Goal: Task Accomplishment & Management: Use online tool/utility

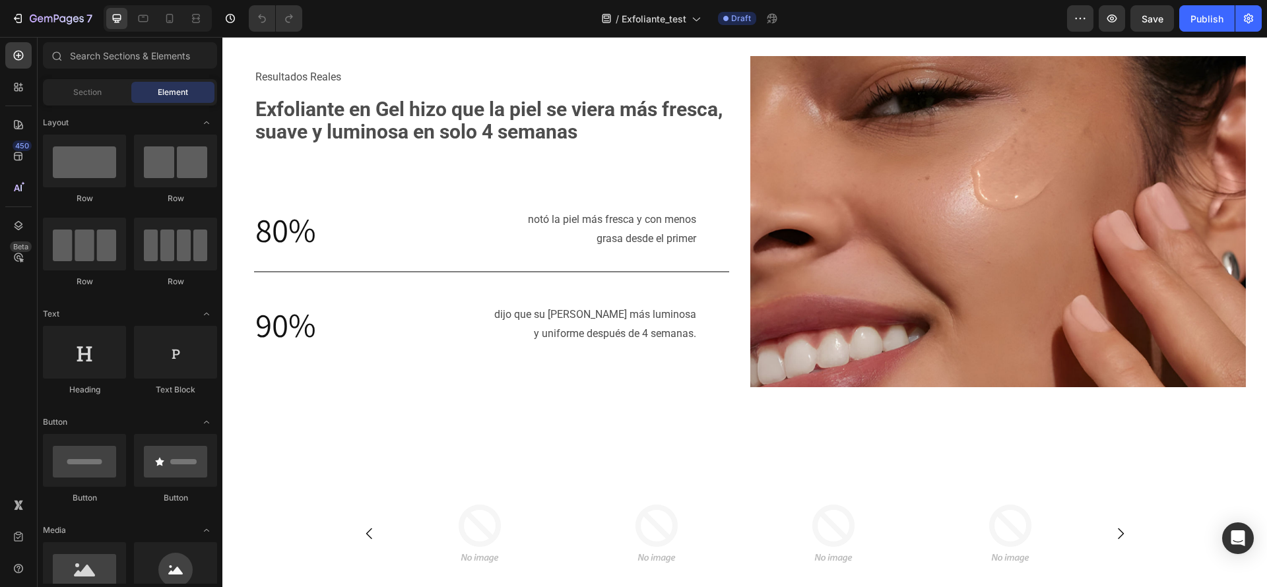
scroll to position [528, 0]
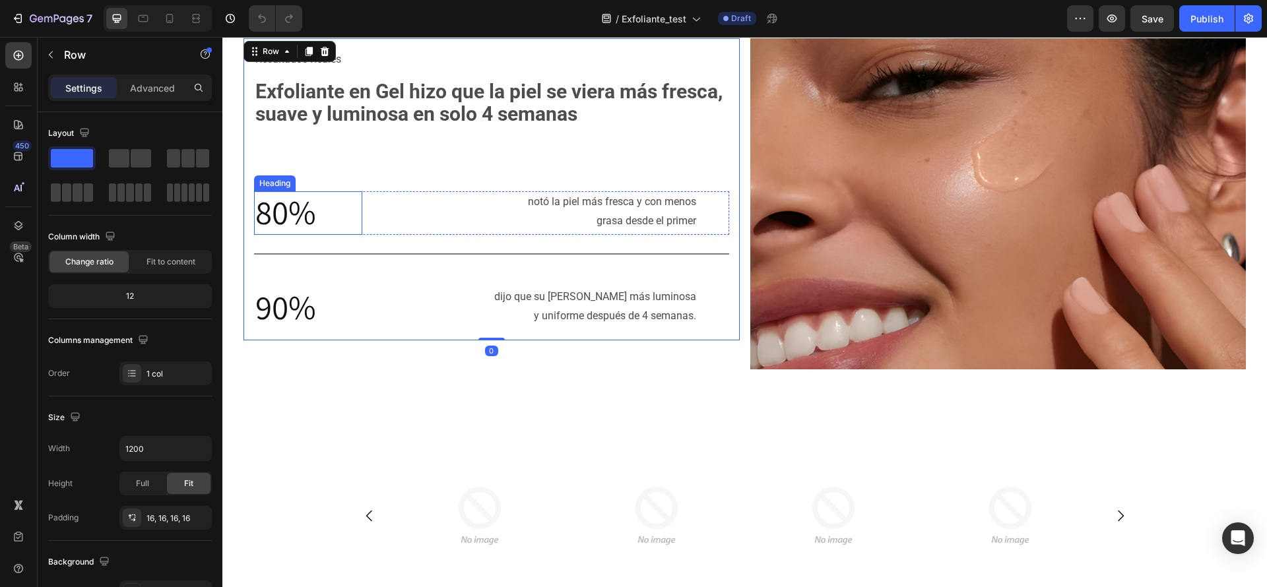
click at [267, 232] on span "80%" at bounding box center [285, 212] width 61 height 44
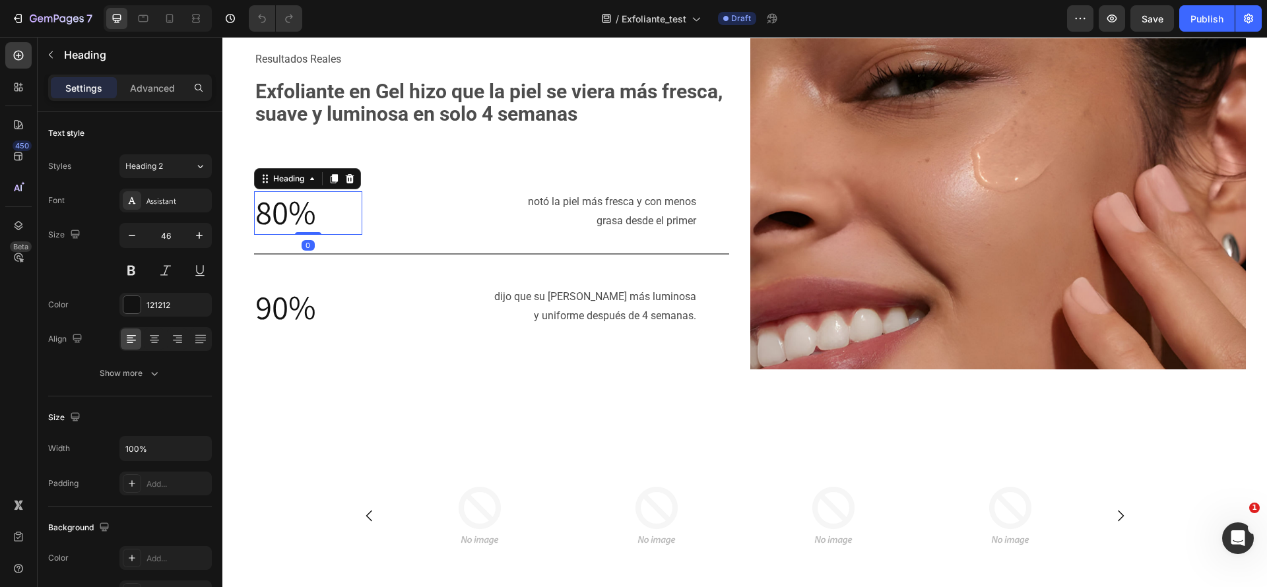
scroll to position [0, 0]
click at [258, 312] on span "90%" at bounding box center [285, 307] width 61 height 44
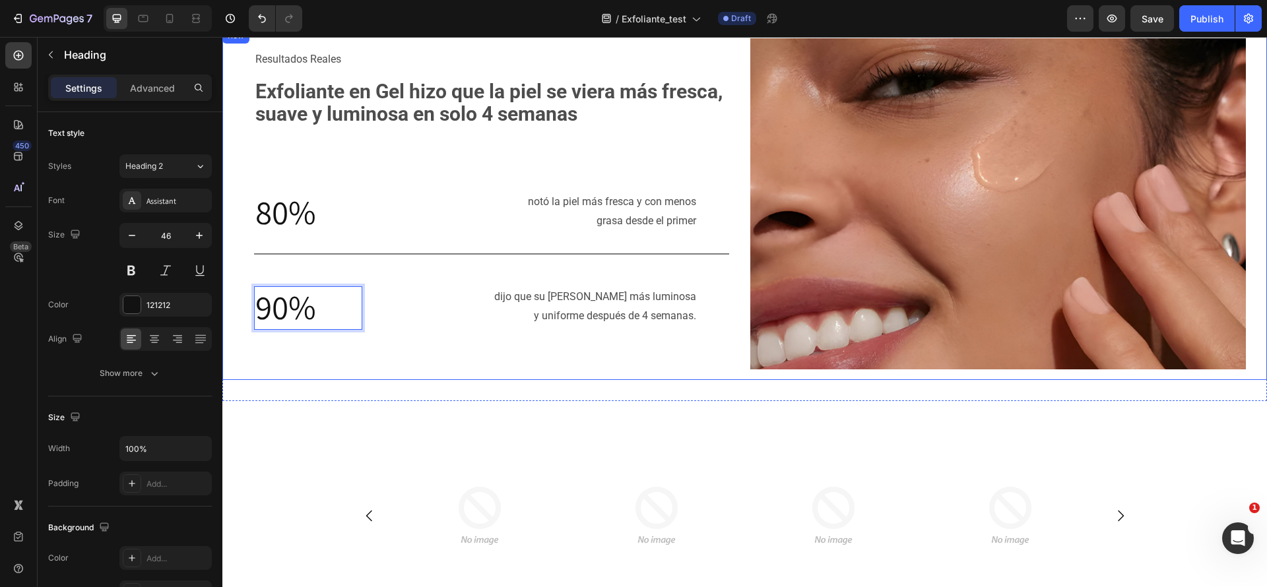
click at [799, 373] on div "Resultados Reales Text Block Exfoliante en Gel hizo que [PERSON_NAME] [PERSON_N…" at bounding box center [744, 204] width 1044 height 352
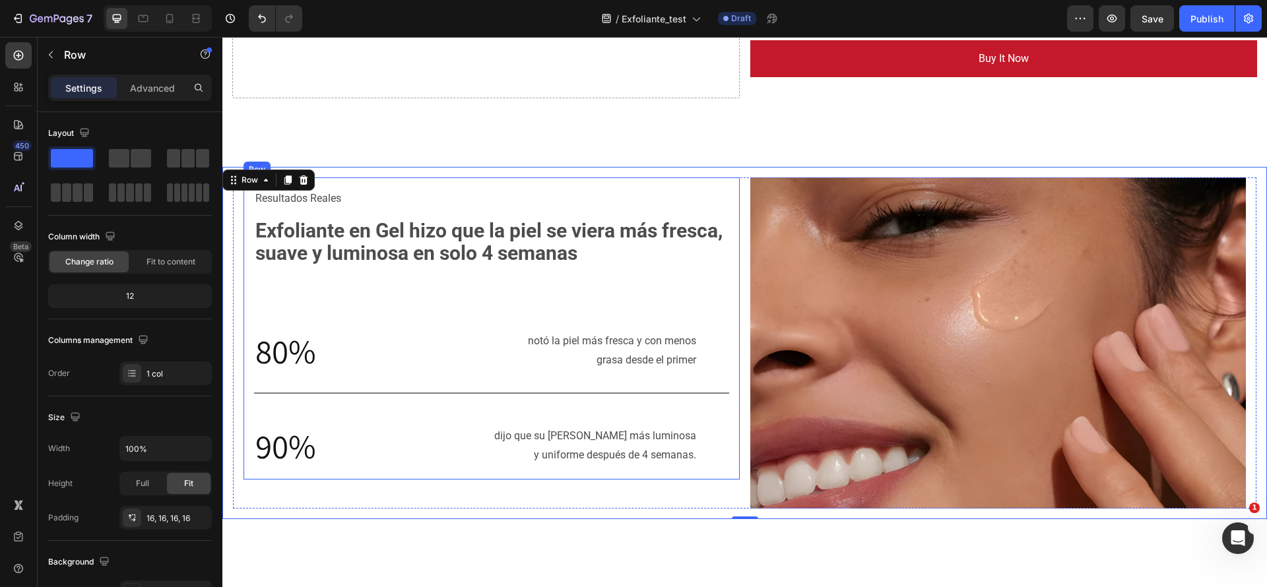
scroll to position [390, 0]
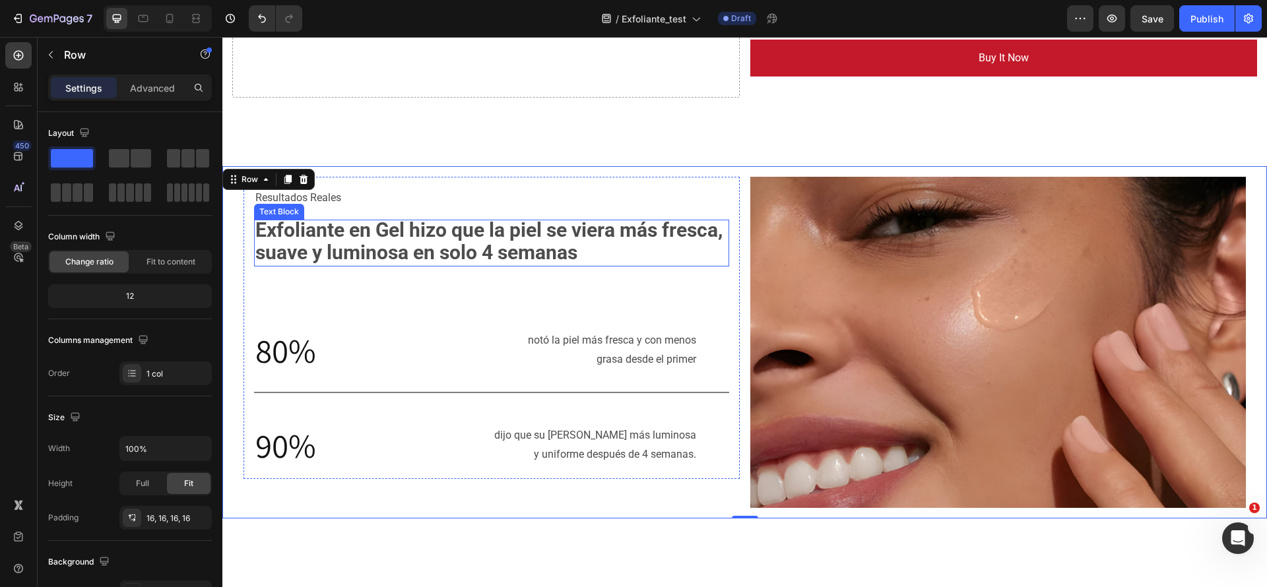
click at [585, 225] on strong "Exfoliante en Gel hizo que la piel se viera más fresca, suave y luminosa en sol…" at bounding box center [488, 241] width 467 height 46
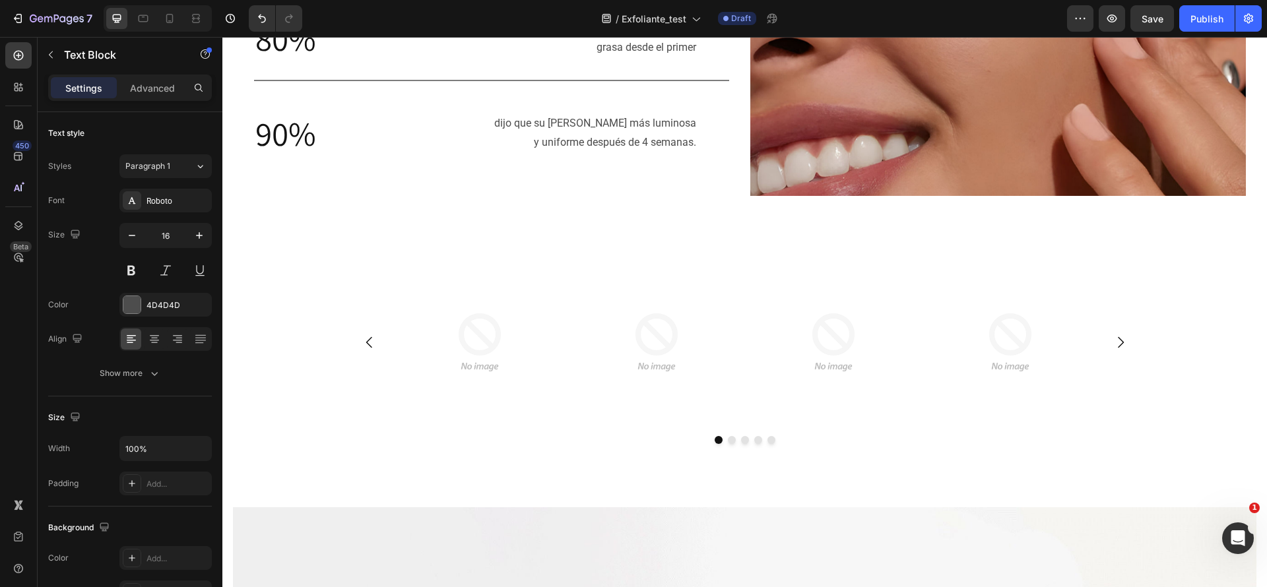
scroll to position [753, 0]
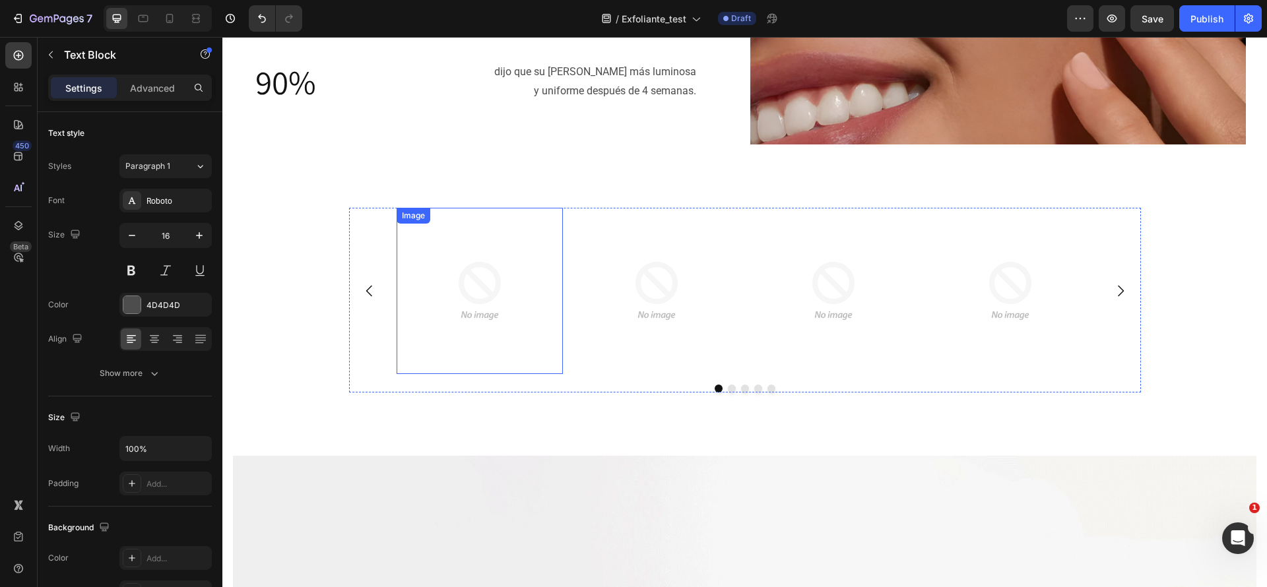
click at [467, 241] on img at bounding box center [479, 291] width 166 height 166
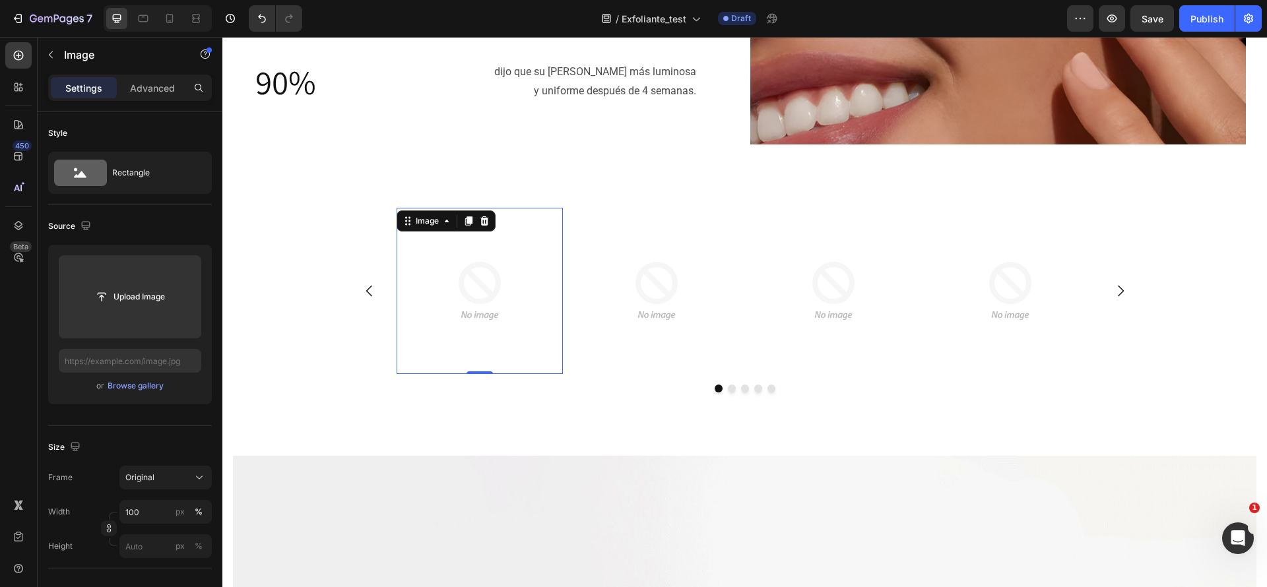
scroll to position [918, 0]
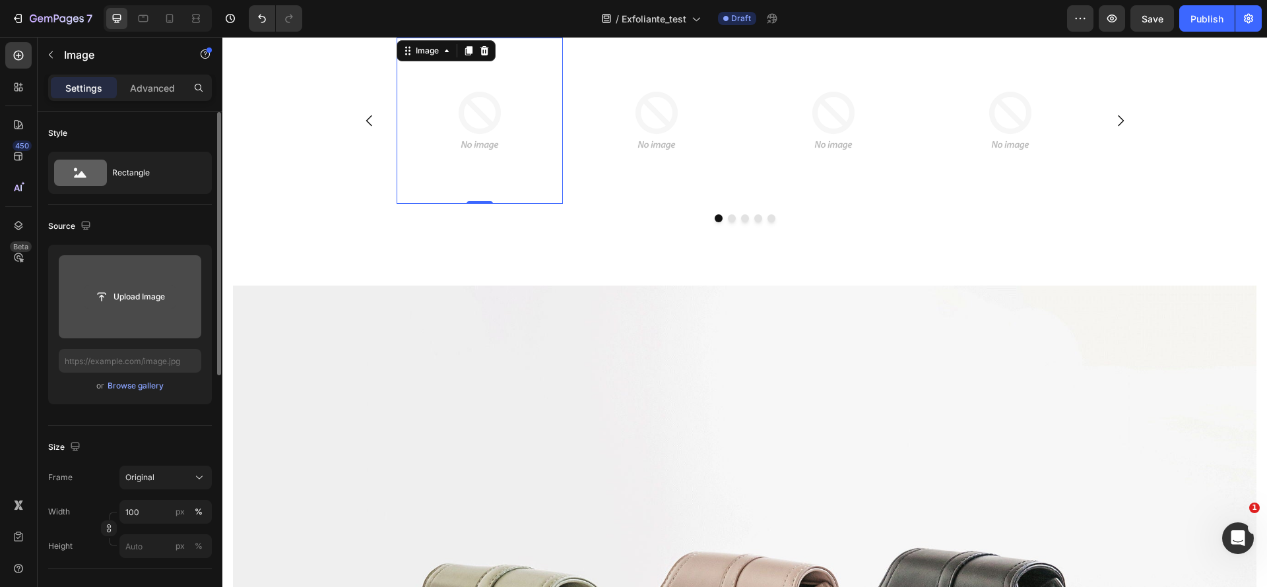
click at [127, 299] on input "file" at bounding box center [129, 297] width 91 height 22
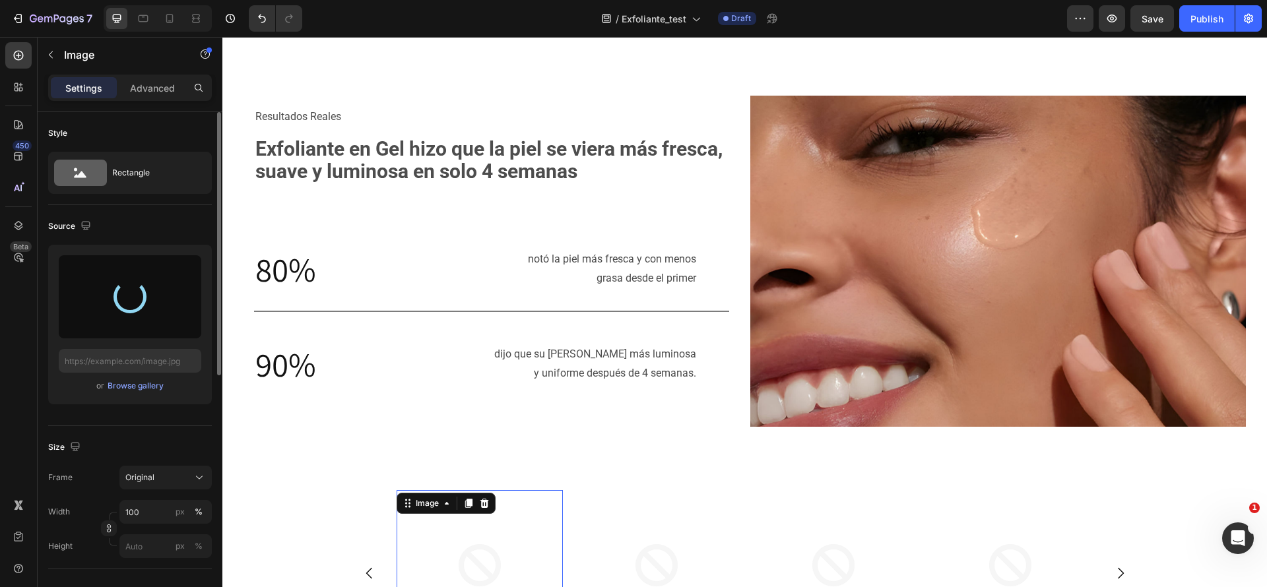
scroll to position [551, 0]
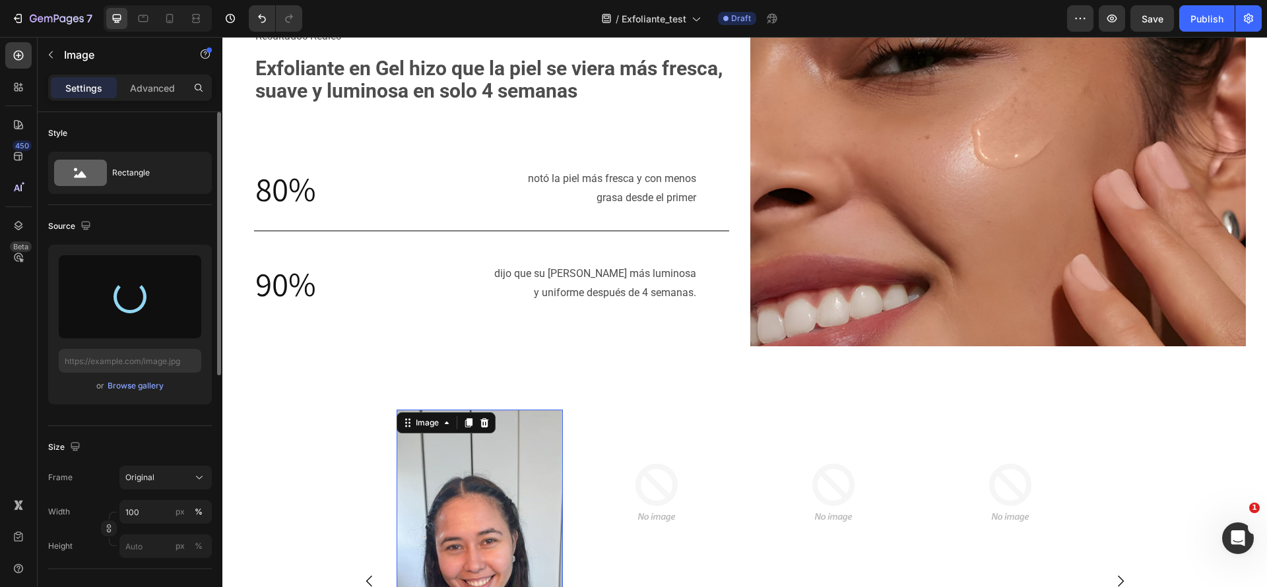
type input "[URL][DOMAIN_NAME]"
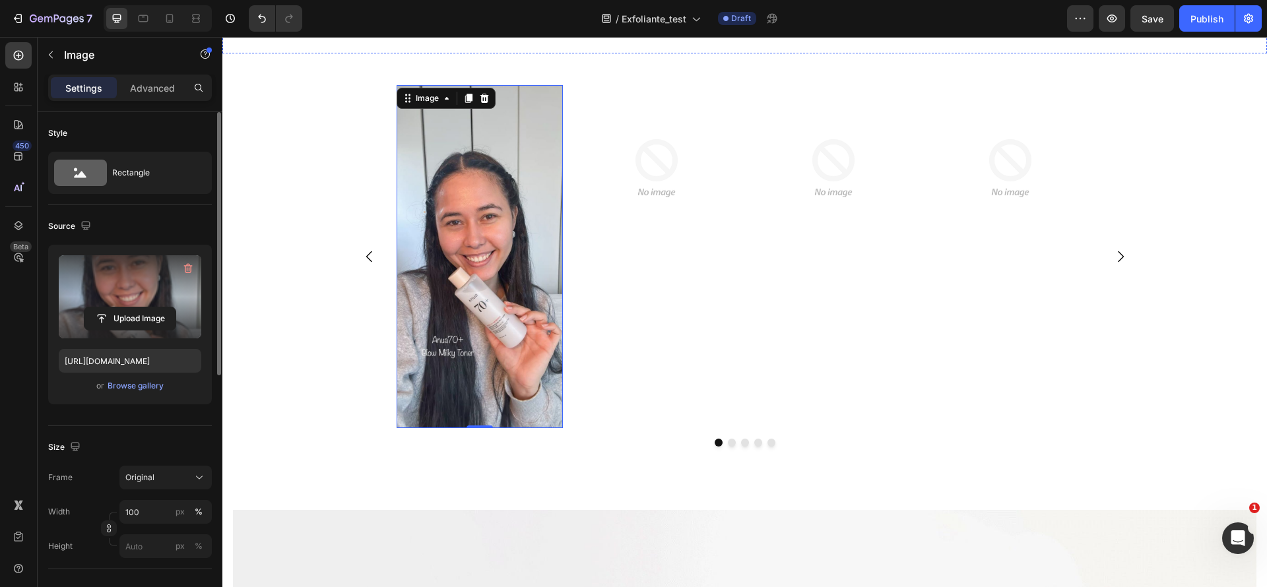
scroll to position [872, 0]
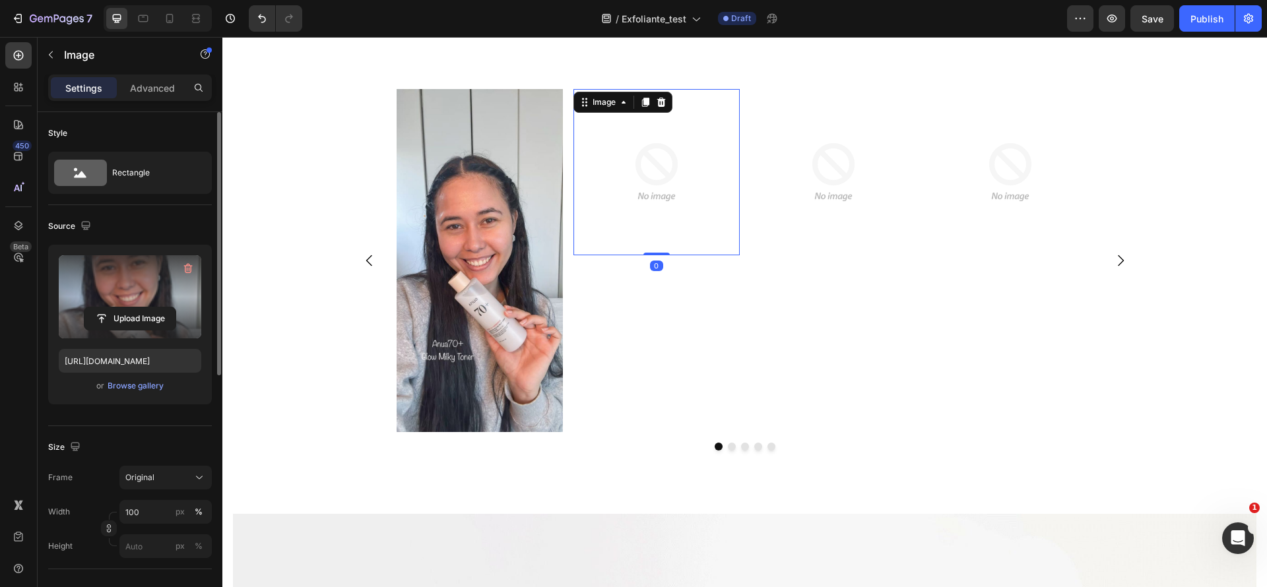
click at [635, 198] on img at bounding box center [656, 172] width 166 height 166
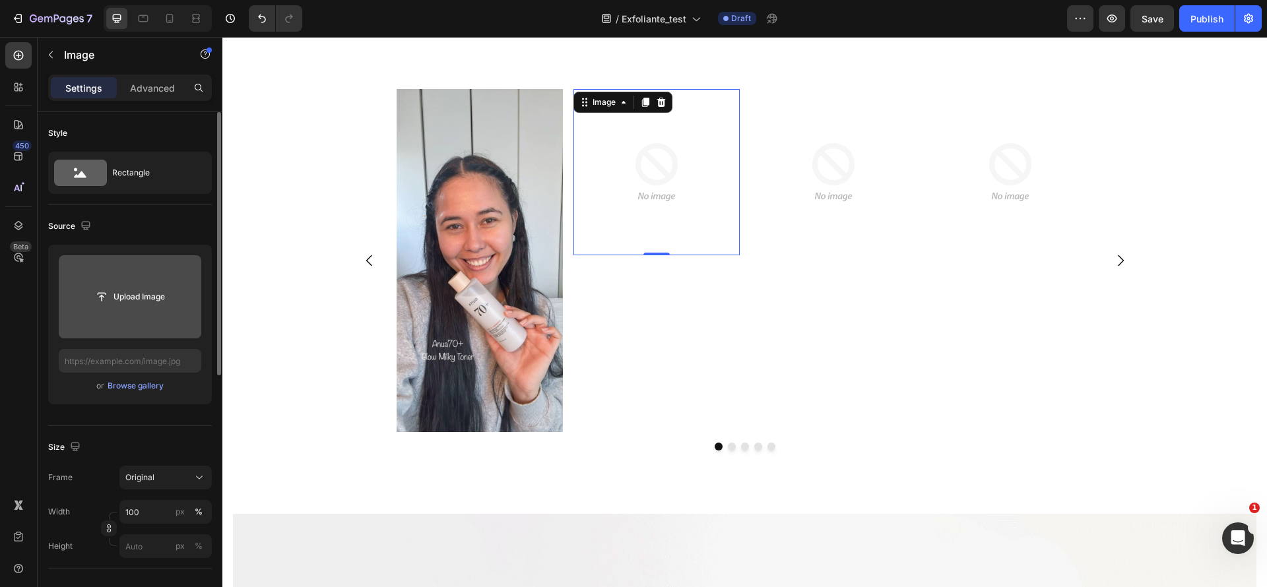
click at [145, 298] on input "file" at bounding box center [129, 297] width 91 height 22
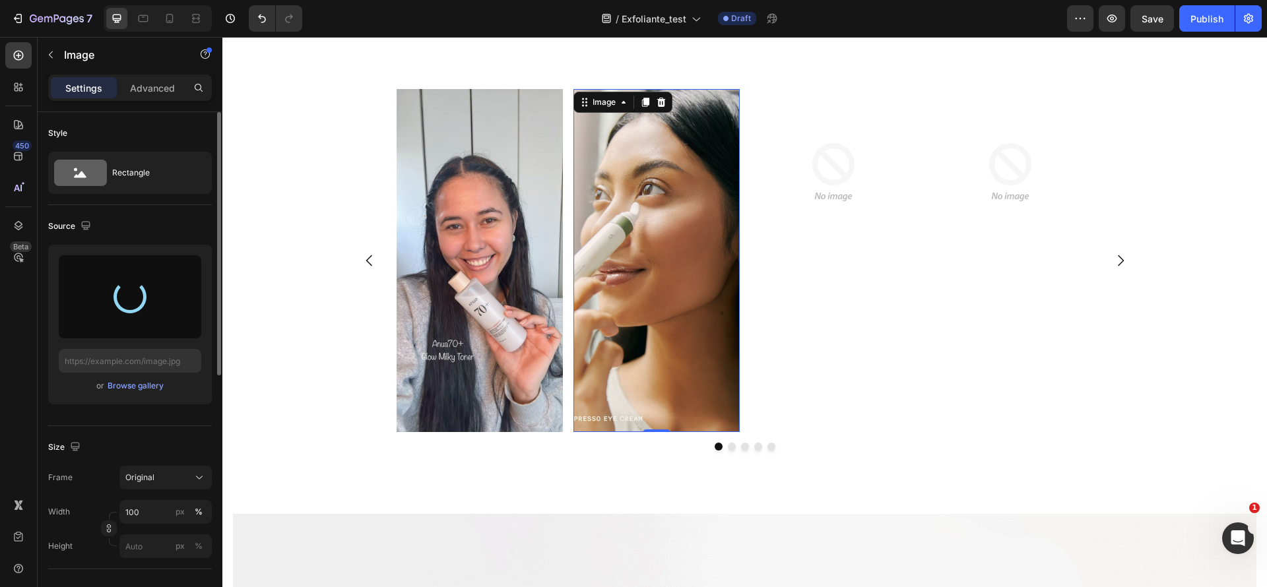
type input "[URL][DOMAIN_NAME]"
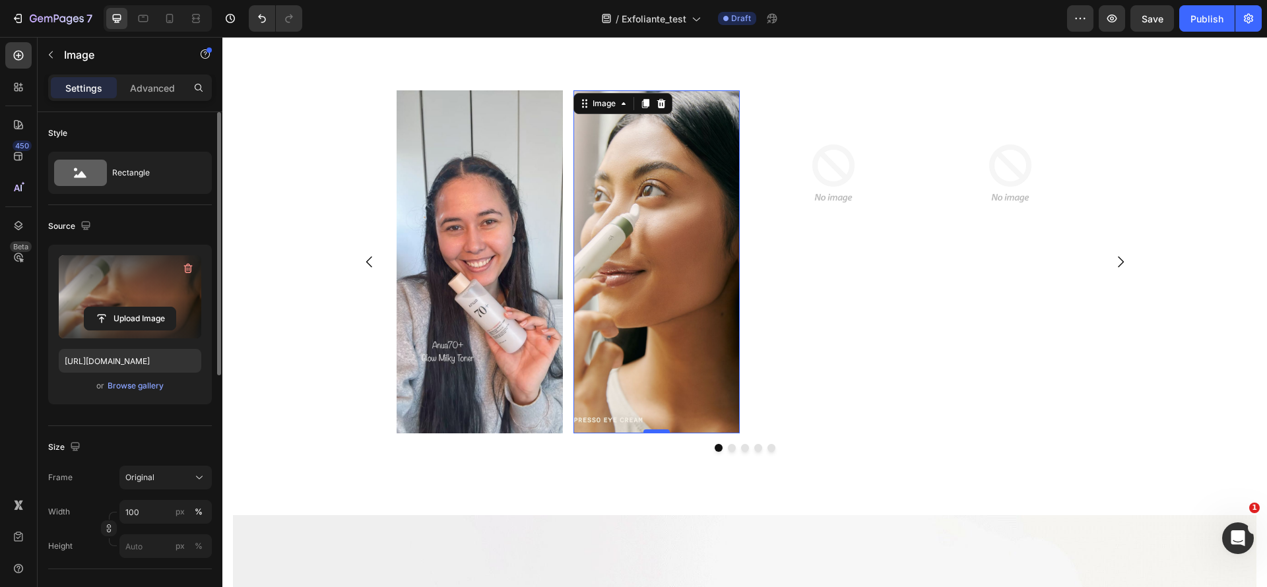
scroll to position [866, 0]
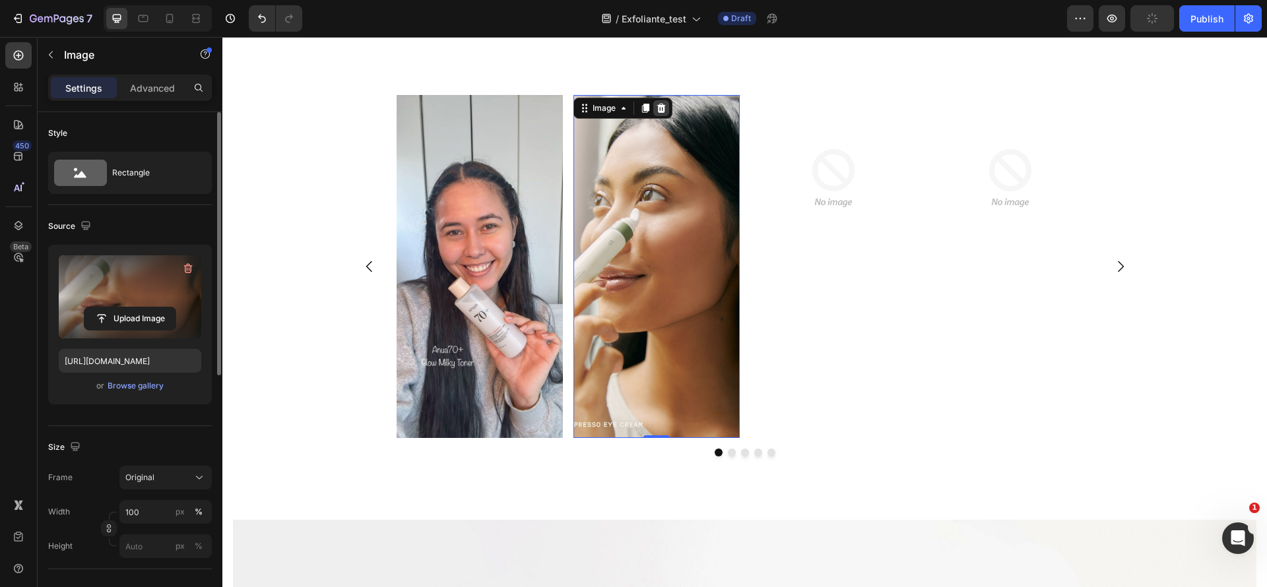
drag, startPoint x: 639, startPoint y: 108, endPoint x: 655, endPoint y: 107, distance: 16.5
click at [655, 107] on div "Image" at bounding box center [622, 108] width 99 height 21
click at [656, 107] on icon at bounding box center [660, 108] width 9 height 9
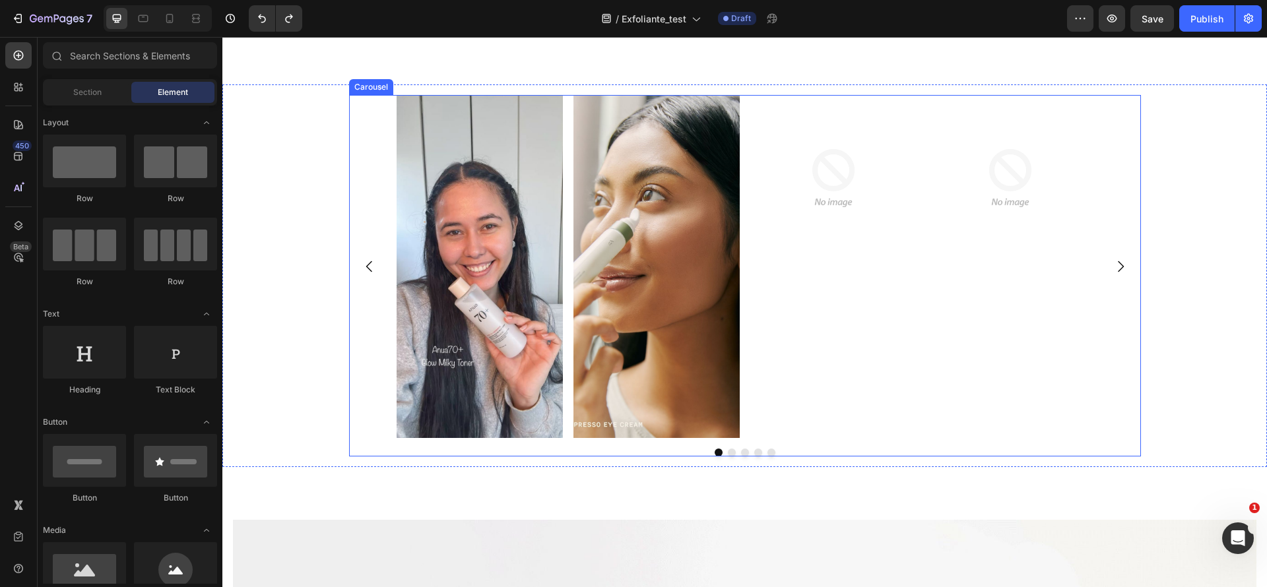
click at [637, 220] on img at bounding box center [656, 266] width 166 height 343
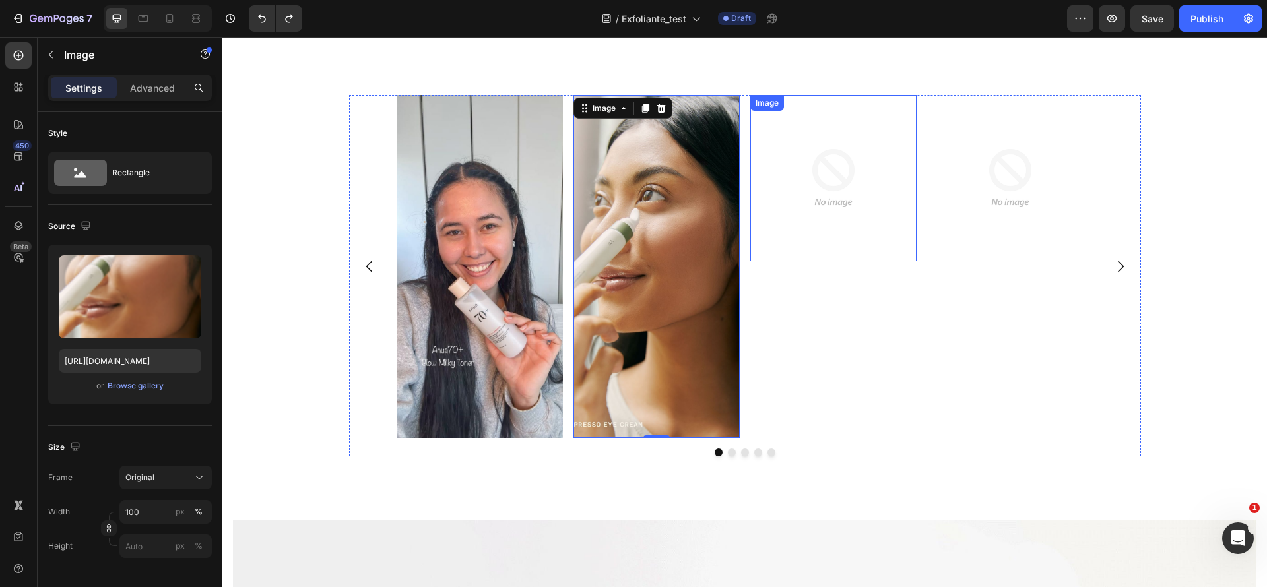
click at [817, 193] on img at bounding box center [833, 178] width 166 height 166
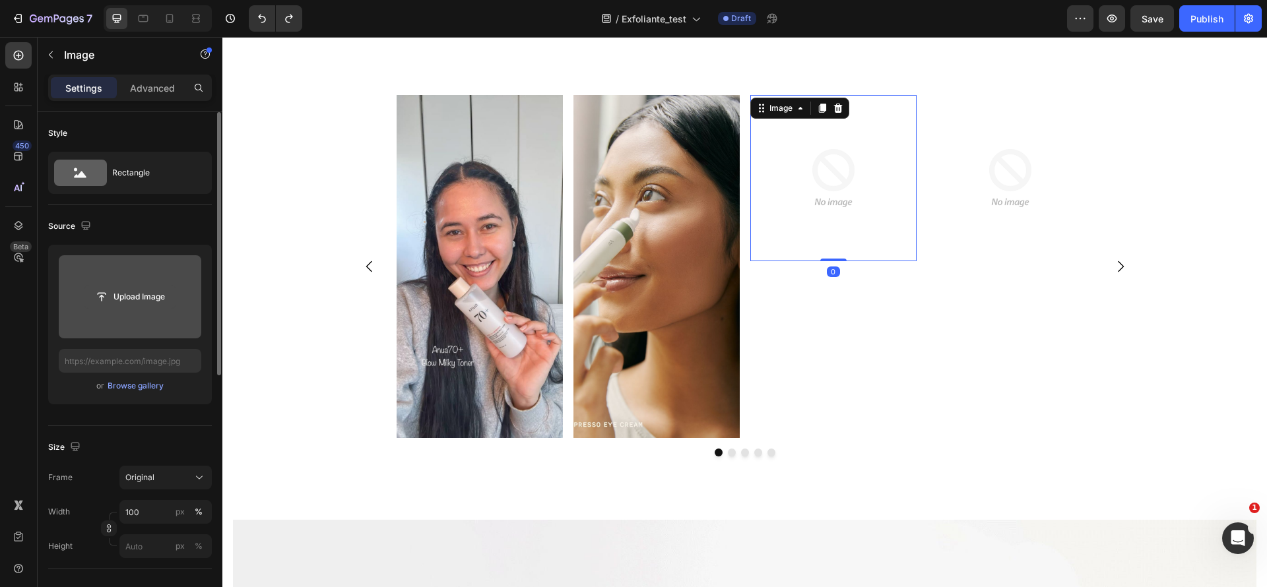
click at [137, 298] on input "file" at bounding box center [129, 297] width 91 height 22
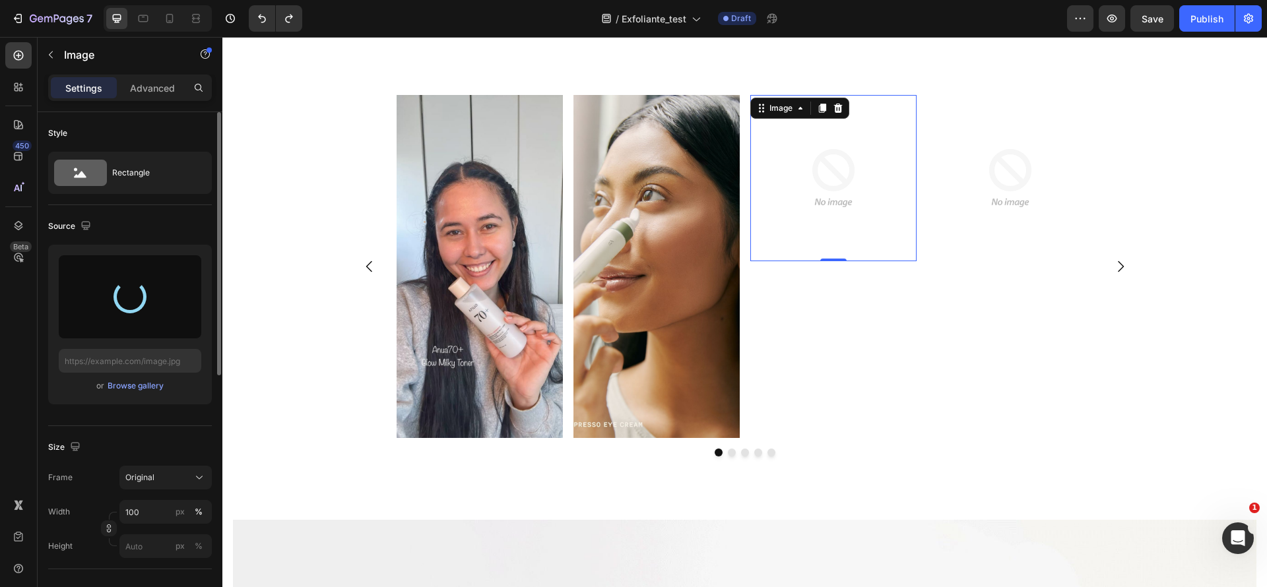
type input "[URL][DOMAIN_NAME]"
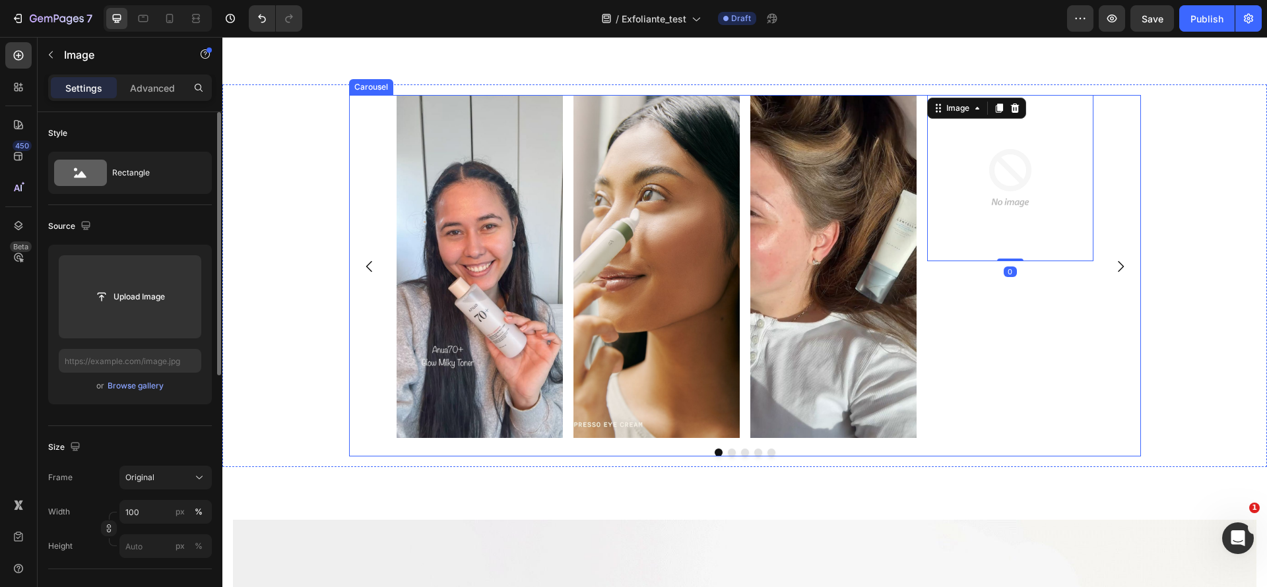
click at [1018, 318] on div "Image 0" at bounding box center [1010, 266] width 166 height 343
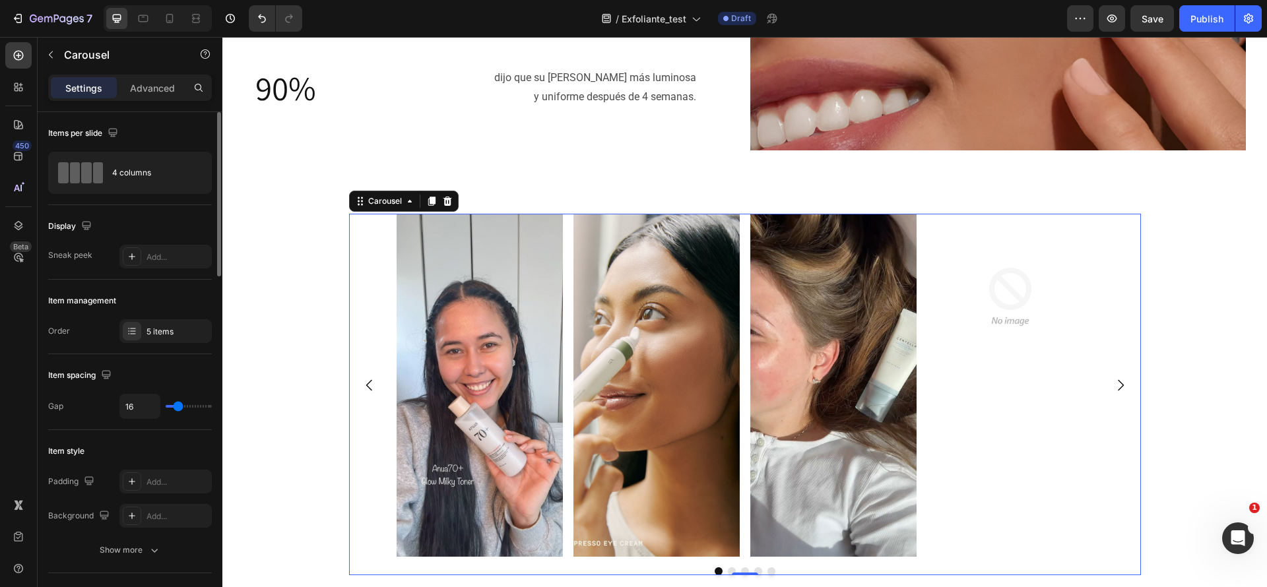
scroll to position [700, 0]
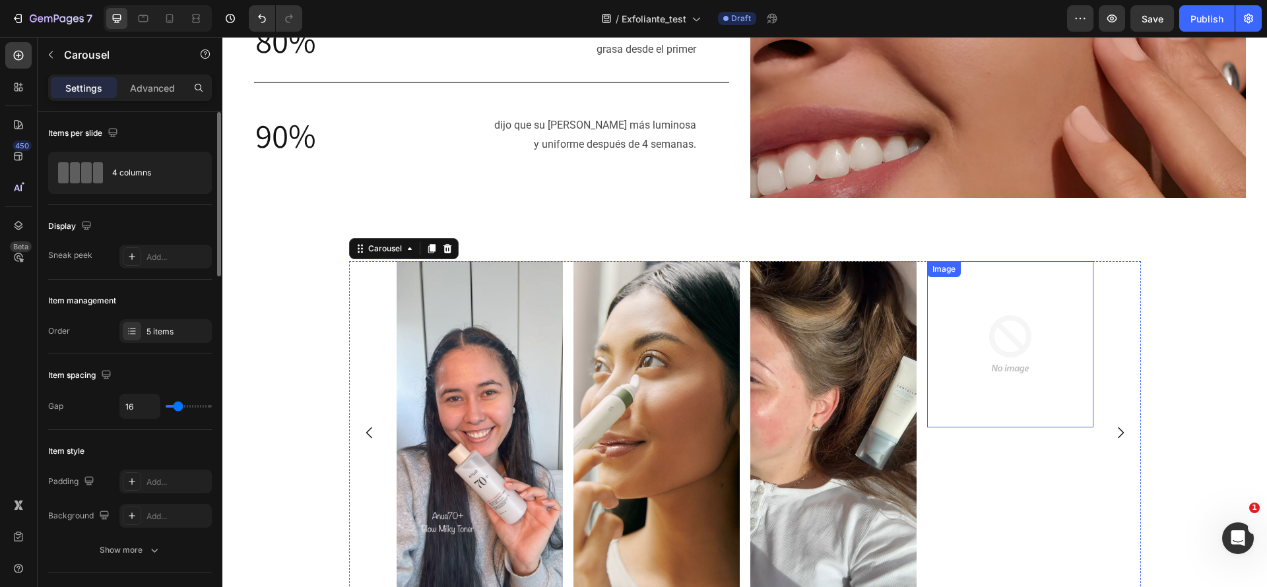
click at [956, 382] on img at bounding box center [1010, 344] width 166 height 166
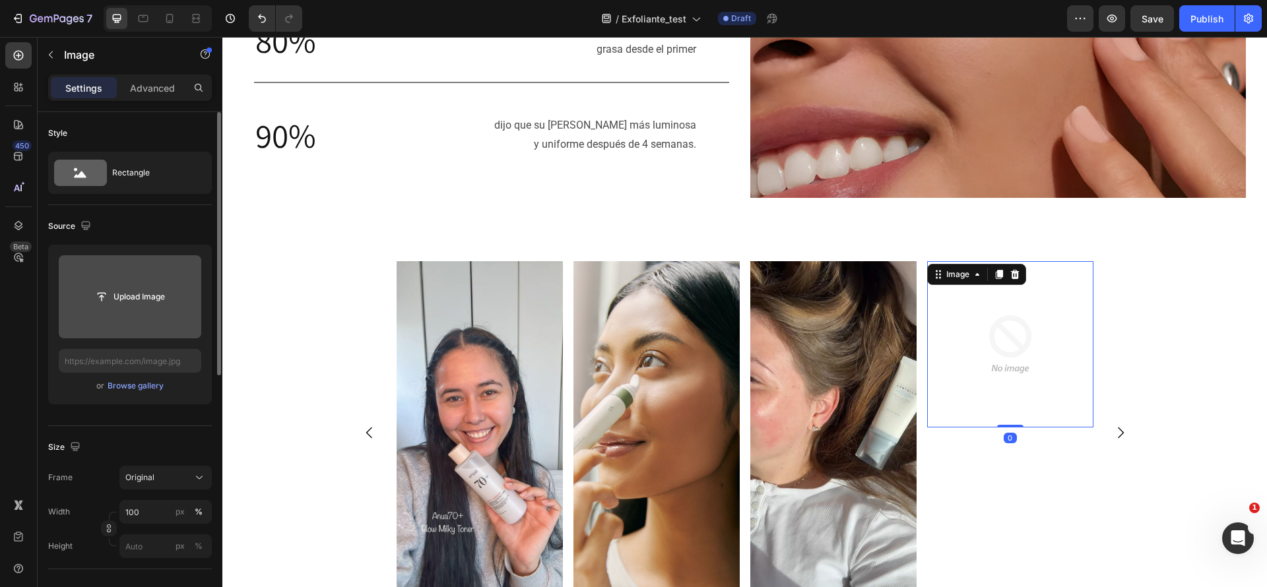
click at [160, 285] on button "Upload Image" at bounding box center [130, 297] width 92 height 24
click at [133, 288] on input "file" at bounding box center [129, 297] width 91 height 22
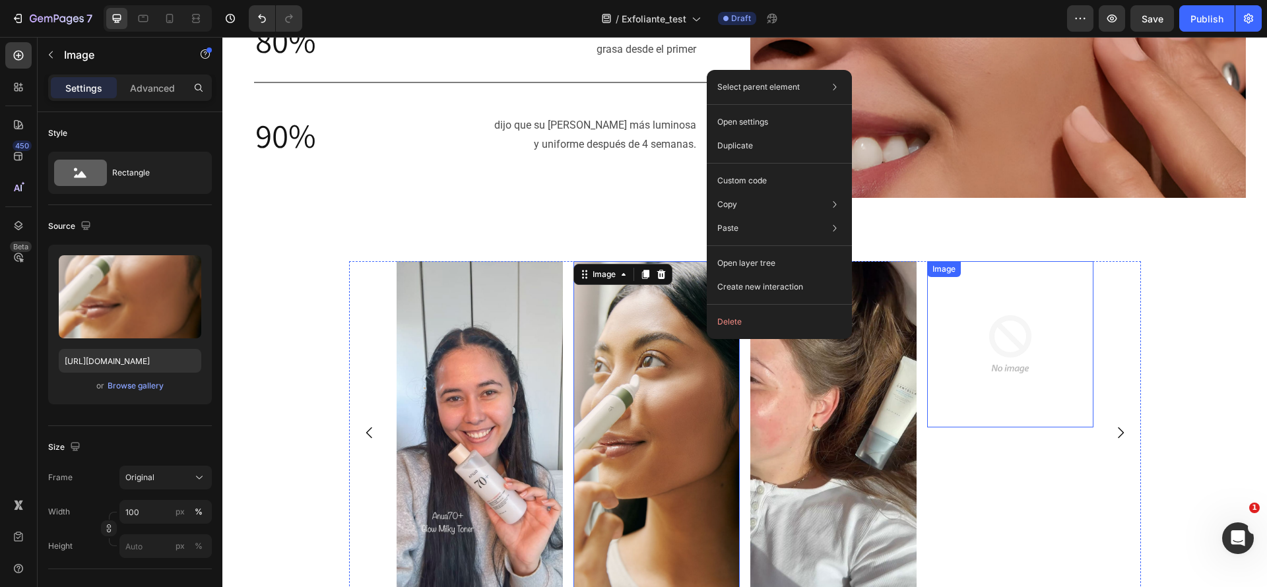
click at [977, 314] on img at bounding box center [1010, 344] width 166 height 166
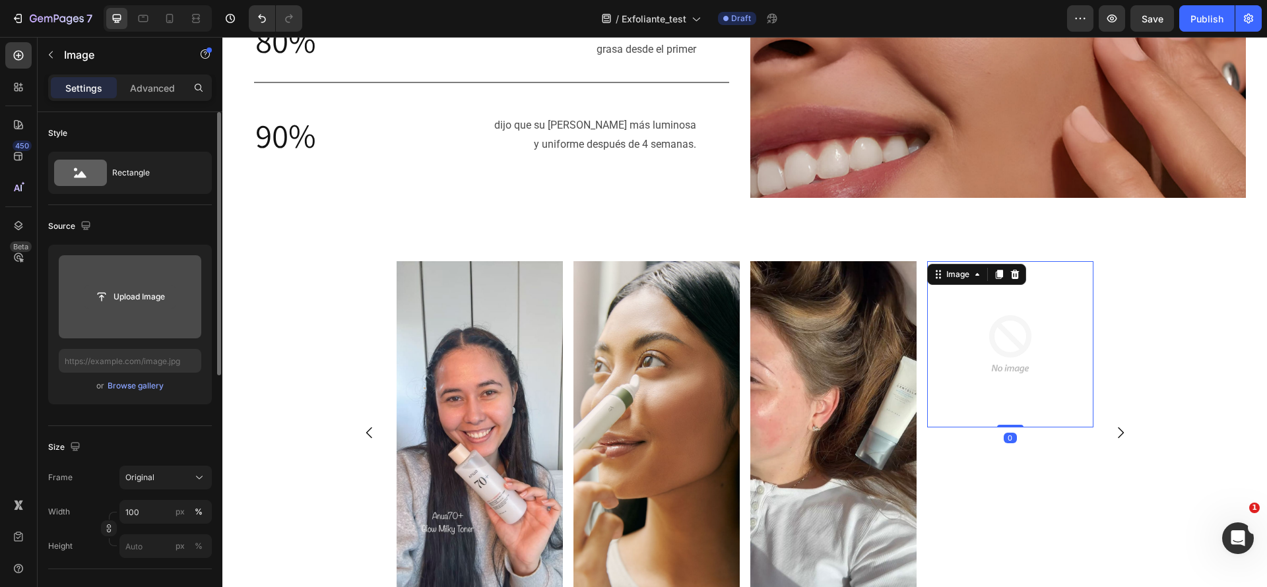
click at [102, 303] on input "file" at bounding box center [129, 297] width 91 height 22
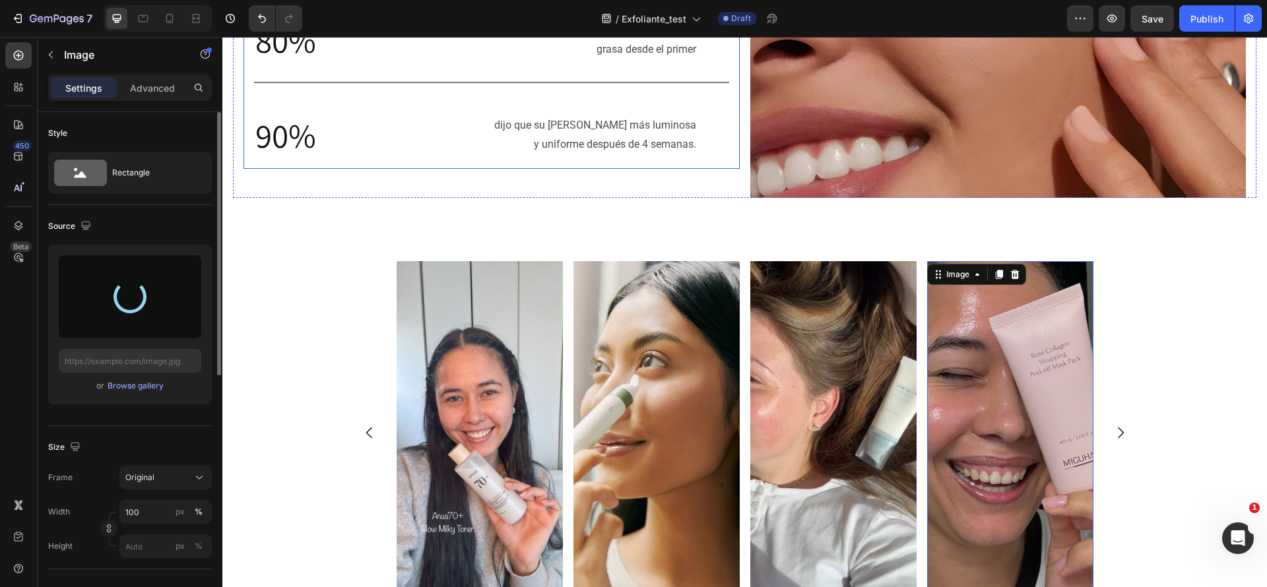
type input "[URL][DOMAIN_NAME]"
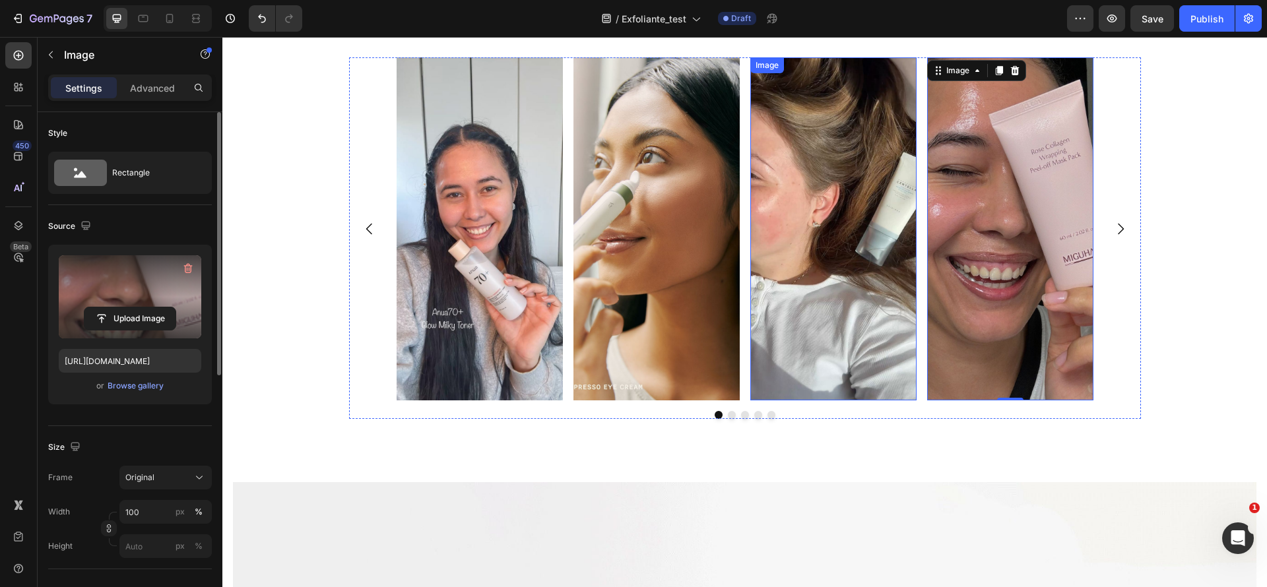
scroll to position [799, 0]
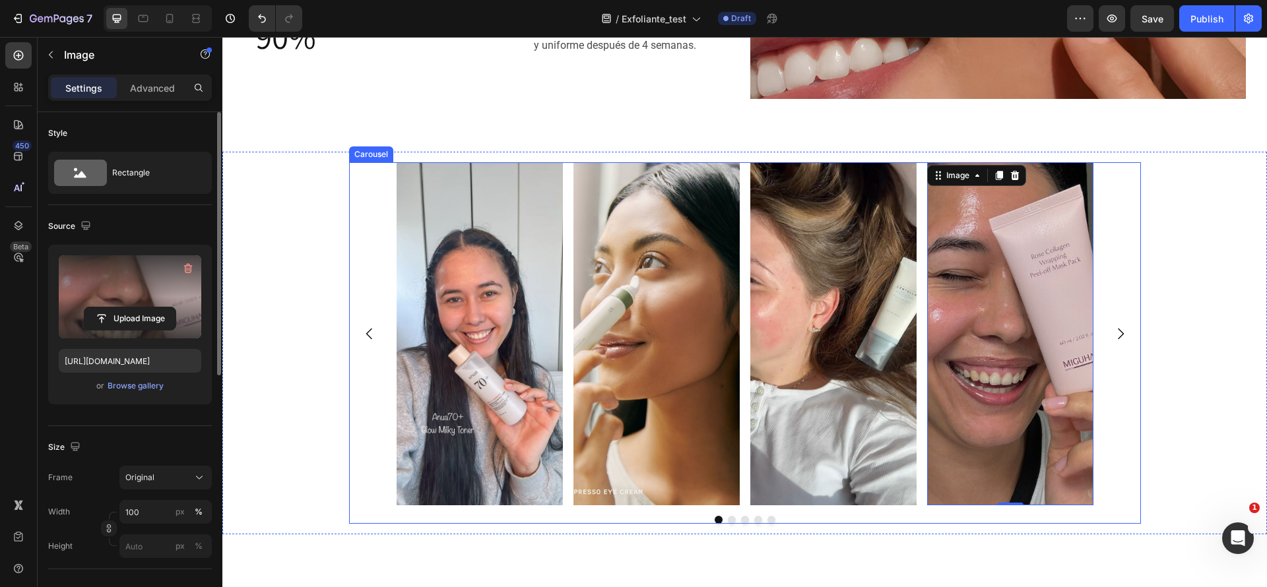
click at [1116, 326] on icon "Carousel Next Arrow" at bounding box center [1120, 334] width 16 height 16
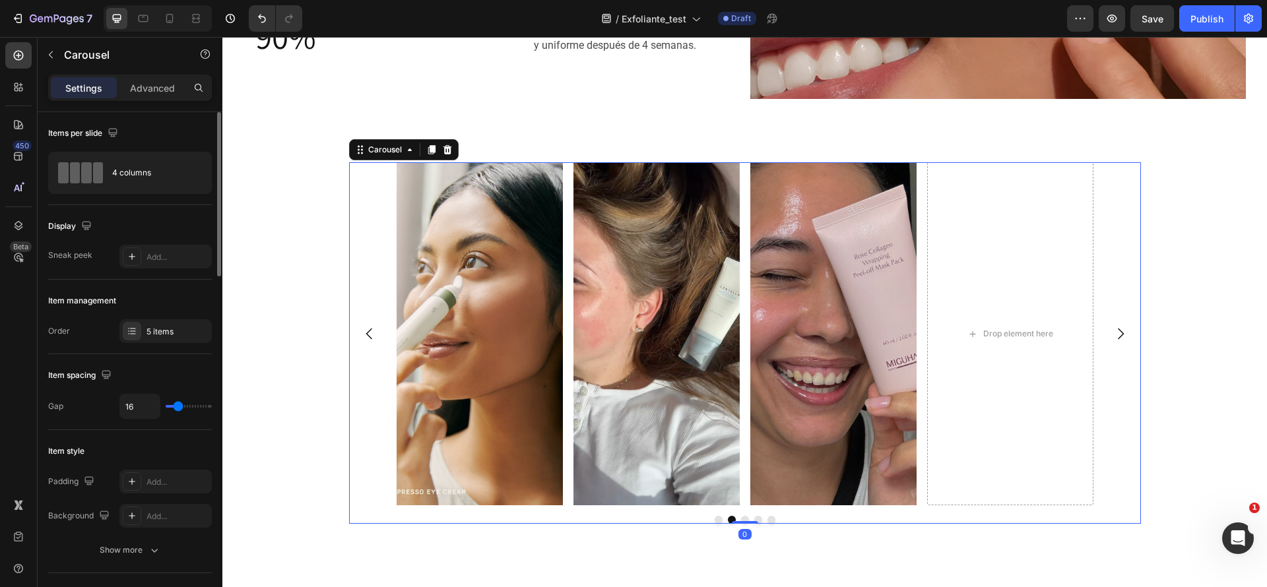
click at [1116, 326] on icon "Carousel Next Arrow" at bounding box center [1120, 334] width 16 height 16
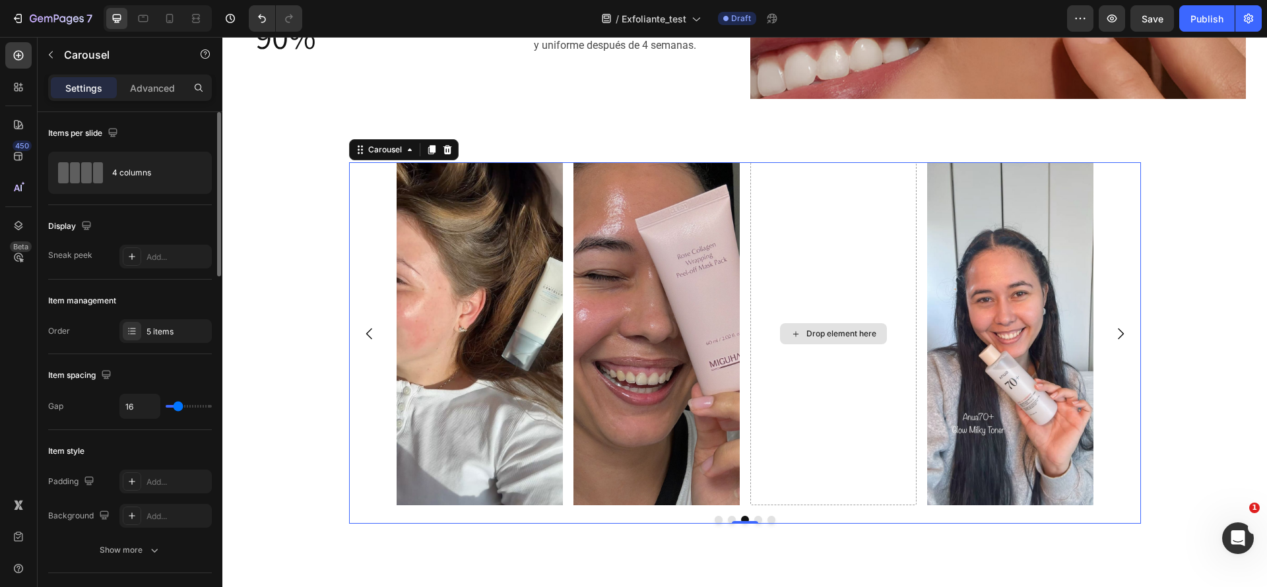
click at [833, 282] on div "Drop element here" at bounding box center [833, 333] width 166 height 343
click at [563, 208] on div "Image Image Image Image Drop element here" at bounding box center [744, 333] width 697 height 343
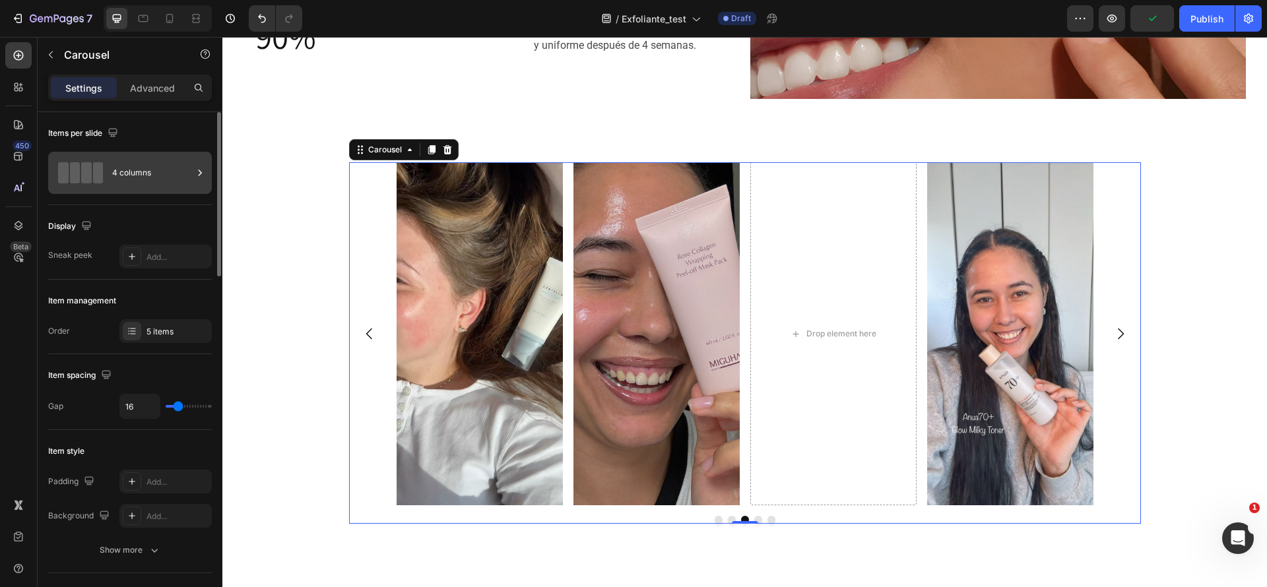
click at [111, 175] on div "4 columns" at bounding box center [130, 173] width 164 height 42
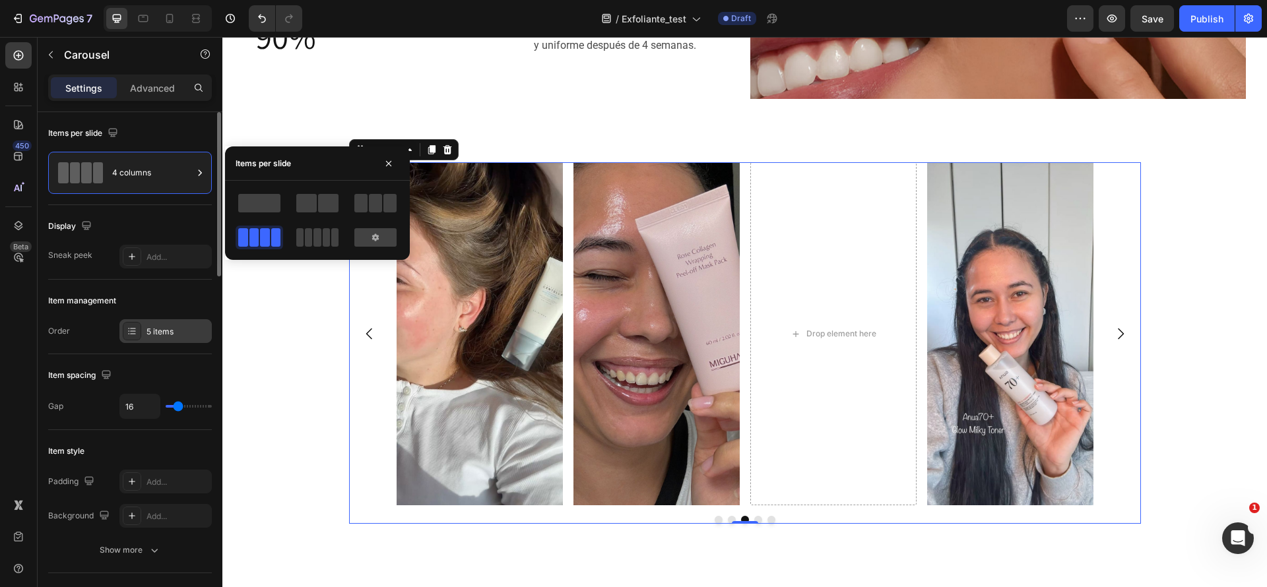
click at [158, 334] on div "5 items" at bounding box center [177, 332] width 62 height 12
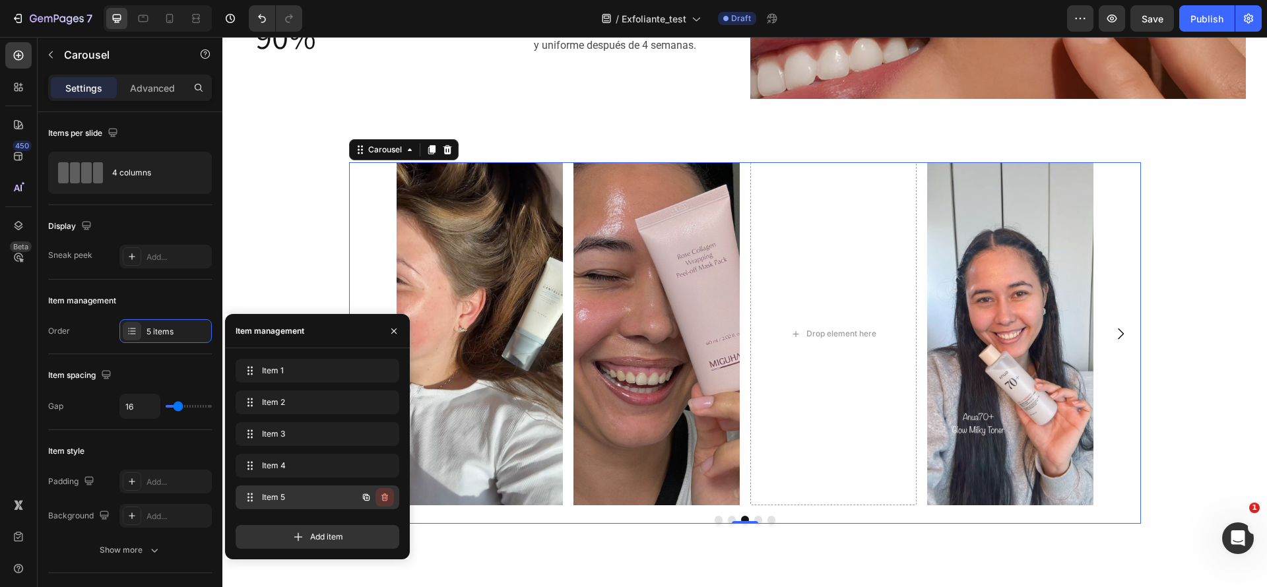
click at [380, 498] on icon "button" at bounding box center [384, 497] width 11 height 11
click at [380, 498] on div "Delete" at bounding box center [375, 497] width 24 height 12
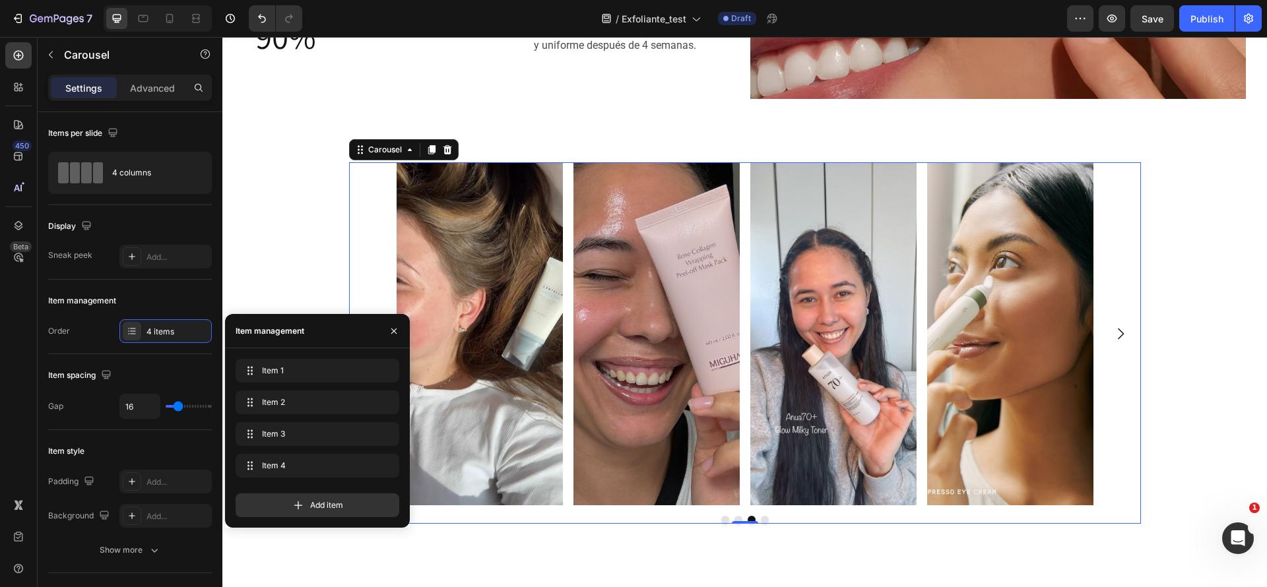
click at [367, 232] on div "Image Image Image Image" at bounding box center [745, 333] width 792 height 343
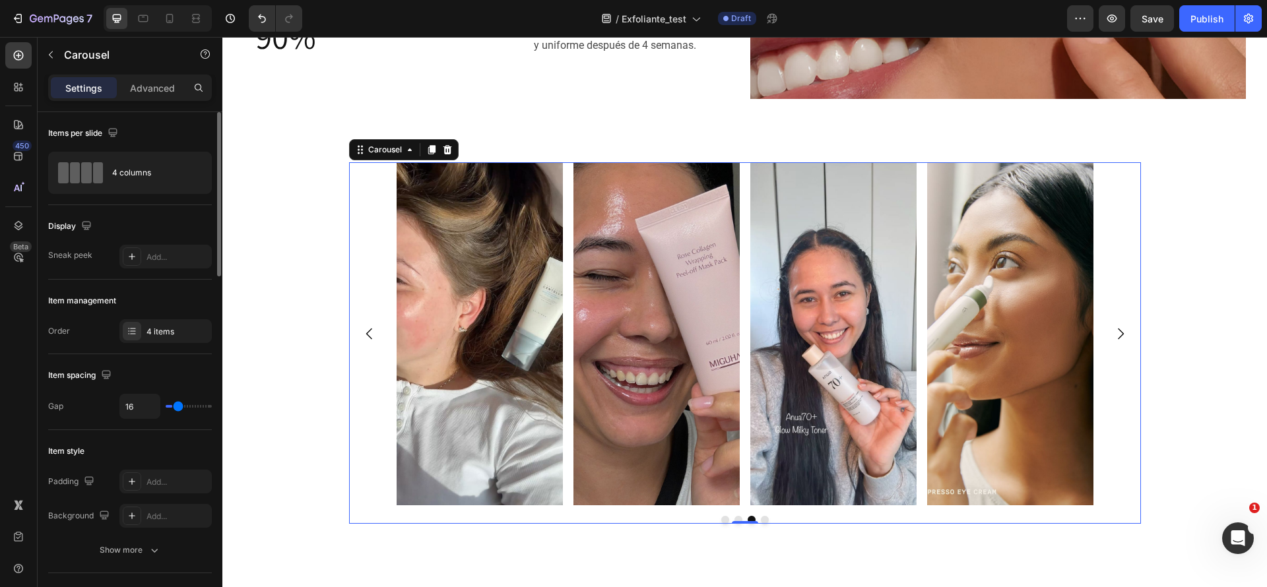
type input "4"
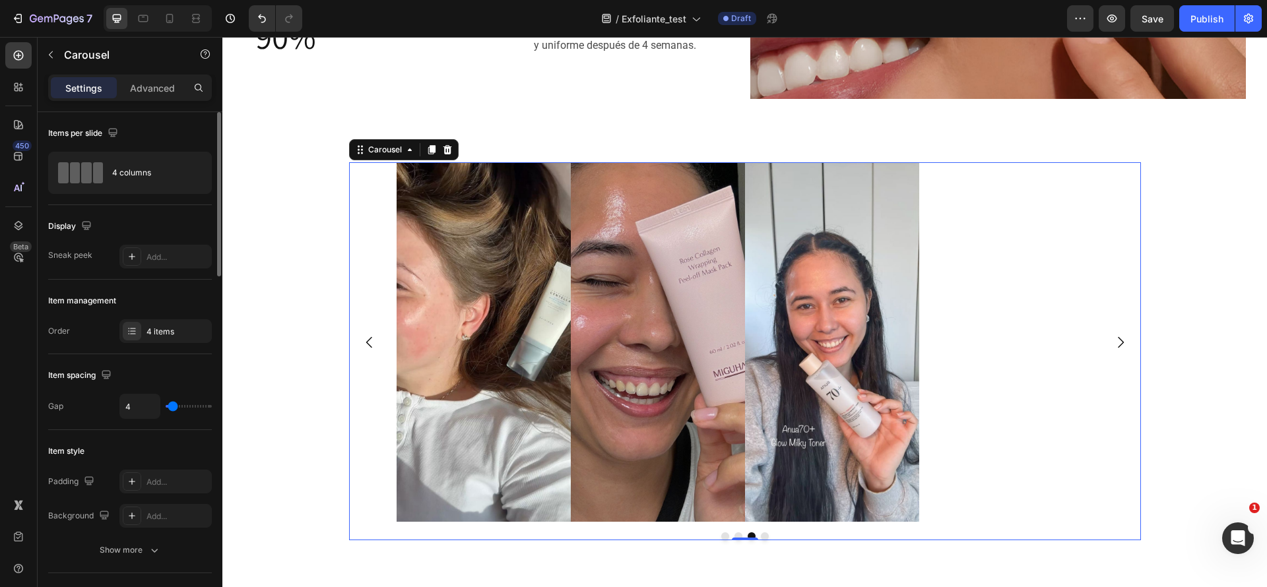
type input "0"
type input "3"
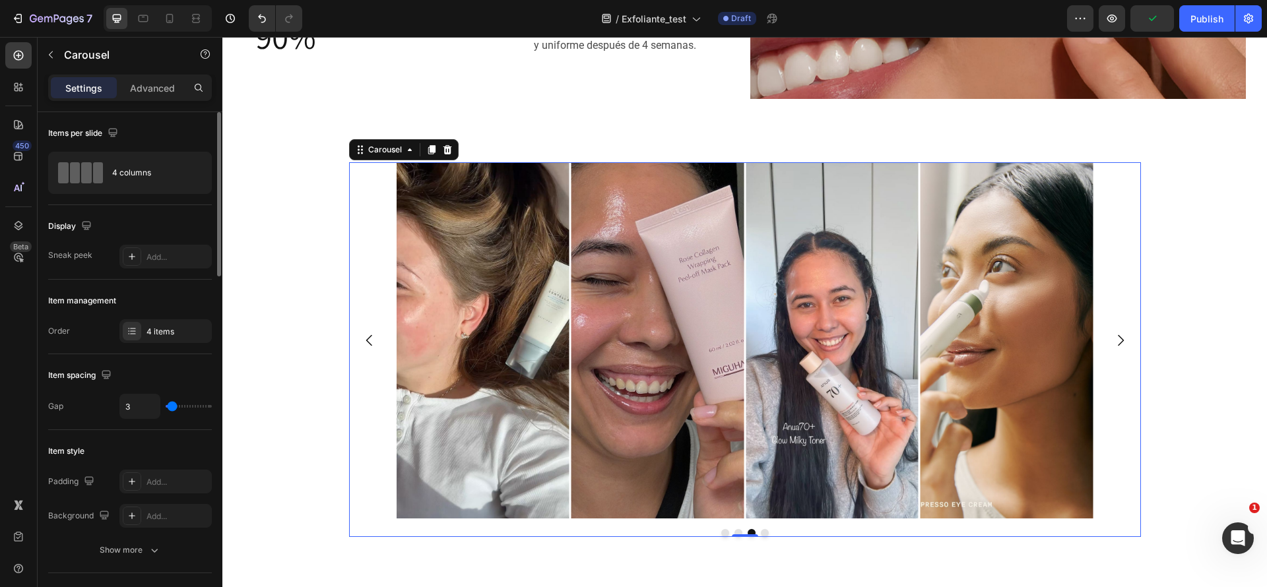
drag, startPoint x: 179, startPoint y: 402, endPoint x: 172, endPoint y: 407, distance: 9.0
type input "3"
click at [172, 407] on input "range" at bounding box center [189, 406] width 46 height 3
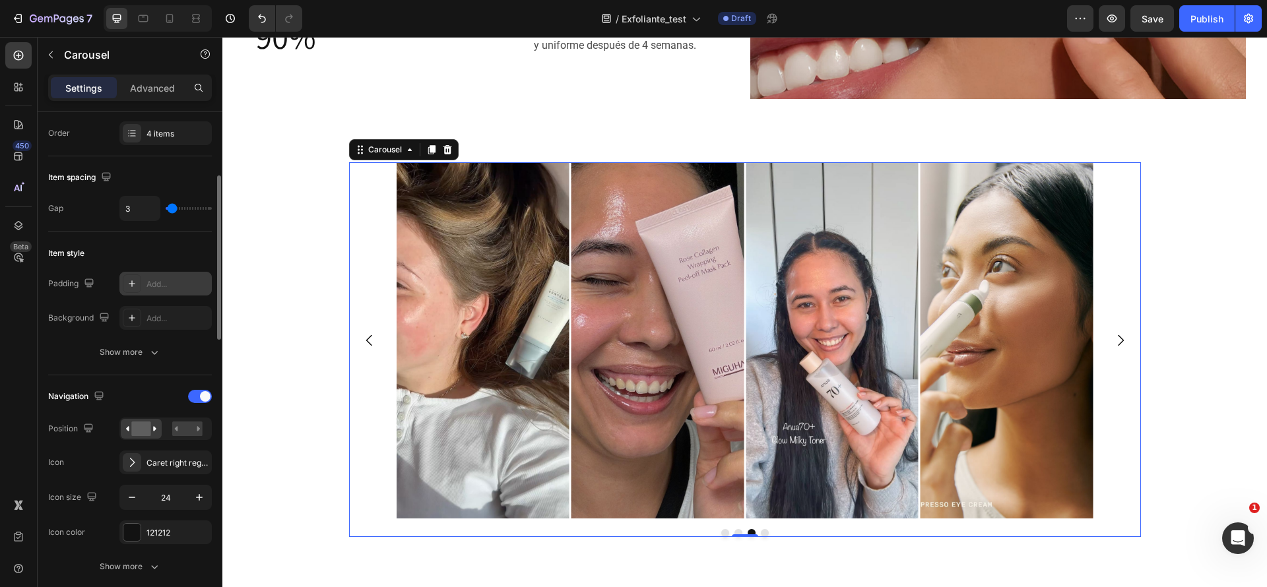
click at [155, 277] on div "Add..." at bounding box center [165, 284] width 92 height 24
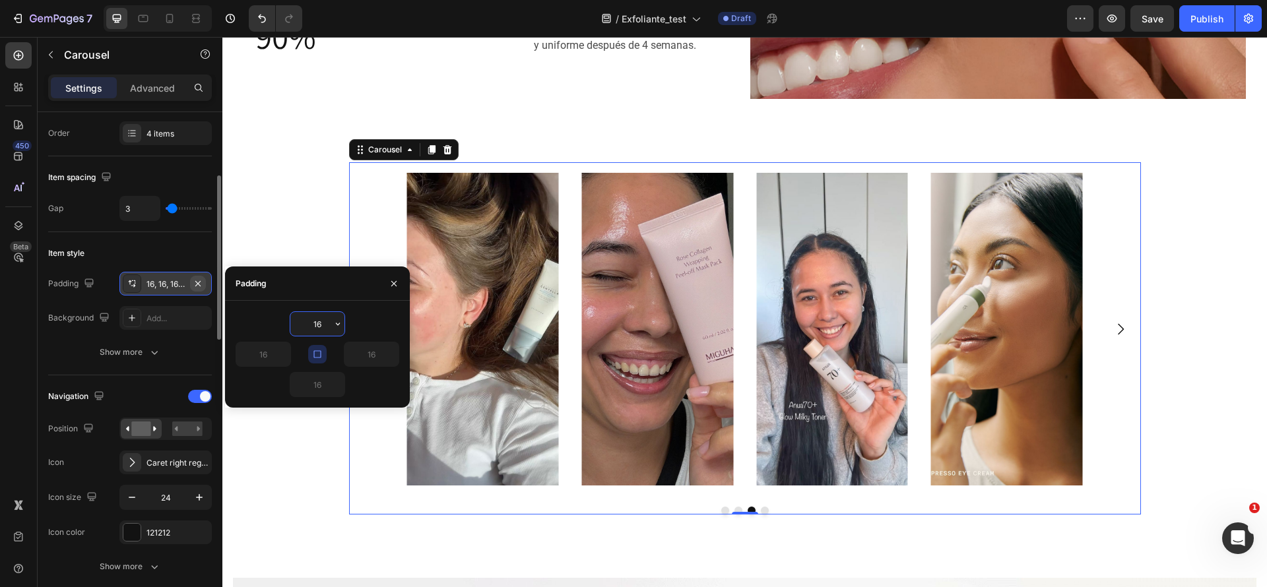
click at [203, 284] on button "button" at bounding box center [198, 284] width 16 height 16
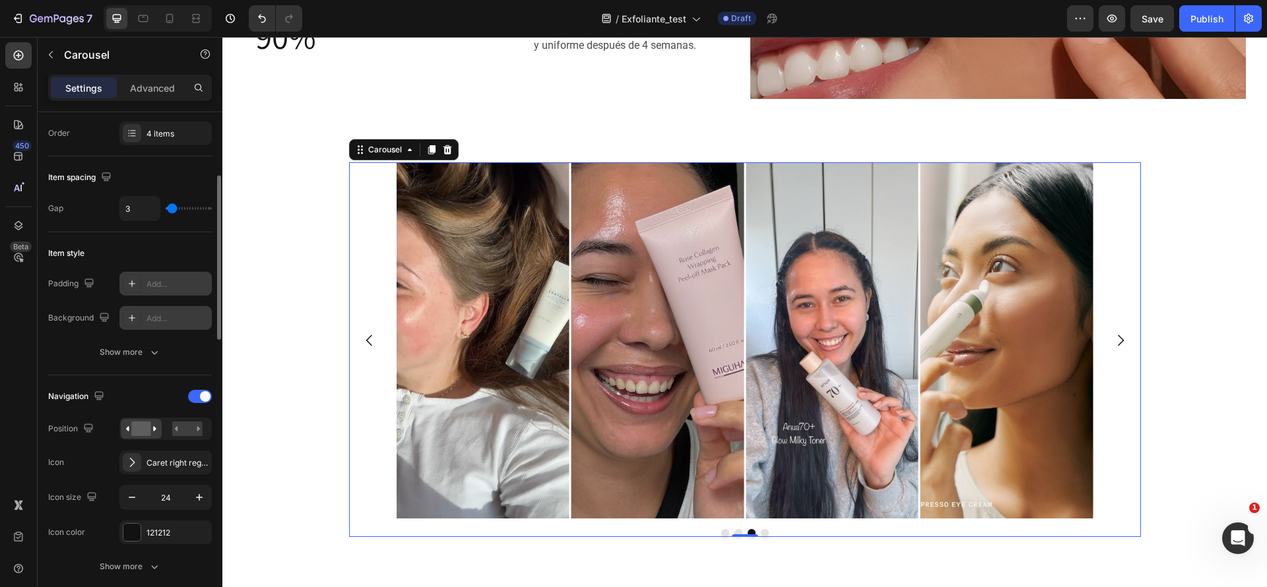
click at [168, 313] on div "Add..." at bounding box center [177, 319] width 62 height 12
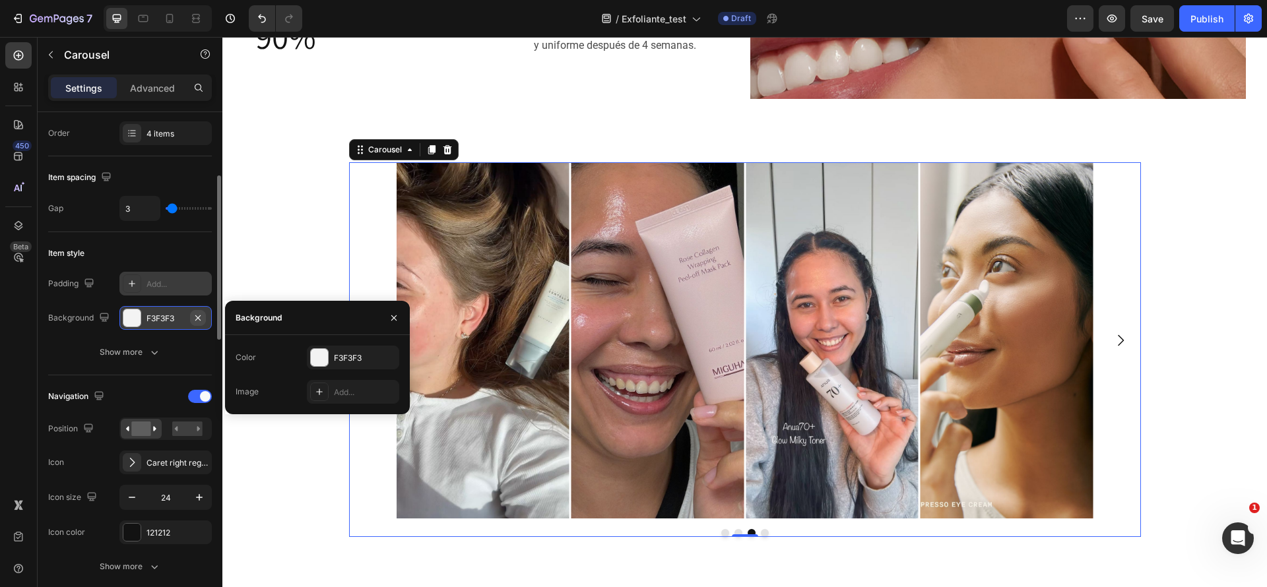
click at [202, 317] on icon "button" at bounding box center [198, 318] width 11 height 11
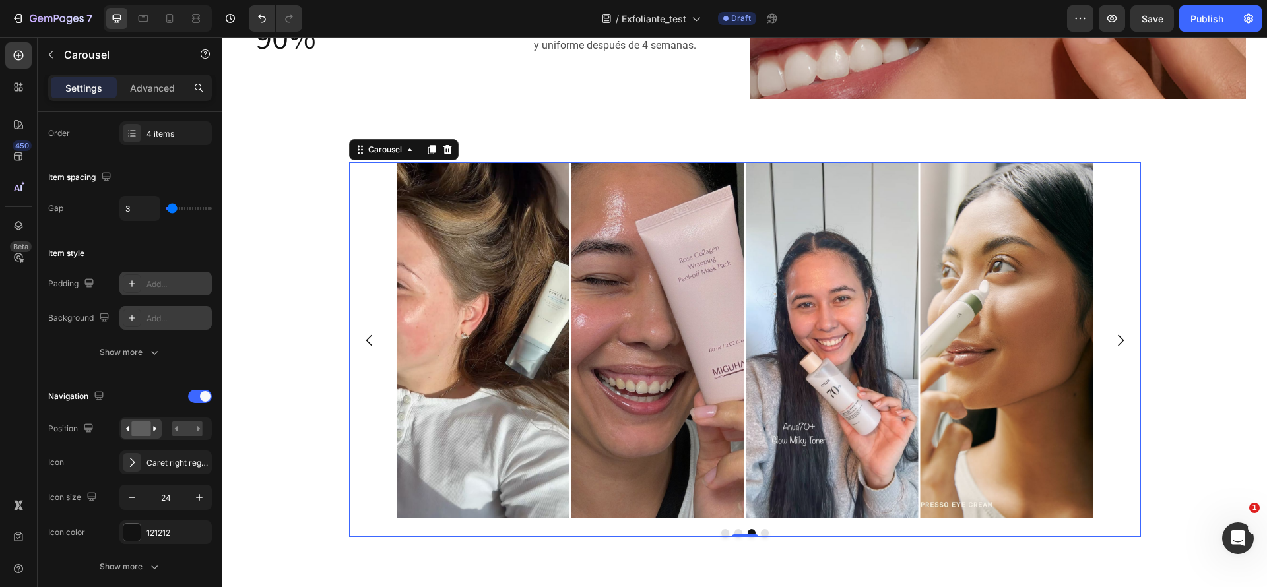
scroll to position [0, 0]
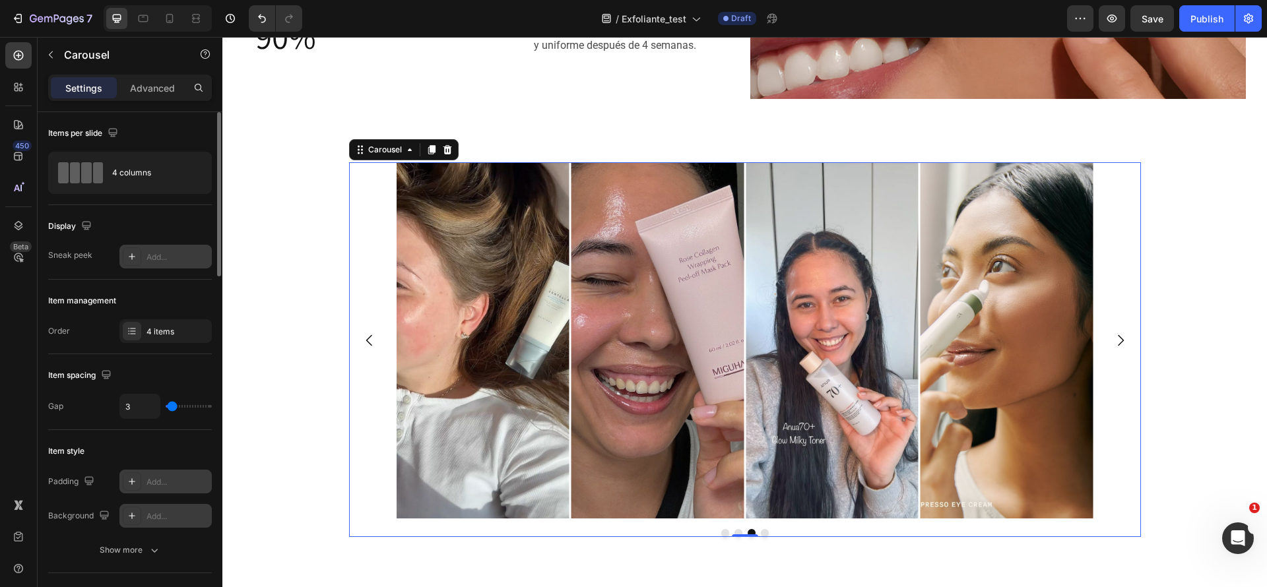
click at [183, 248] on div "Add..." at bounding box center [165, 257] width 92 height 24
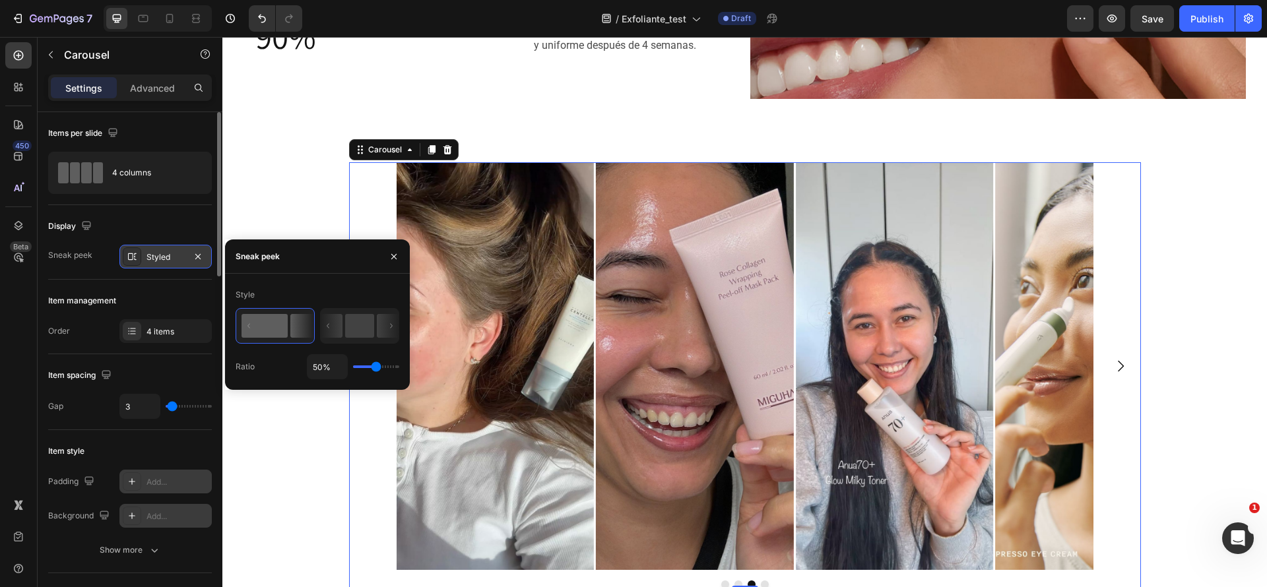
click at [183, 248] on div "Styled" at bounding box center [165, 257] width 92 height 24
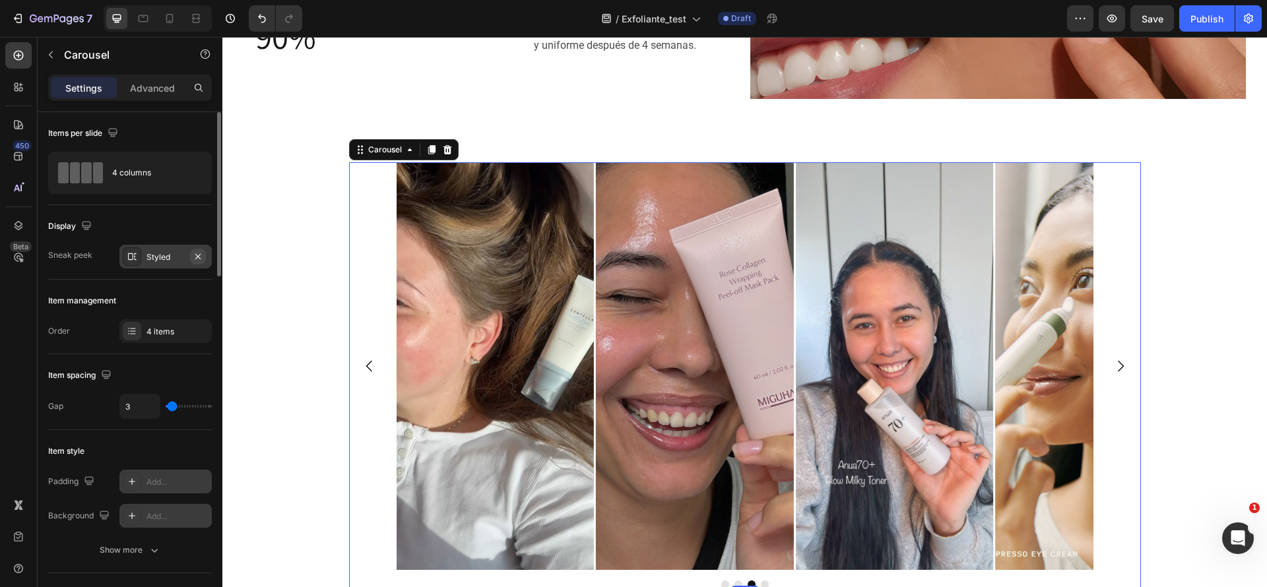
click at [198, 249] on button "button" at bounding box center [198, 257] width 16 height 16
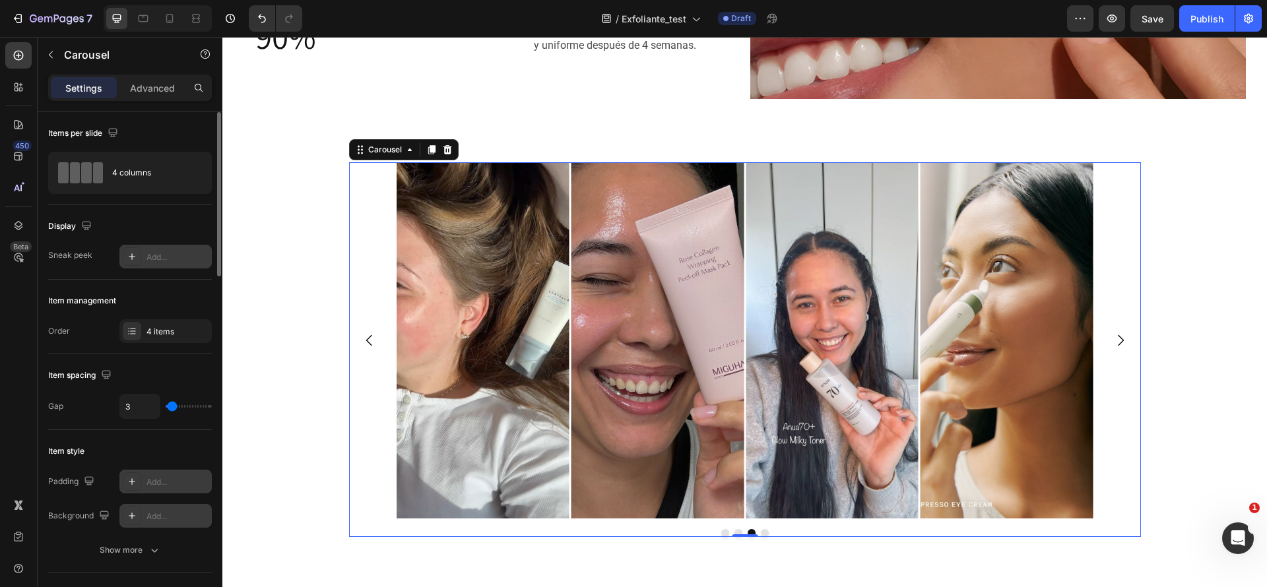
click at [123, 252] on div at bounding box center [132, 256] width 18 height 18
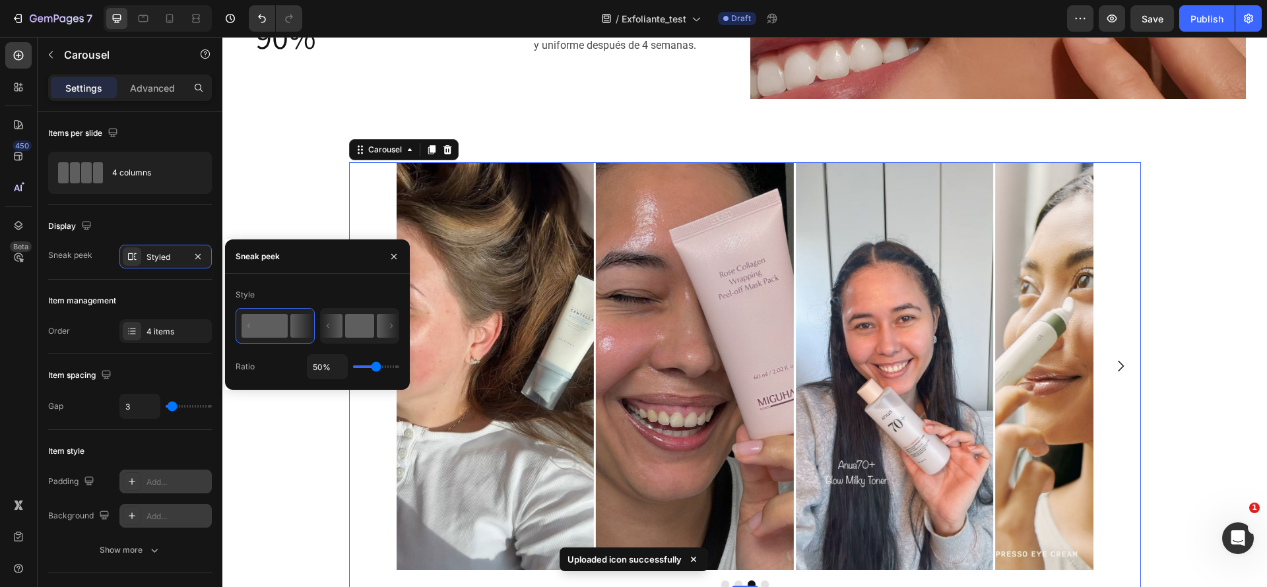
click at [328, 317] on icon at bounding box center [332, 326] width 22 height 24
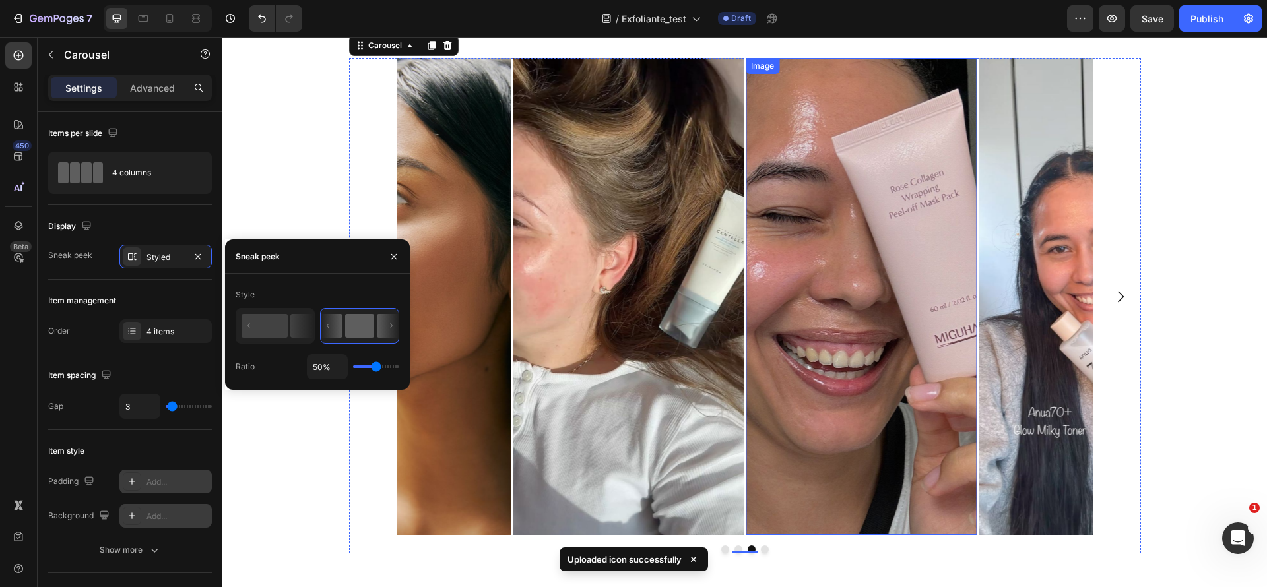
scroll to position [997, 0]
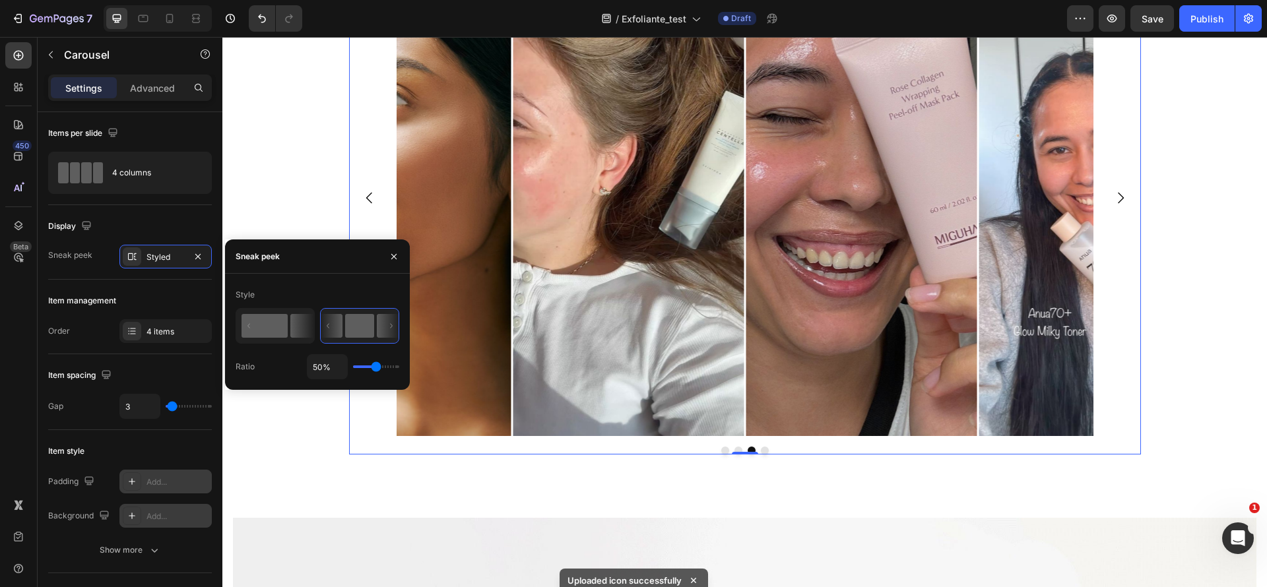
click at [294, 331] on icon at bounding box center [301, 326] width 23 height 24
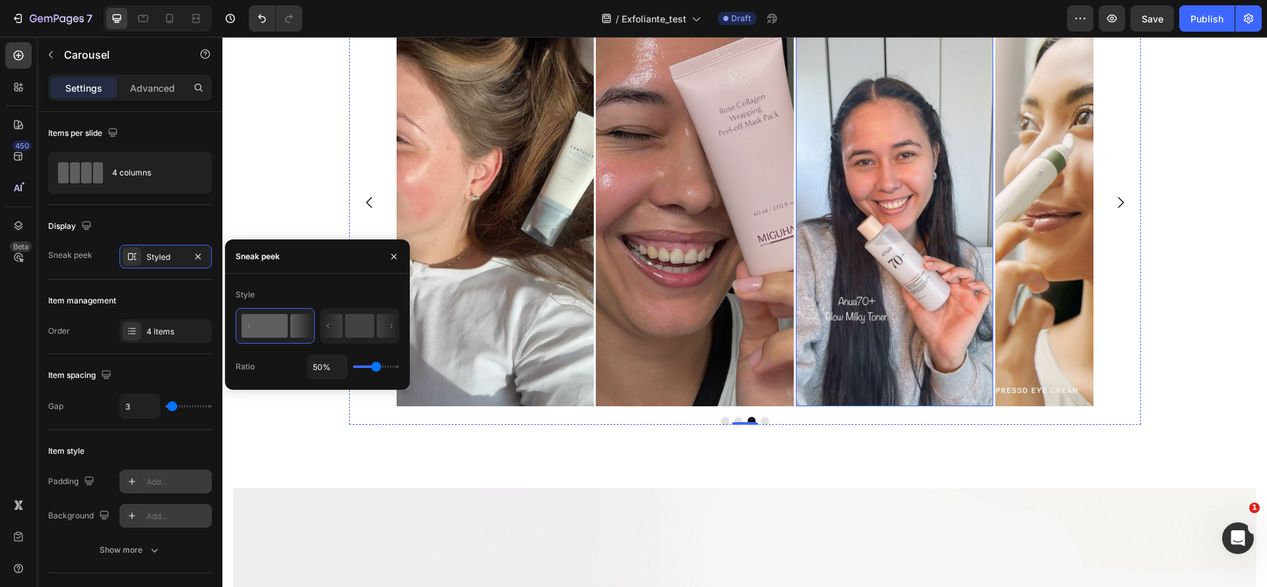
scroll to position [864, 0]
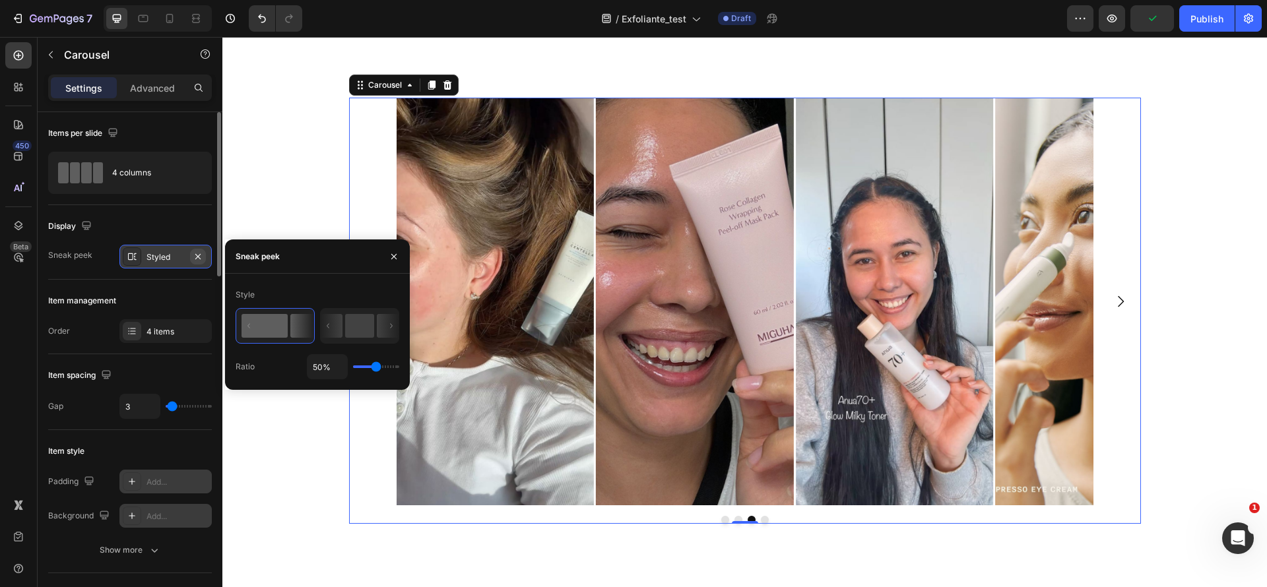
click at [200, 253] on icon "button" at bounding box center [198, 256] width 11 height 11
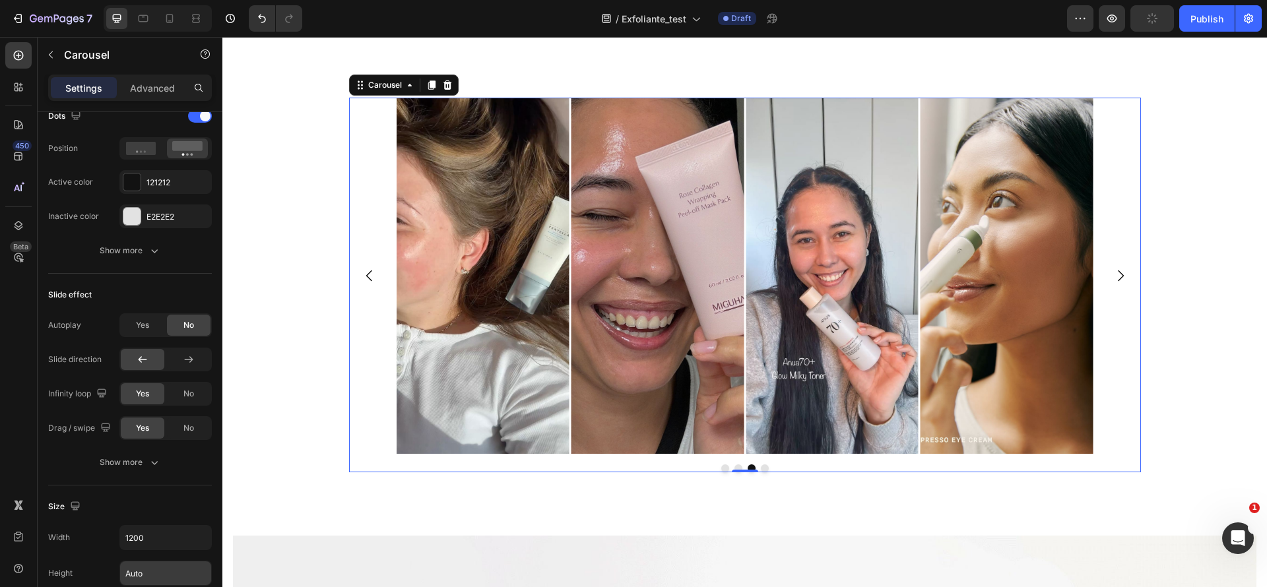
scroll to position [990, 0]
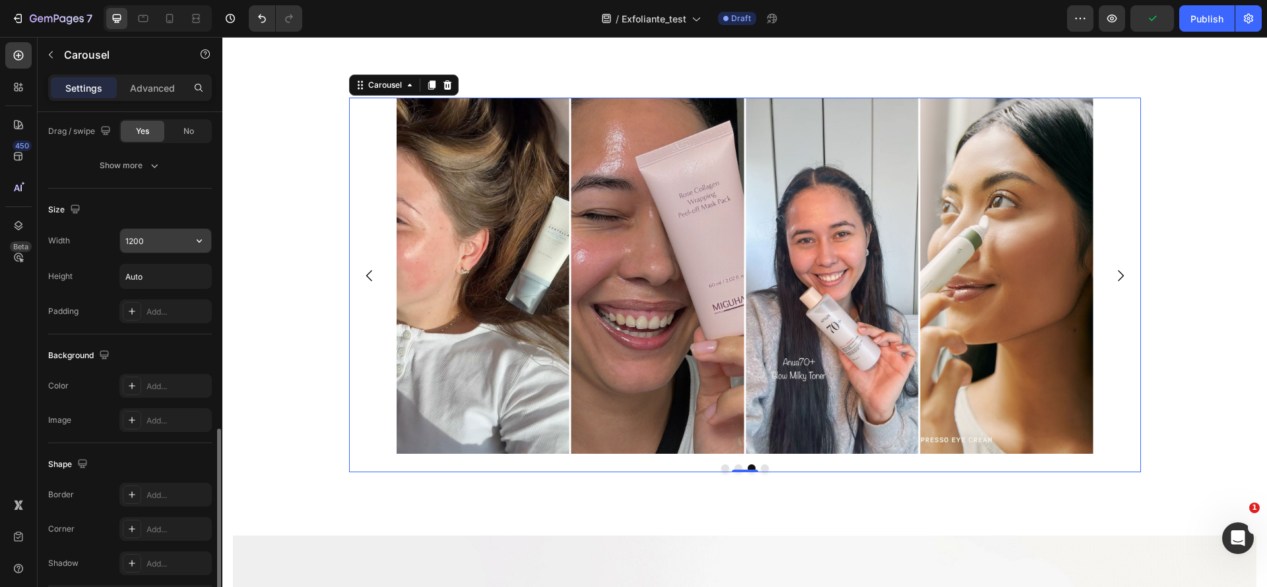
click at [209, 234] on button "button" at bounding box center [199, 241] width 24 height 24
click at [182, 298] on span "100%" at bounding box center [189, 300] width 22 height 12
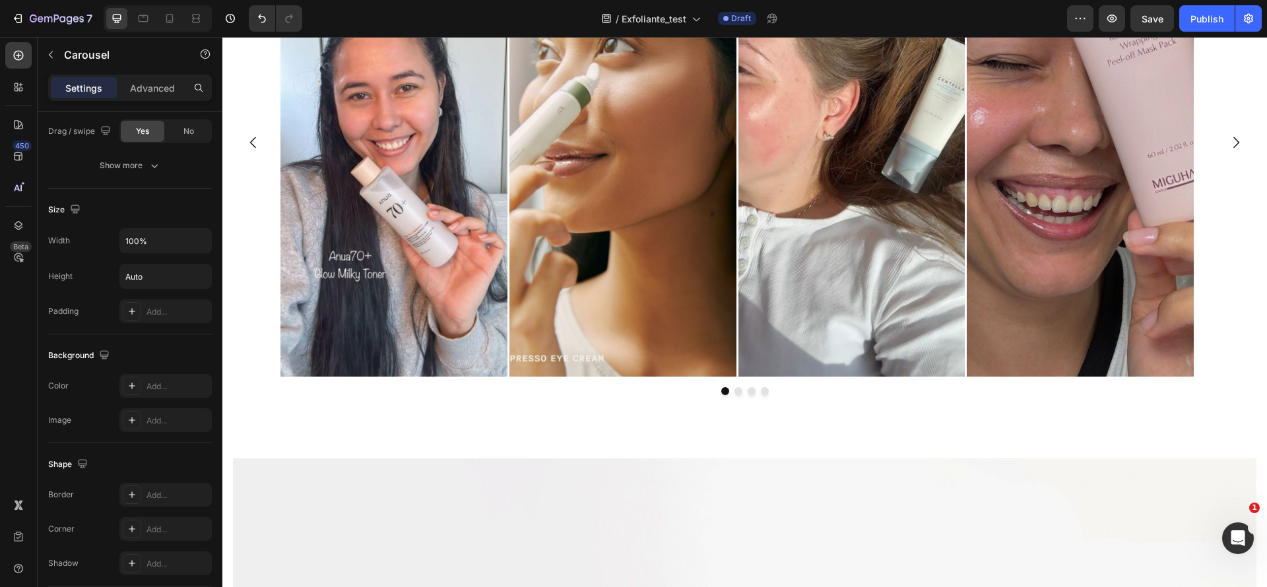
scroll to position [1061, 0]
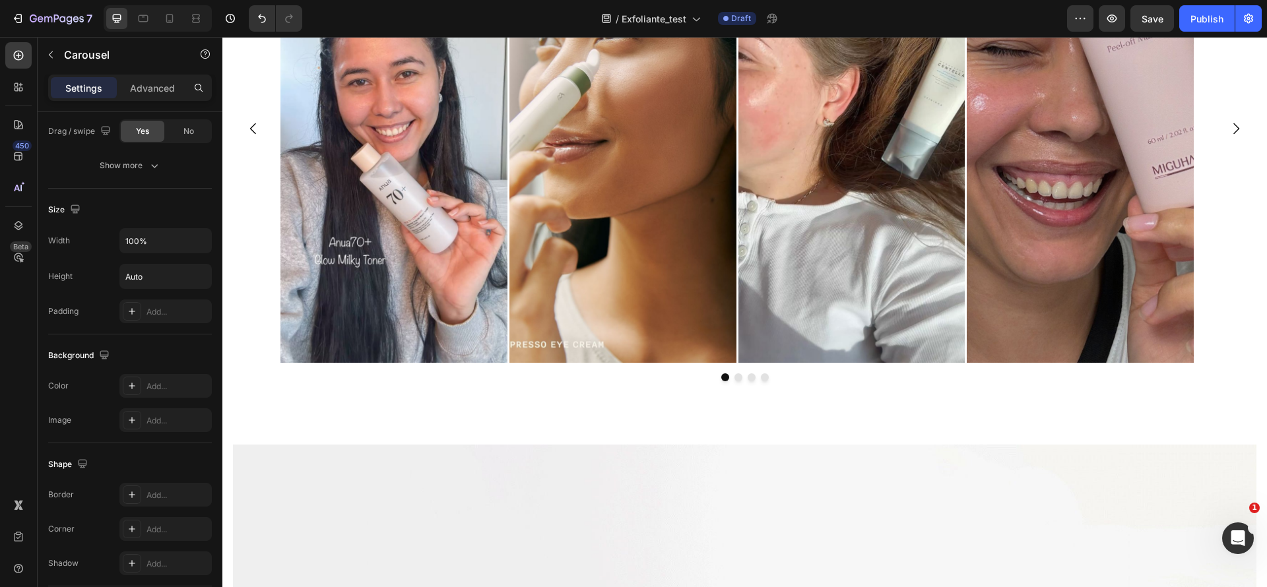
click at [303, 370] on div "Image Image Image Image [GEOGRAPHIC_DATA]" at bounding box center [744, 137] width 1023 height 487
click at [278, 264] on div "Image Image Image Image" at bounding box center [744, 128] width 1023 height 468
click at [196, 247] on button "button" at bounding box center [199, 241] width 24 height 24
click at [136, 267] on div "Default 1200px" at bounding box center [152, 274] width 108 height 25
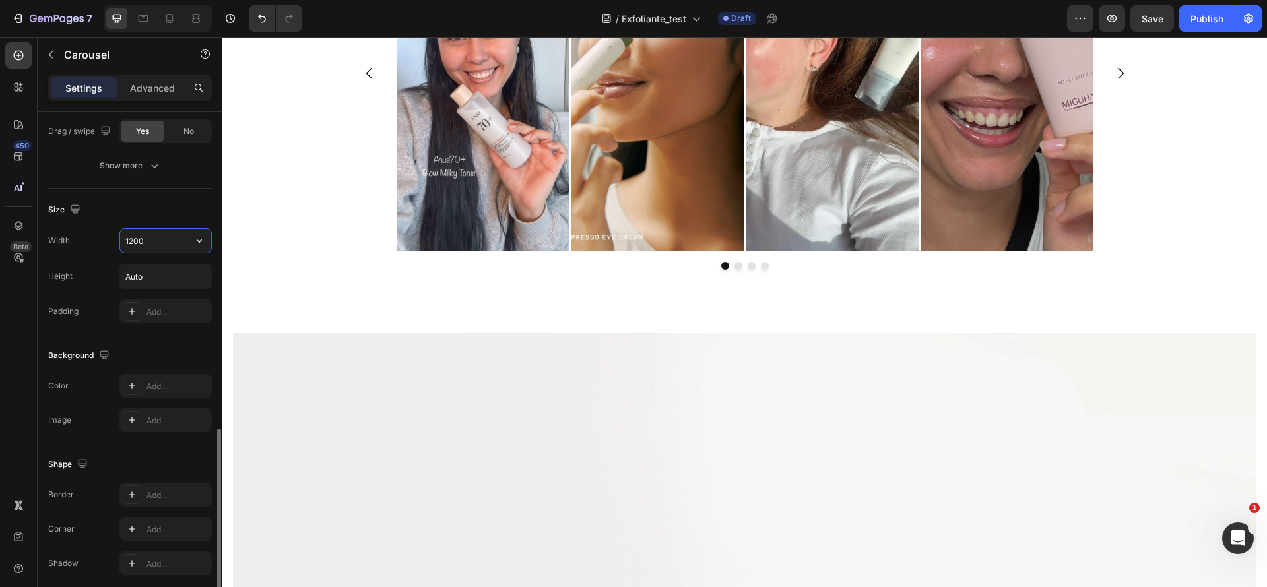
click at [133, 238] on input "1200" at bounding box center [165, 241] width 91 height 24
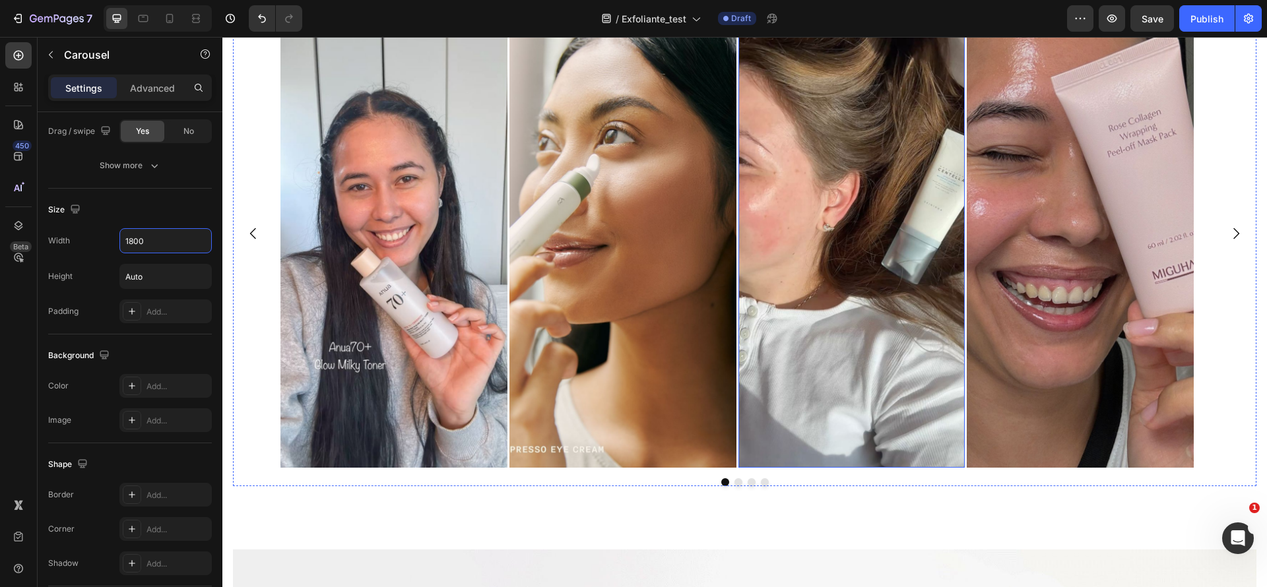
scroll to position [974, 0]
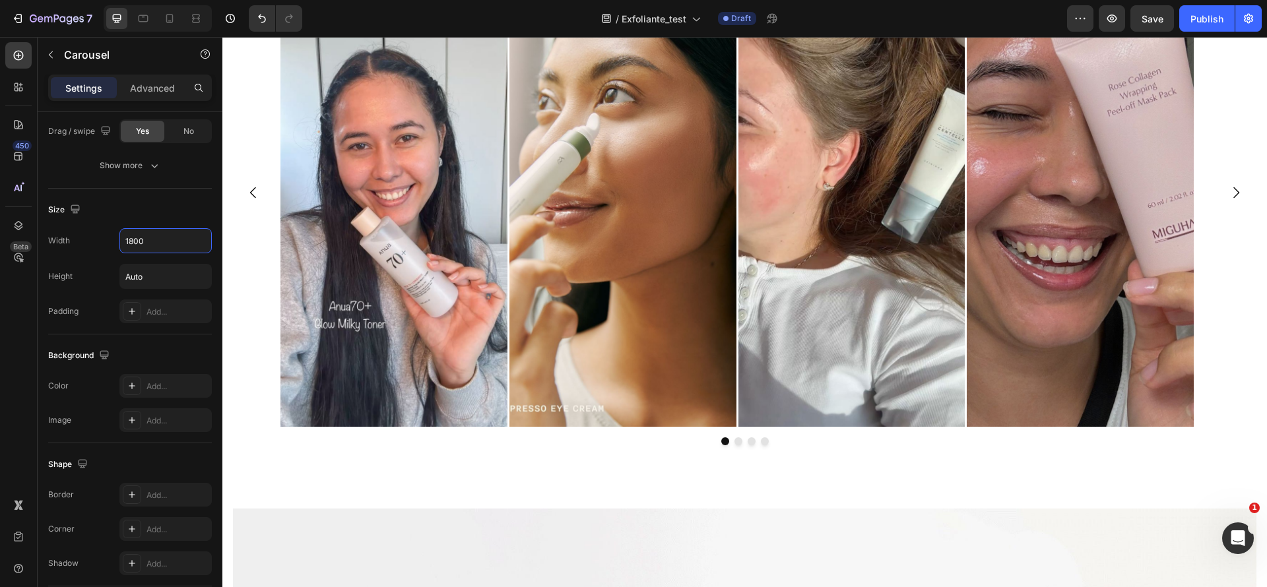
click at [235, 294] on div "Image Image Image Image" at bounding box center [744, 192] width 1023 height 468
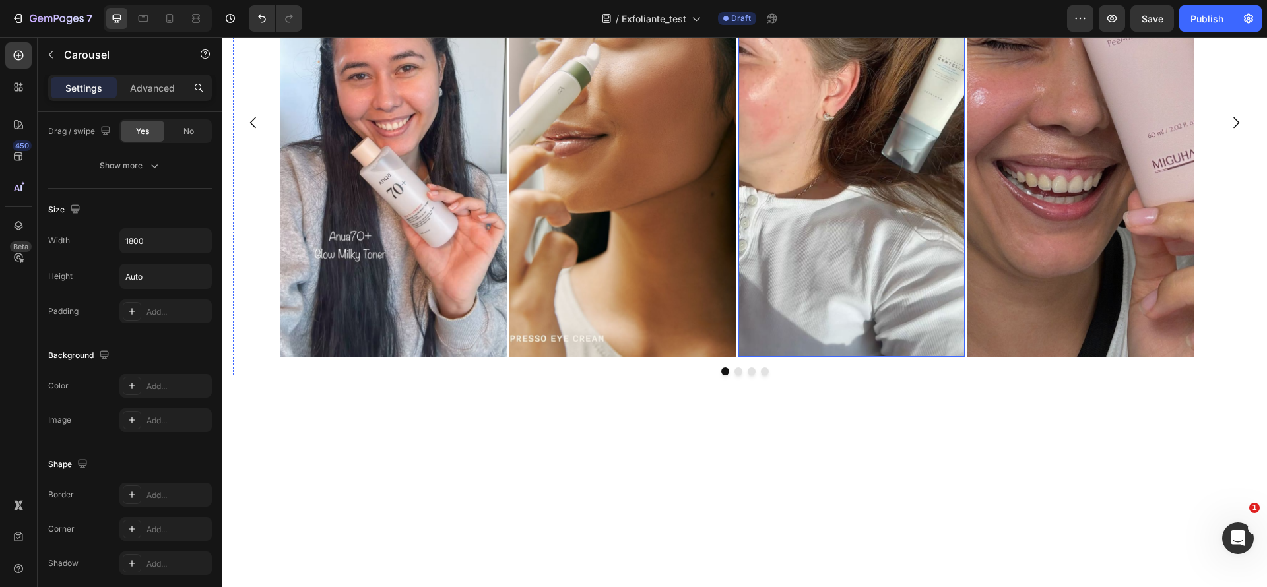
scroll to position [677, 0]
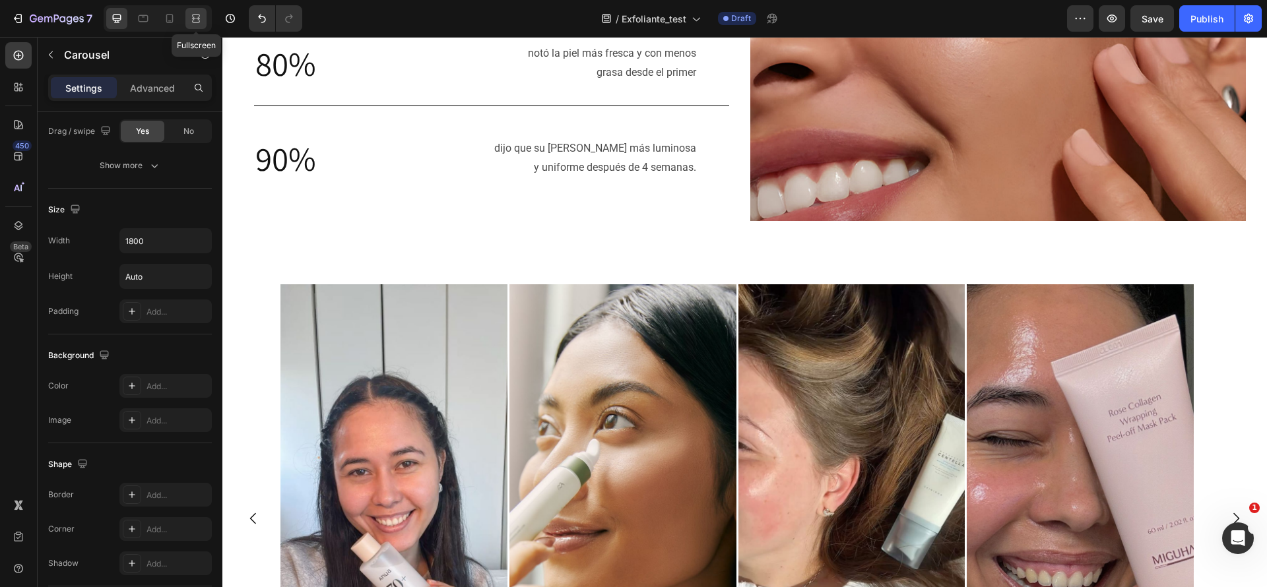
click at [199, 28] on div at bounding box center [195, 18] width 21 height 21
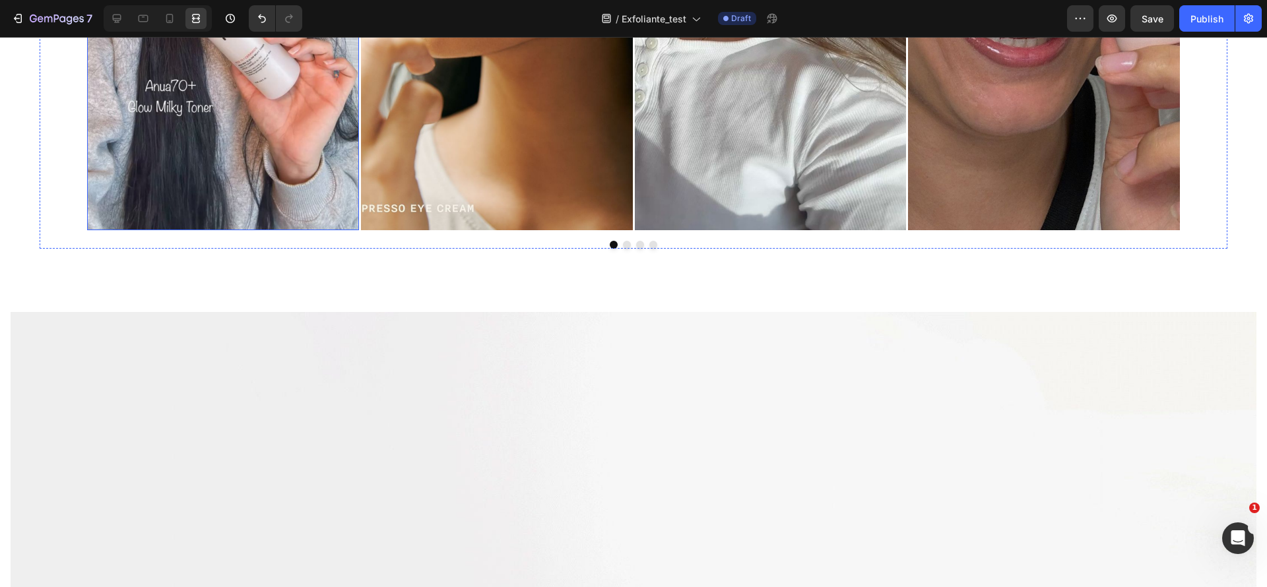
scroll to position [1370, 0]
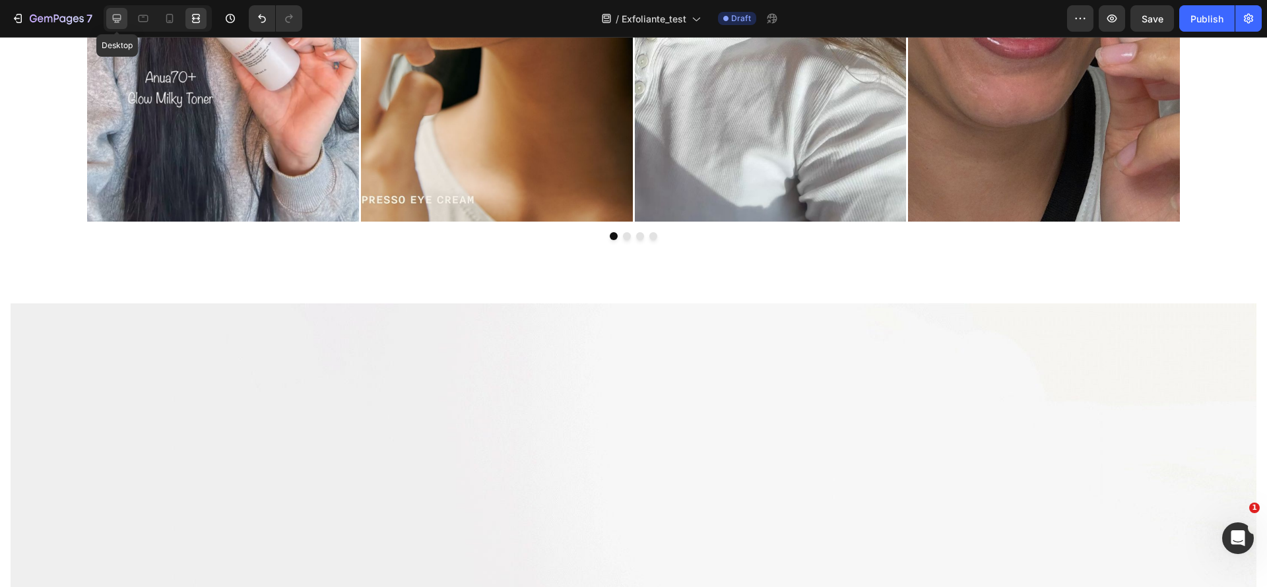
click at [109, 21] on div at bounding box center [116, 18] width 21 height 21
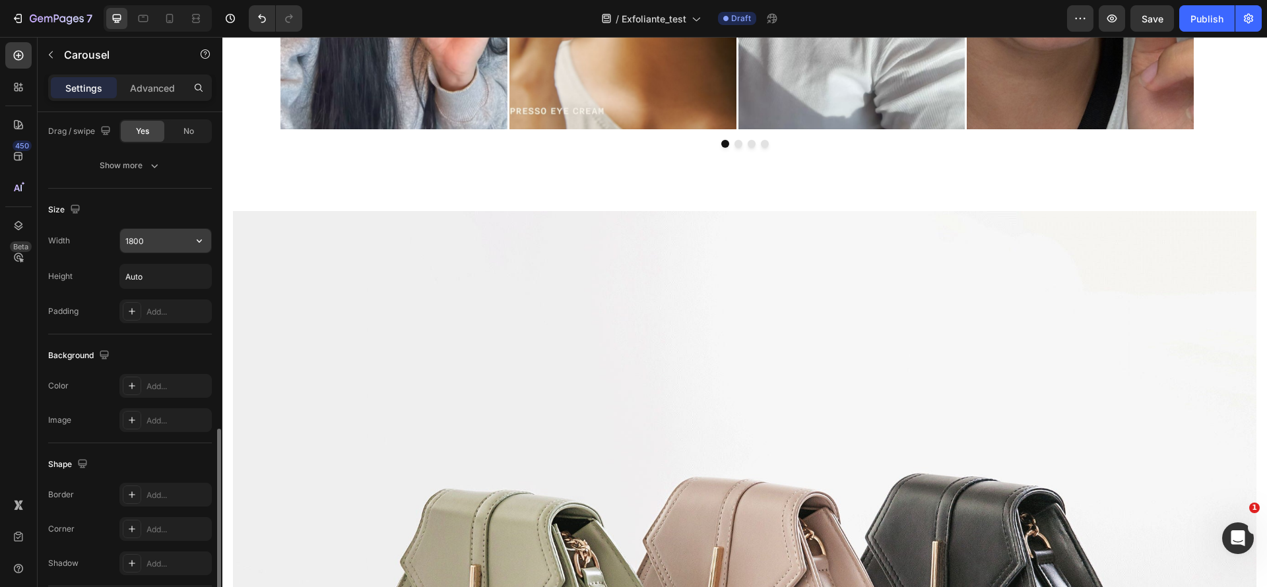
click at [131, 236] on input "1800" at bounding box center [165, 241] width 91 height 24
click at [134, 239] on input "1800" at bounding box center [165, 241] width 91 height 24
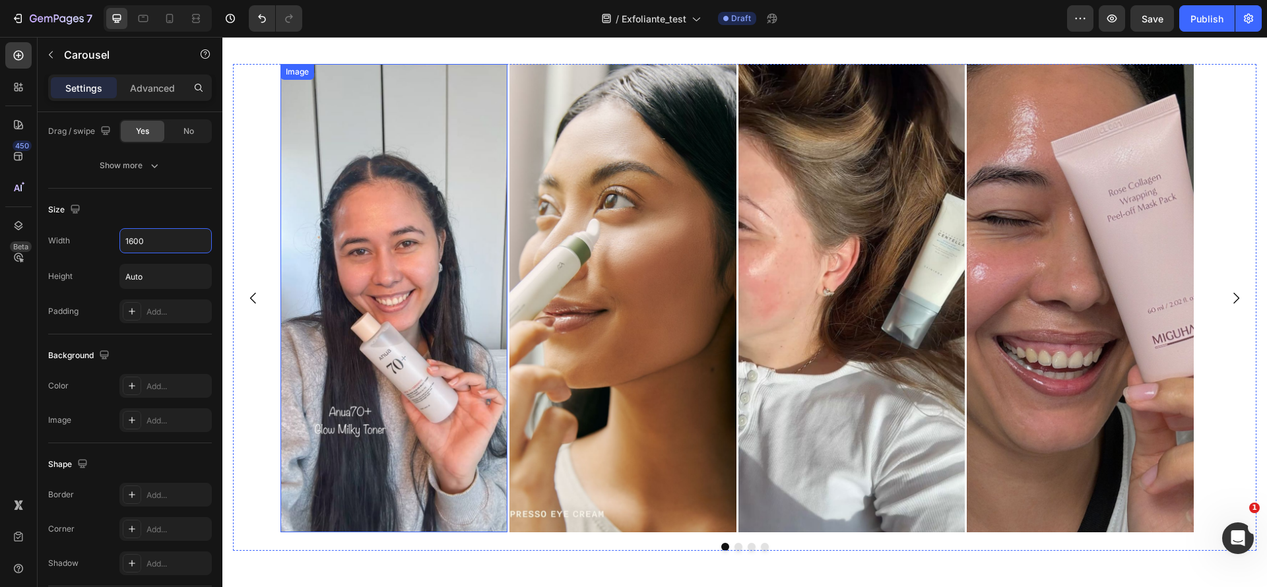
scroll to position [910, 0]
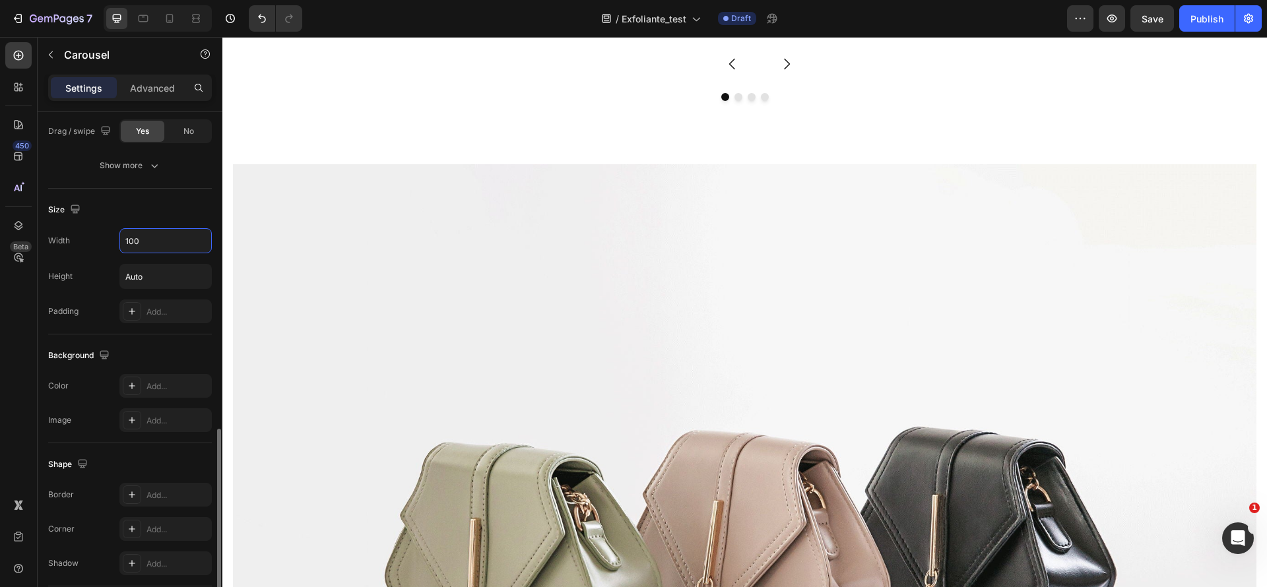
type input "1400"
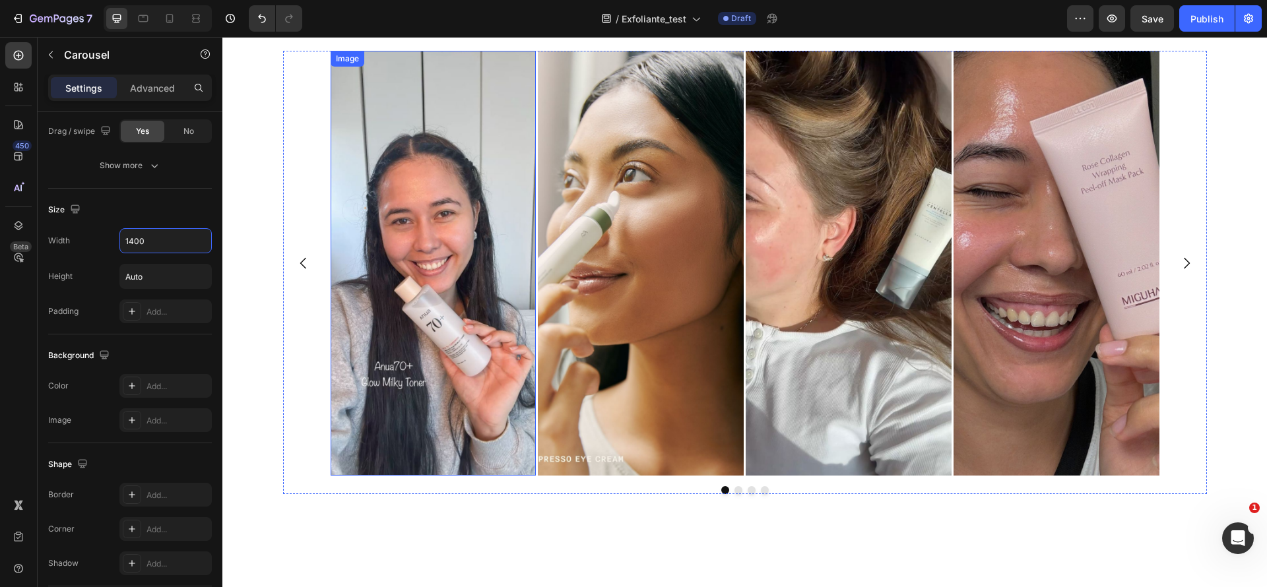
scroll to position [811, 0]
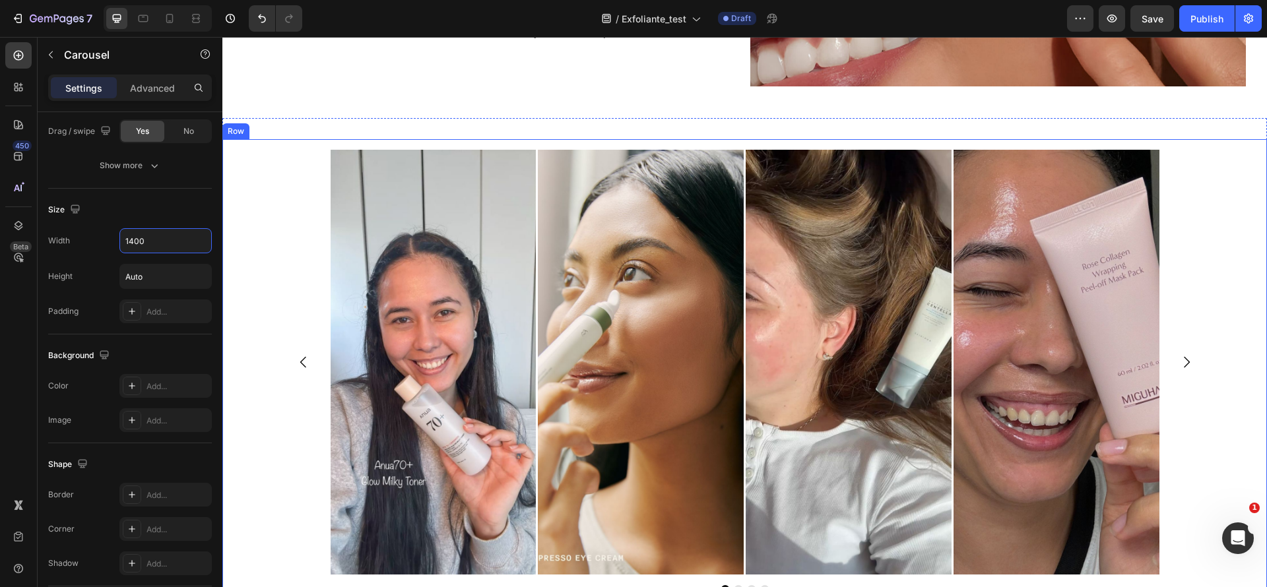
click at [268, 208] on div "Image Image Image Image [GEOGRAPHIC_DATA]" at bounding box center [744, 371] width 1023 height 443
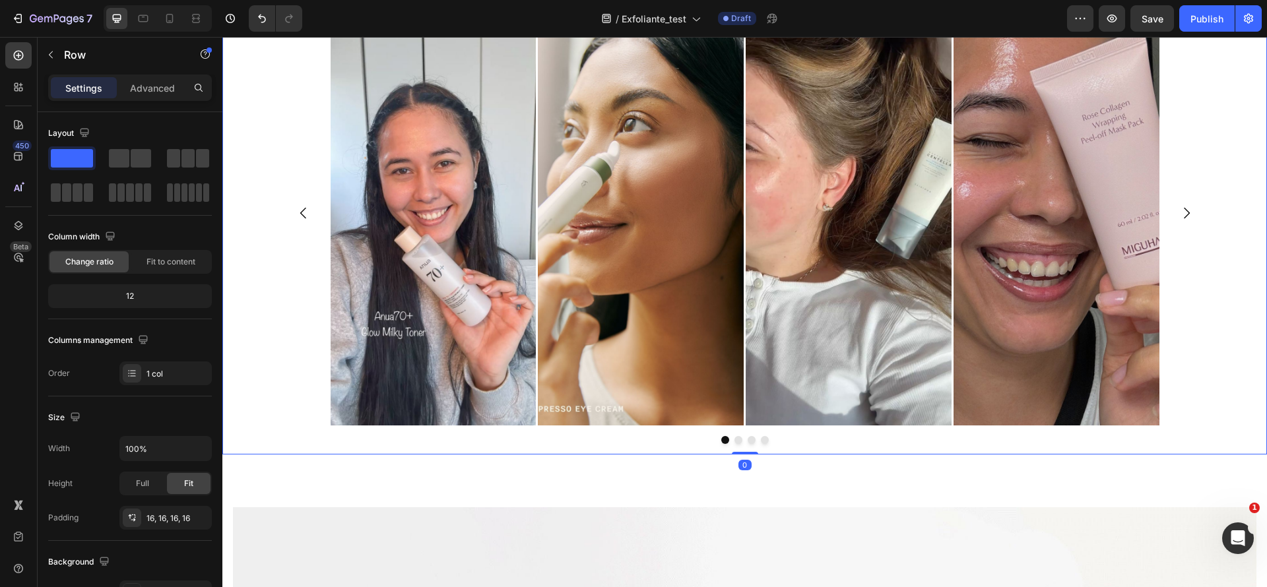
scroll to position [910, 0]
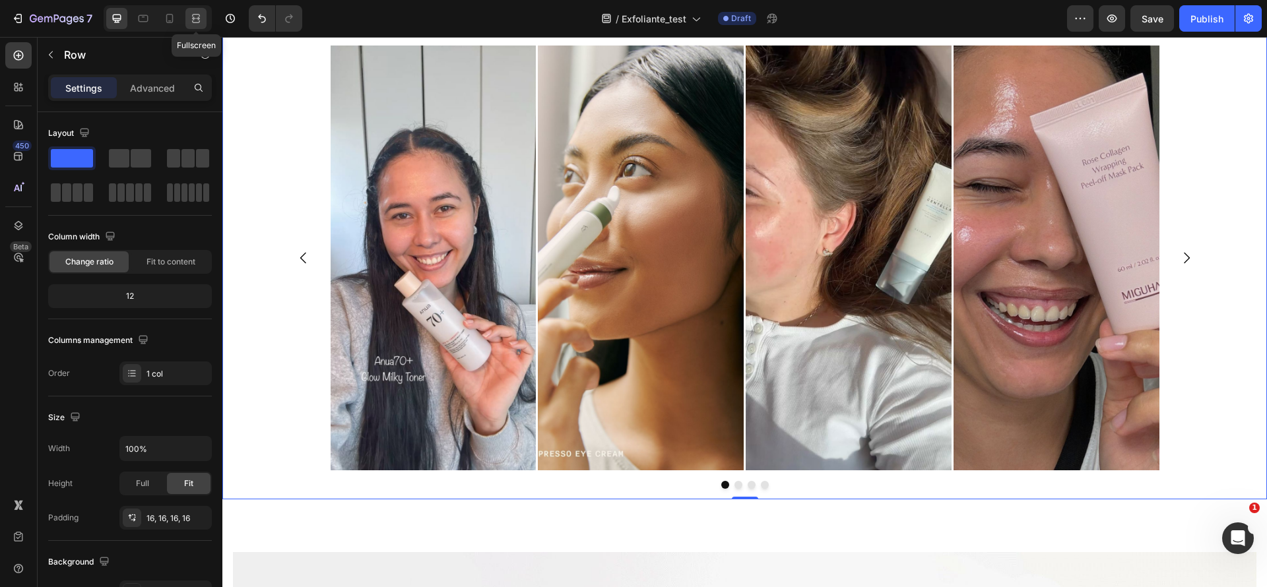
click at [192, 17] on icon at bounding box center [195, 18] width 13 height 13
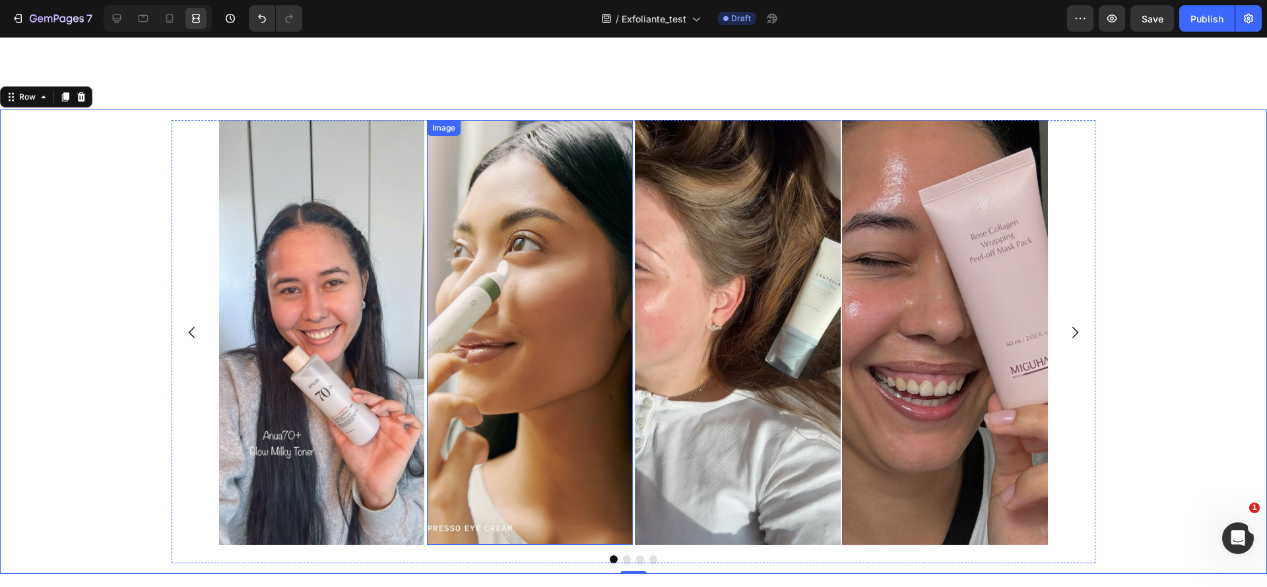
scroll to position [1108, 0]
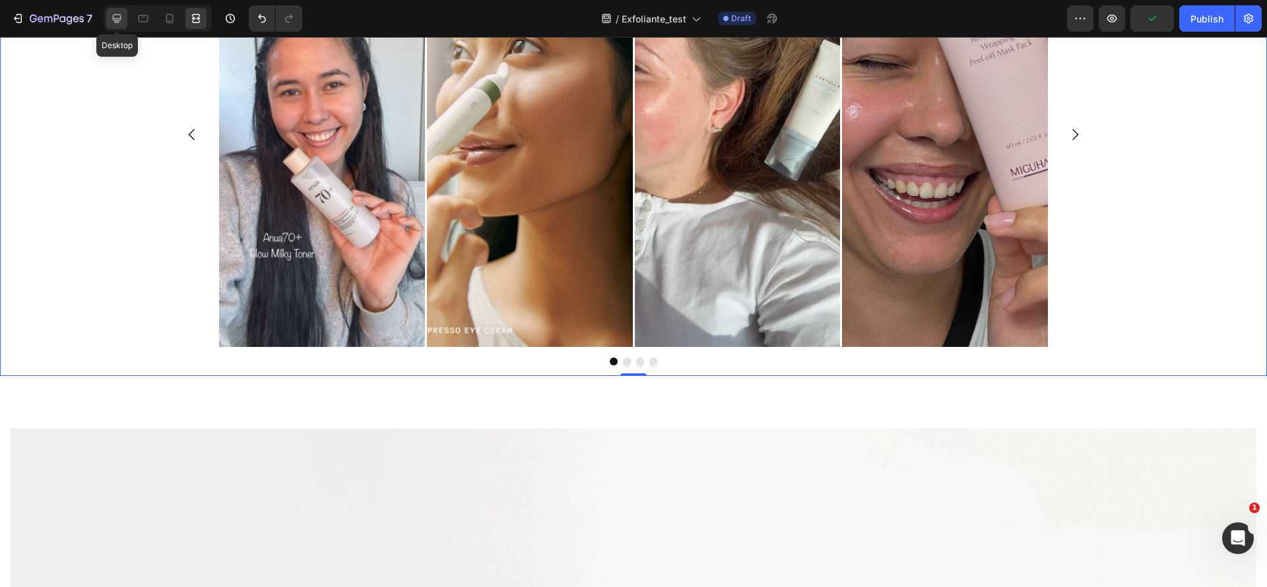
click at [118, 15] on icon at bounding box center [117, 19] width 9 height 9
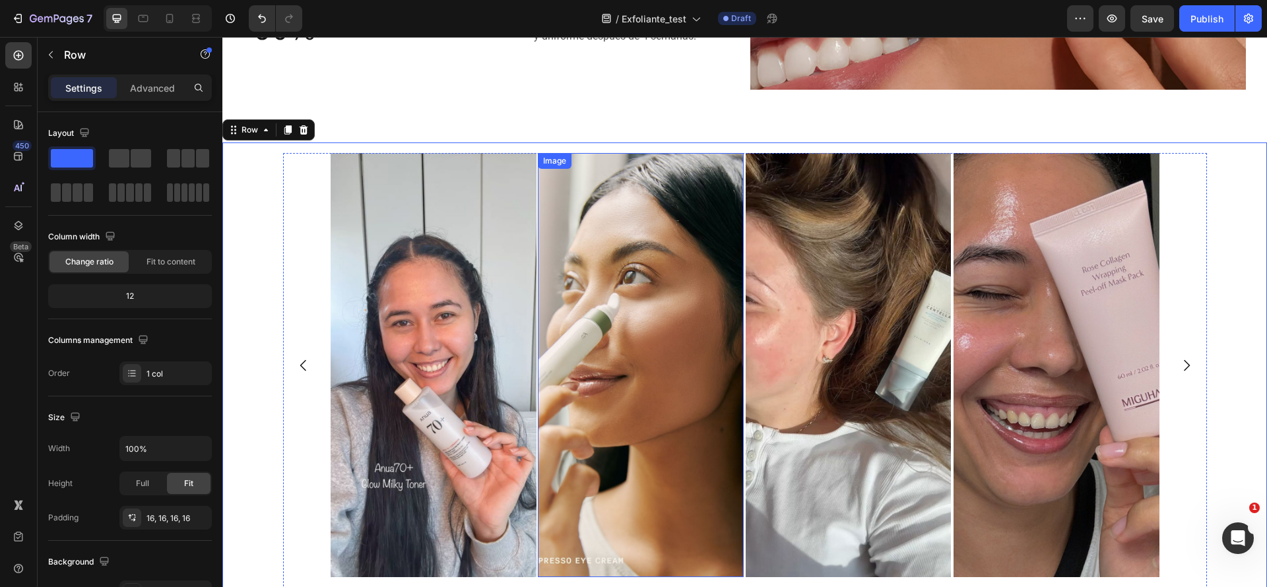
scroll to position [811, 0]
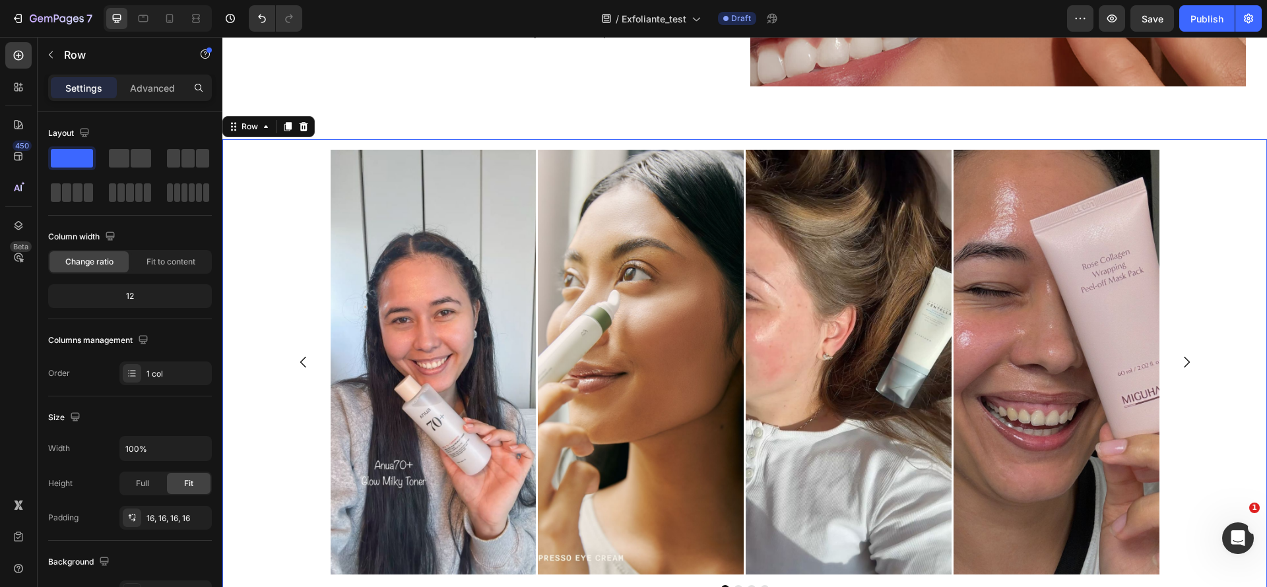
click at [587, 120] on div "Image Image Image Image Carousel Row 0 Section 3" at bounding box center [744, 371] width 1044 height 507
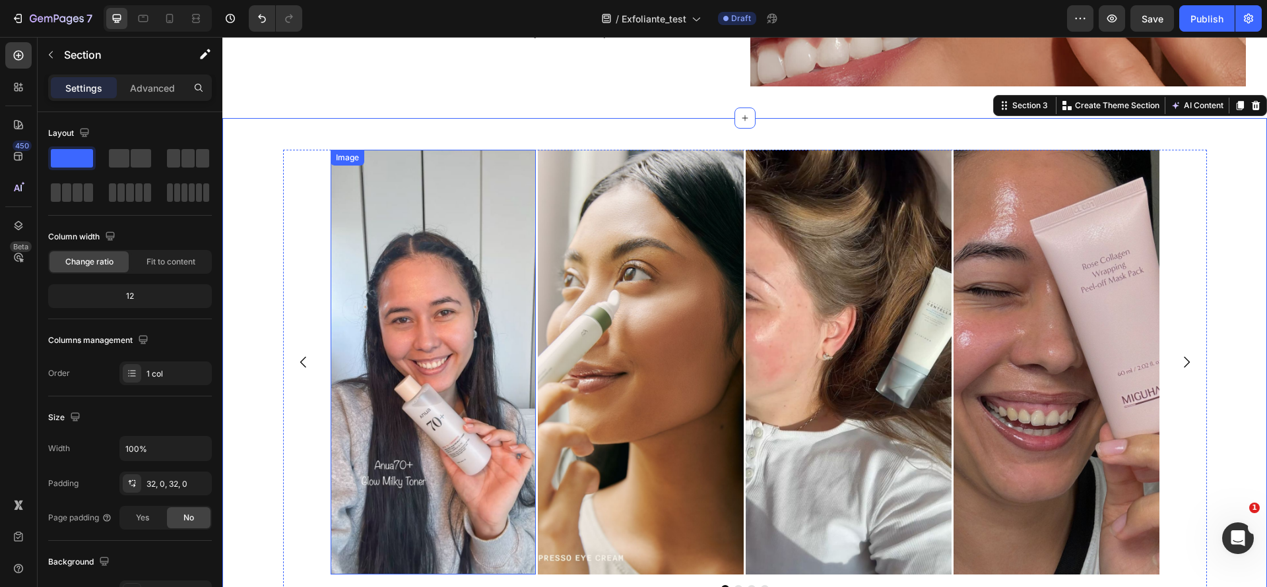
click at [336, 317] on img at bounding box center [434, 362] width 206 height 425
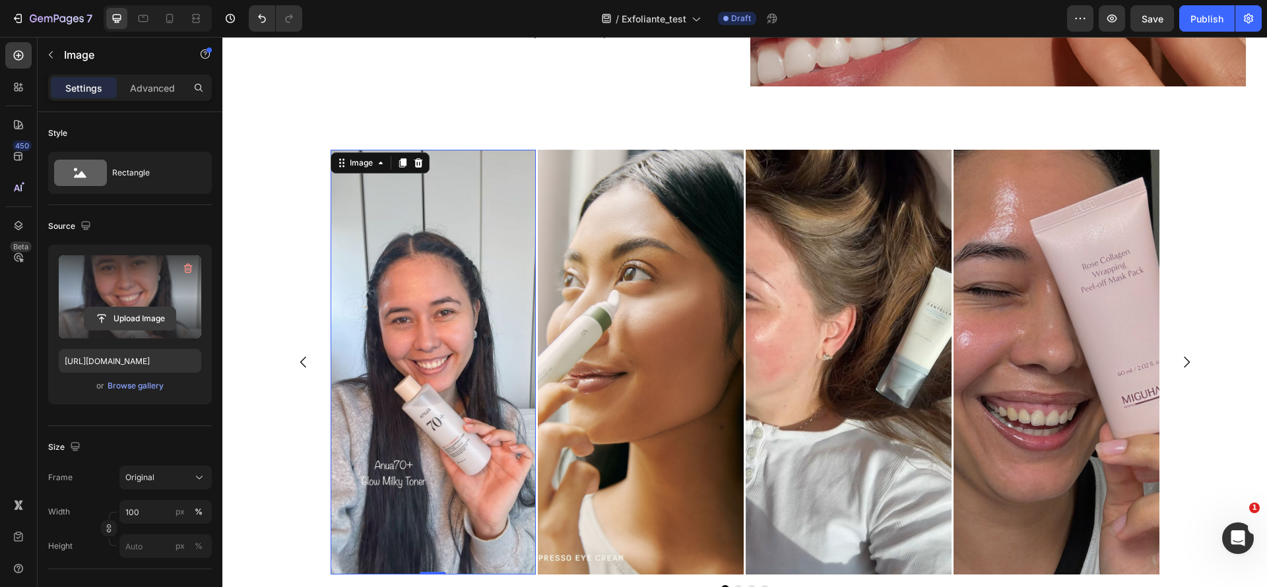
click at [138, 316] on input "file" at bounding box center [129, 318] width 91 height 22
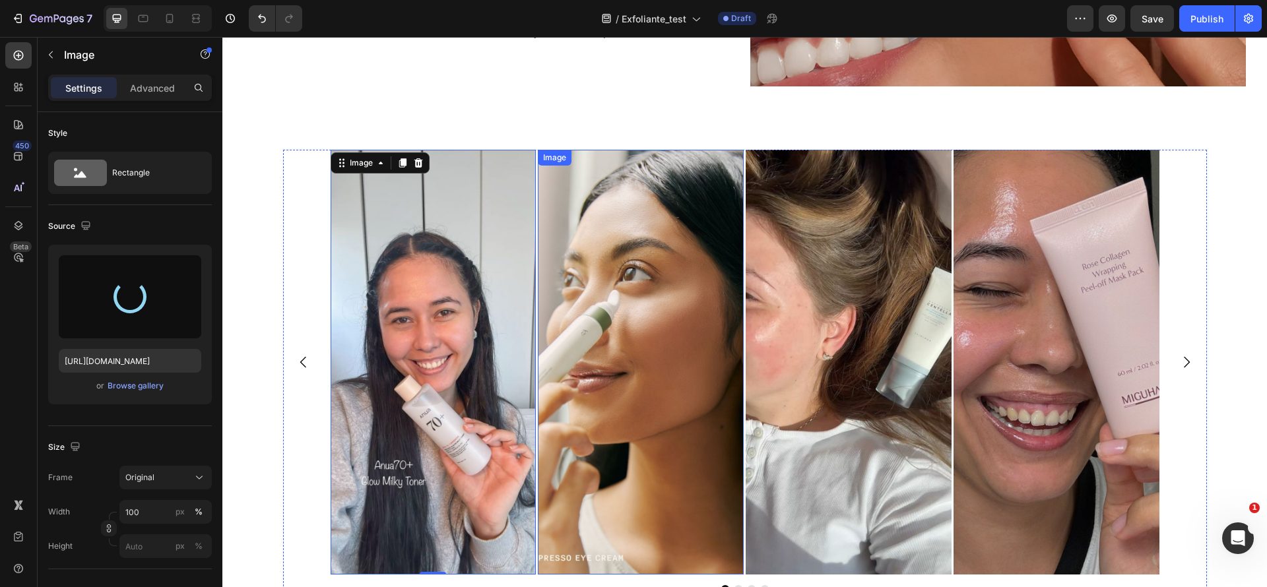
type input "[URL][DOMAIN_NAME]"
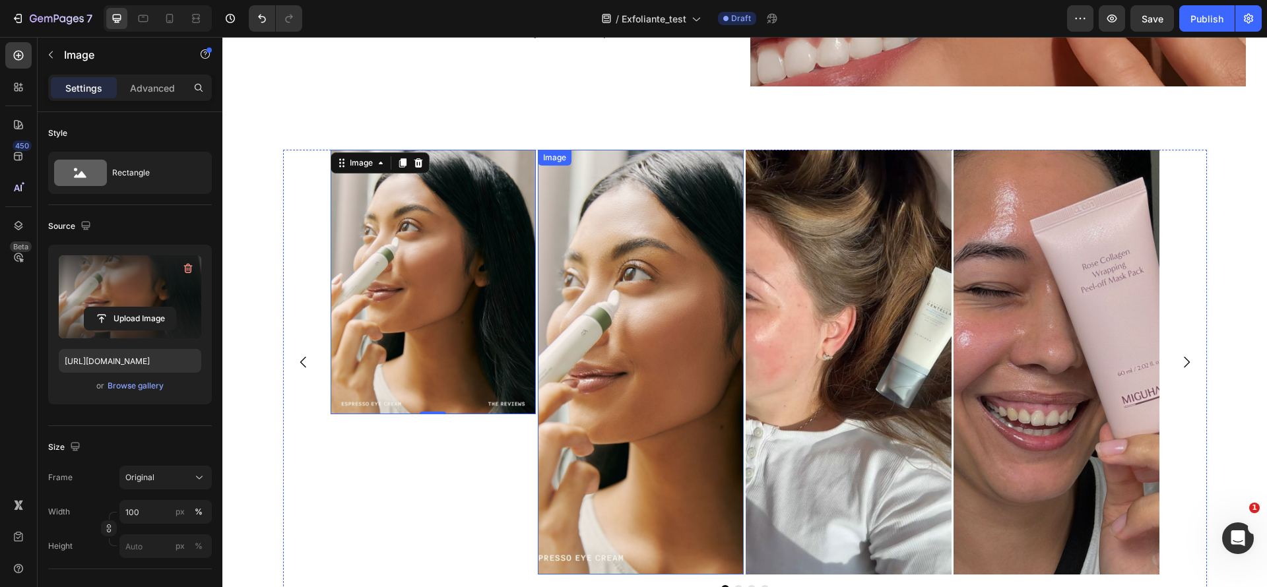
click at [635, 342] on img at bounding box center [641, 362] width 206 height 425
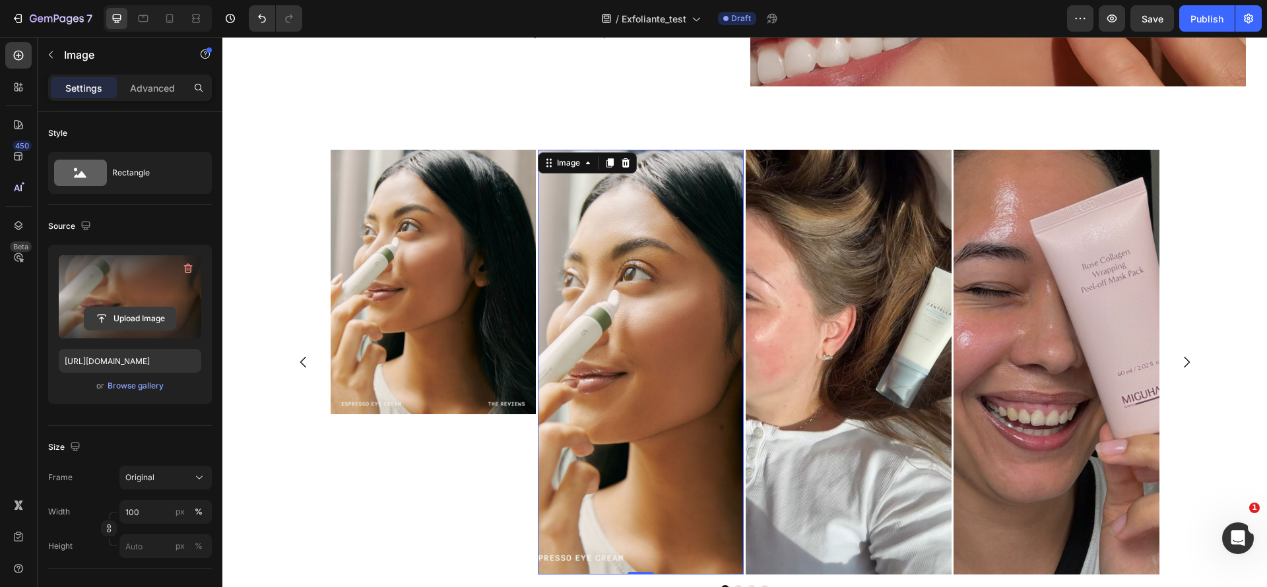
click at [137, 307] on div "Upload Image" at bounding box center [130, 296] width 142 height 83
click at [123, 308] on input "file" at bounding box center [129, 318] width 91 height 22
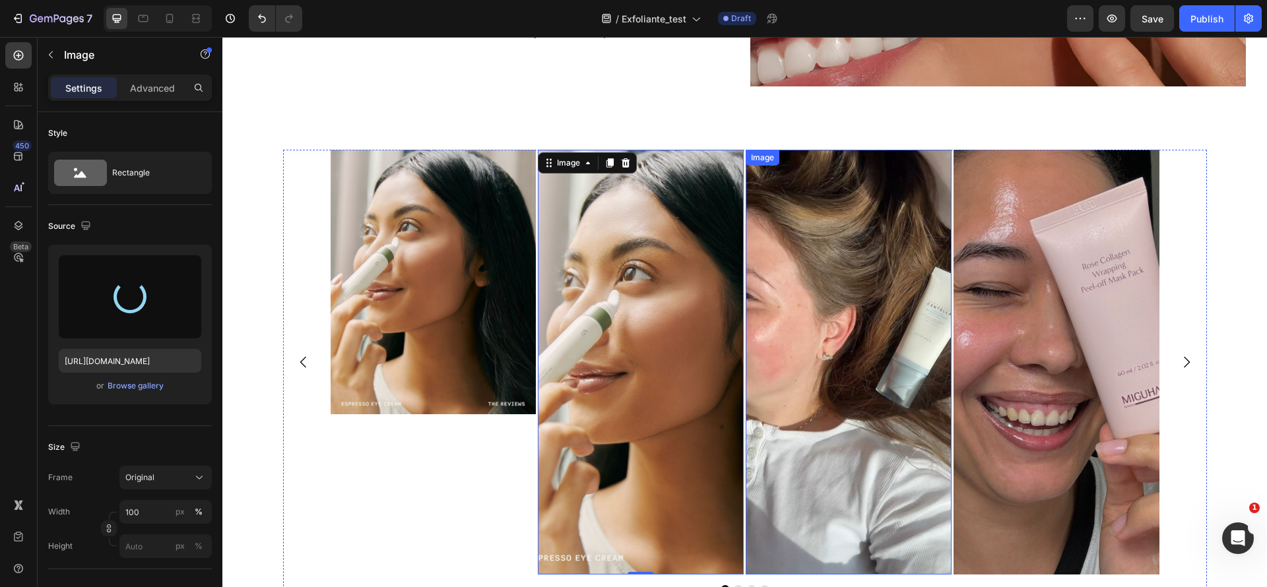
type input "[URL][DOMAIN_NAME]"
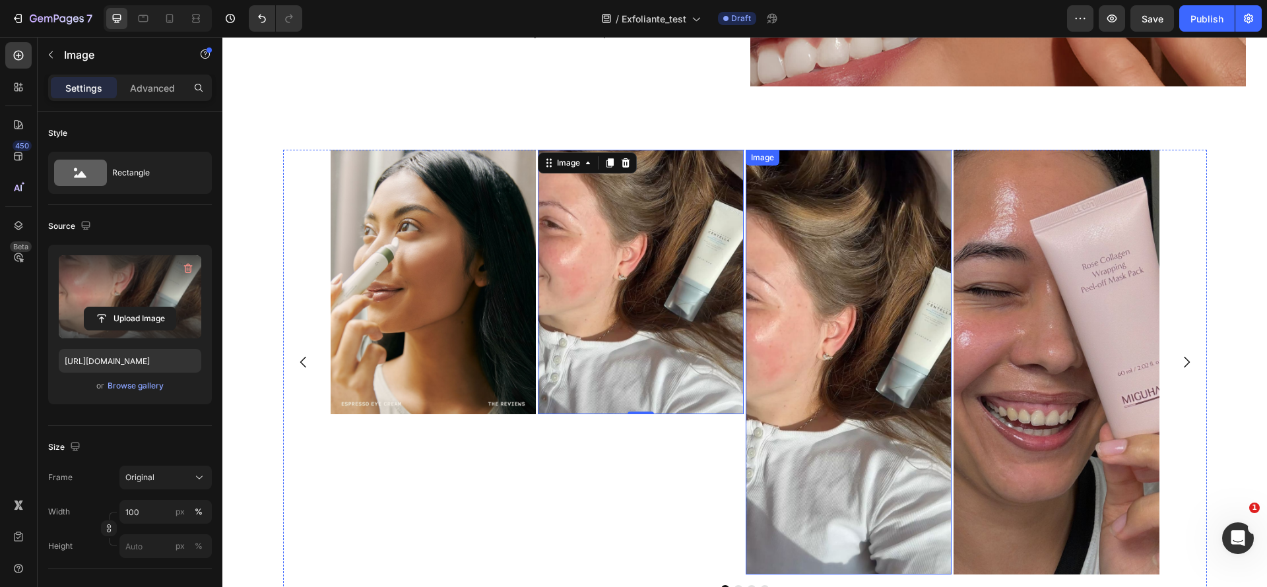
click at [817, 329] on img at bounding box center [848, 362] width 206 height 425
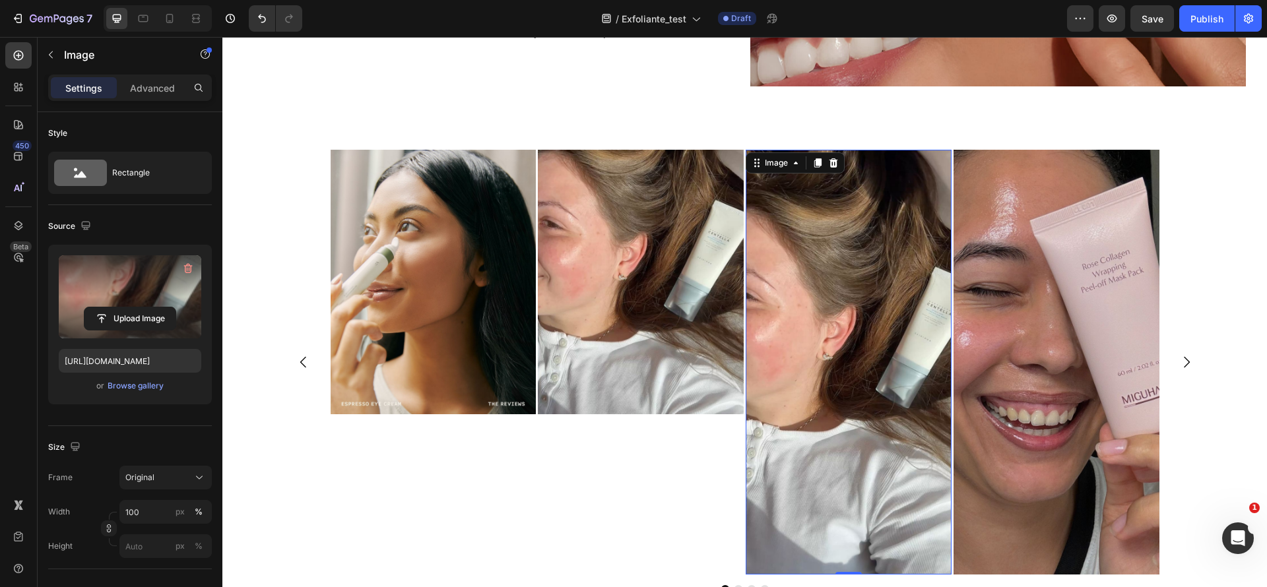
click at [185, 323] on div "Upload Image" at bounding box center [130, 319] width 142 height 24
click at [158, 316] on input "file" at bounding box center [129, 318] width 91 height 22
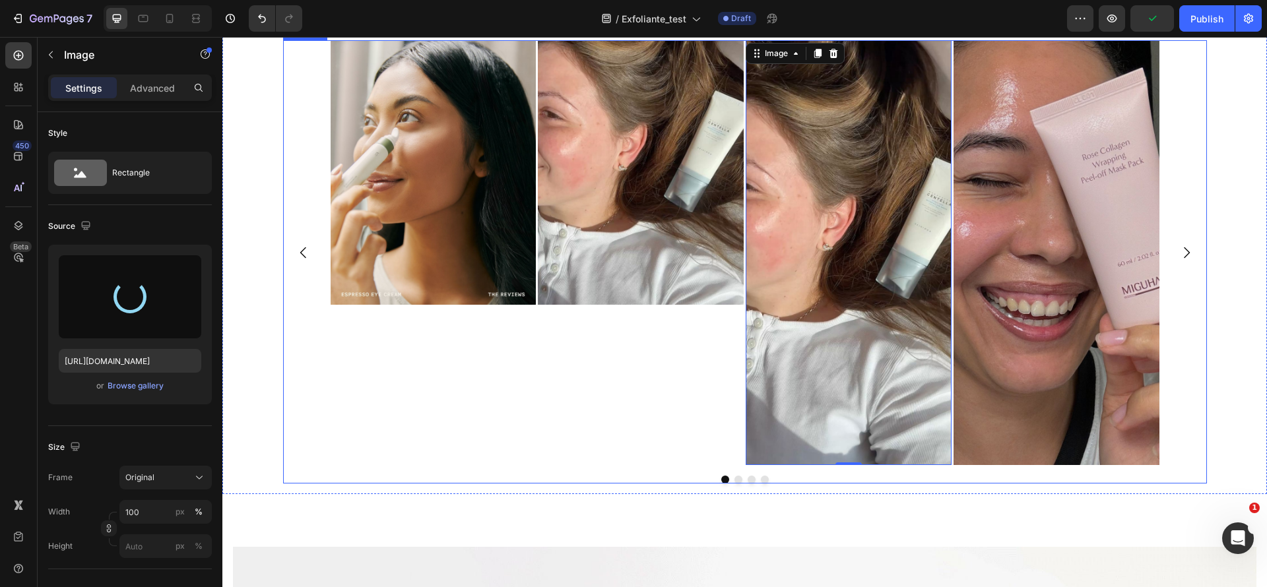
scroll to position [910, 0]
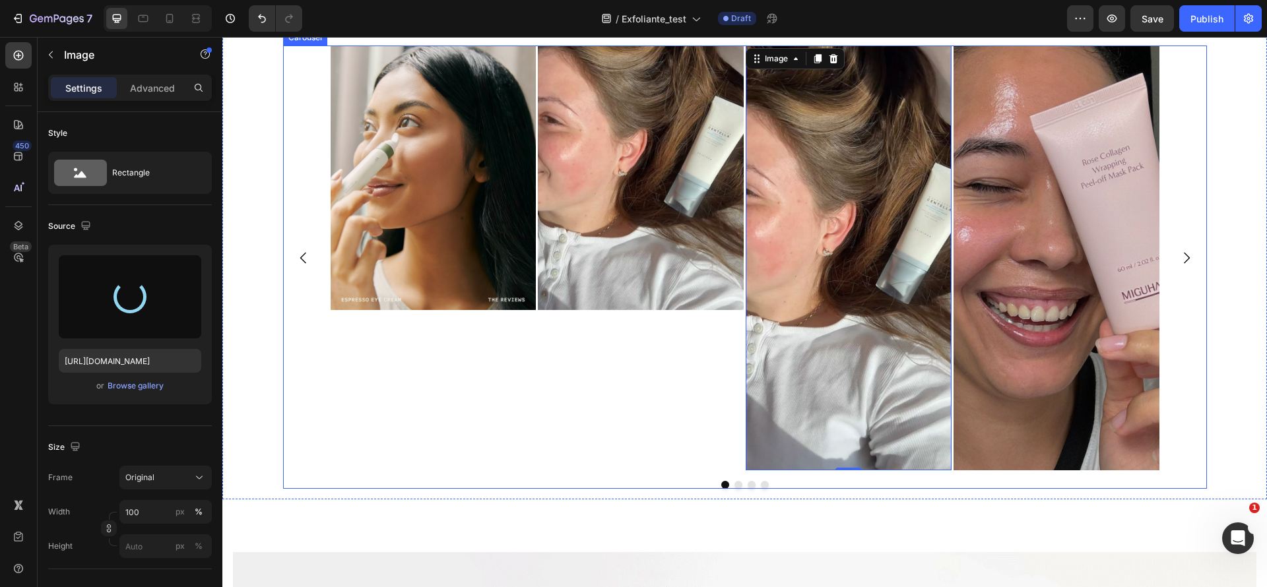
type input "[URL][DOMAIN_NAME]"
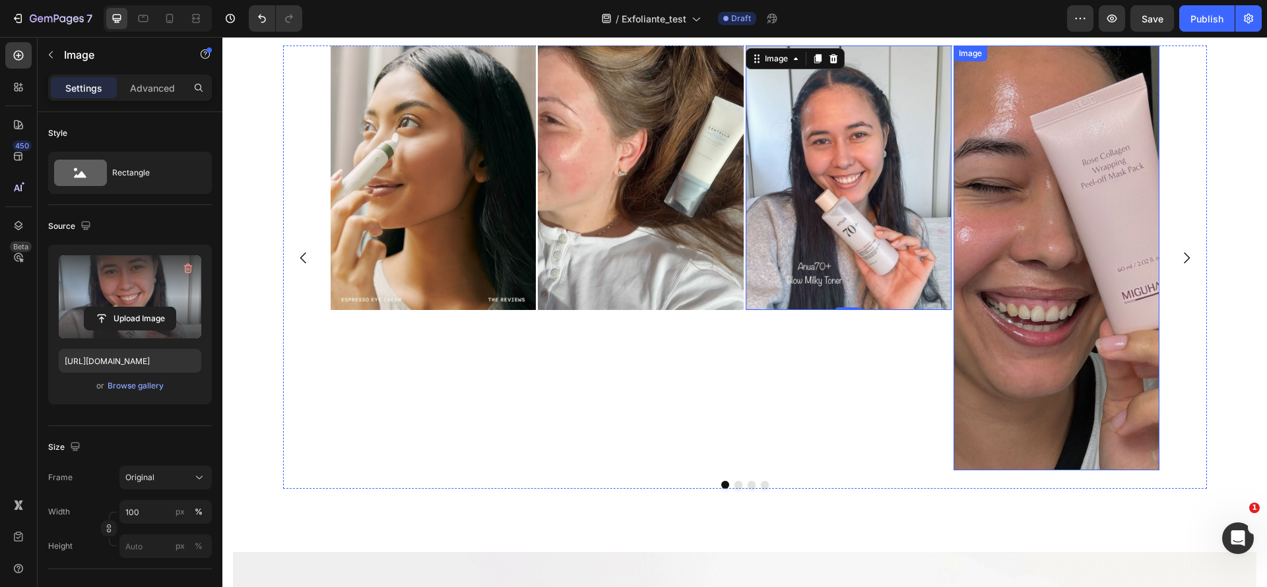
click at [1003, 298] on img at bounding box center [1056, 258] width 206 height 425
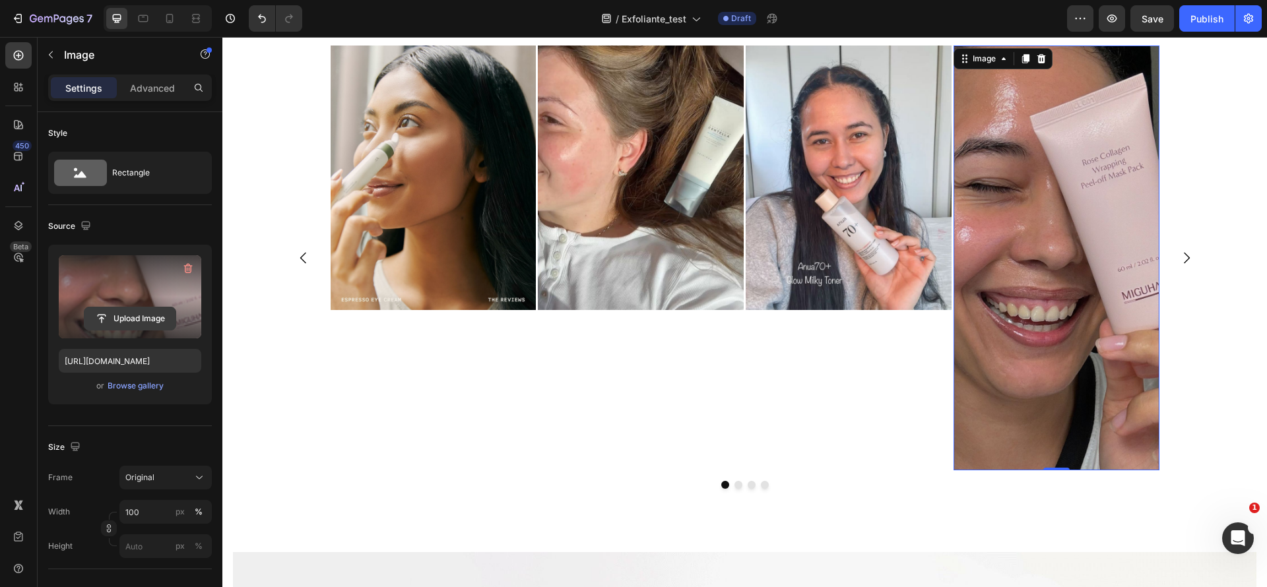
click at [102, 319] on input "file" at bounding box center [129, 318] width 91 height 22
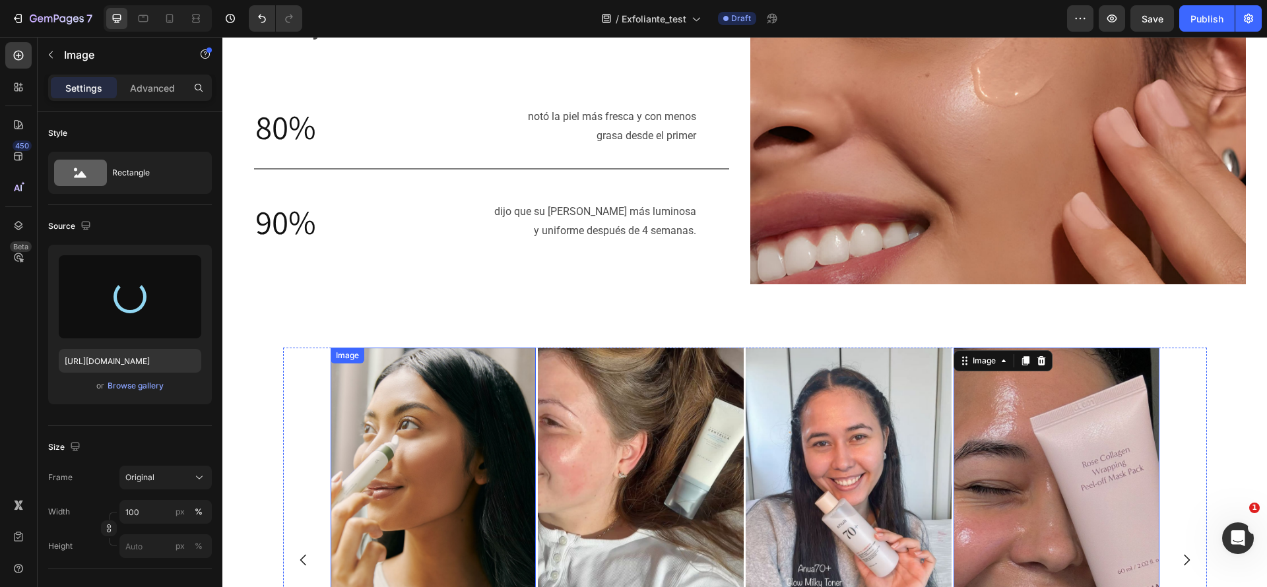
scroll to position [811, 0]
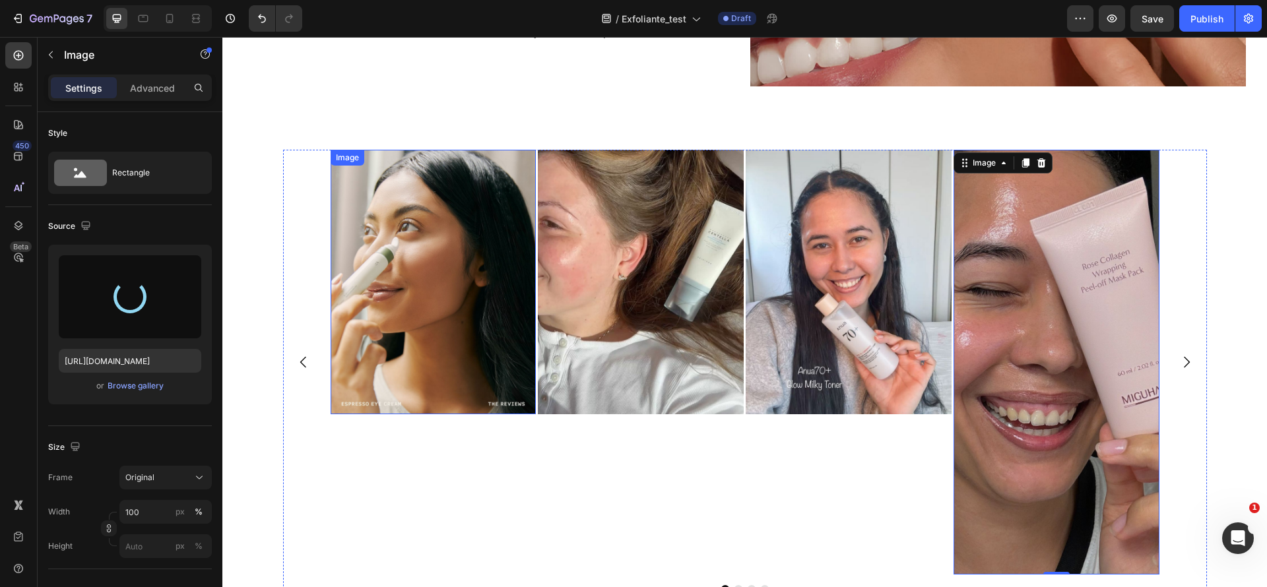
type input "[URL][DOMAIN_NAME]"
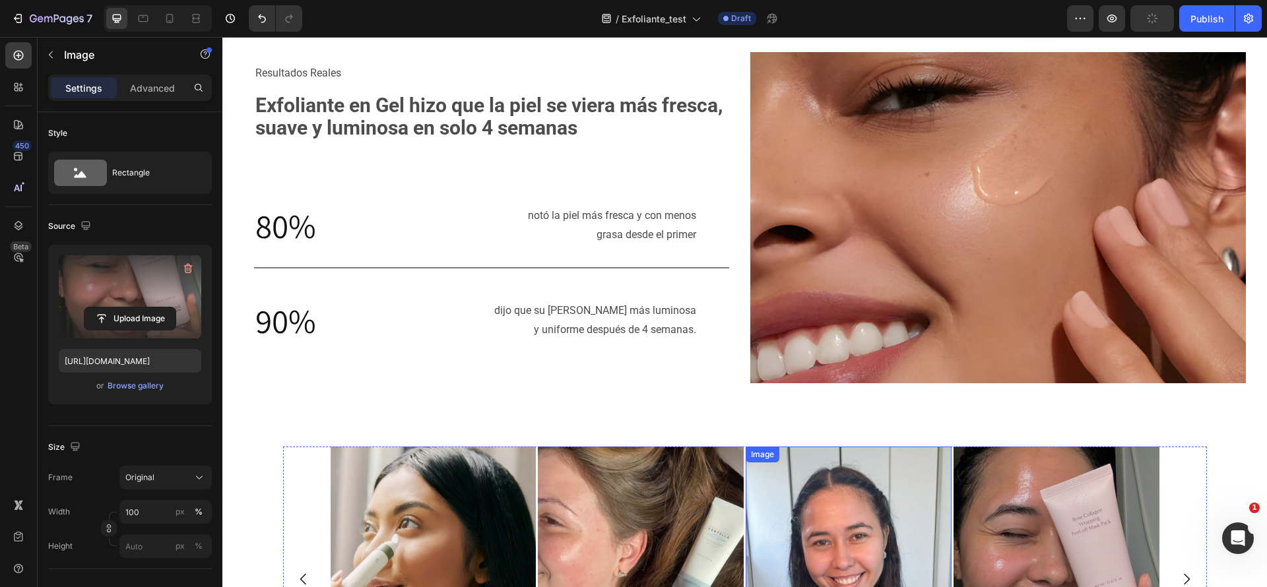
scroll to position [614, 0]
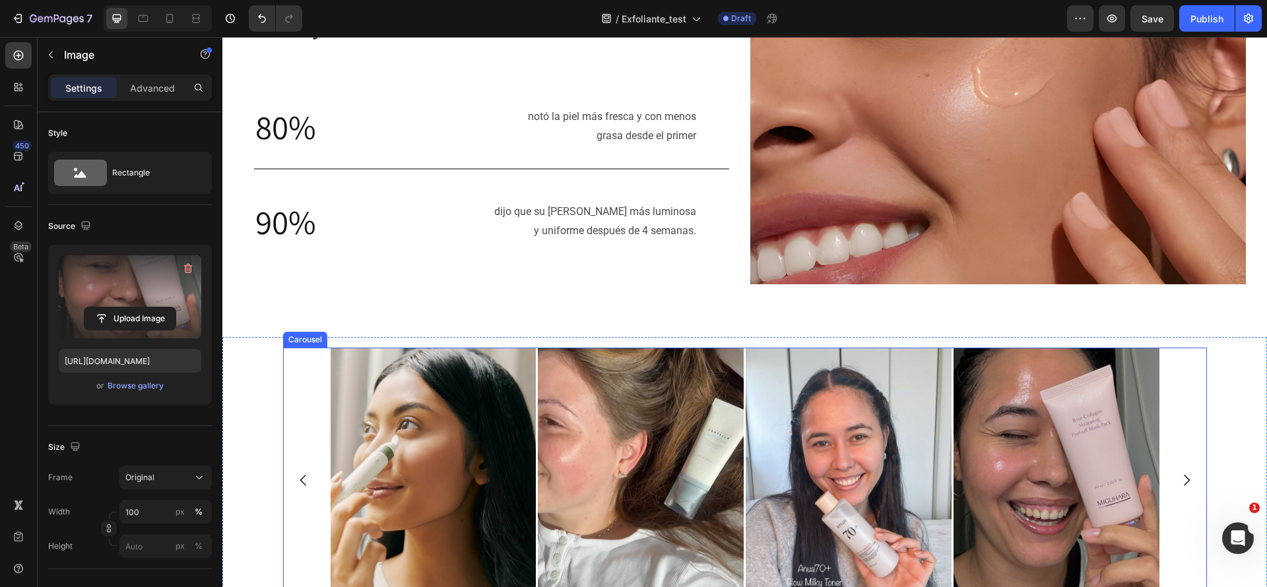
click at [283, 403] on div "Image Image Image Image" at bounding box center [745, 480] width 924 height 265
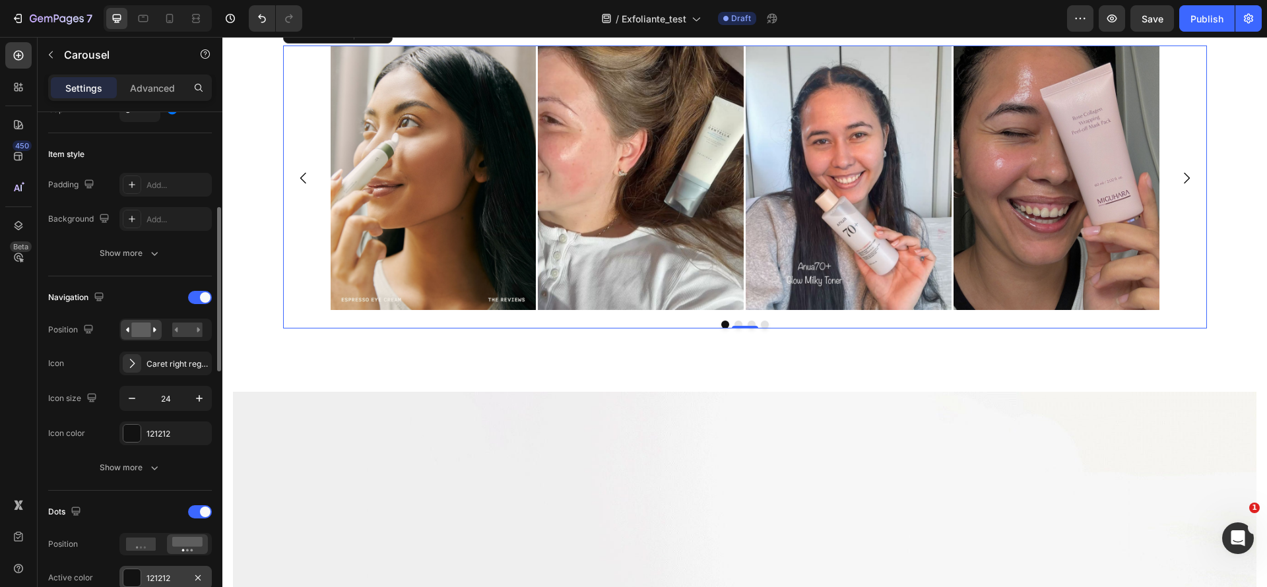
scroll to position [594, 0]
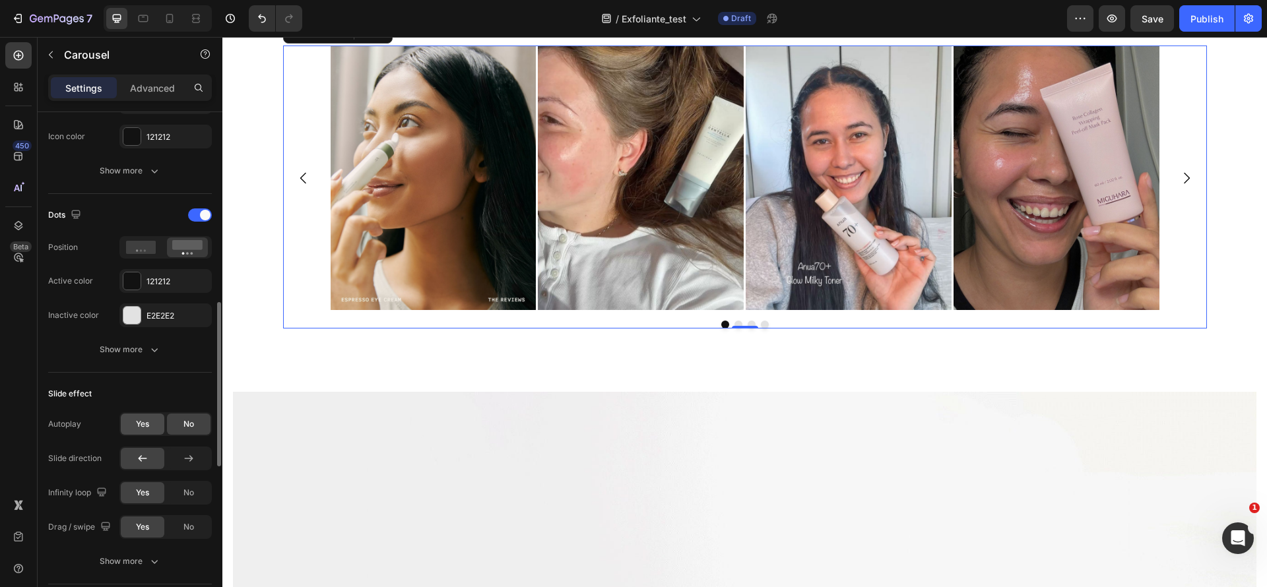
click at [136, 428] on span "Yes" at bounding box center [142, 424] width 13 height 12
click at [187, 425] on span "No" at bounding box center [188, 424] width 11 height 12
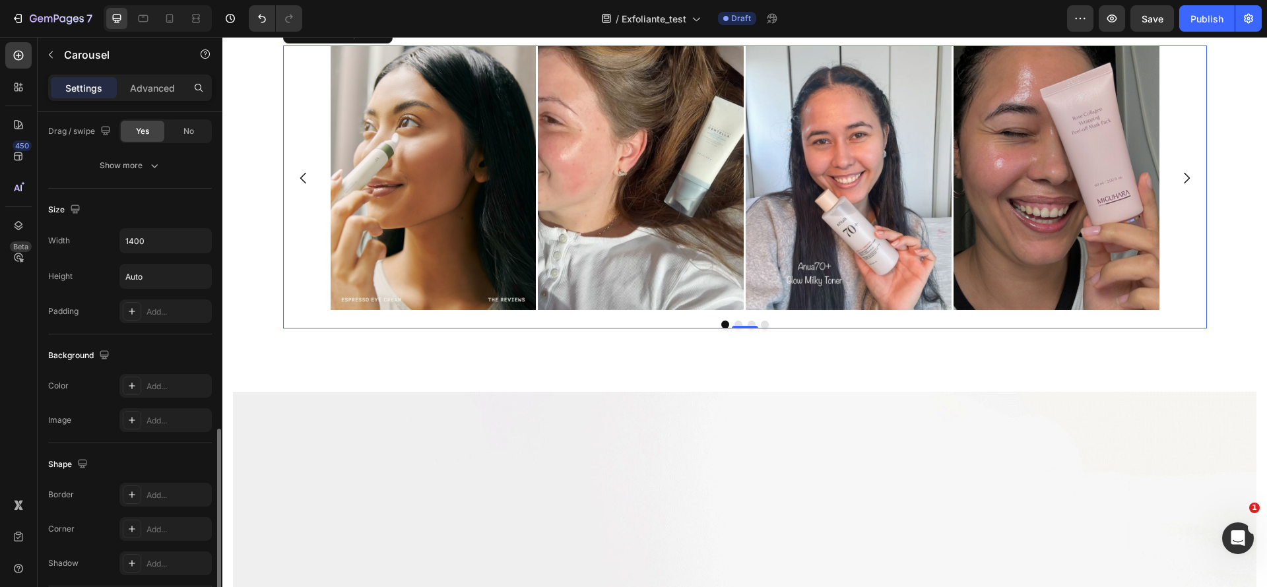
scroll to position [1087, 0]
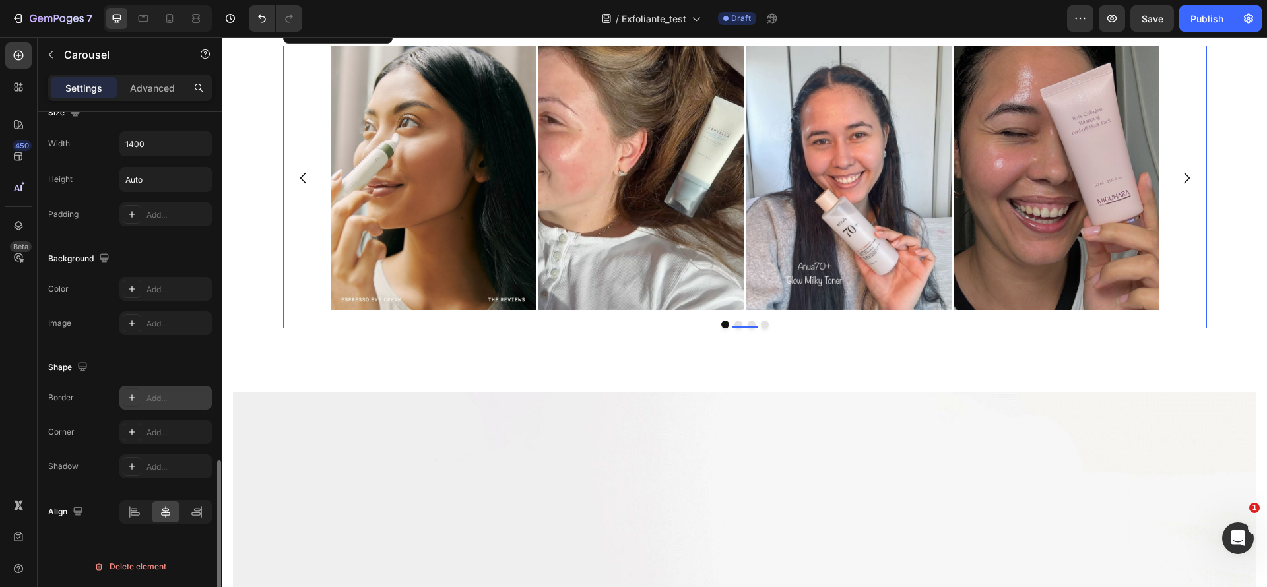
click at [176, 406] on div "Add..." at bounding box center [165, 398] width 92 height 24
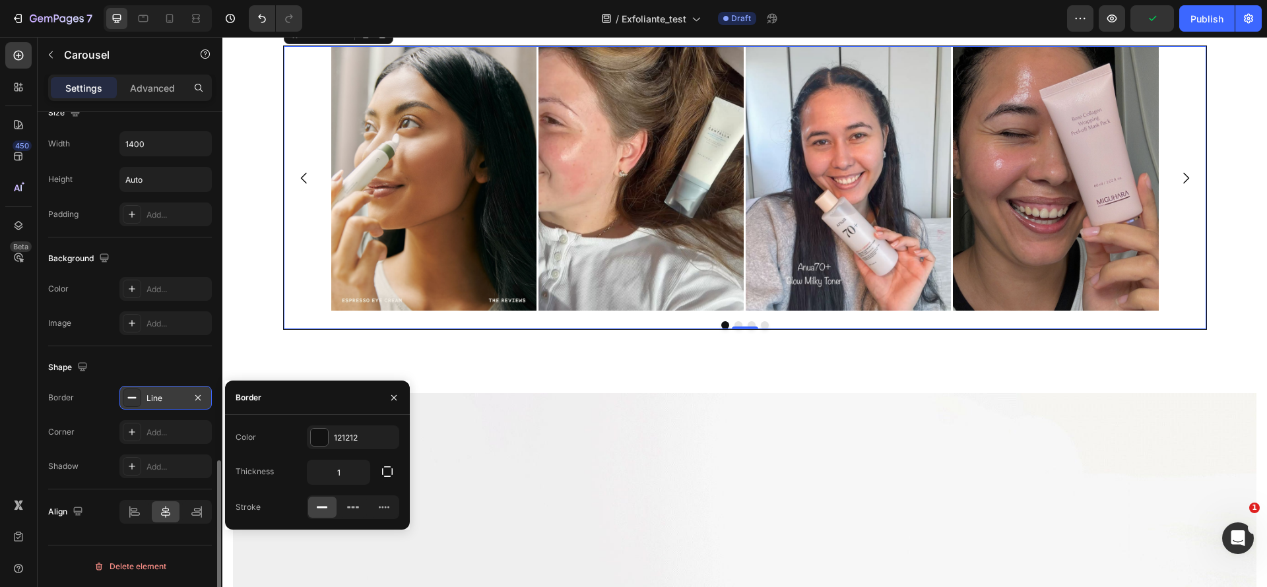
click at [208, 388] on div "Line" at bounding box center [165, 398] width 92 height 24
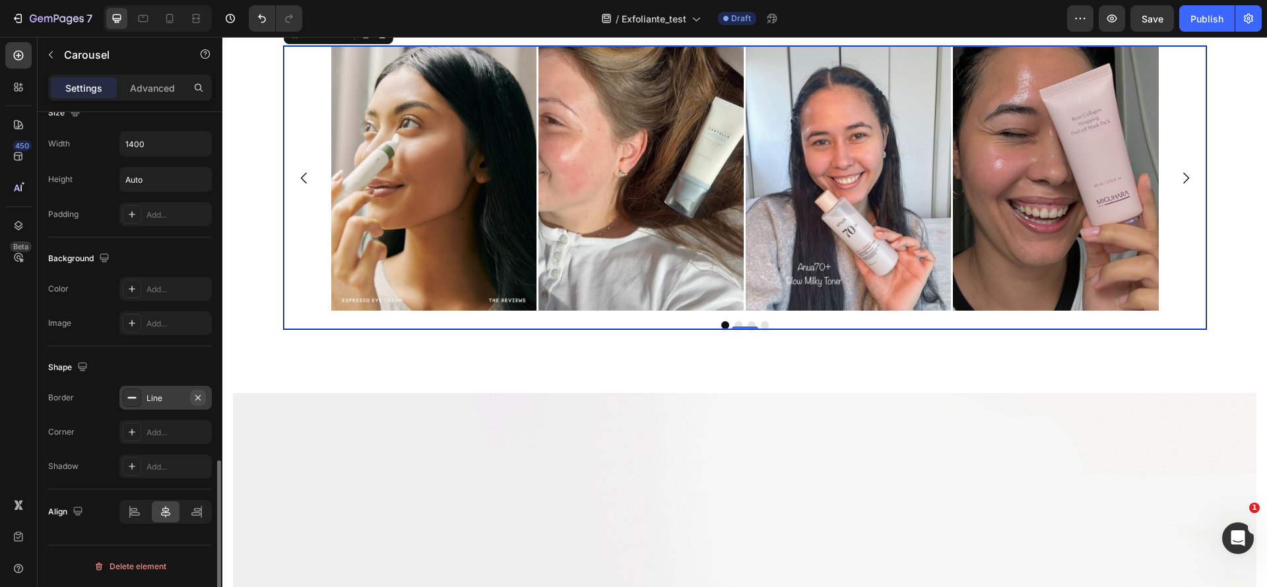
click at [202, 396] on icon "button" at bounding box center [198, 398] width 11 height 11
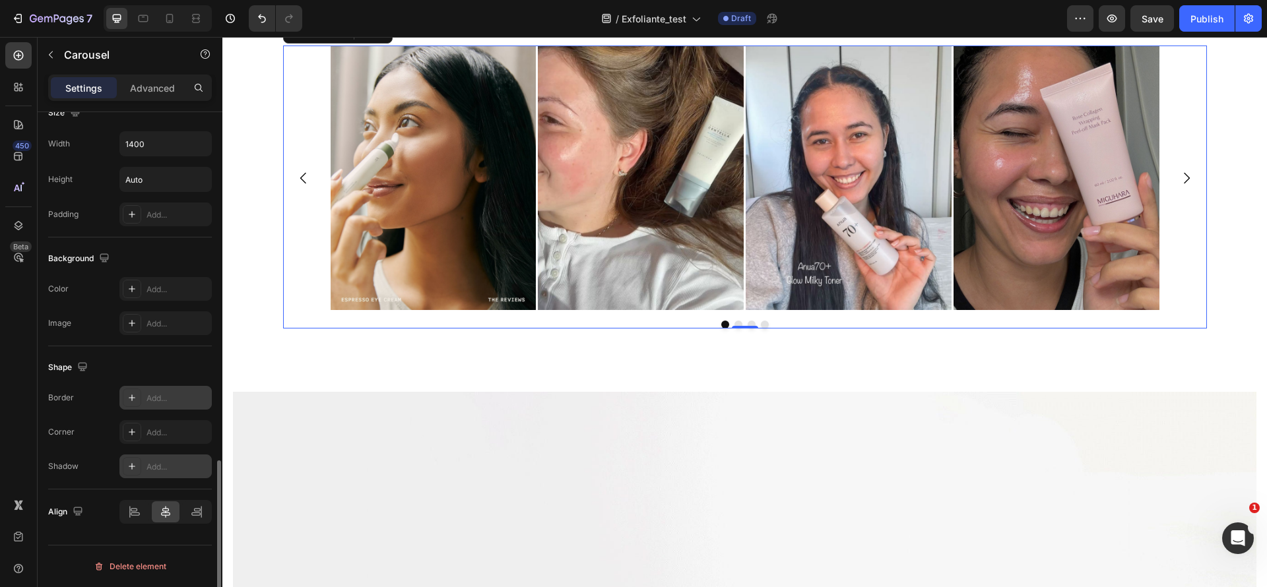
click at [165, 465] on div "Add..." at bounding box center [177, 467] width 62 height 12
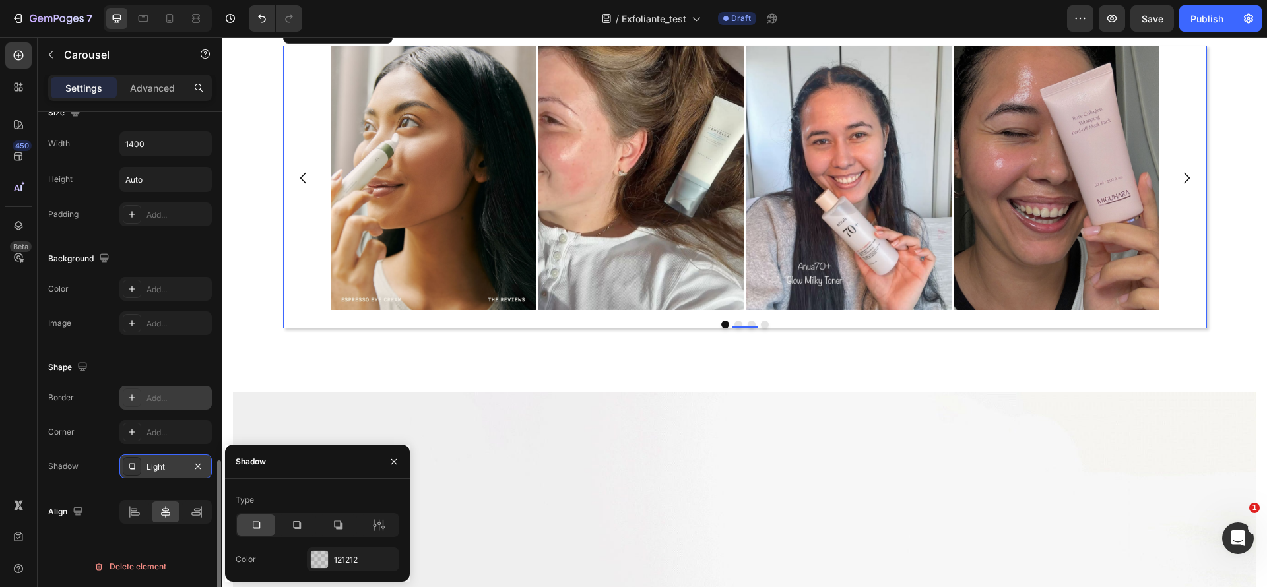
click at [210, 464] on div "Light" at bounding box center [165, 467] width 92 height 24
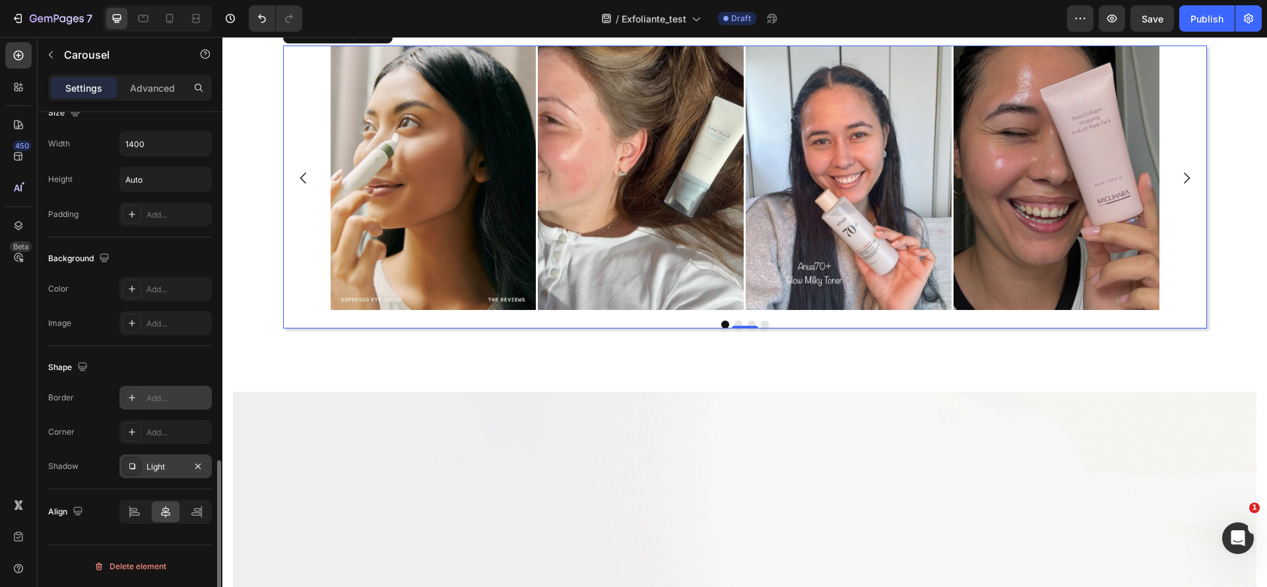
click at [201, 455] on div "Light" at bounding box center [165, 467] width 92 height 24
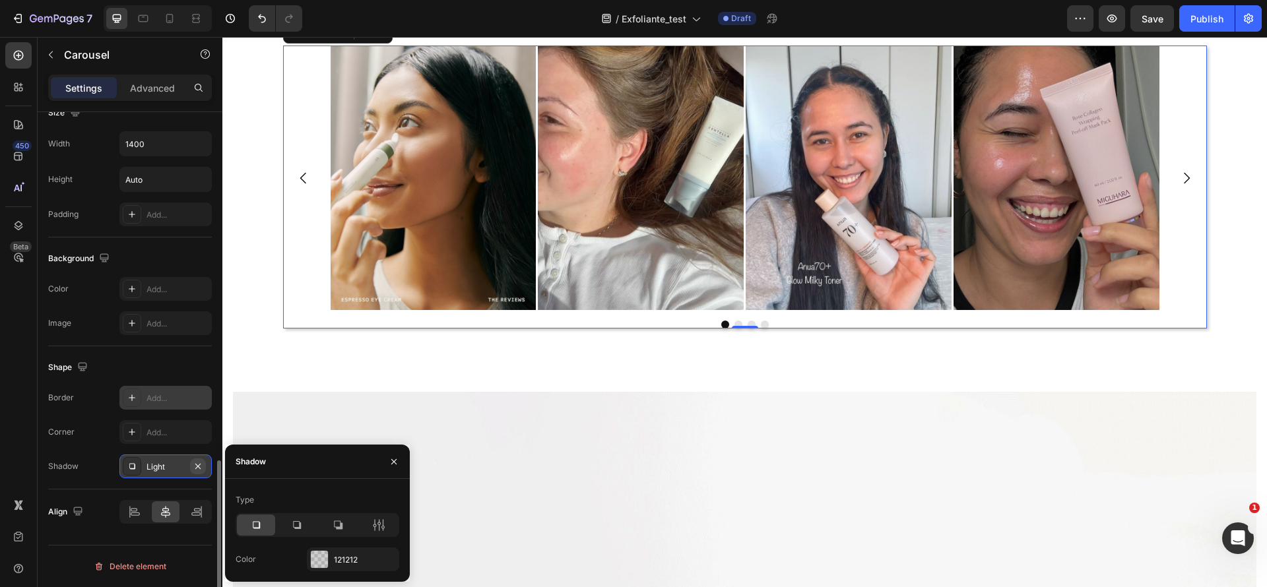
click at [199, 460] on button "button" at bounding box center [198, 466] width 16 height 16
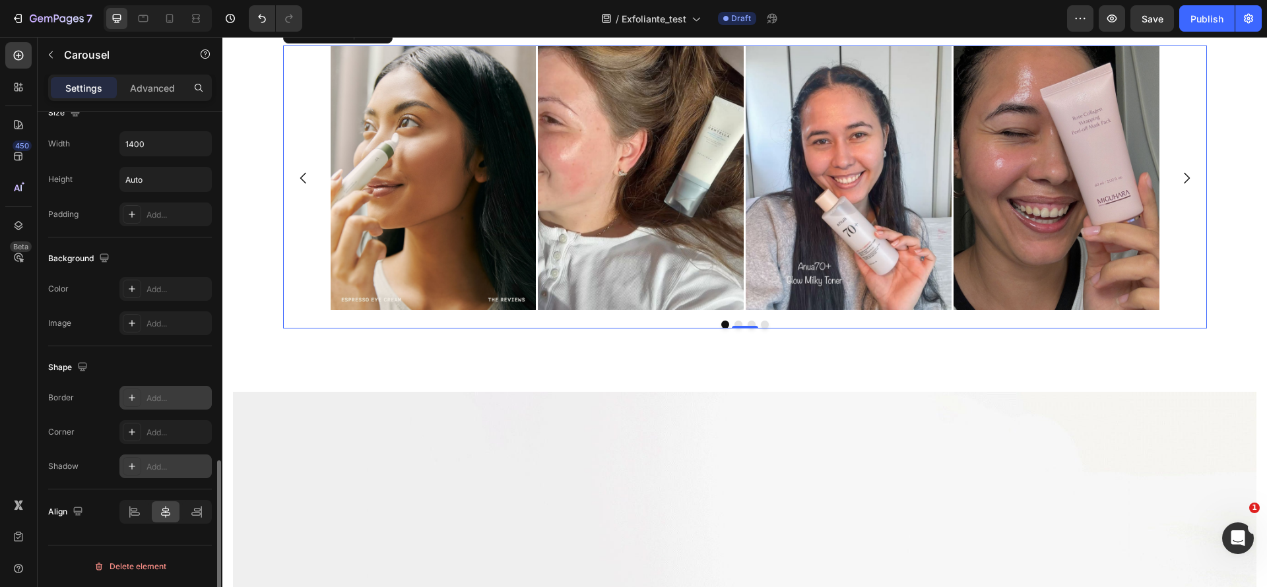
click at [206, 465] on div "Add..." at bounding box center [177, 467] width 62 height 12
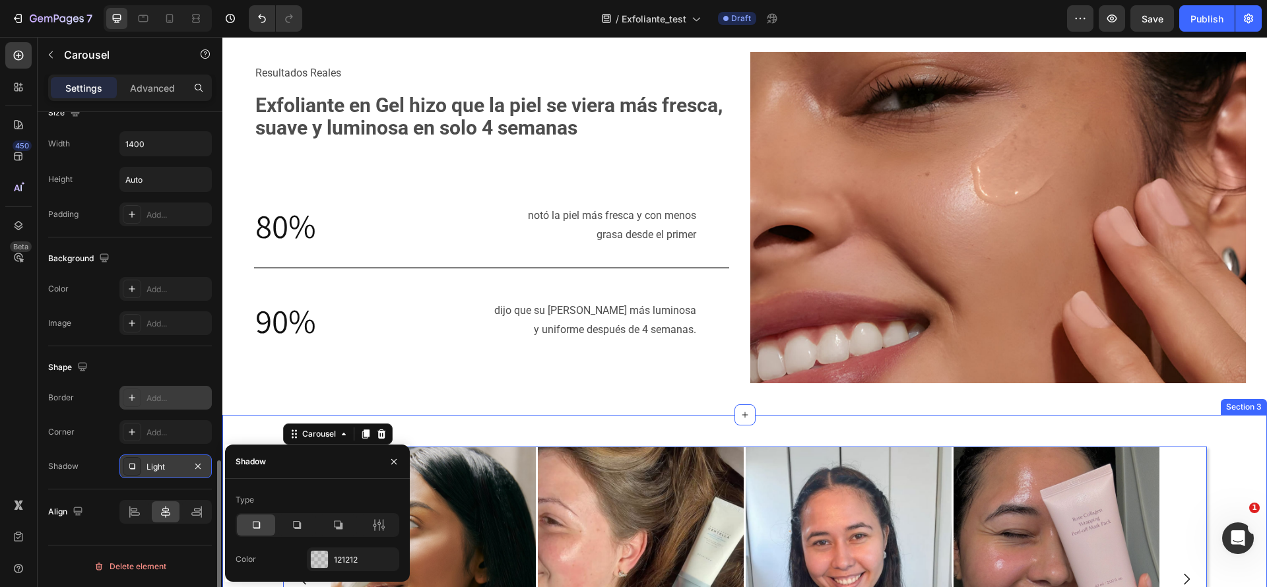
scroll to position [712, 0]
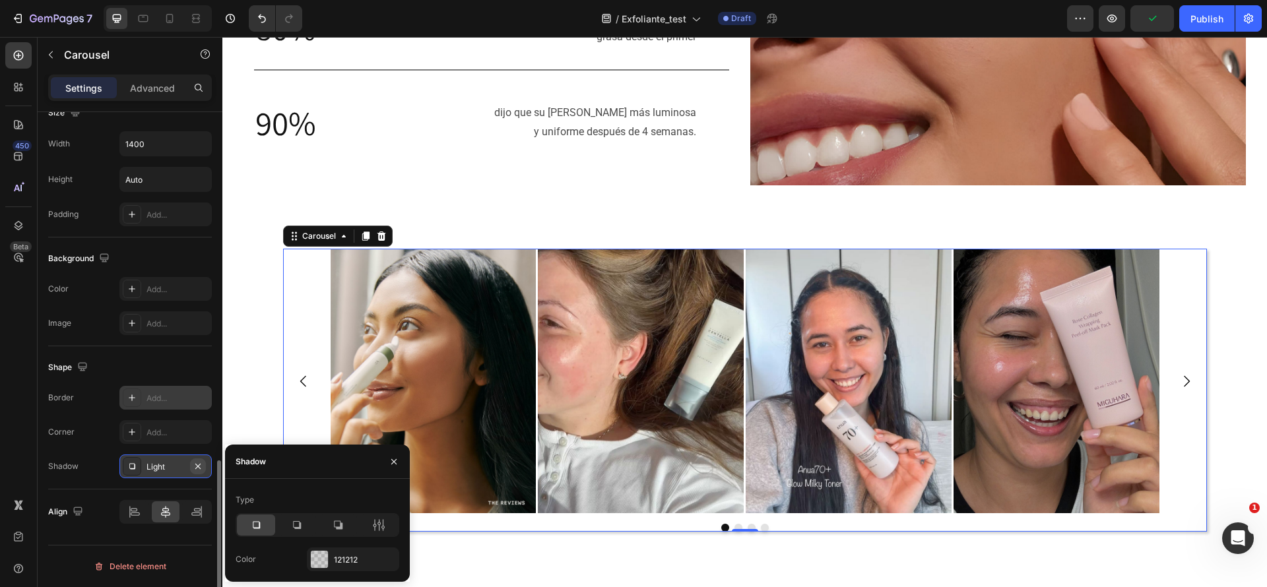
click at [200, 469] on icon "button" at bounding box center [198, 466] width 11 height 11
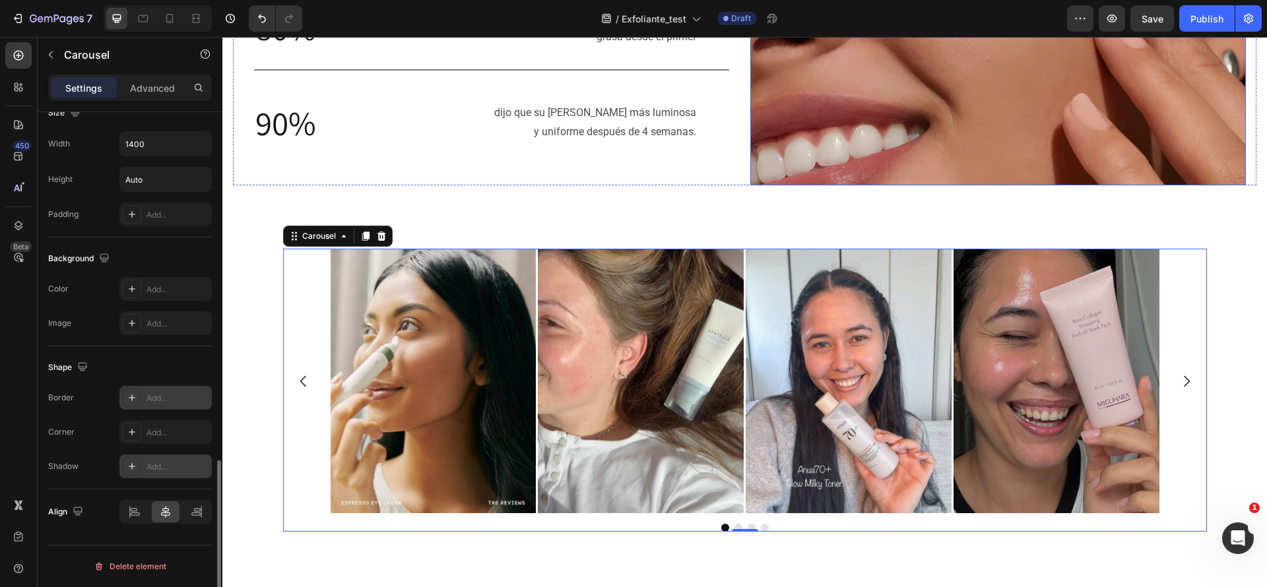
click at [1079, 153] on img at bounding box center [998, 19] width 496 height 331
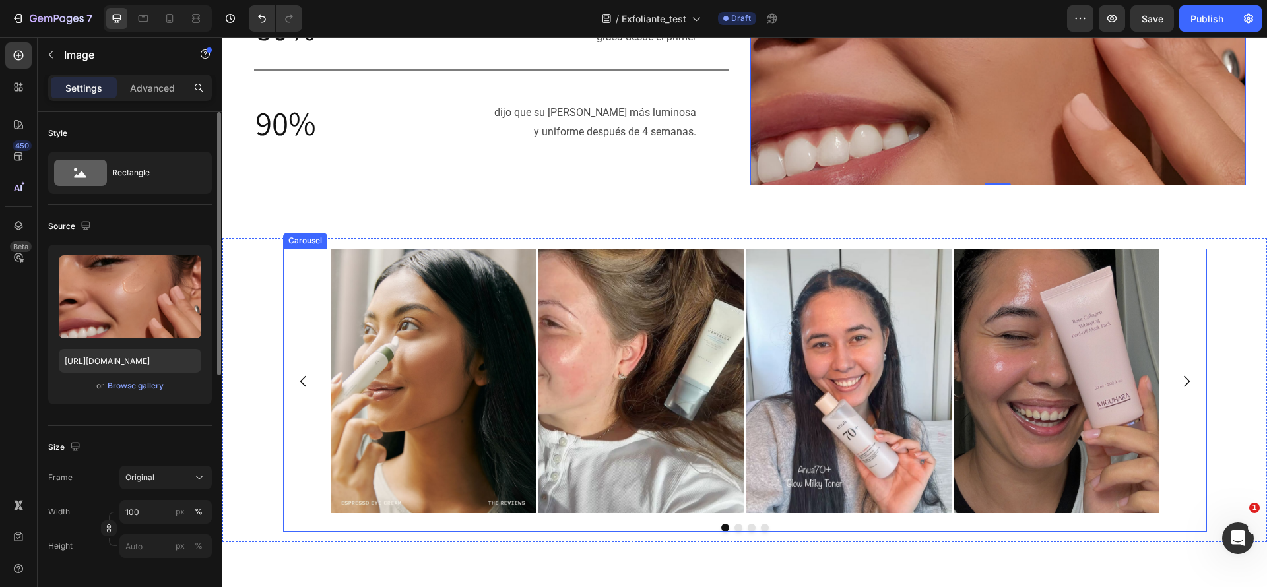
click at [283, 454] on div "Image Image Image Image" at bounding box center [745, 381] width 924 height 265
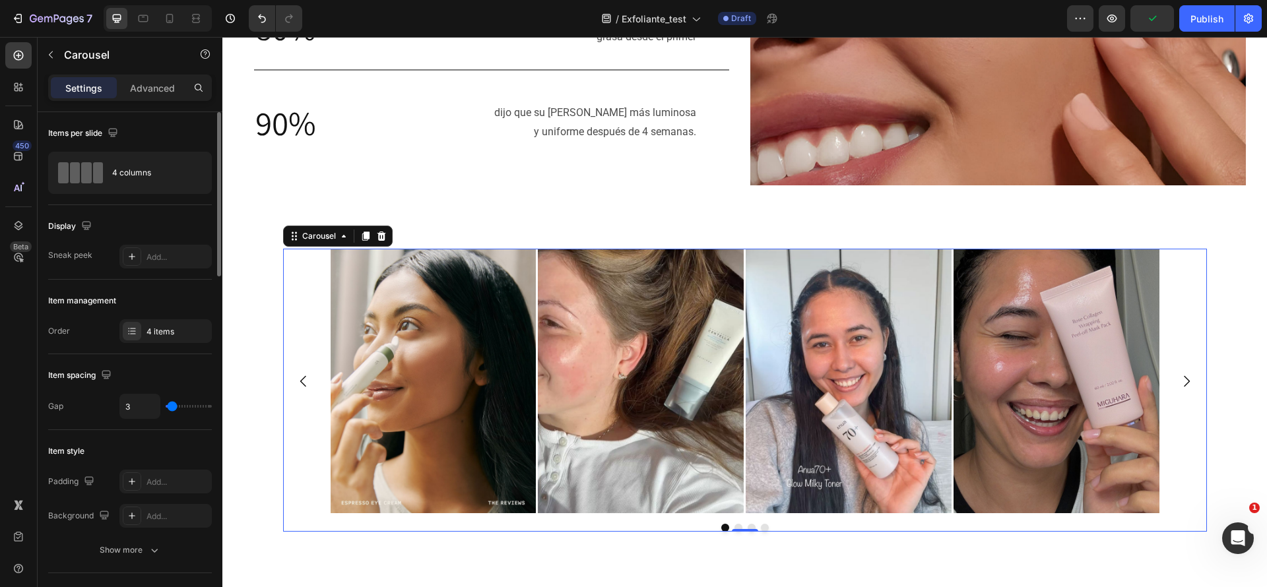
type input "0"
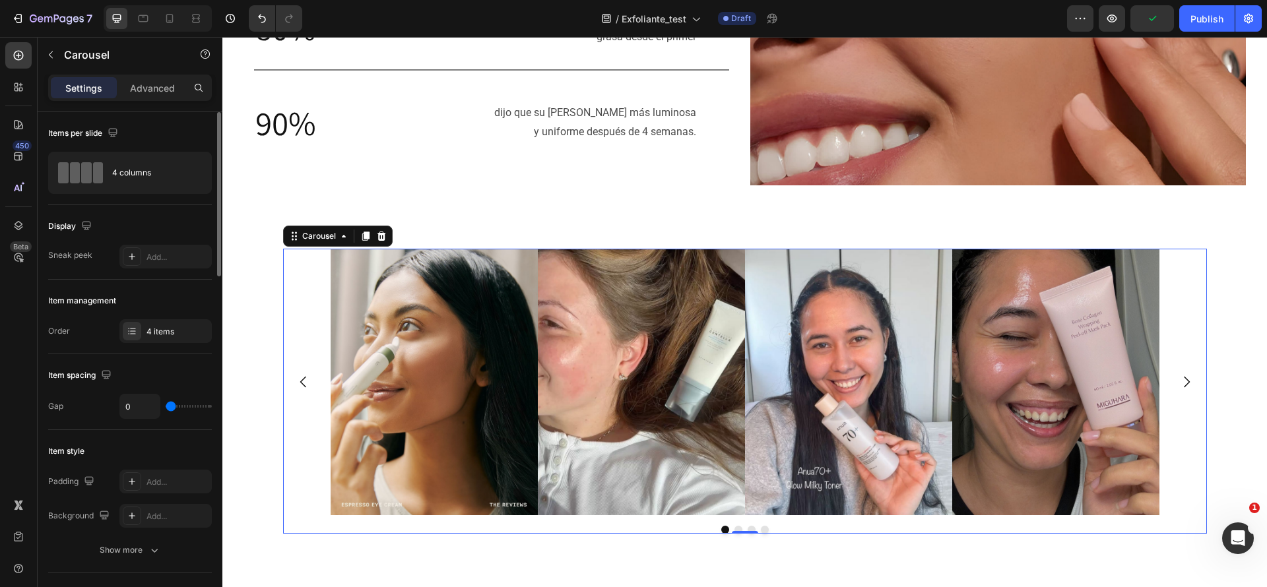
type input "3"
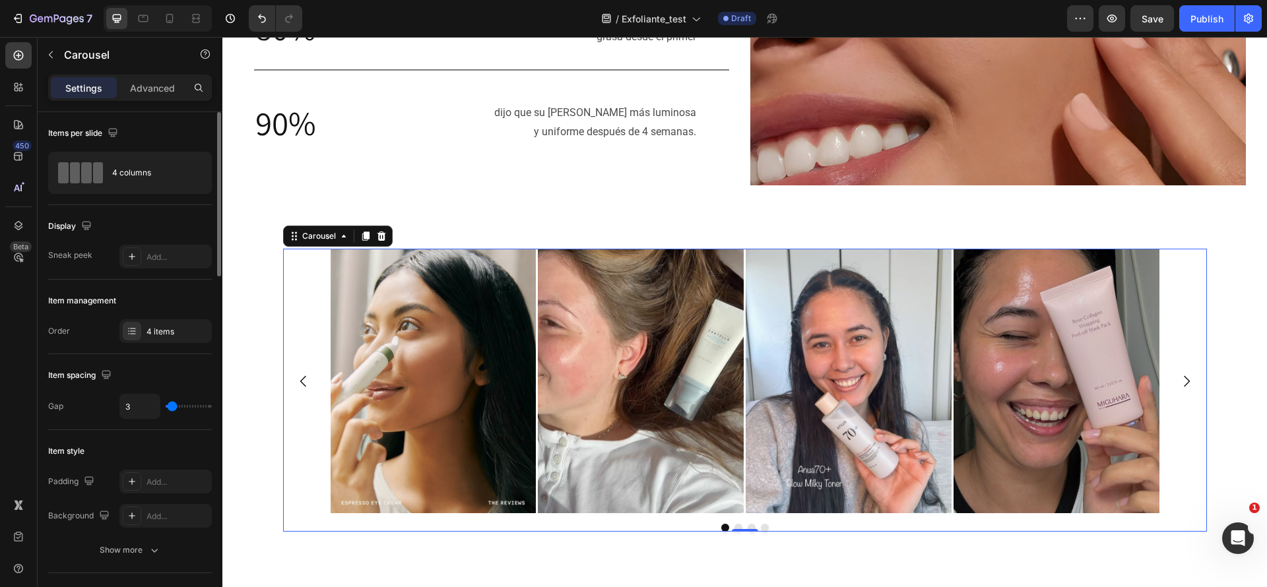
type input "7"
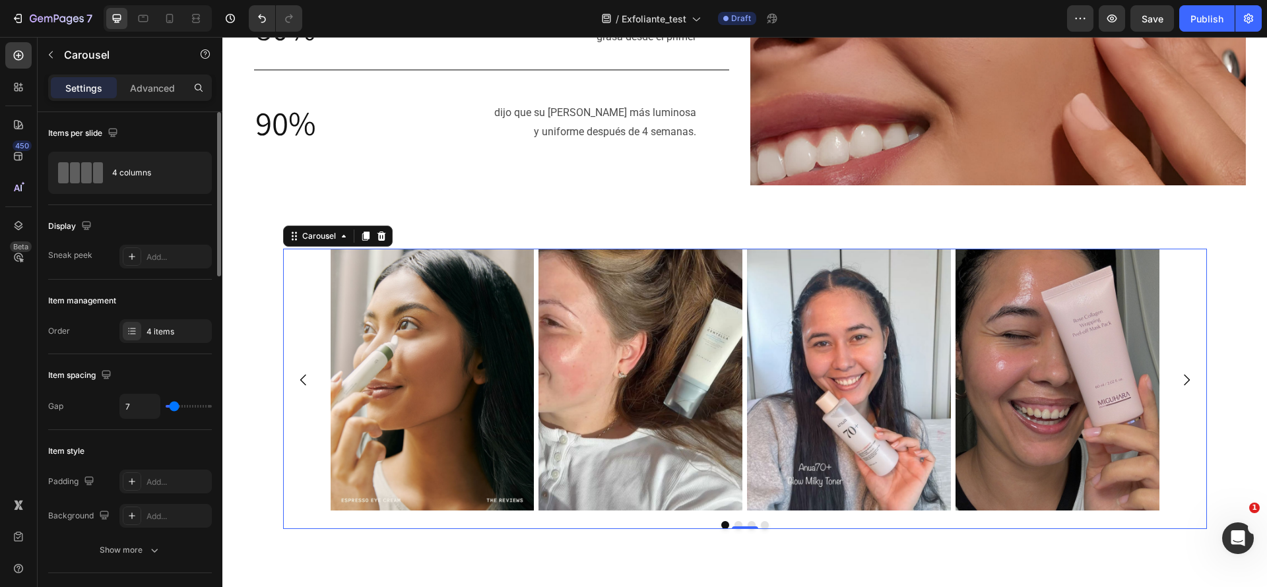
type input "10"
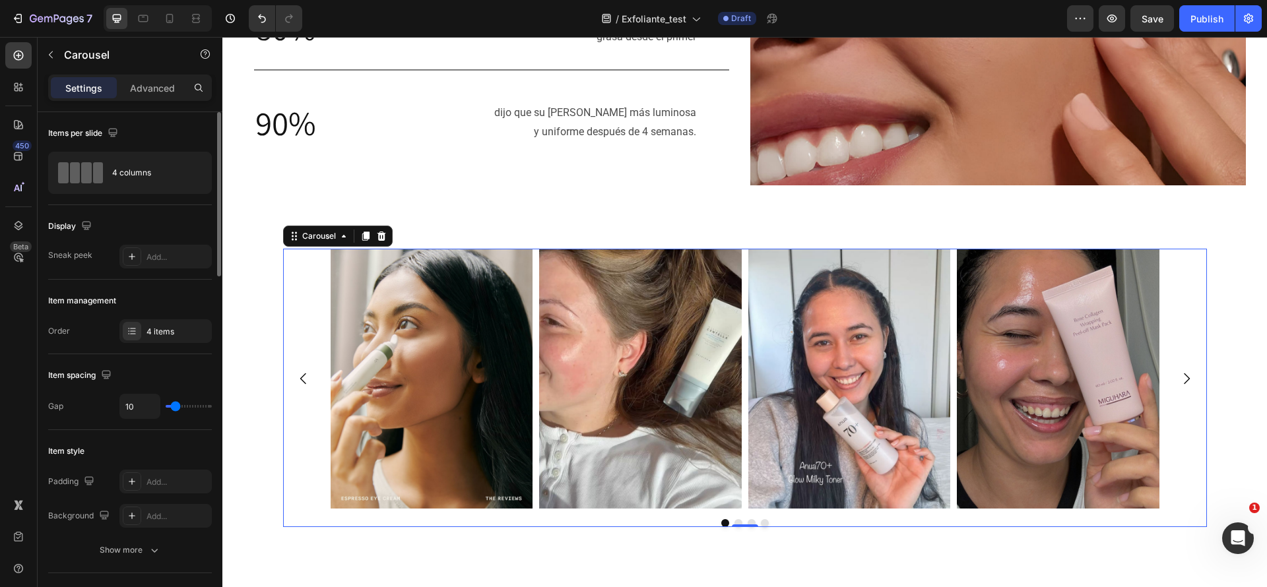
type input "12"
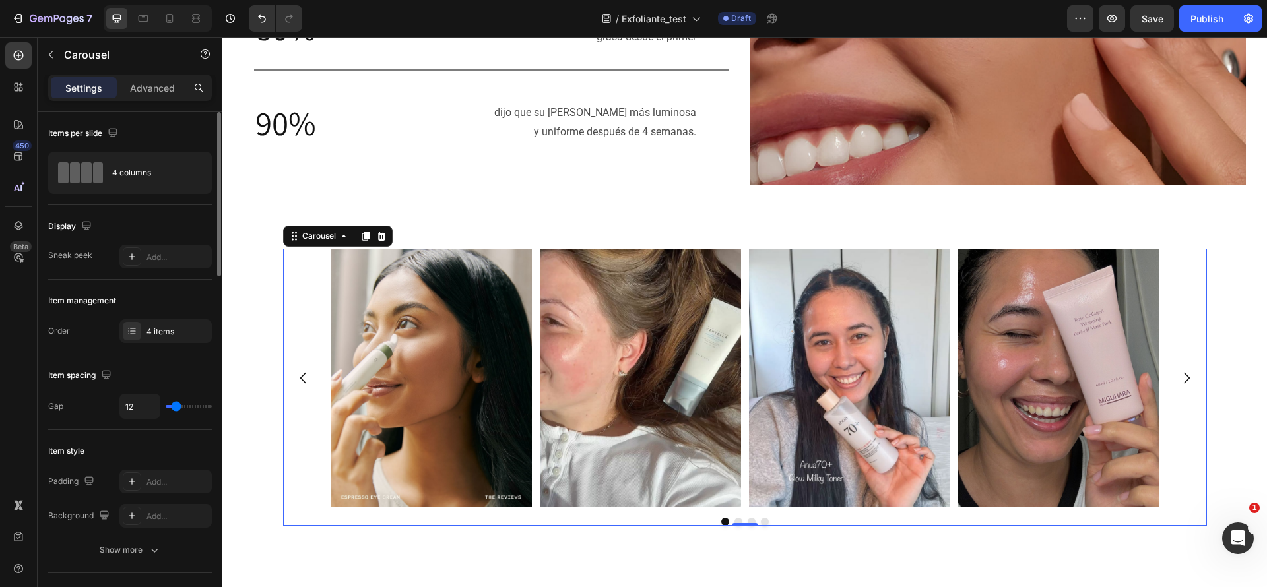
type input "22"
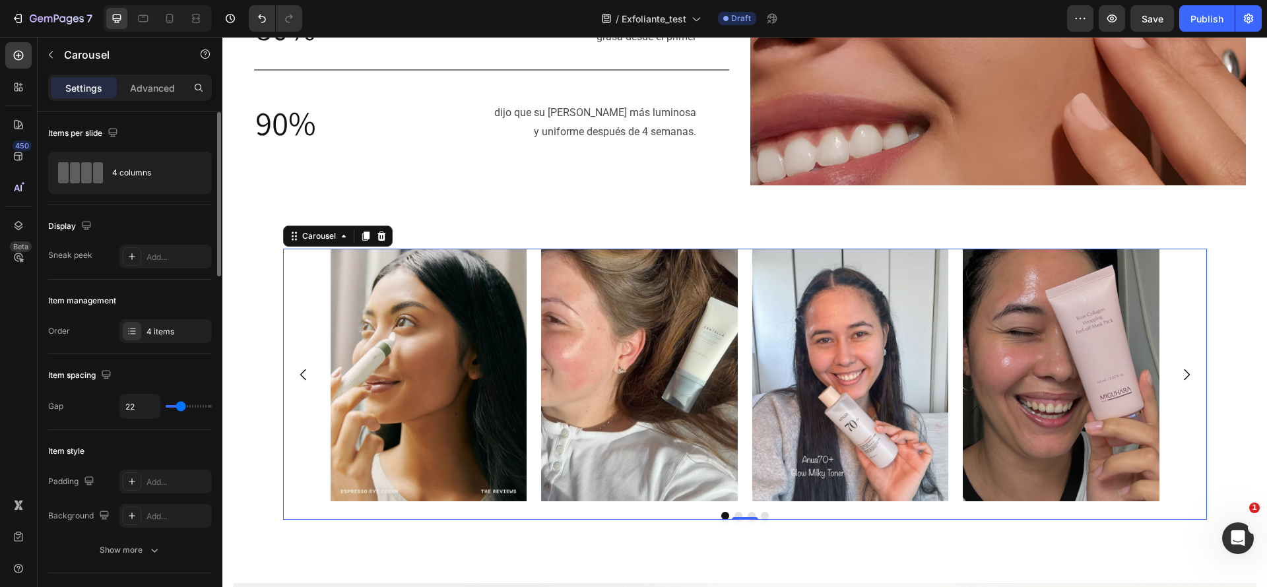
drag, startPoint x: 169, startPoint y: 401, endPoint x: 181, endPoint y: 401, distance: 11.9
type input "22"
click at [181, 405] on input "range" at bounding box center [189, 406] width 46 height 3
type input "15"
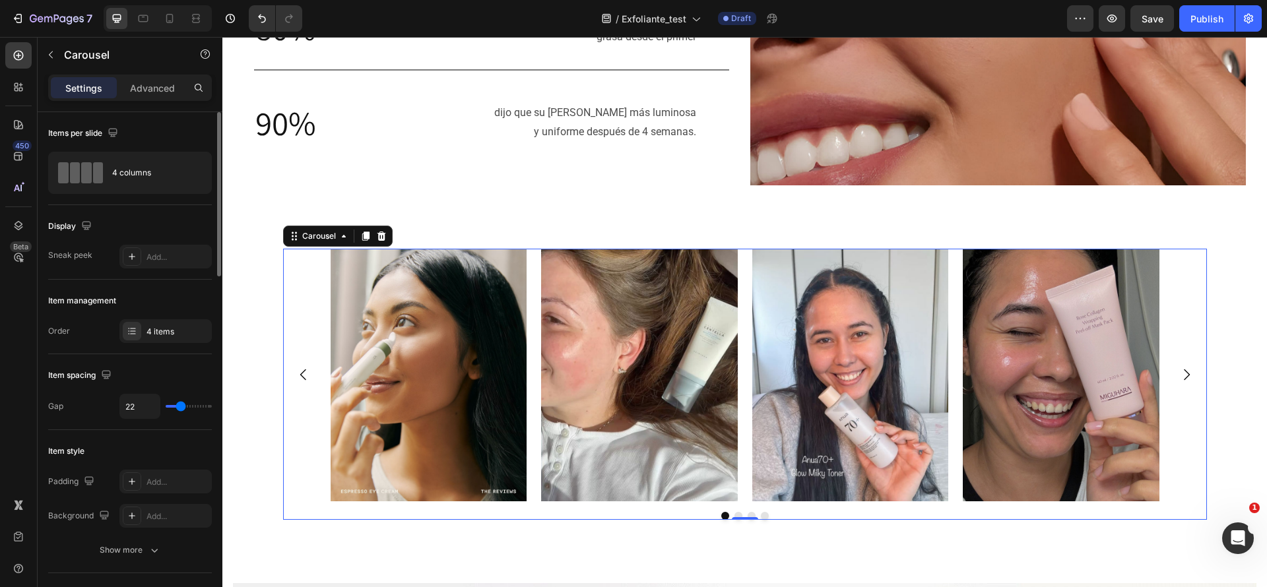
type input "15"
type input "9"
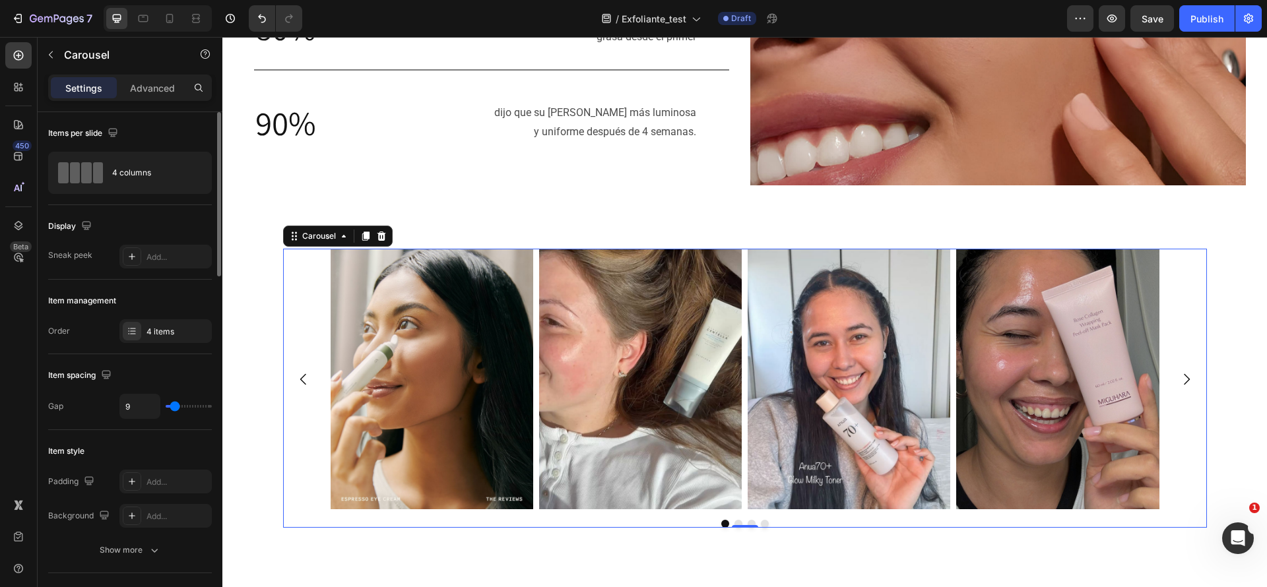
type input "10"
type input "13"
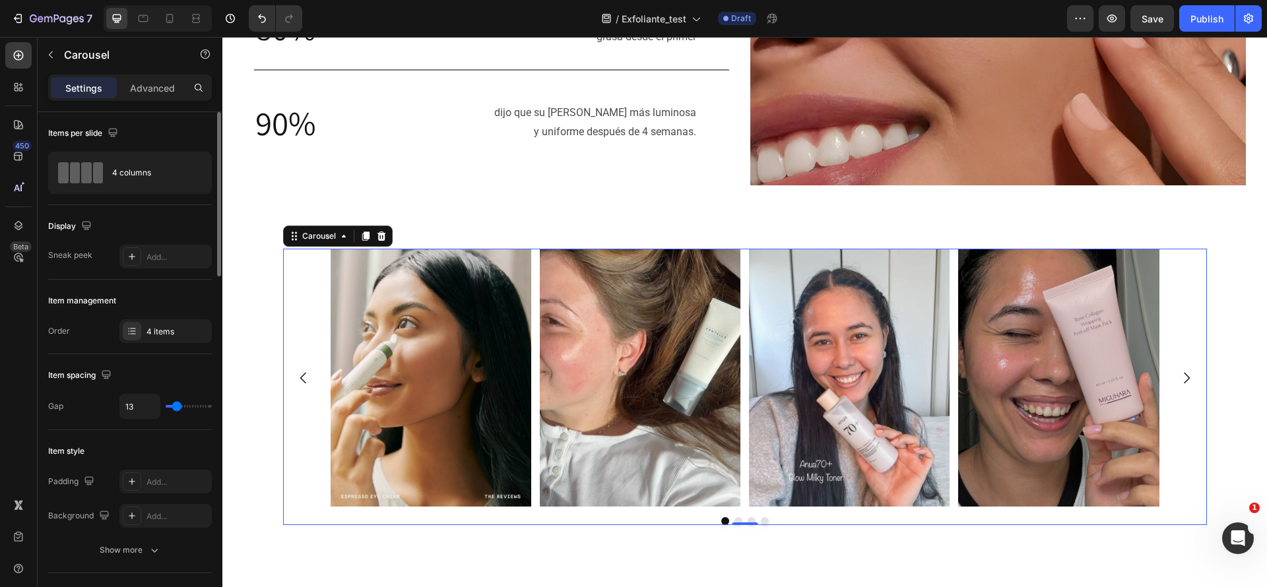
type input "15"
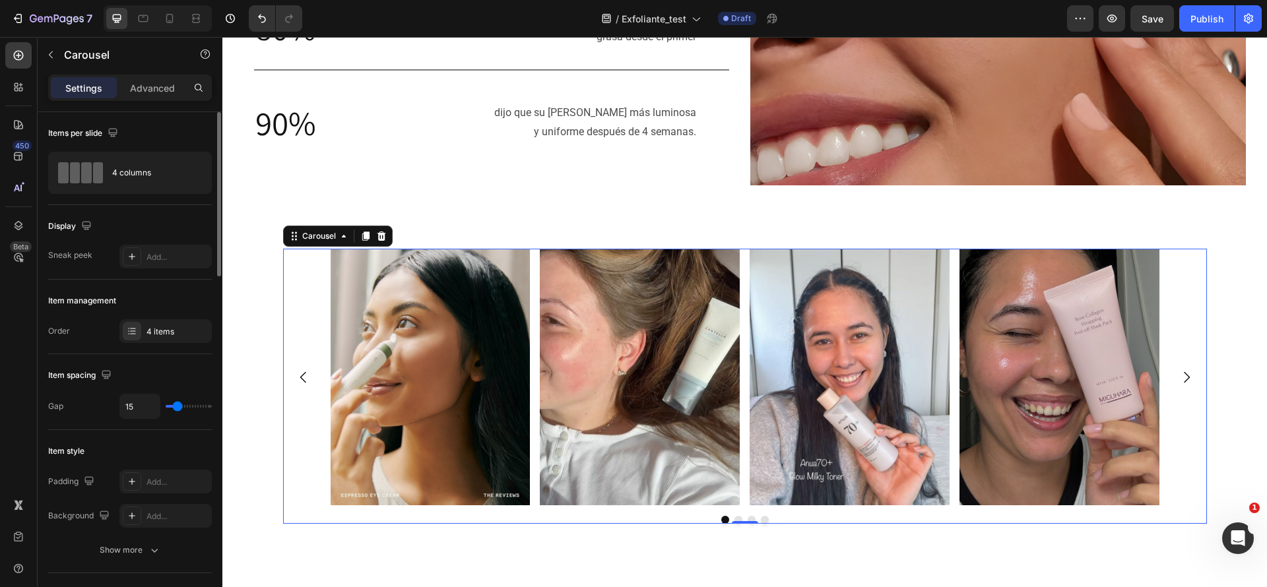
type input "15"
click at [177, 405] on input "range" at bounding box center [189, 406] width 46 height 3
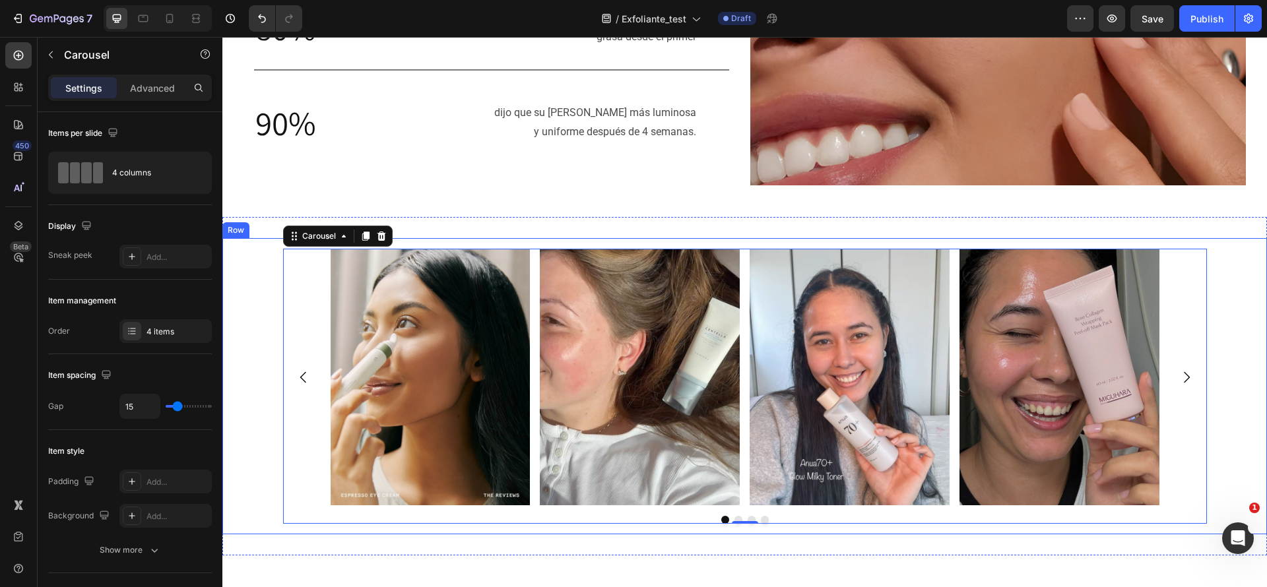
scroll to position [614, 0]
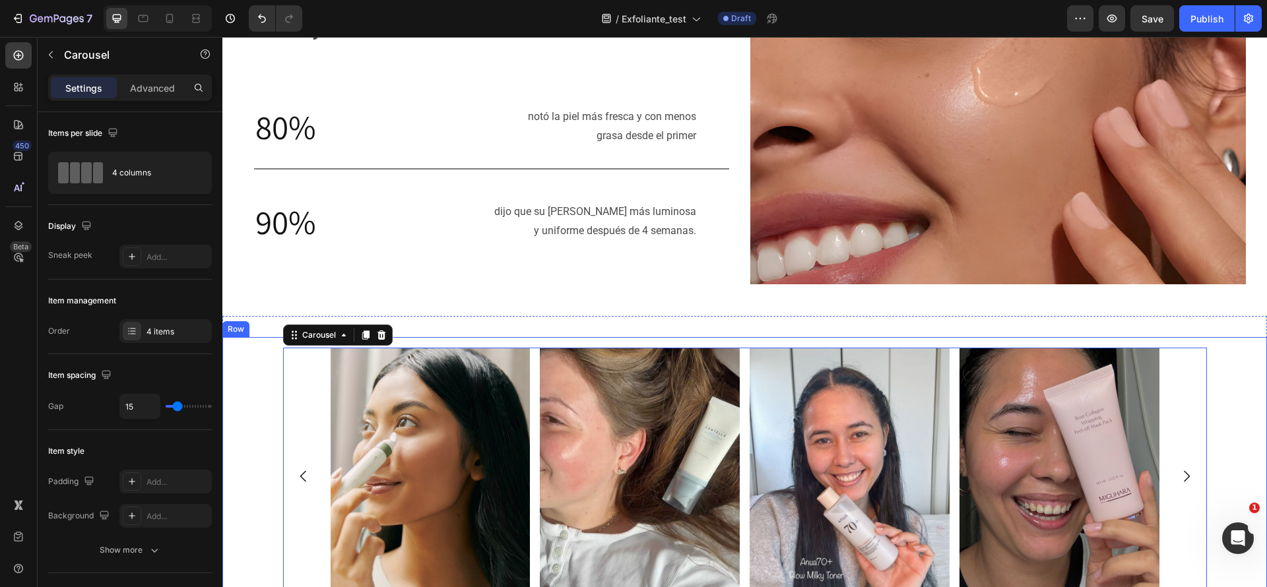
click at [1244, 371] on div "Image Image Image Image Carousel 0 Row" at bounding box center [744, 485] width 1044 height 296
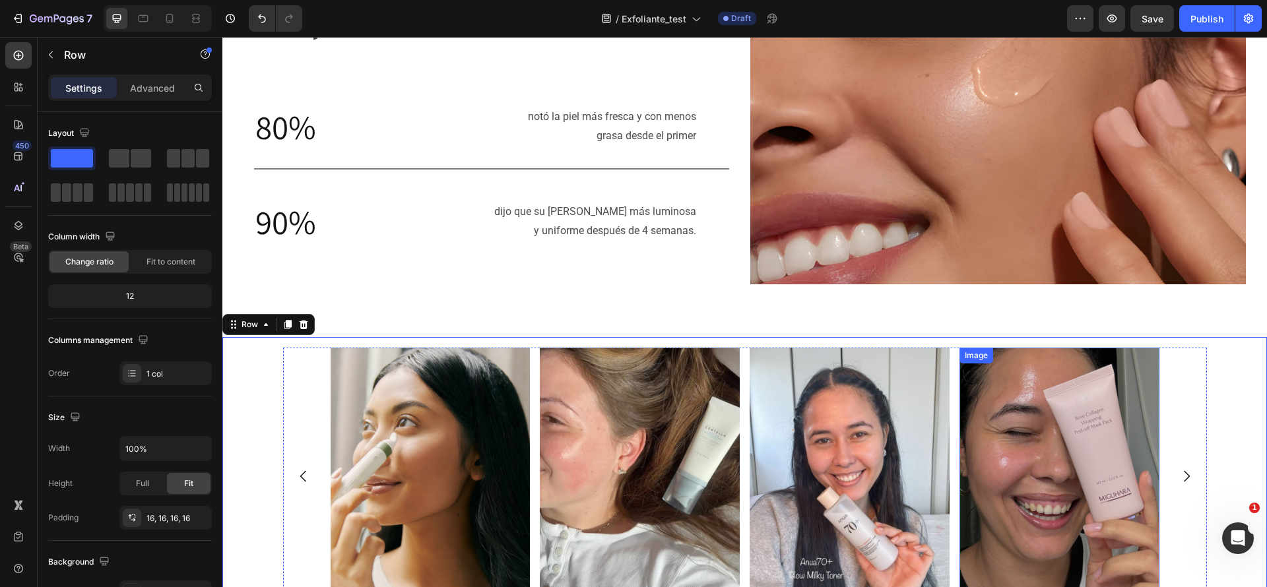
scroll to position [515, 0]
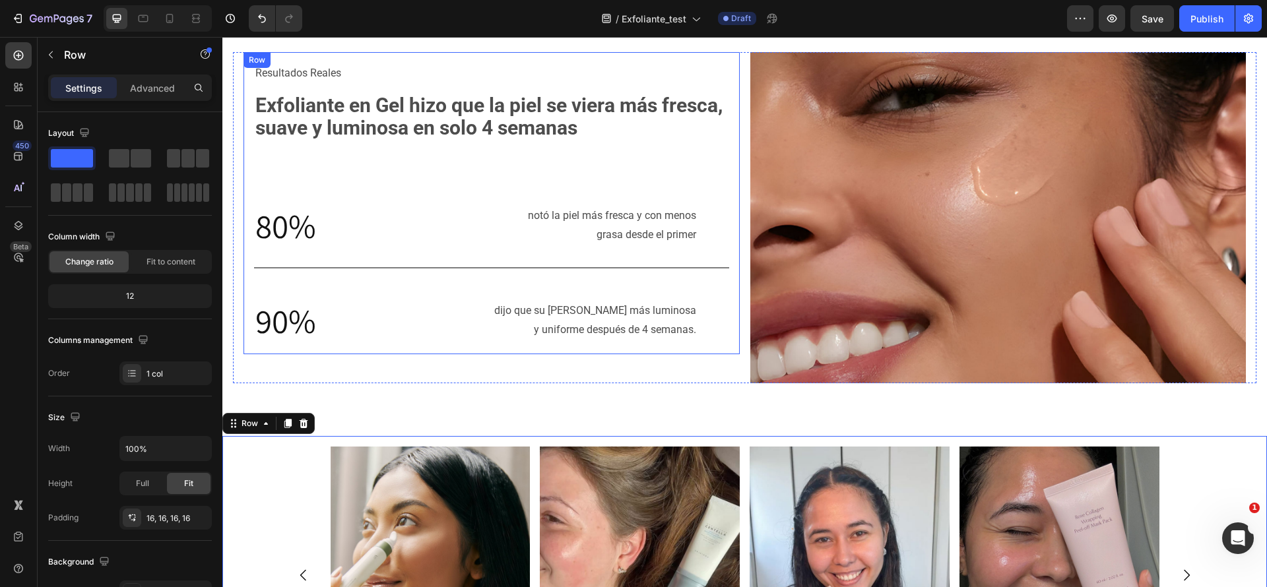
click at [534, 294] on div "Resultados Reales Text Block Exfoliante en Gel hizo que [PERSON_NAME] [PERSON_N…" at bounding box center [491, 203] width 475 height 281
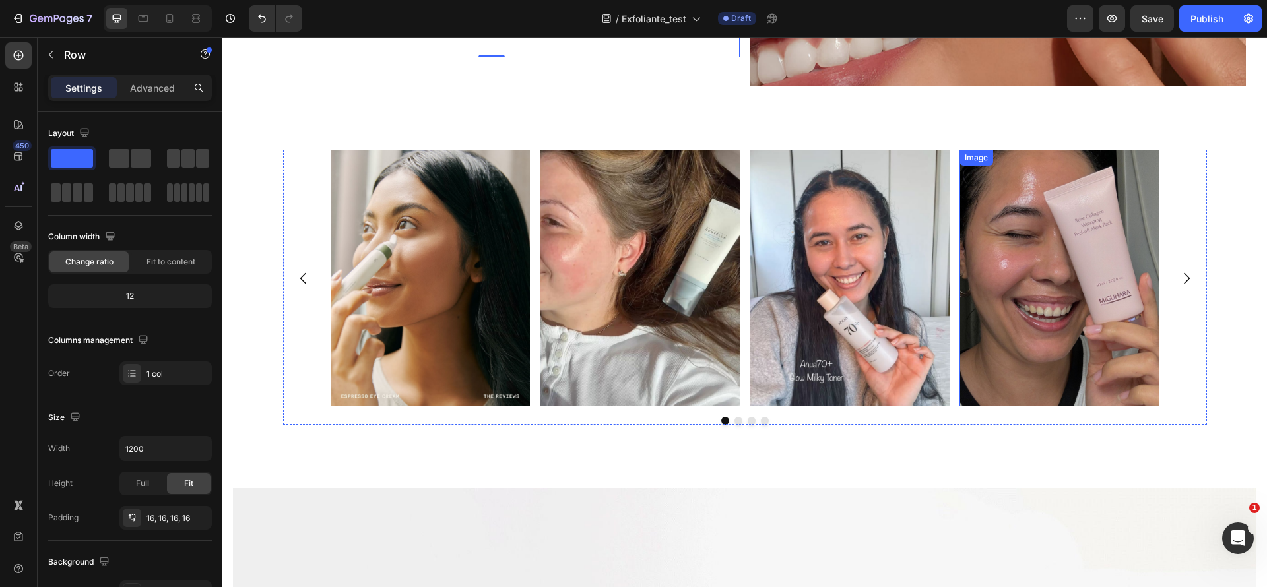
scroll to position [712, 0]
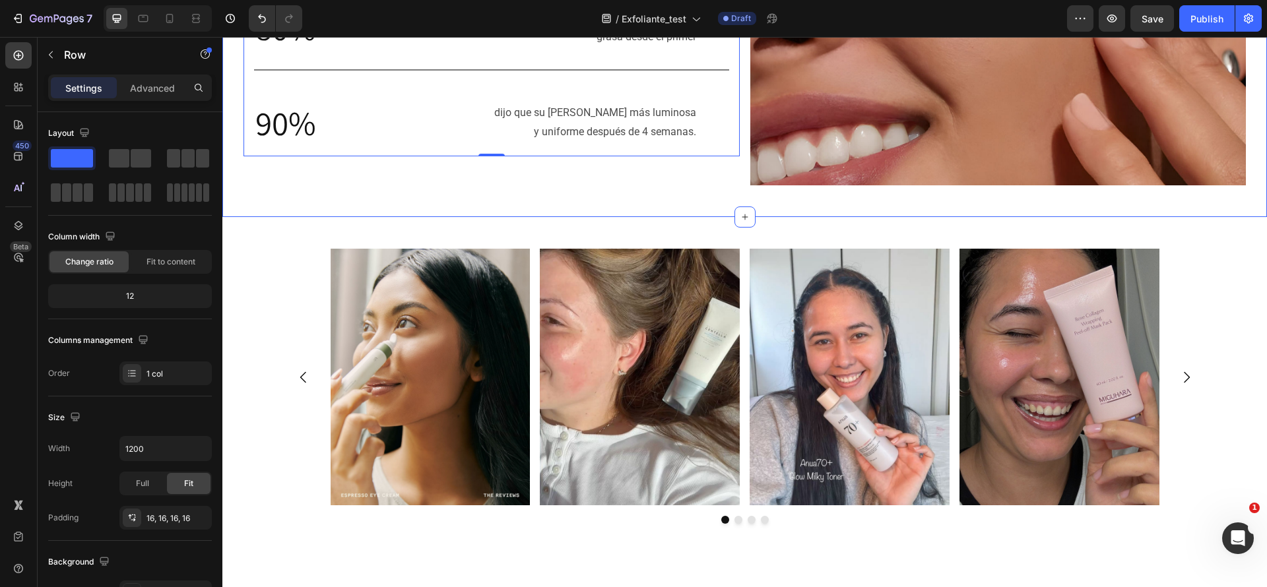
click at [429, 197] on div "Resultados Reales Text Block Exfoliante en Gel hizo que [PERSON_NAME] [PERSON_N…" at bounding box center [744, 20] width 1044 height 394
click at [617, 115] on p "dijo que su [PERSON_NAME] más luminosa" at bounding box center [535, 113] width 322 height 19
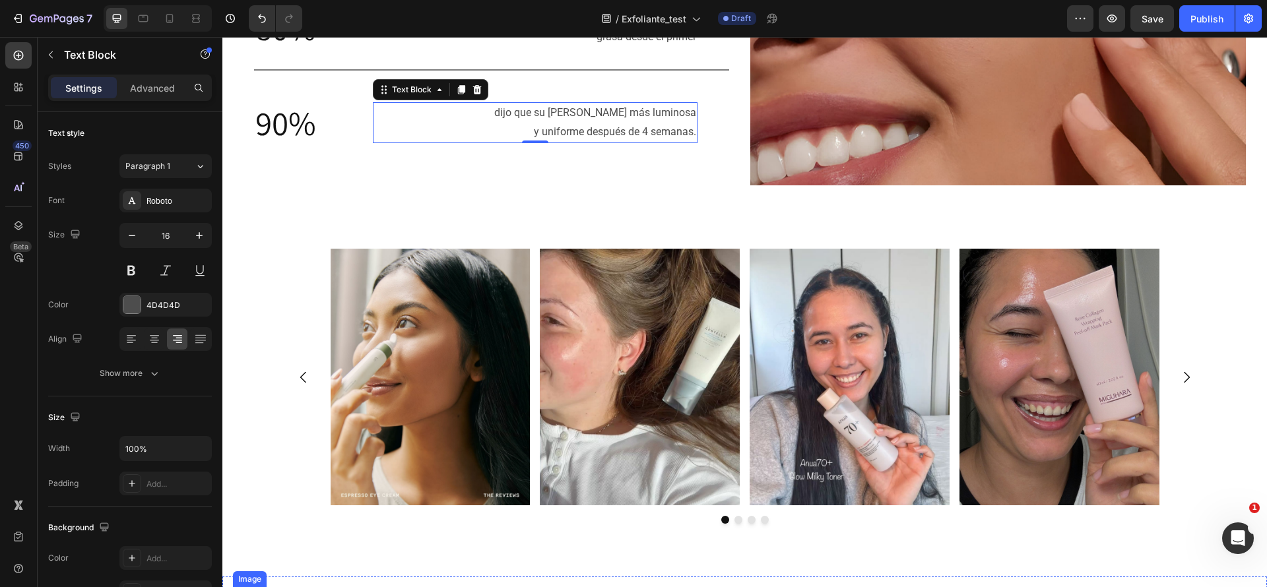
scroll to position [811, 0]
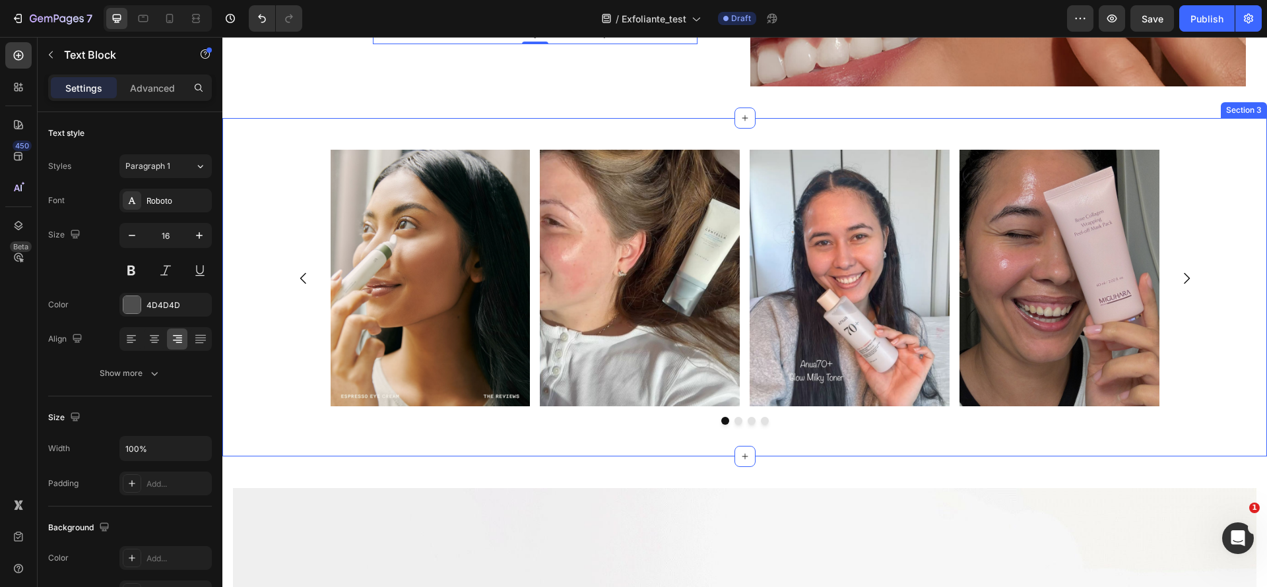
click at [701, 433] on div "Image Image Image Image Carousel Row Section 3" at bounding box center [744, 287] width 1044 height 338
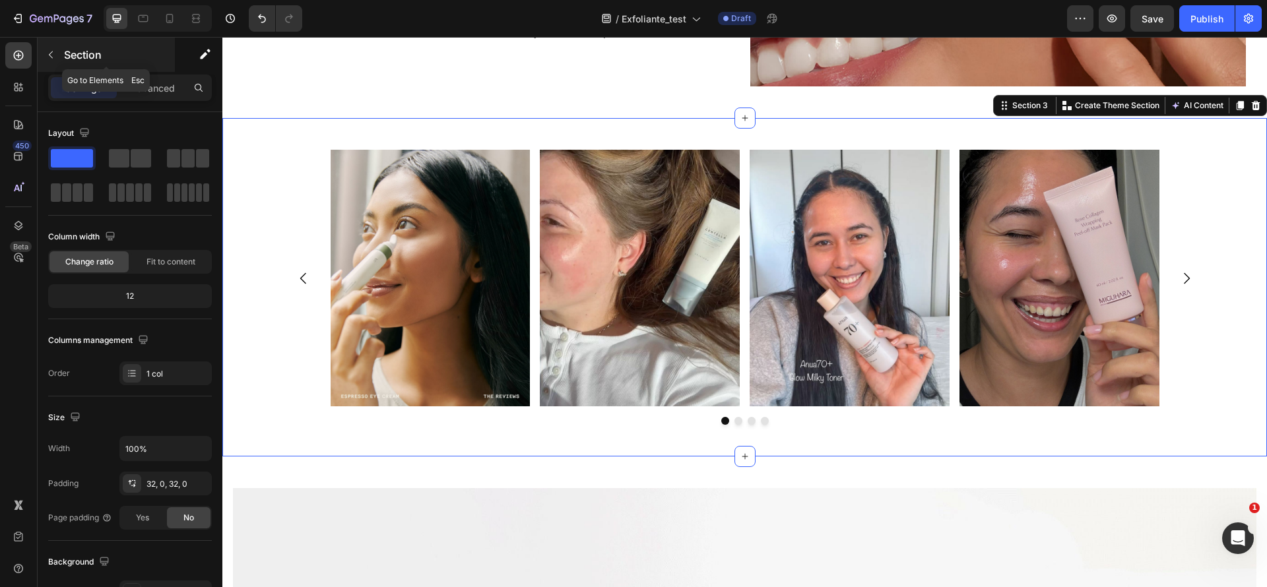
click at [46, 65] on button "button" at bounding box center [50, 54] width 21 height 21
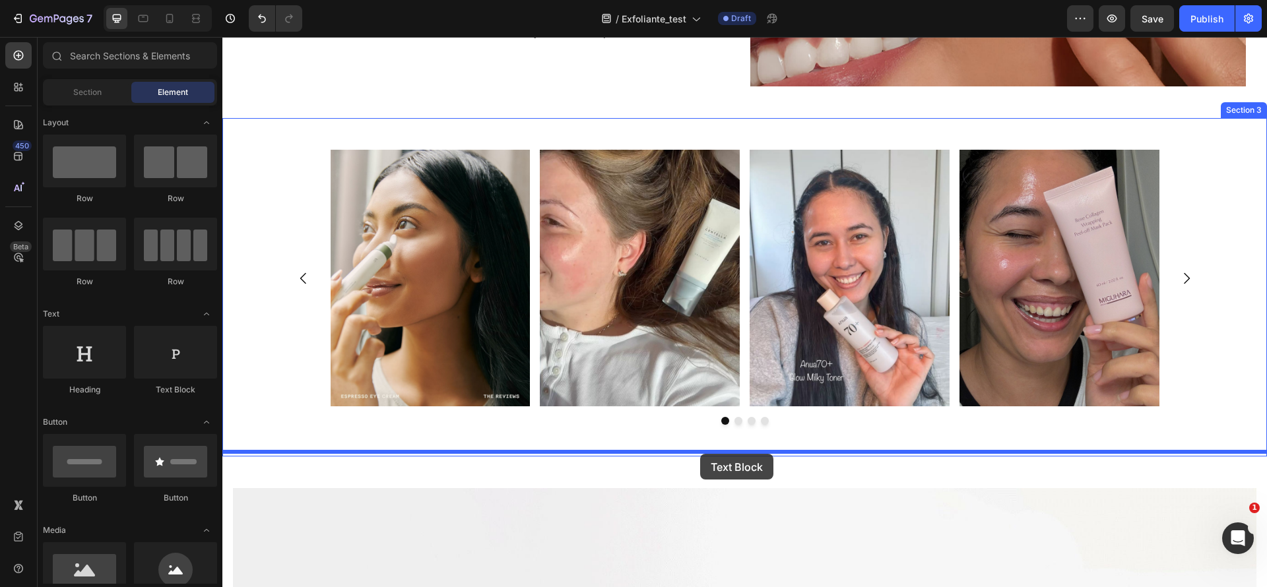
drag, startPoint x: 388, startPoint y: 405, endPoint x: 700, endPoint y: 454, distance: 315.8
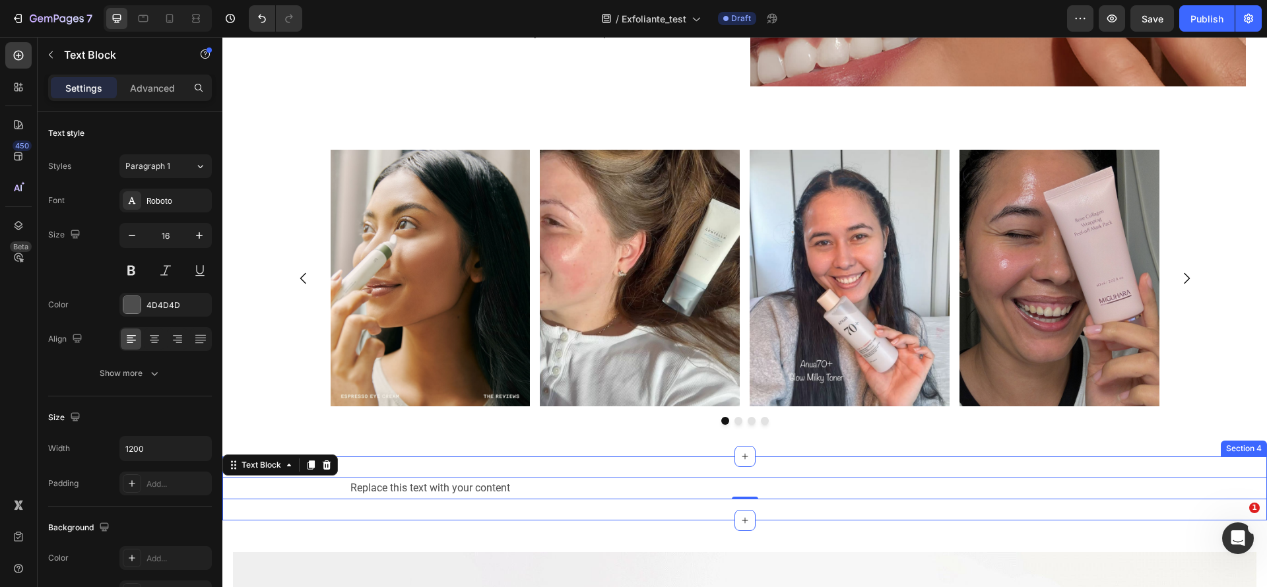
click at [1168, 460] on div "Replace this text with your content Text Block 0 Section 4" at bounding box center [744, 489] width 1044 height 64
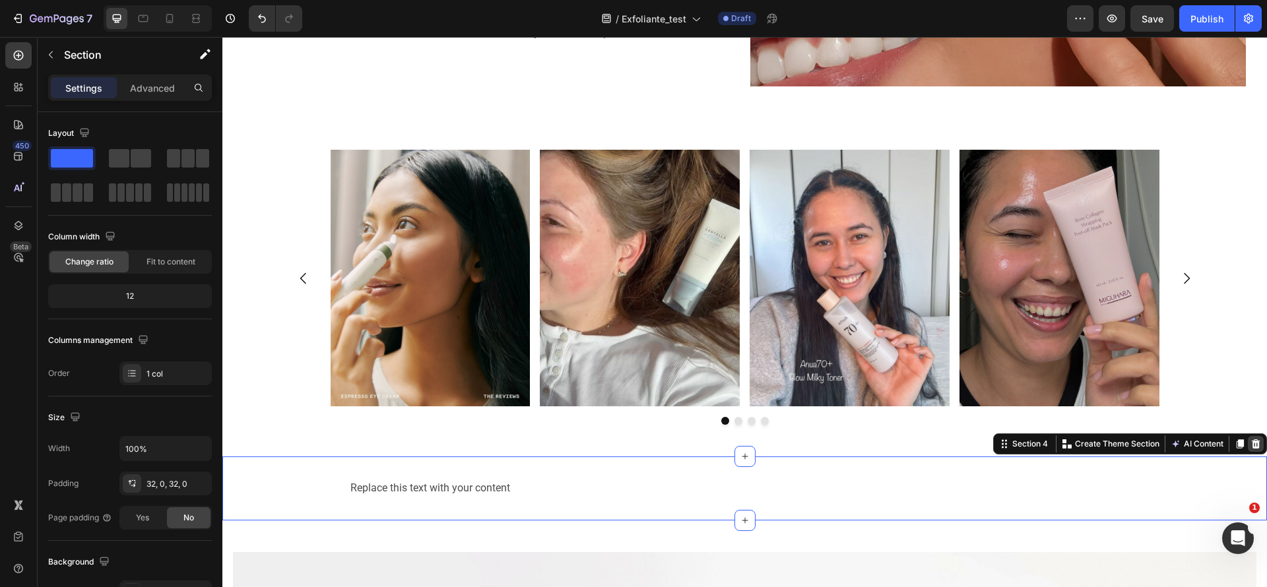
click at [1251, 441] on icon at bounding box center [1255, 443] width 9 height 9
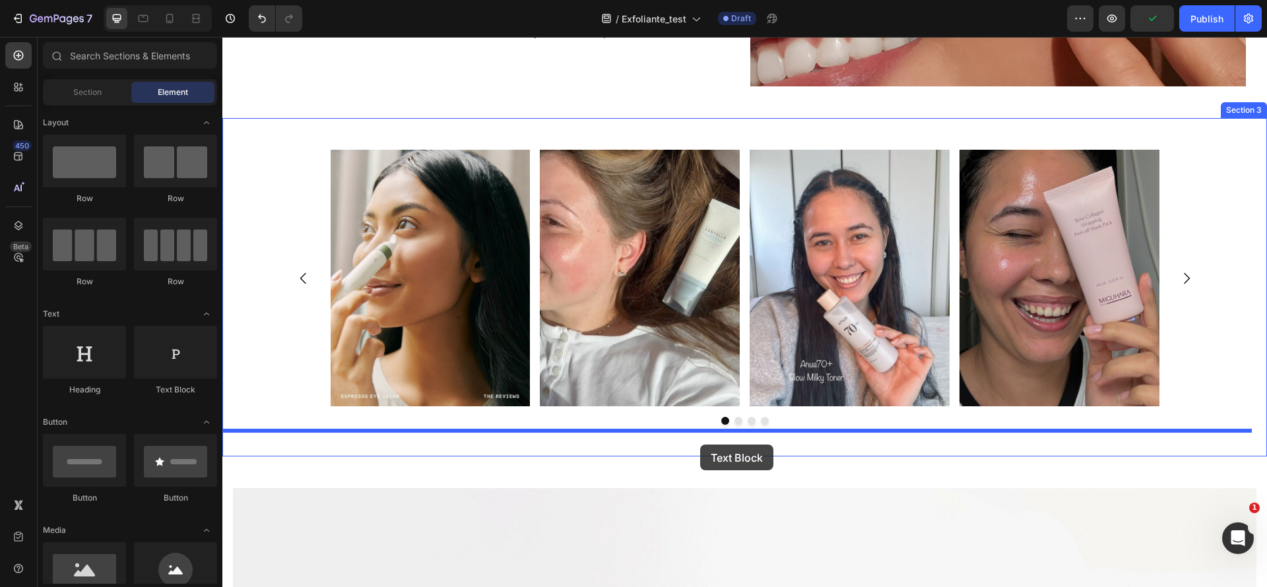
drag, startPoint x: 379, startPoint y: 415, endPoint x: 700, endPoint y: 445, distance: 322.0
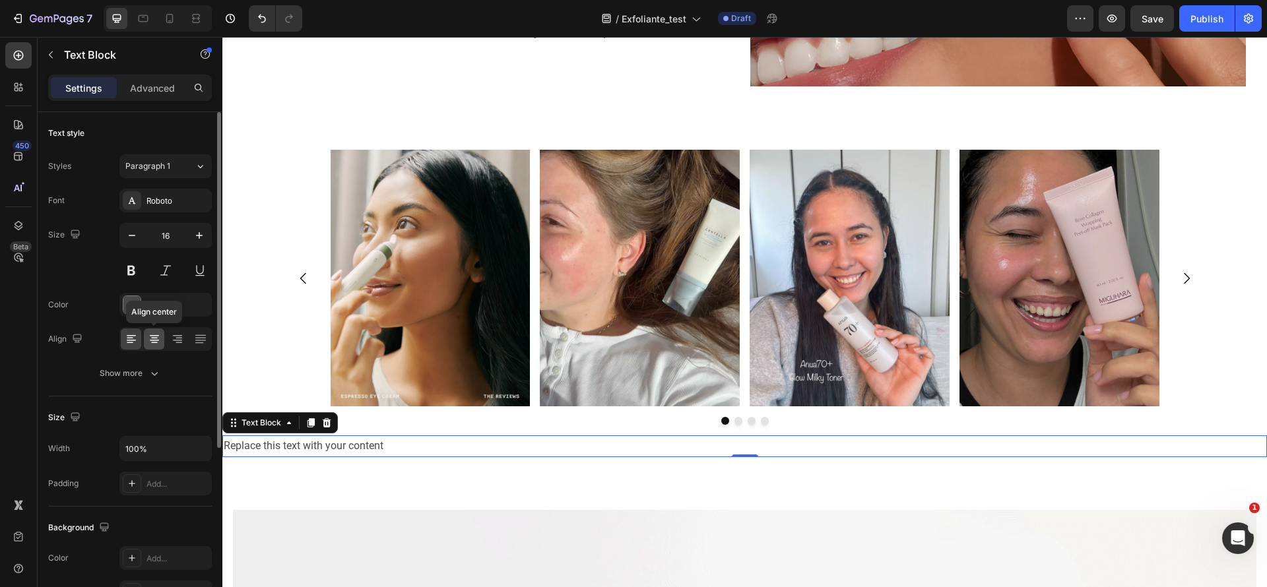
click at [152, 336] on icon at bounding box center [154, 338] width 13 height 13
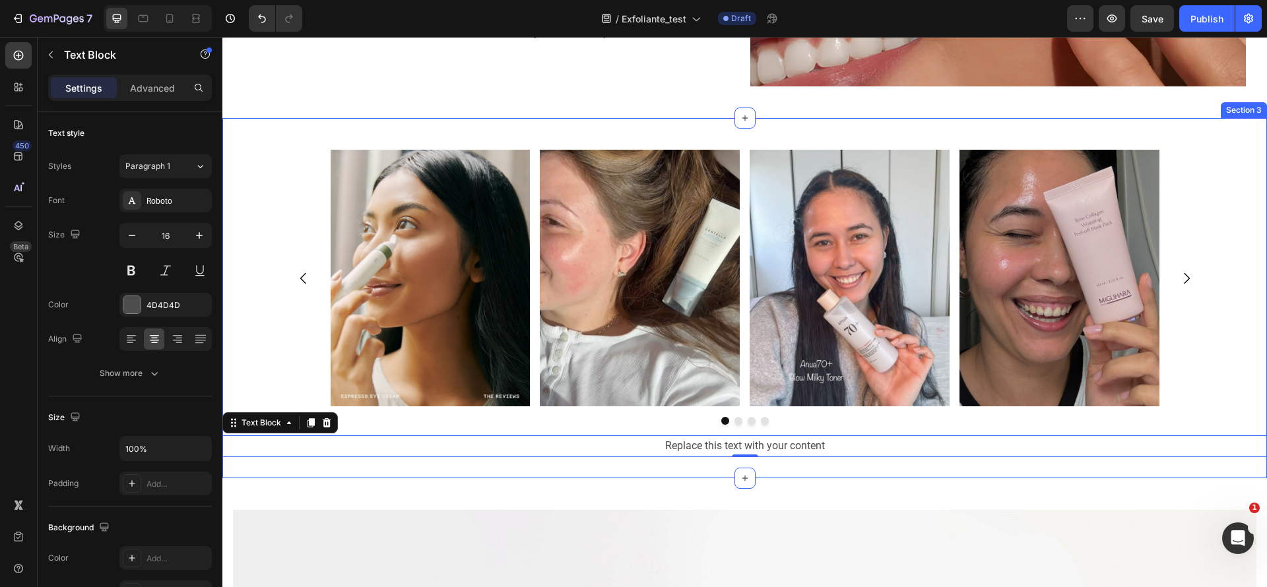
click at [271, 455] on div "Image Image Image Image Carousel Row Replace this text with your content Text B…" at bounding box center [744, 298] width 1044 height 360
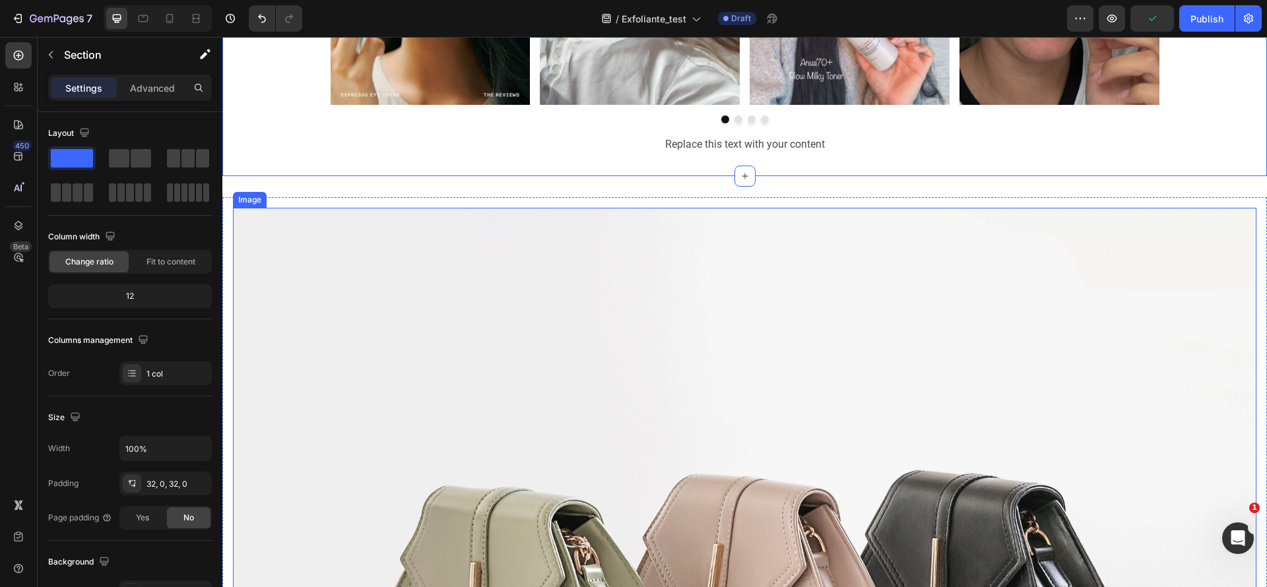
scroll to position [1207, 0]
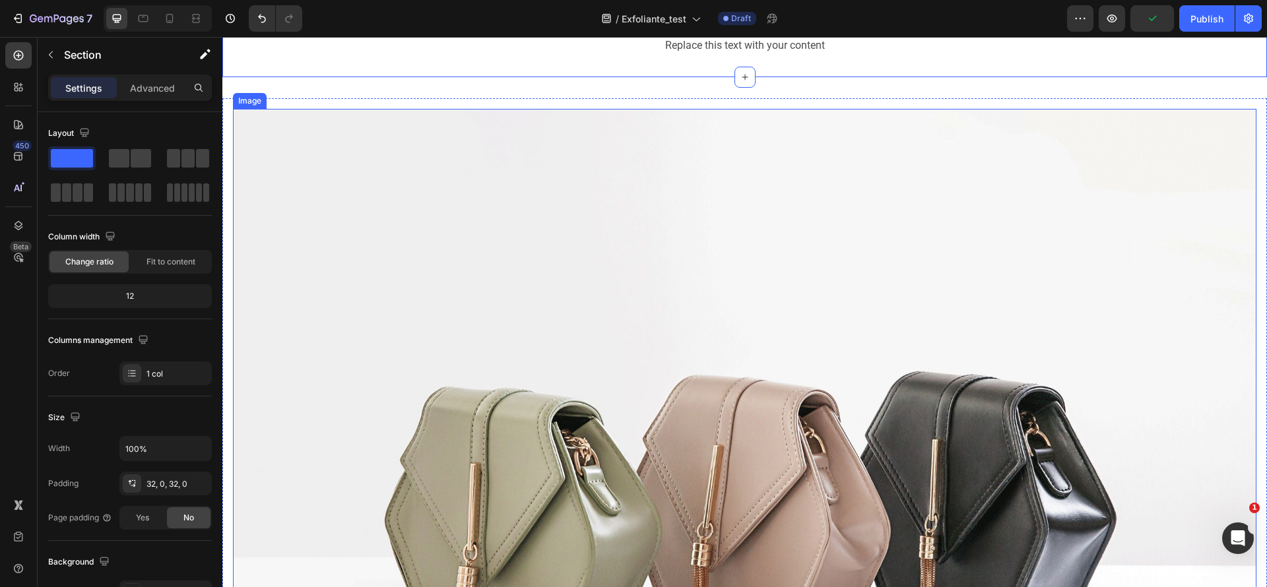
click at [648, 389] on img at bounding box center [744, 492] width 1023 height 767
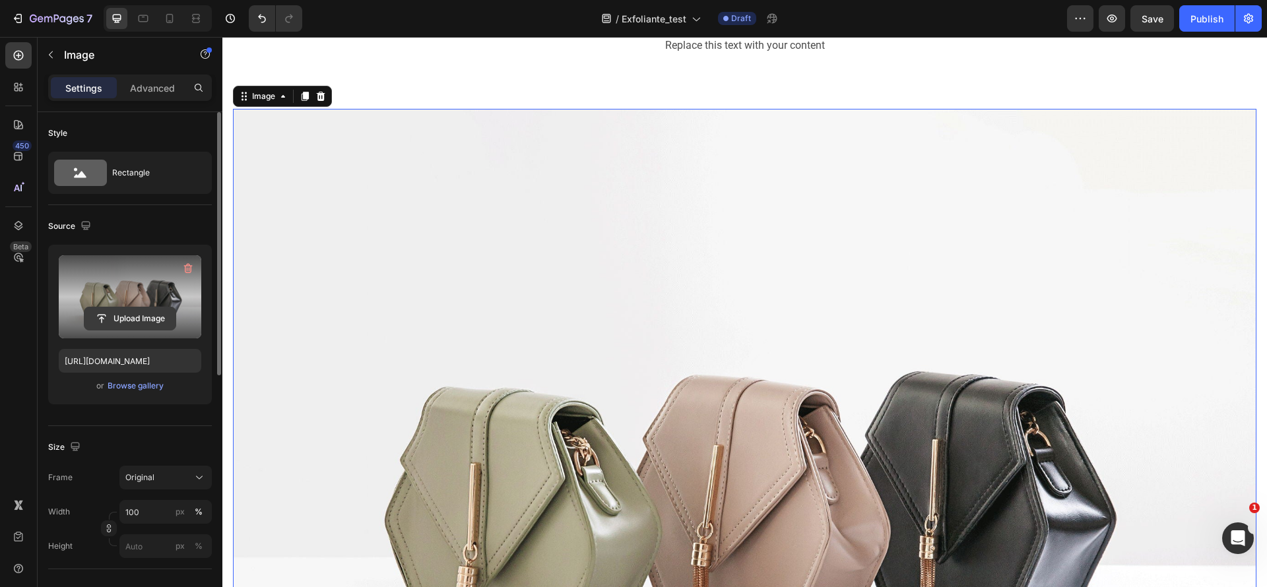
click at [99, 317] on input "file" at bounding box center [129, 318] width 91 height 22
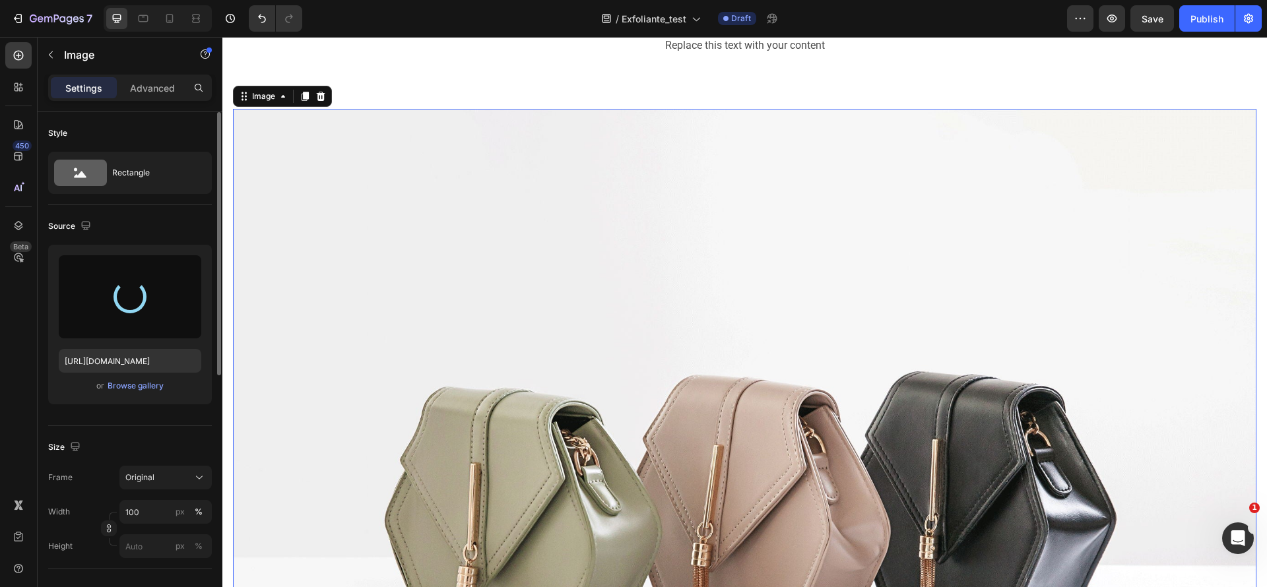
type input "[URL][DOMAIN_NAME]"
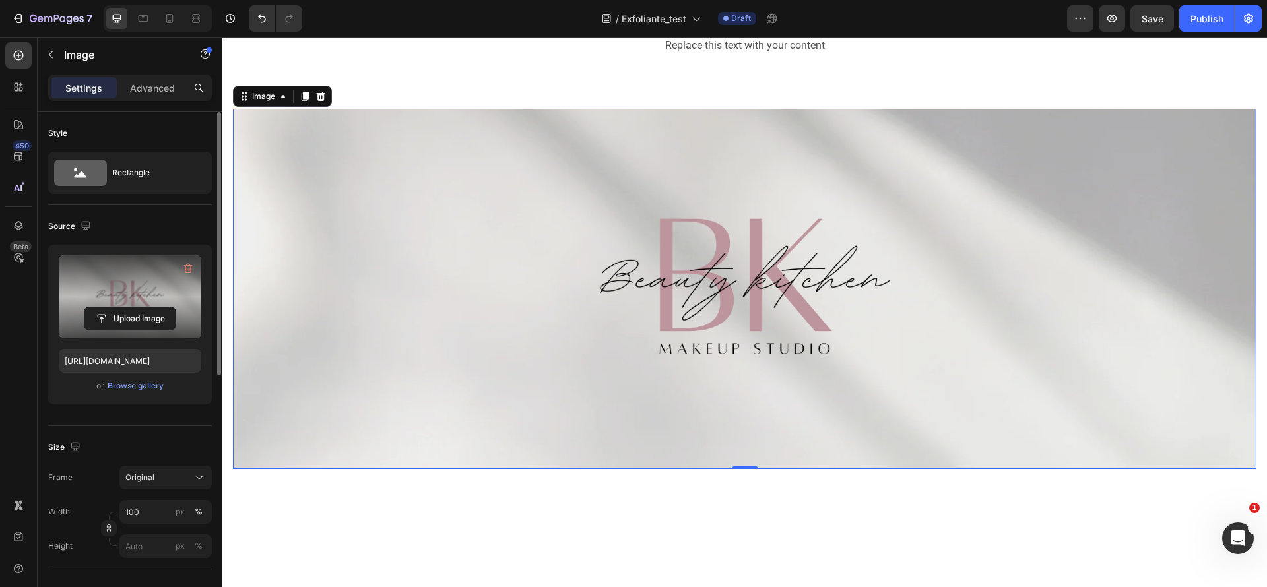
scroll to position [910, 0]
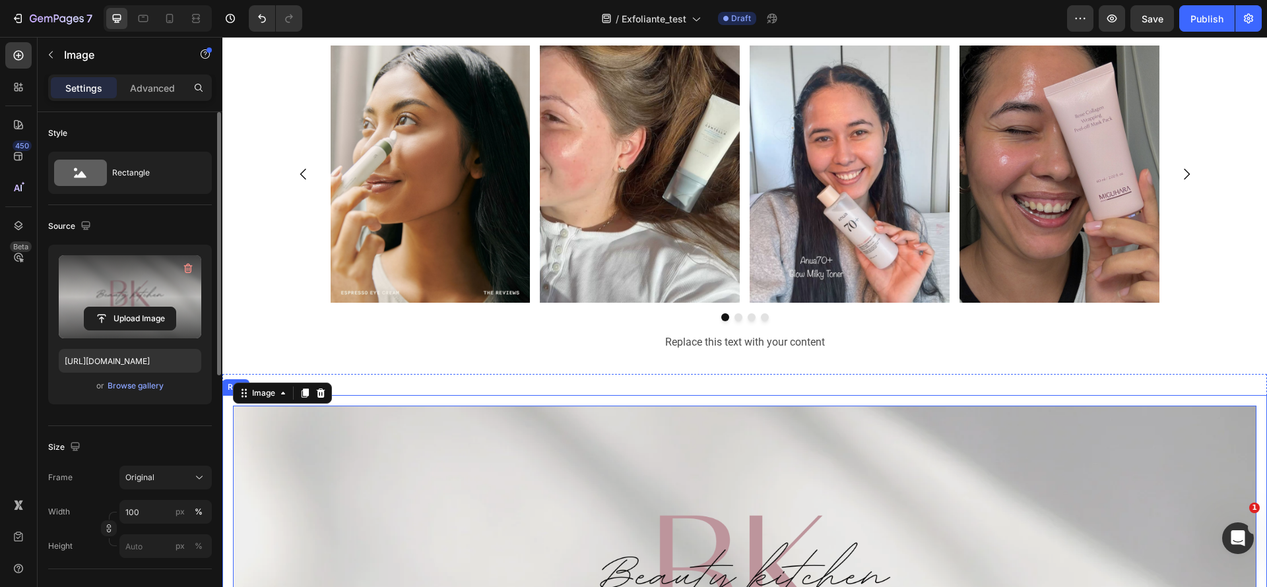
click at [713, 393] on div "Image 0 Row Section 4" at bounding box center [744, 586] width 1044 height 424
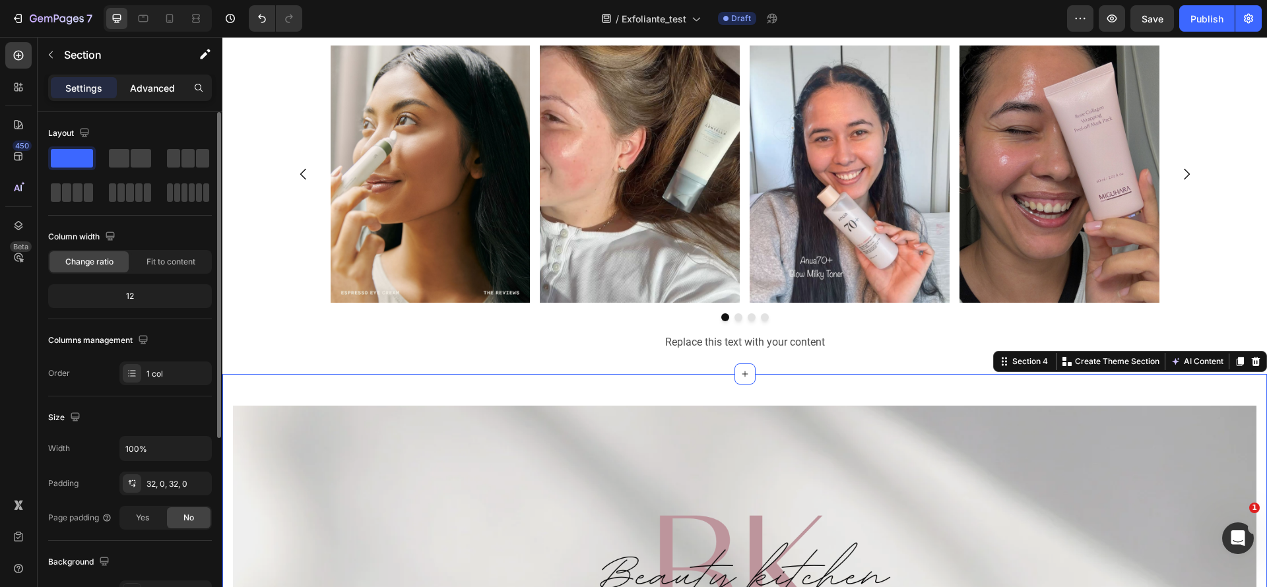
click at [150, 79] on div "Advanced" at bounding box center [152, 87] width 66 height 21
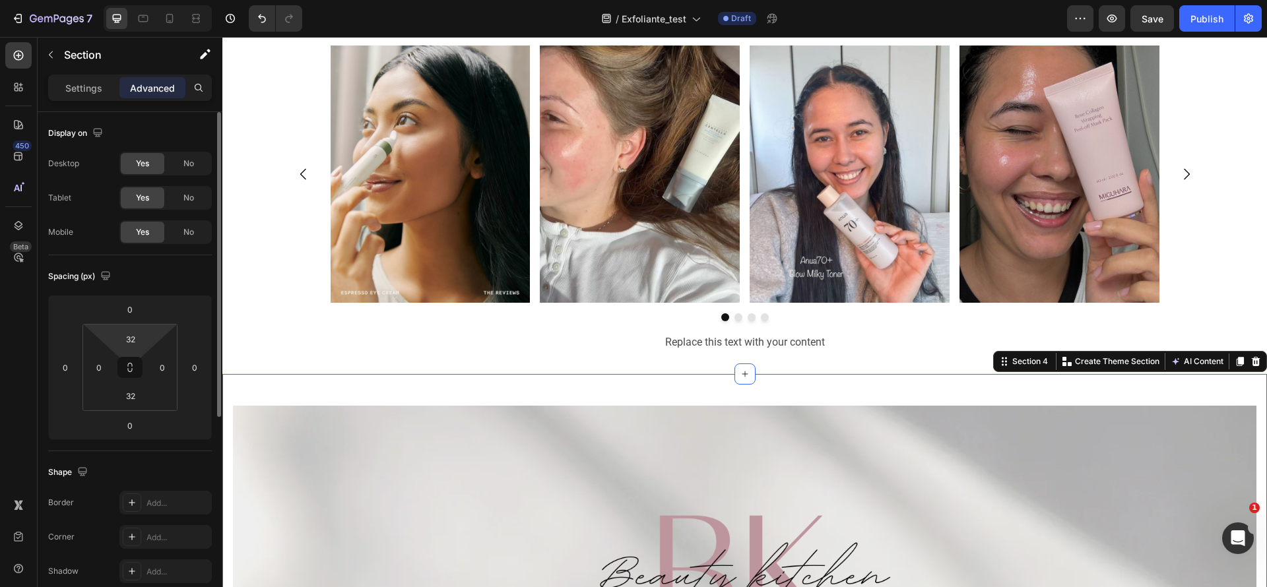
click at [148, 0] on html "7 Version history / Exfoliante_test Draft Preview Save Publish 450 Beta Section…" at bounding box center [633, 0] width 1267 height 0
type input "2"
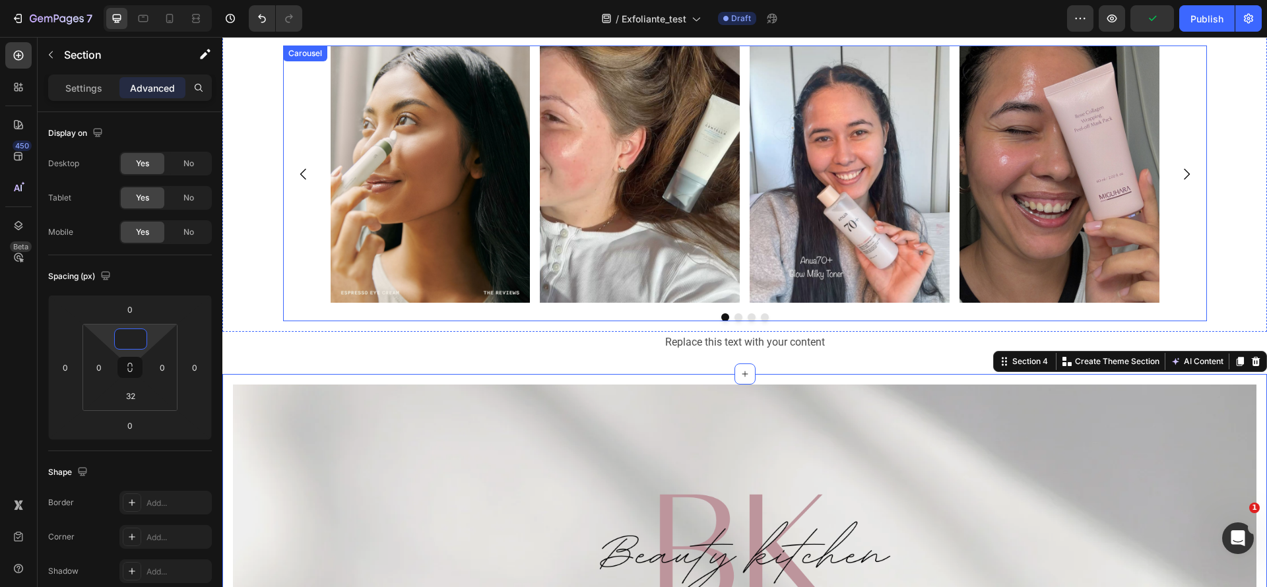
click at [378, 318] on div at bounding box center [745, 317] width 924 height 8
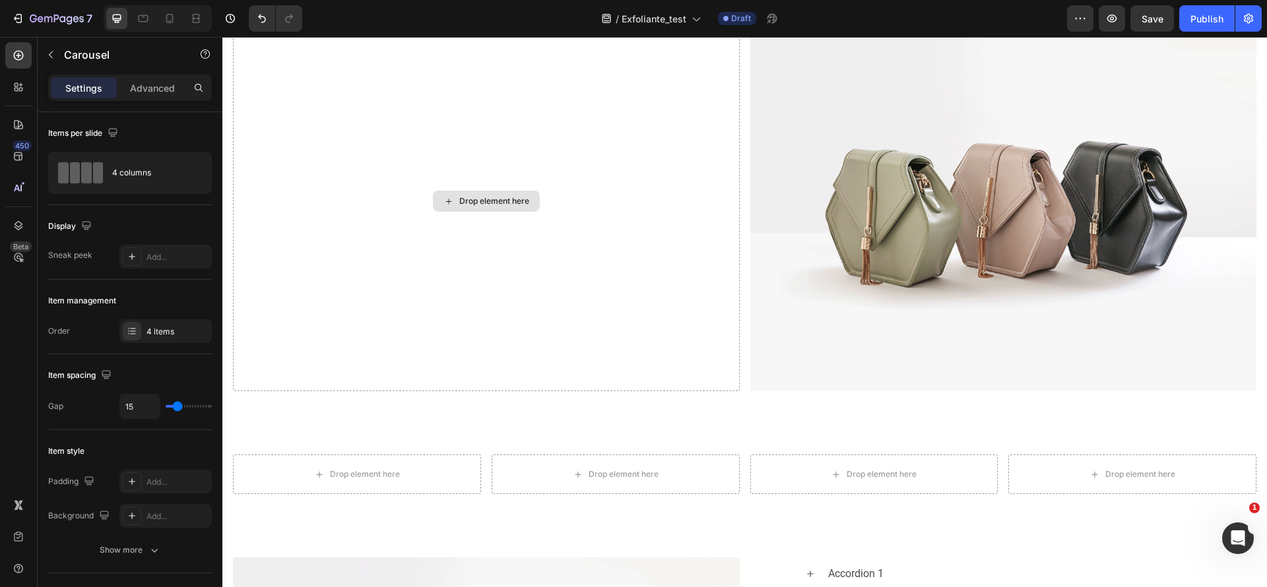
scroll to position [1405, 0]
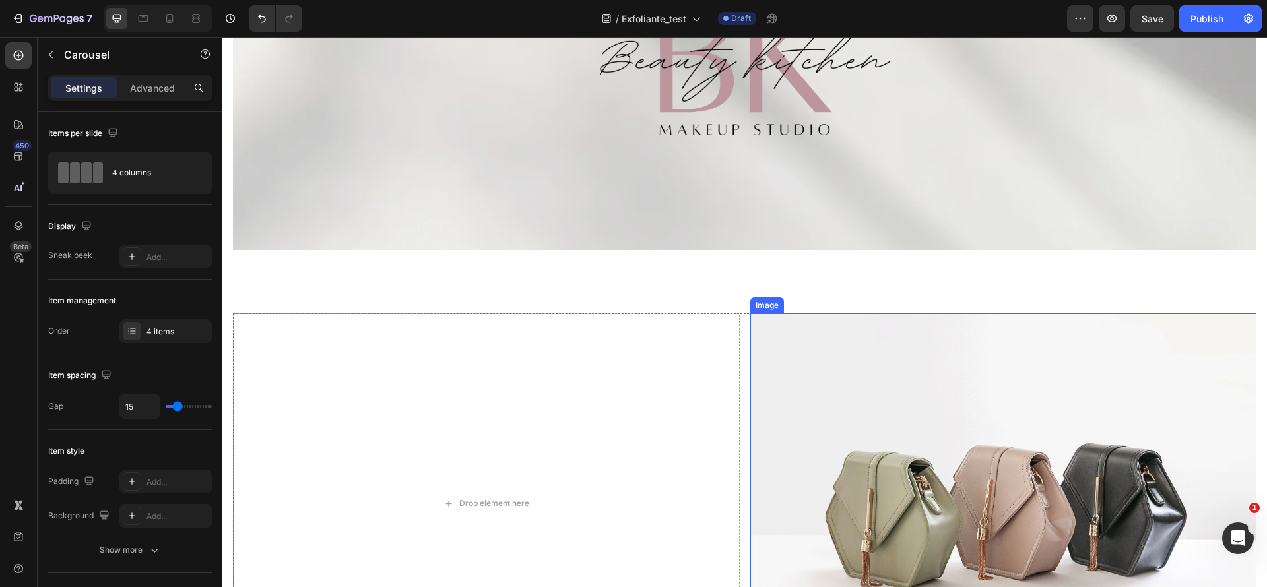
click at [975, 466] on img at bounding box center [1003, 503] width 507 height 380
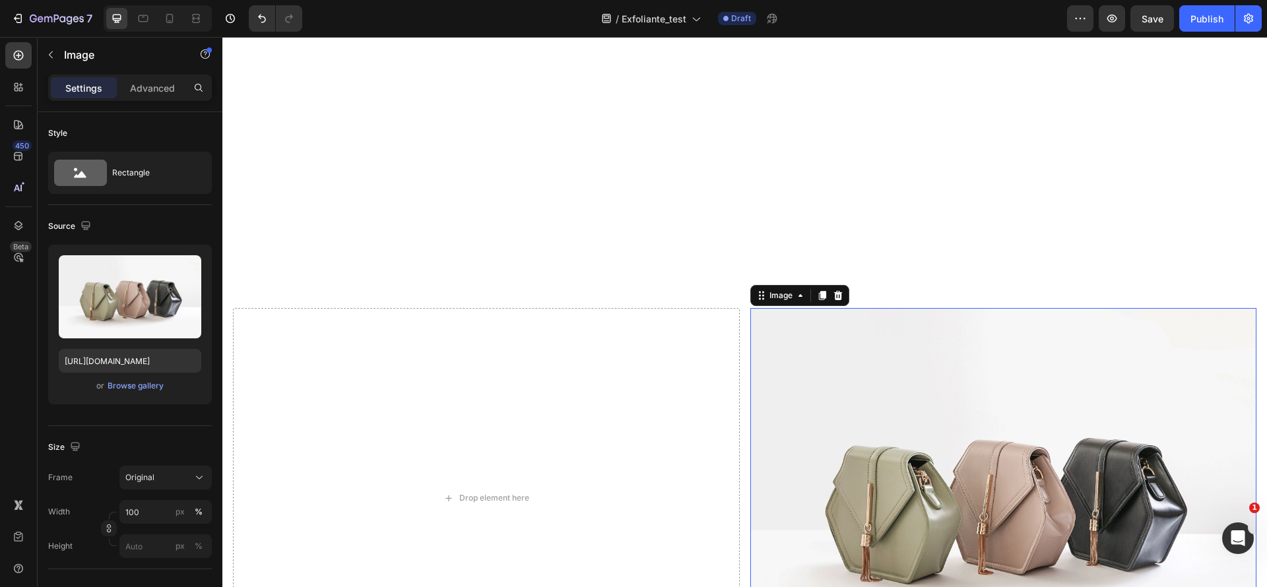
scroll to position [1702, 0]
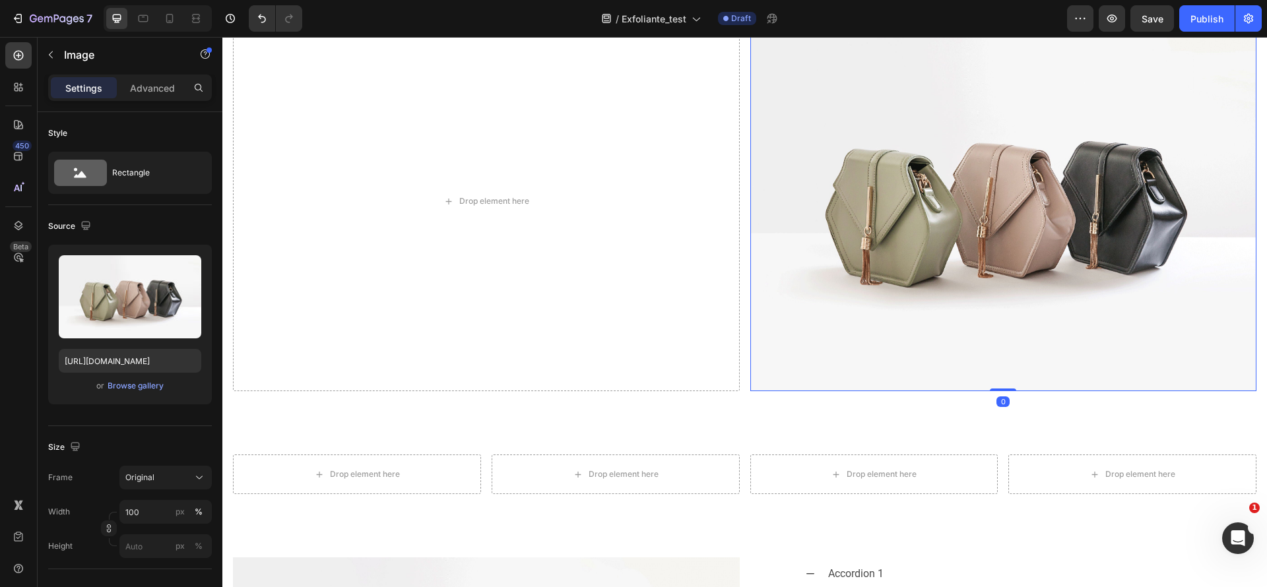
click at [912, 230] on img at bounding box center [1003, 201] width 507 height 380
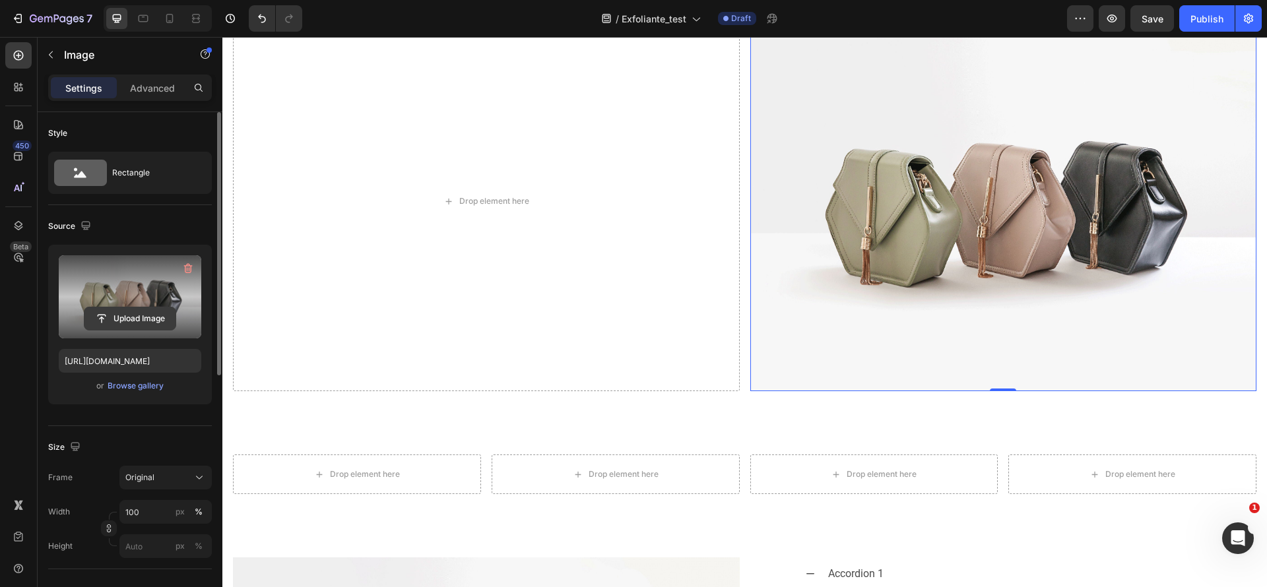
click at [122, 315] on input "file" at bounding box center [129, 318] width 91 height 22
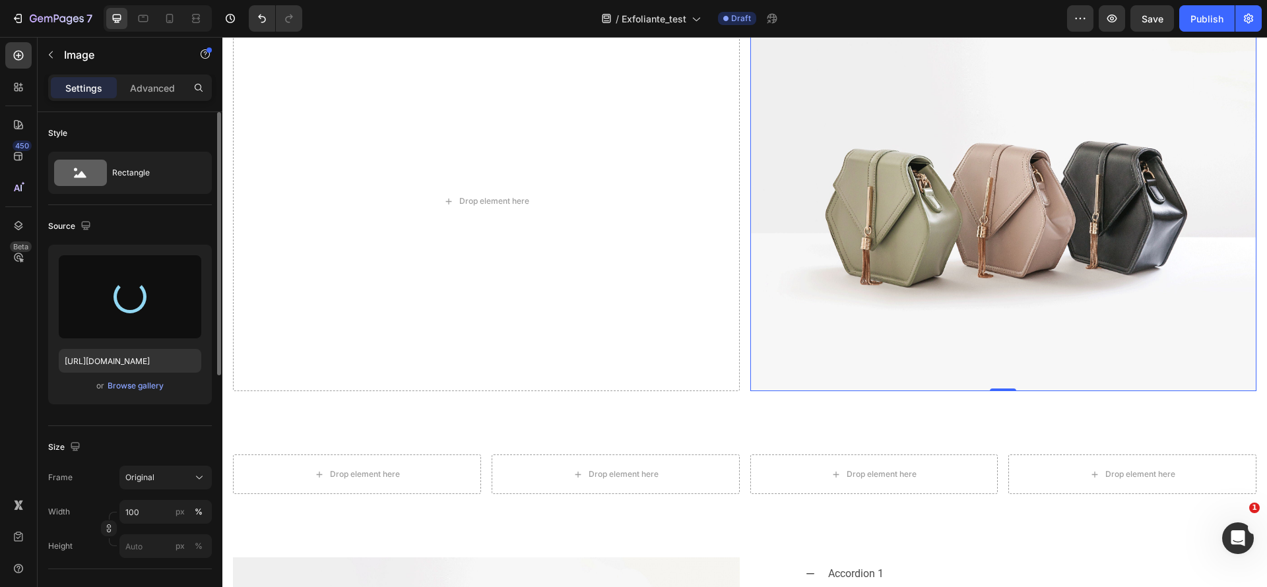
click at [1045, 178] on img at bounding box center [1003, 201] width 507 height 380
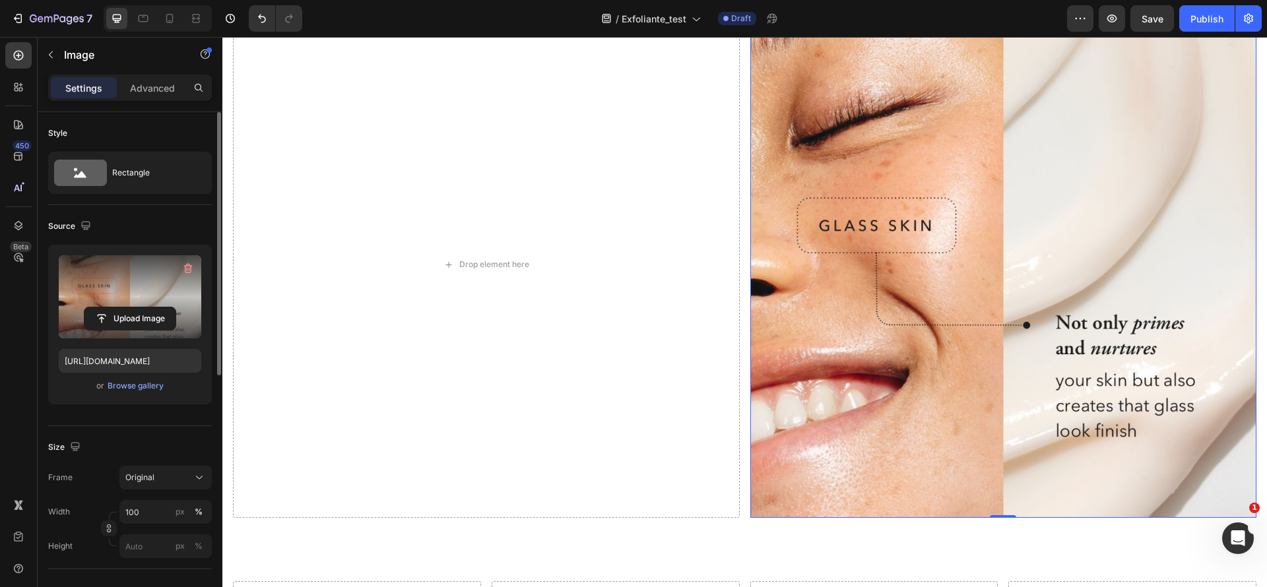
type input "[URL][DOMAIN_NAME]"
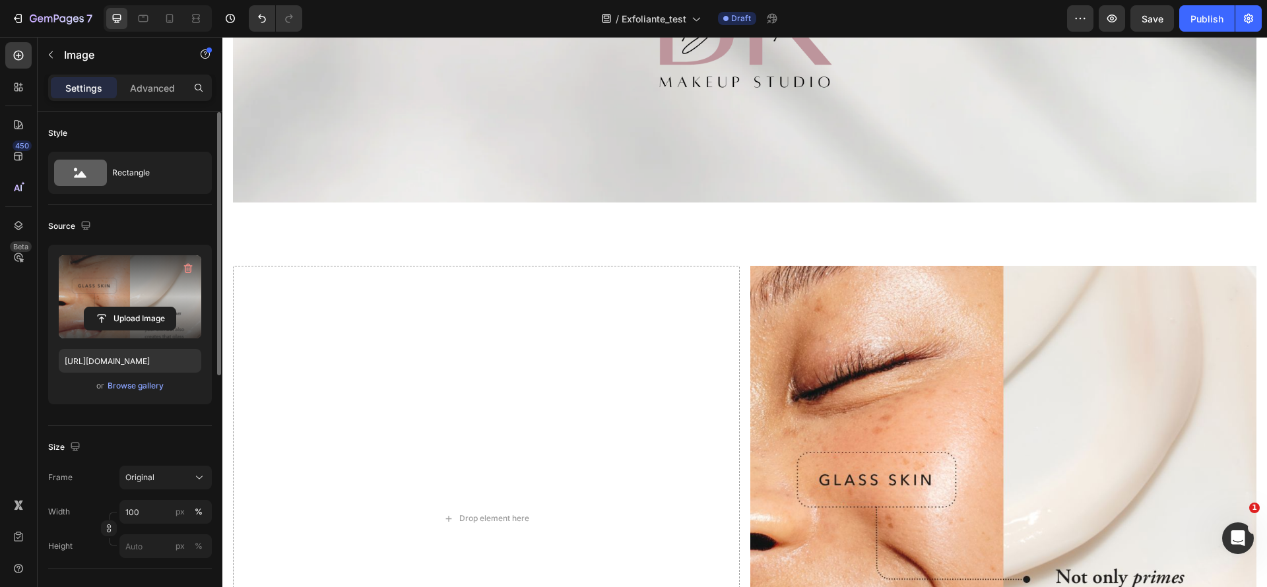
scroll to position [1205, 0]
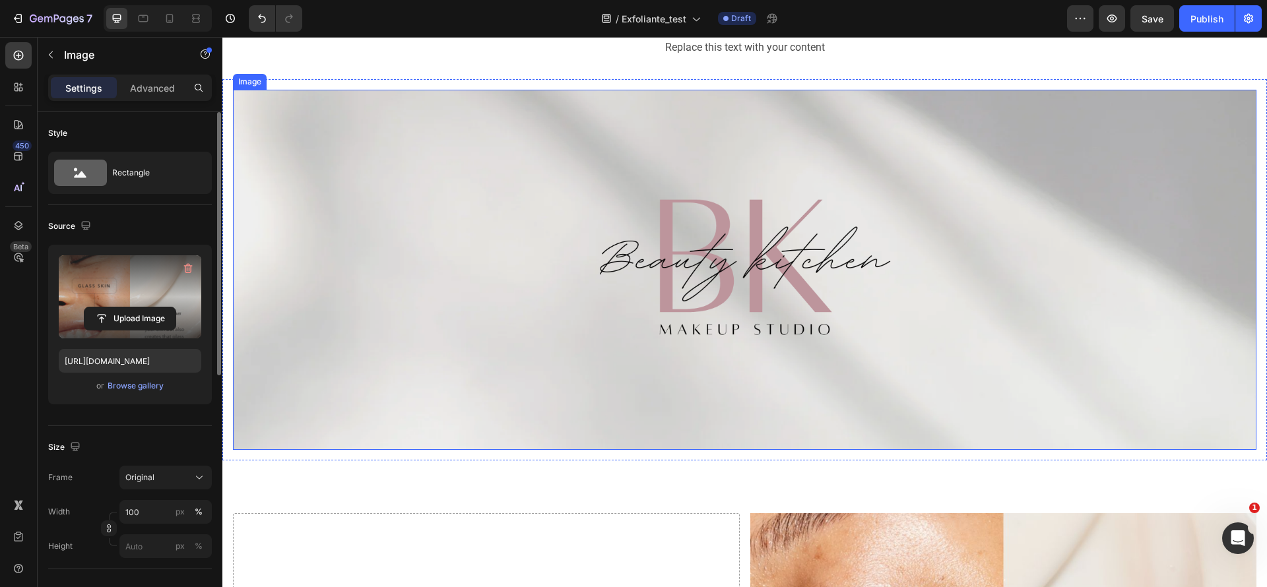
click at [920, 334] on img at bounding box center [744, 270] width 1023 height 360
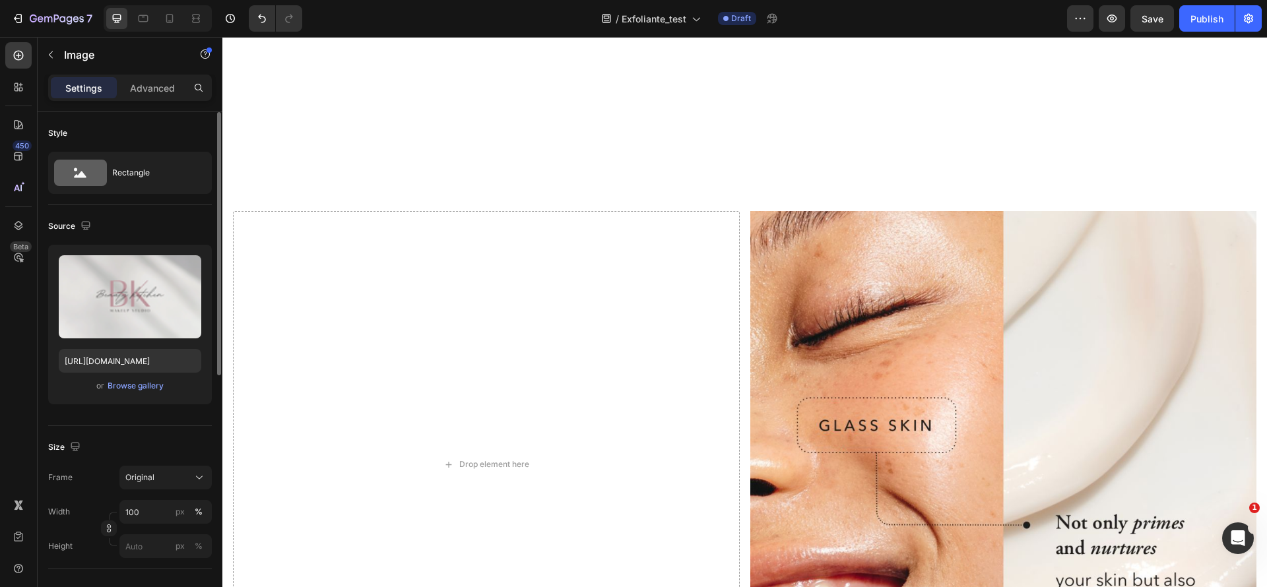
scroll to position [1799, 0]
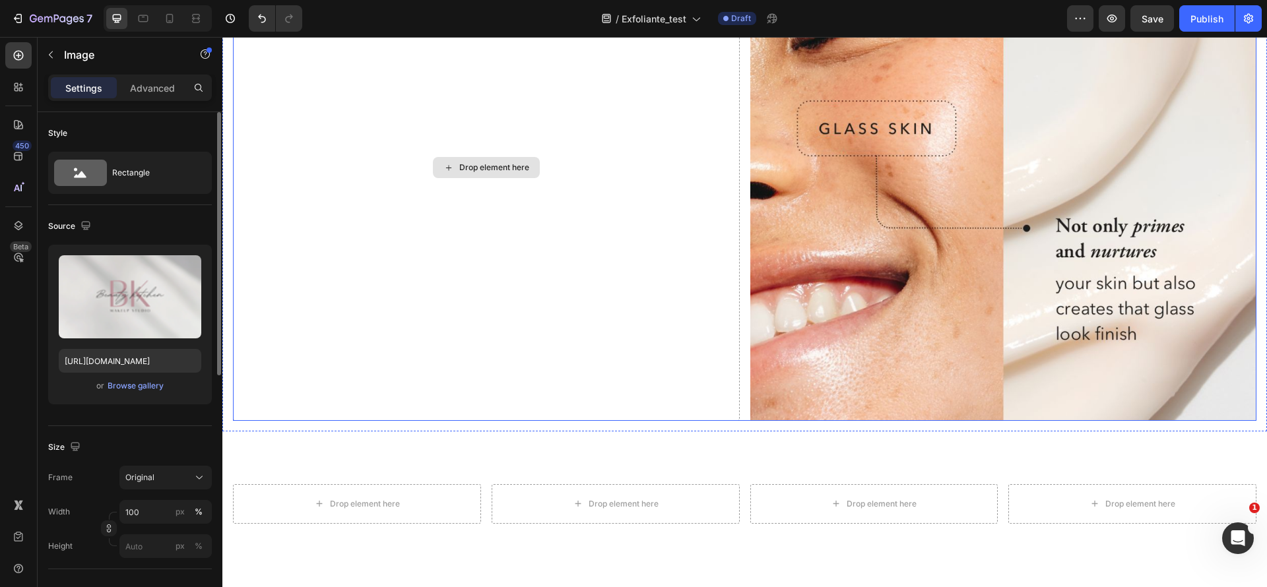
click at [563, 280] on div "Drop element here" at bounding box center [486, 167] width 507 height 507
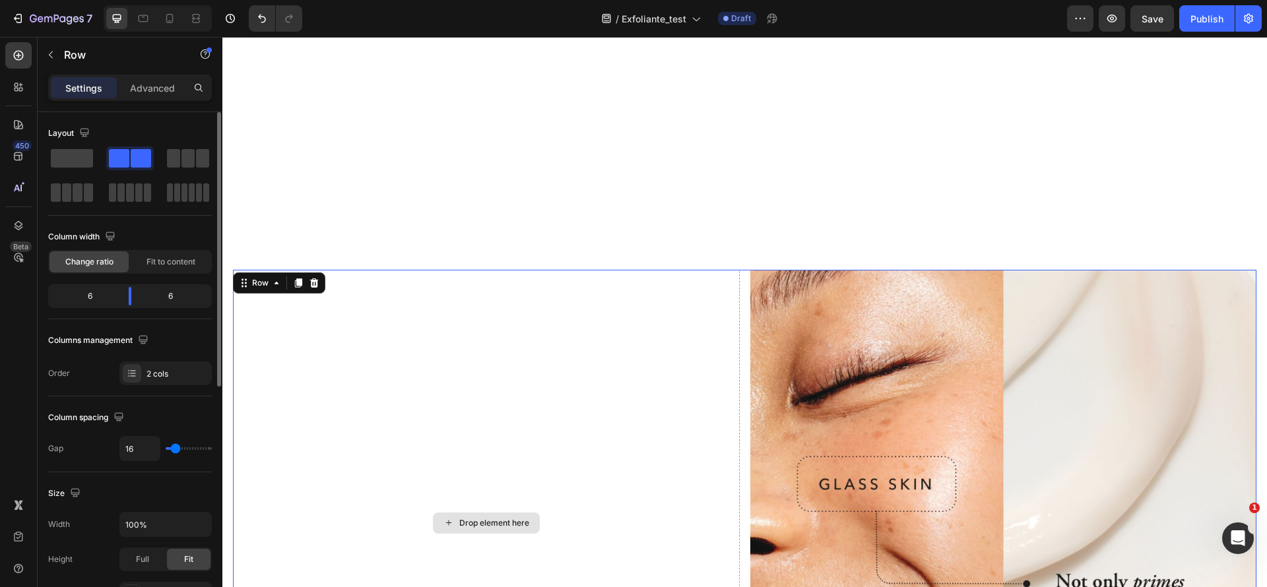
scroll to position [1502, 0]
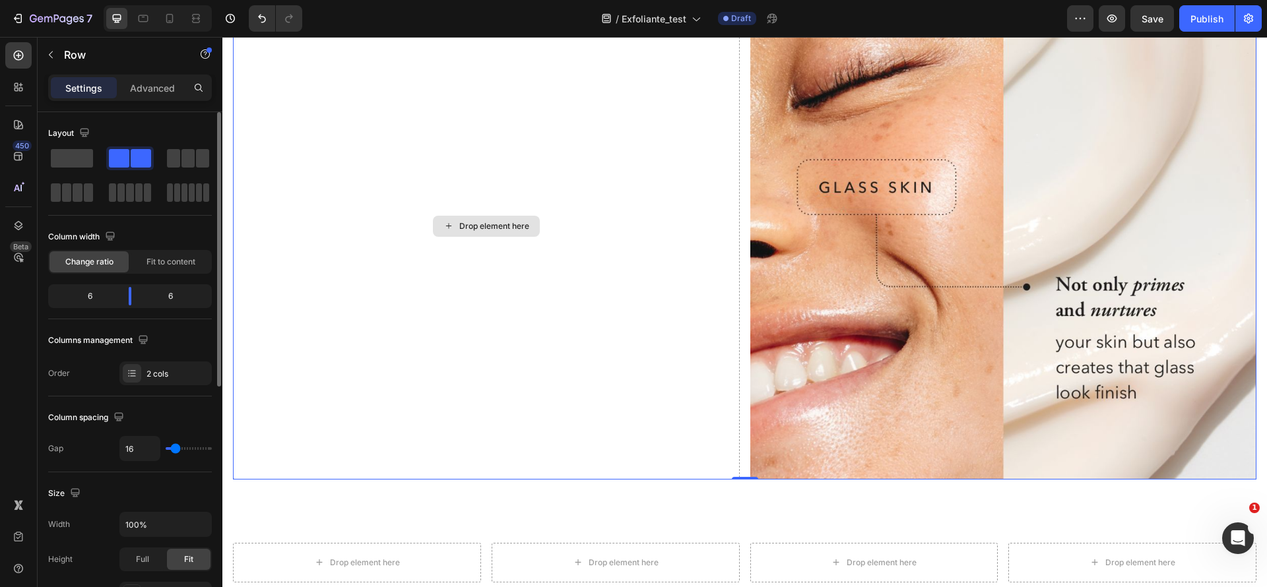
click at [463, 236] on div "Drop element here" at bounding box center [486, 226] width 507 height 507
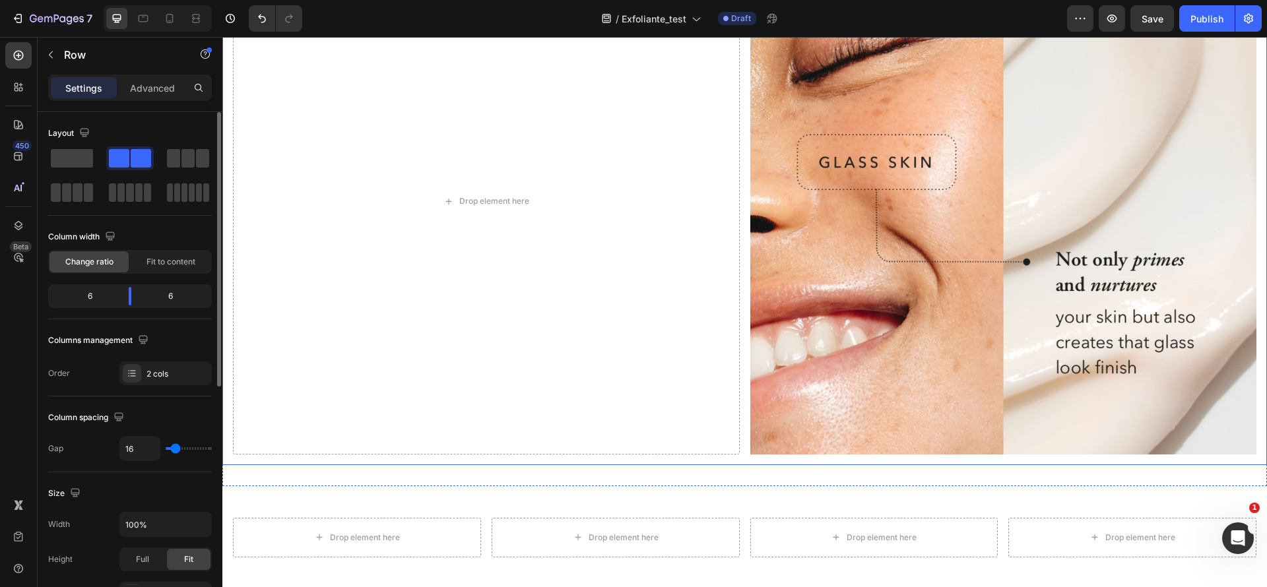
scroll to position [1979, 0]
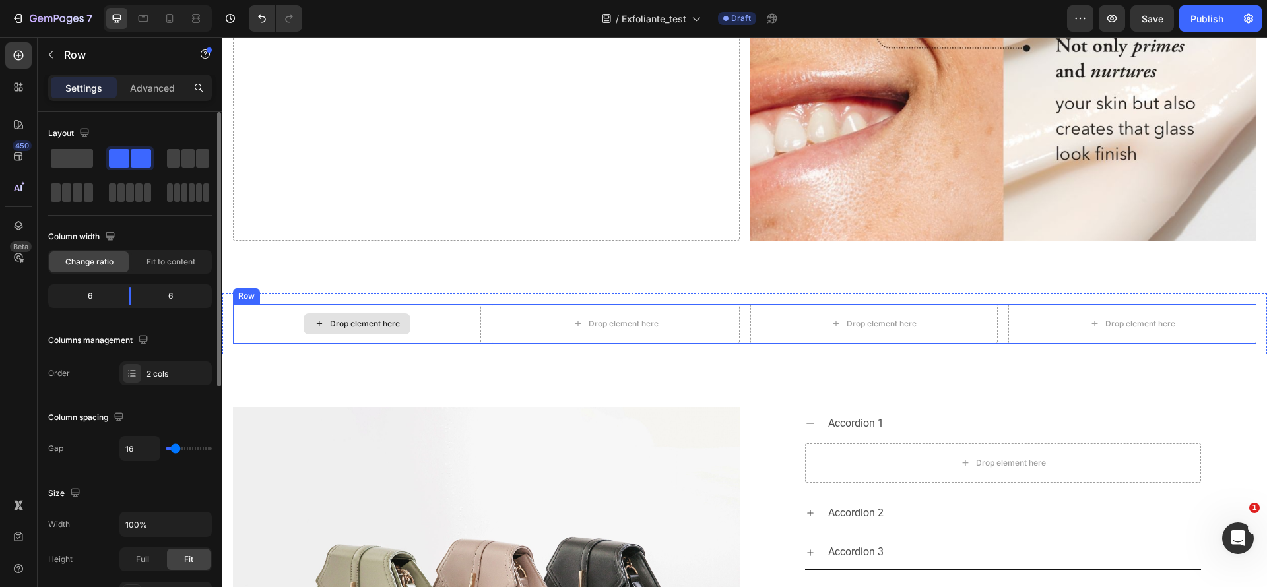
click at [356, 323] on div "Drop element here" at bounding box center [356, 323] width 107 height 21
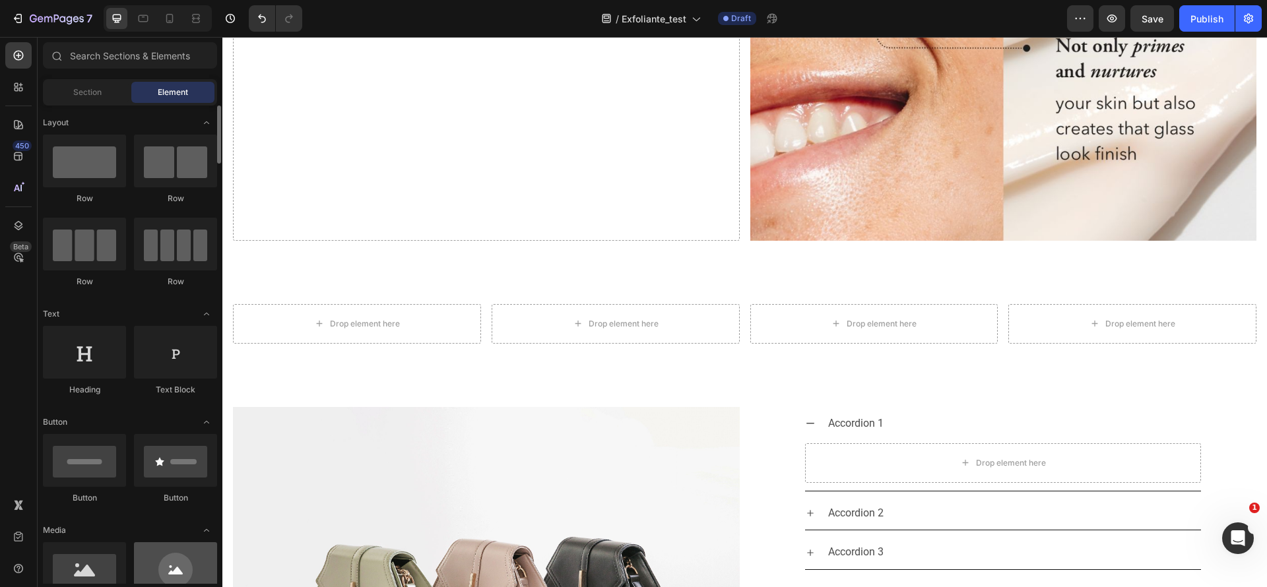
scroll to position [198, 0]
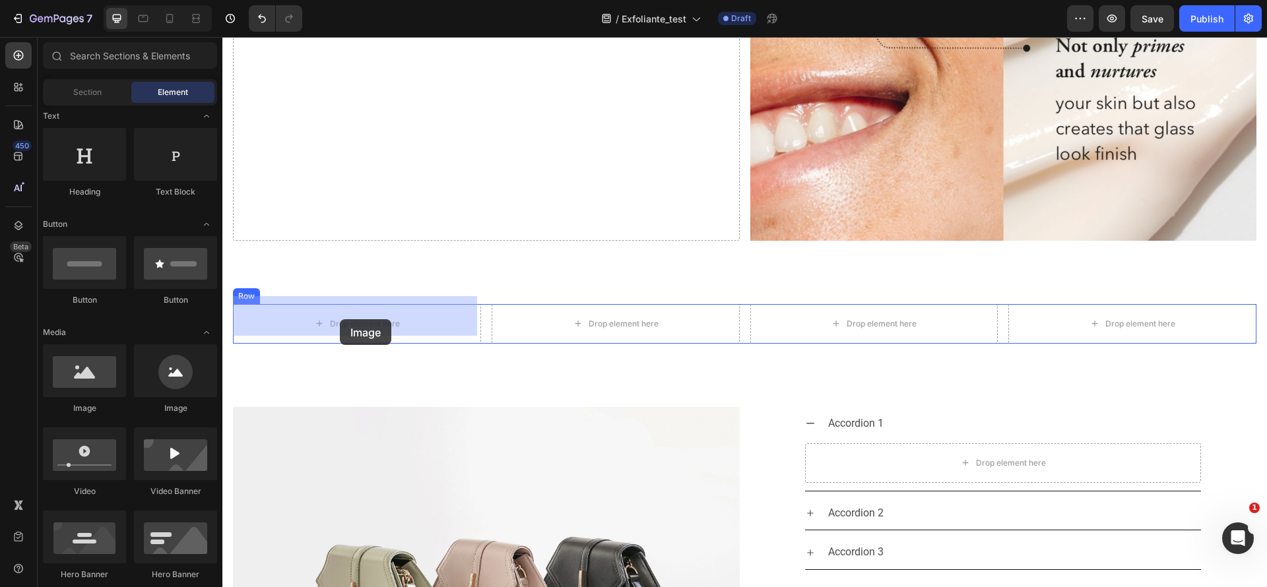
drag, startPoint x: 367, startPoint y: 402, endPoint x: 340, endPoint y: 319, distance: 86.8
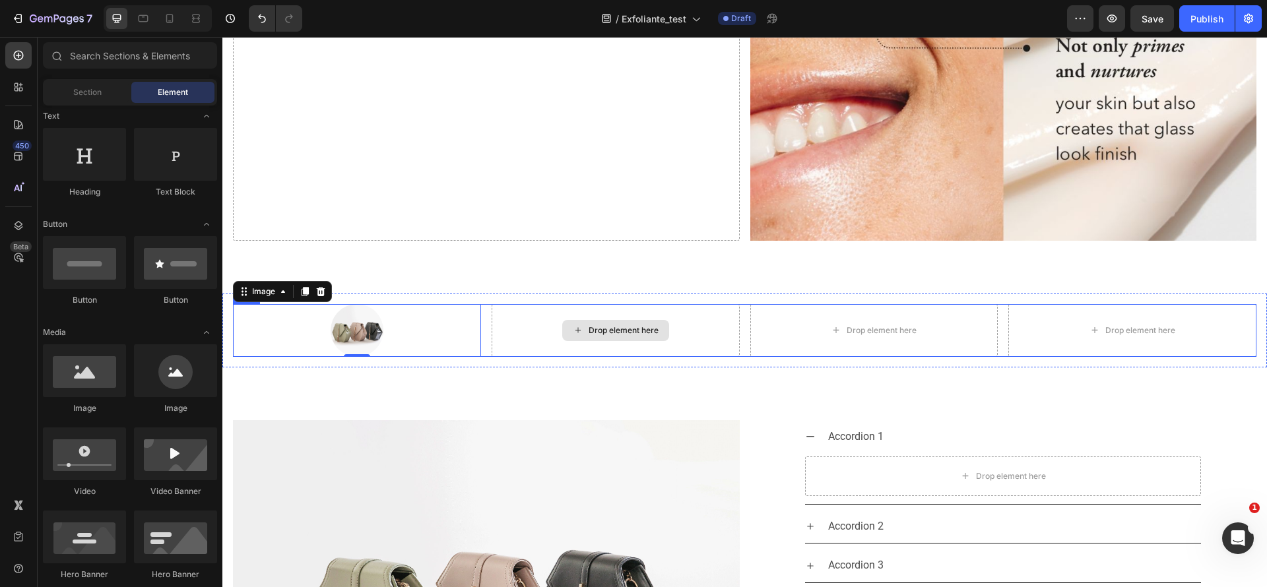
click at [562, 321] on div "Drop element here" at bounding box center [615, 330] width 107 height 21
click at [573, 325] on icon at bounding box center [578, 330] width 11 height 11
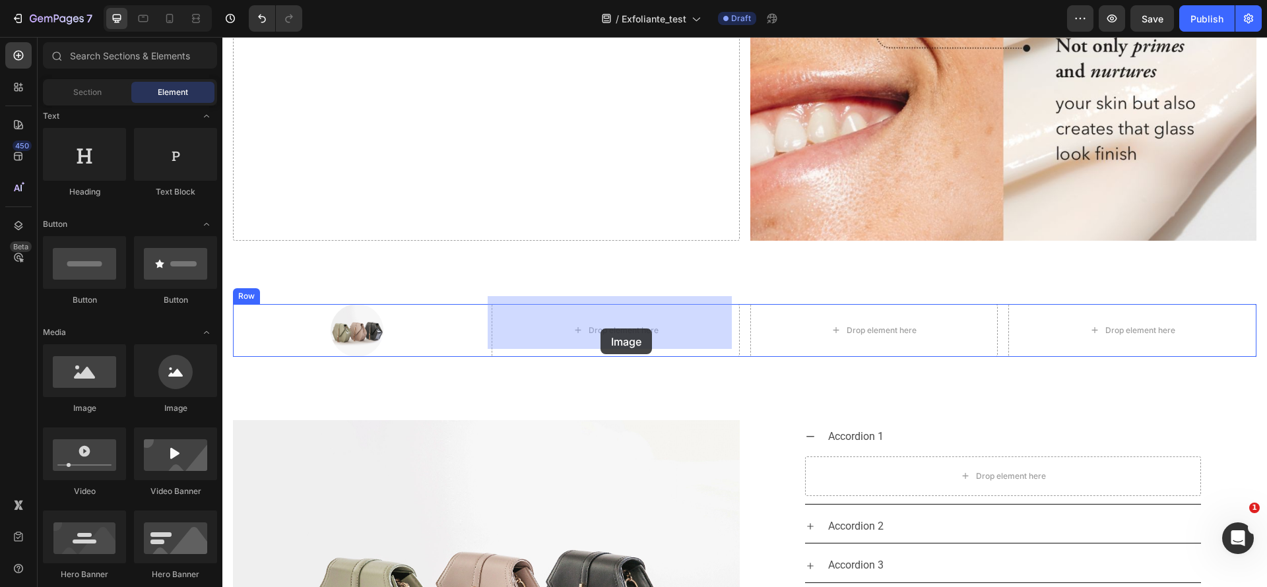
drag, startPoint x: 405, startPoint y: 404, endPoint x: 600, endPoint y: 329, distance: 209.2
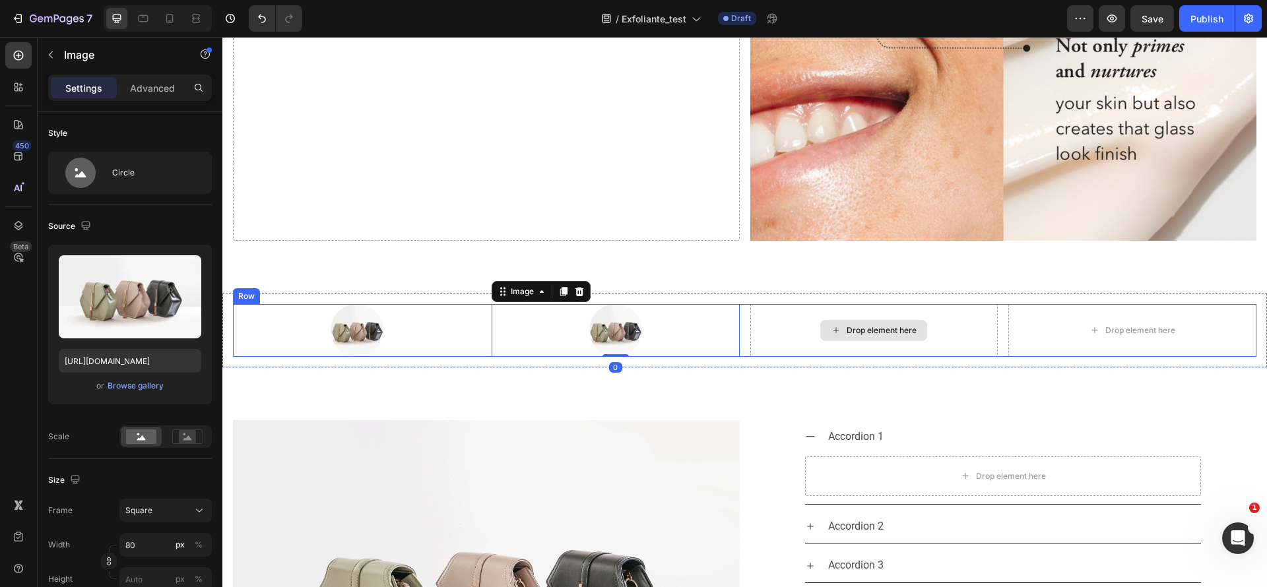
click at [902, 307] on div "Drop element here" at bounding box center [874, 330] width 248 height 53
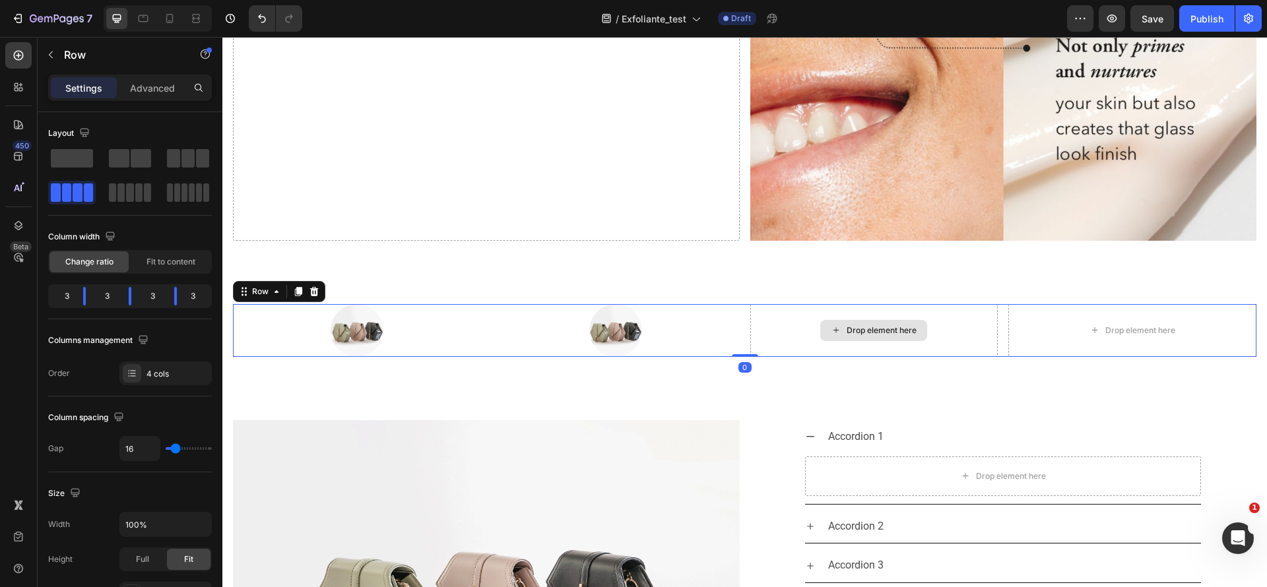
click at [877, 306] on div "Drop element here" at bounding box center [874, 330] width 248 height 53
click at [877, 325] on div "Drop element here" at bounding box center [881, 330] width 70 height 11
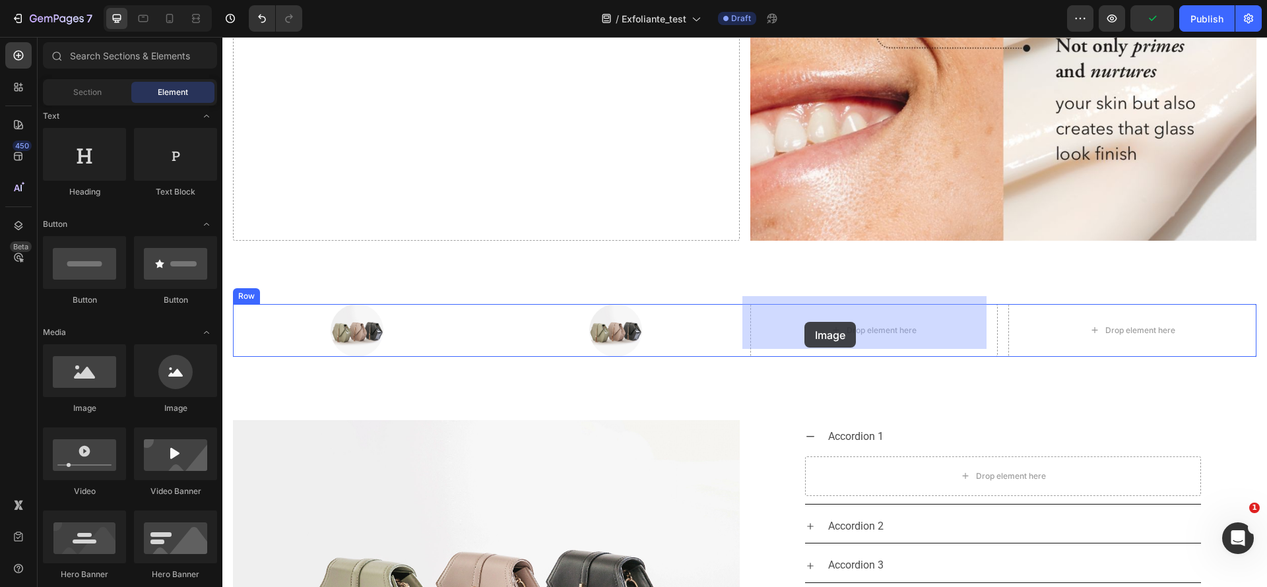
drag, startPoint x: 377, startPoint y: 391, endPoint x: 804, endPoint y: 322, distance: 433.1
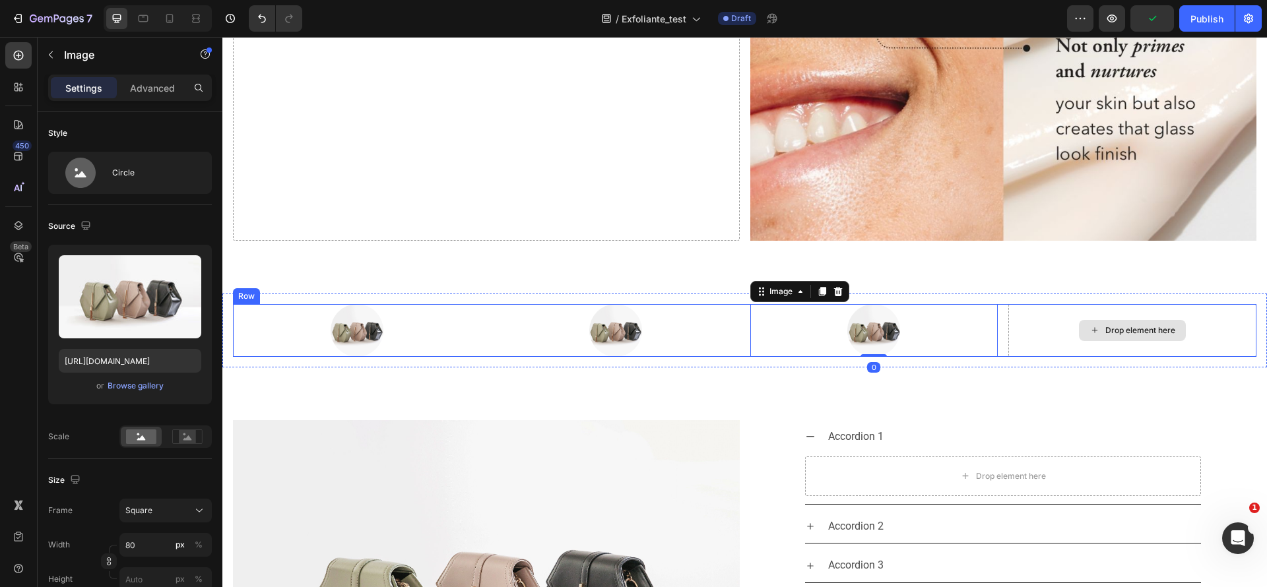
click at [1088, 311] on div "Drop element here" at bounding box center [1132, 330] width 248 height 53
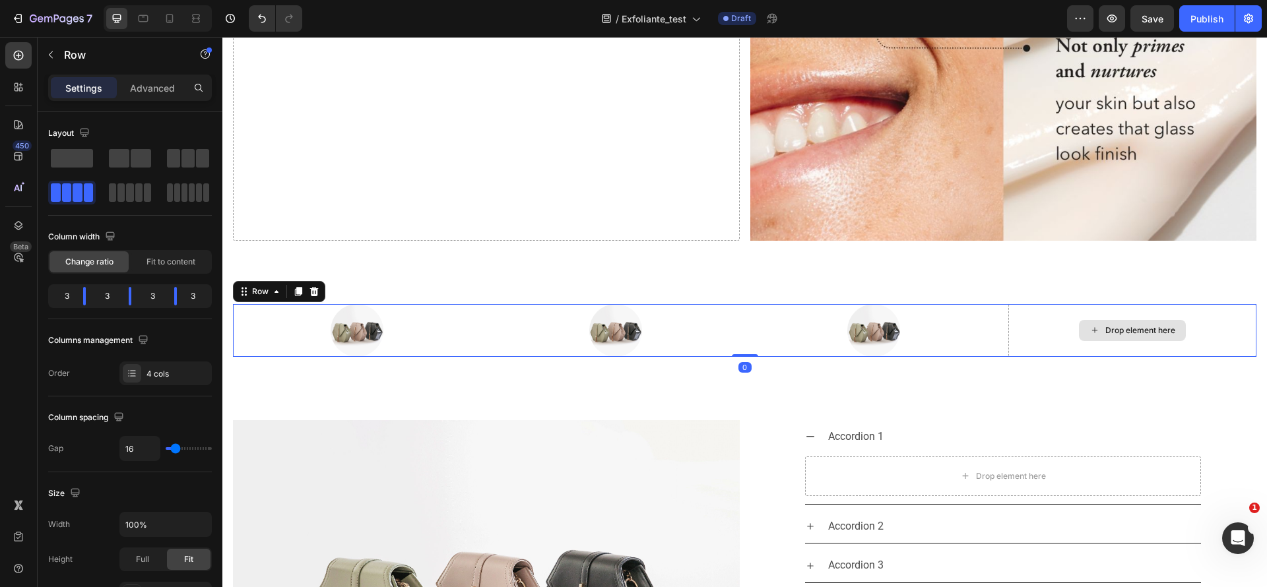
click at [1145, 320] on div "Drop element here" at bounding box center [1132, 330] width 107 height 21
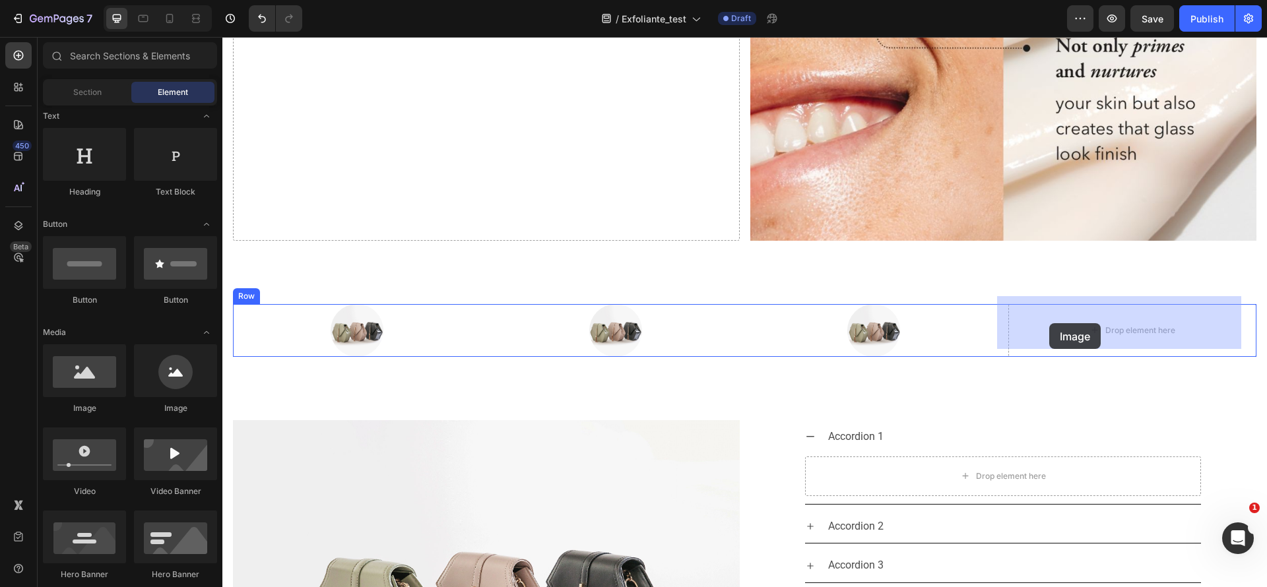
drag, startPoint x: 416, startPoint y: 410, endPoint x: 1049, endPoint y: 323, distance: 638.5
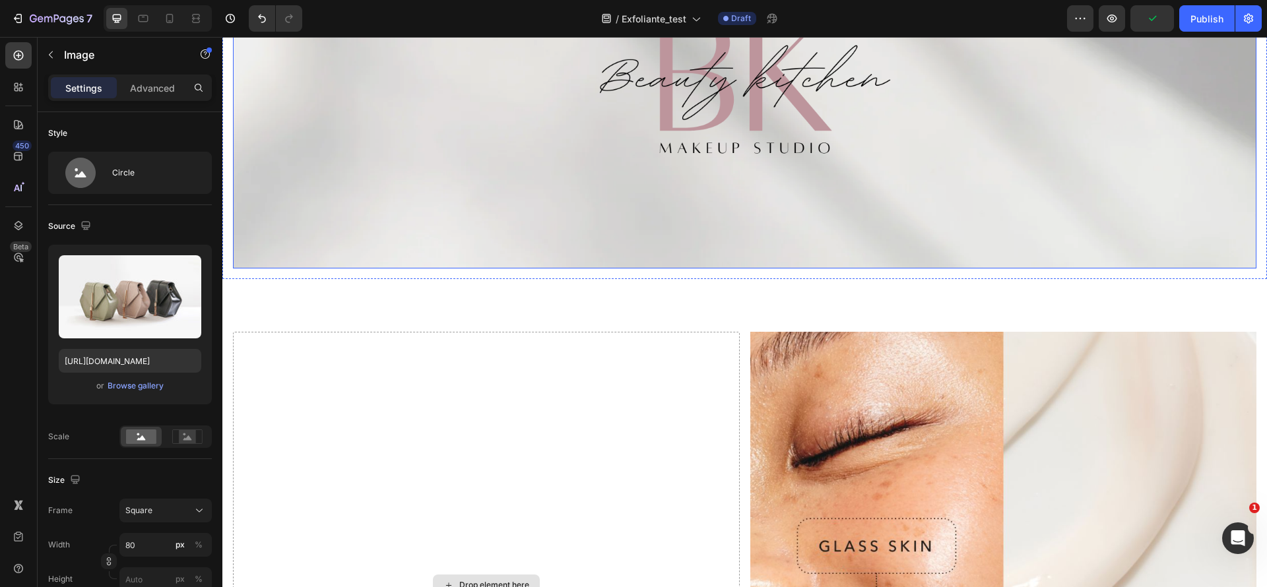
scroll to position [1484, 0]
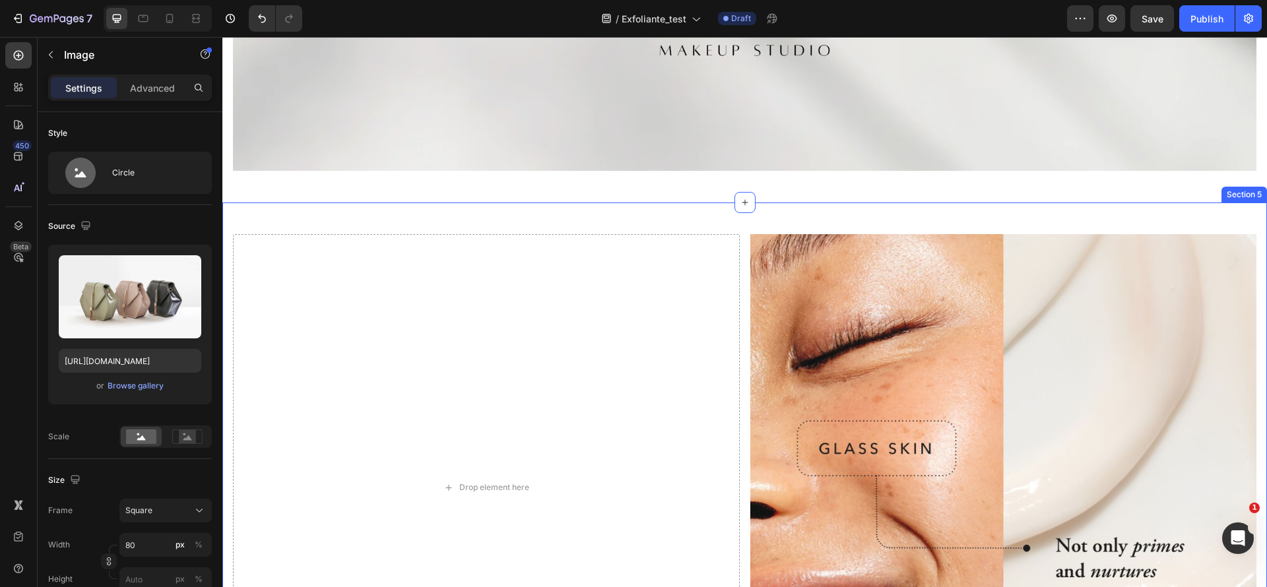
click at [714, 203] on div "Drop element here Image Row Row Section 5" at bounding box center [744, 488] width 1044 height 570
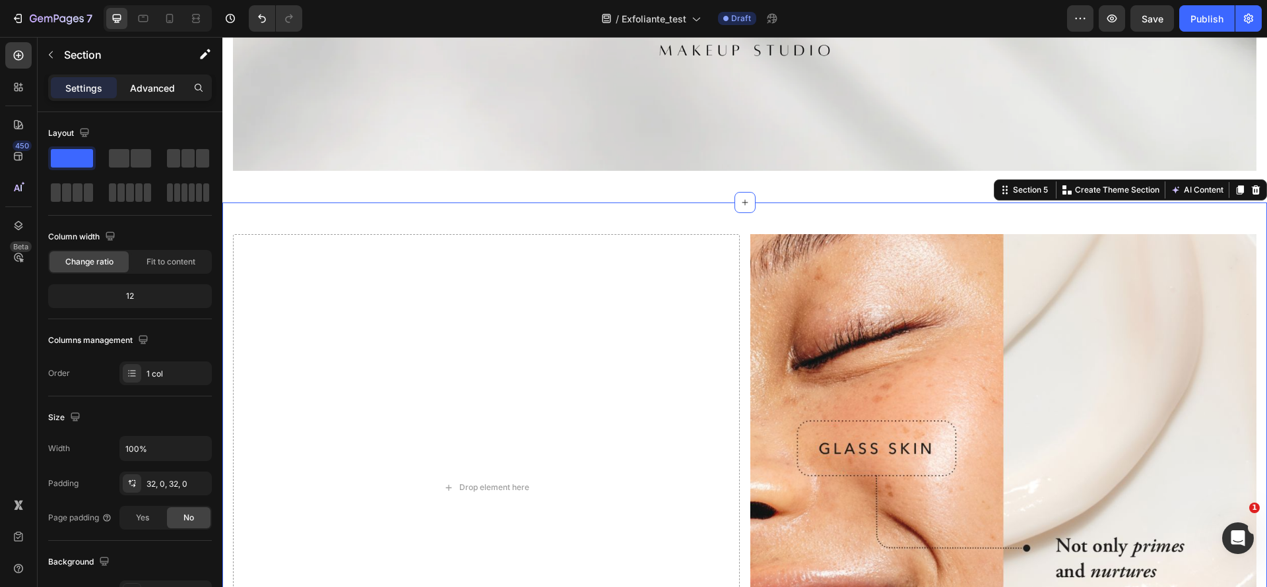
click at [142, 87] on p "Advanced" at bounding box center [152, 88] width 45 height 14
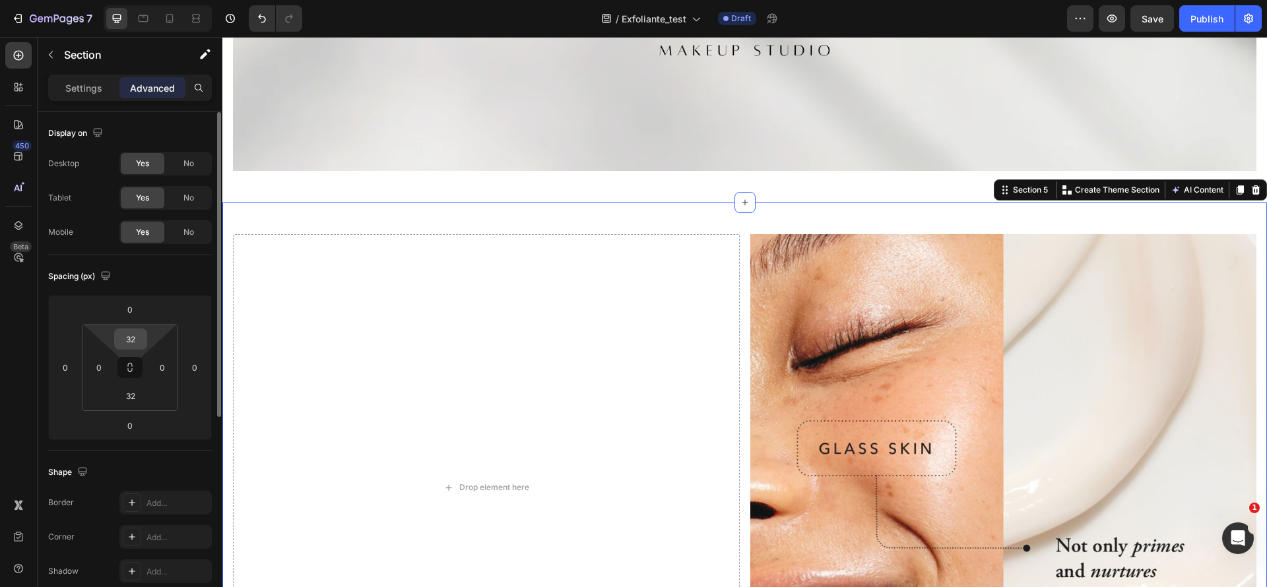
click at [135, 340] on input "32" at bounding box center [130, 339] width 26 height 20
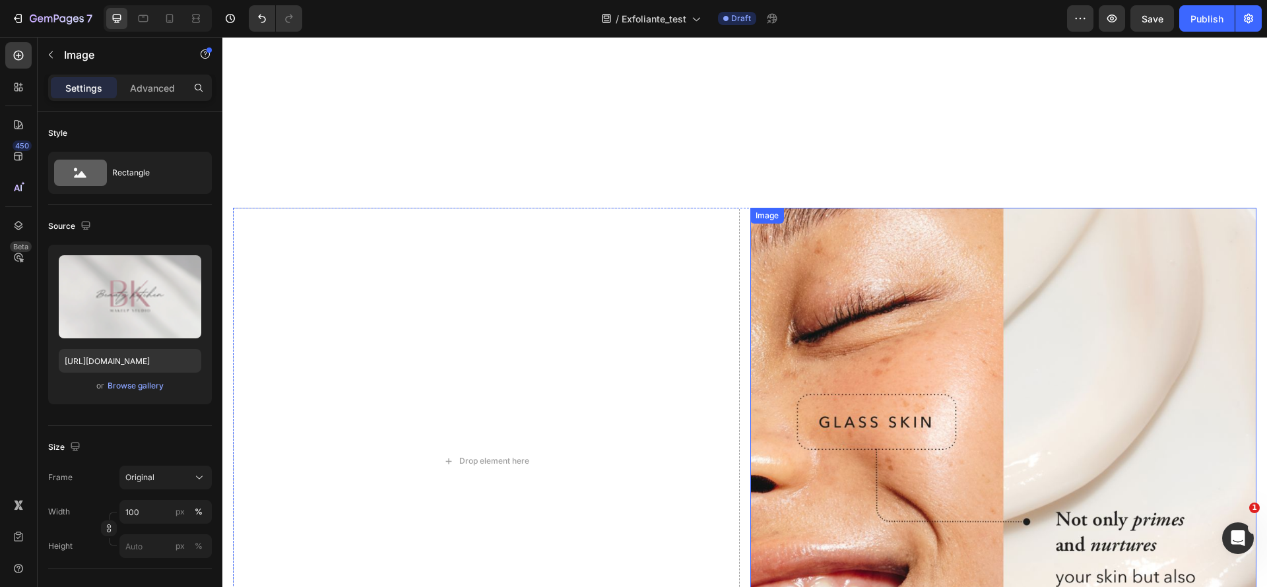
scroll to position [1880, 0]
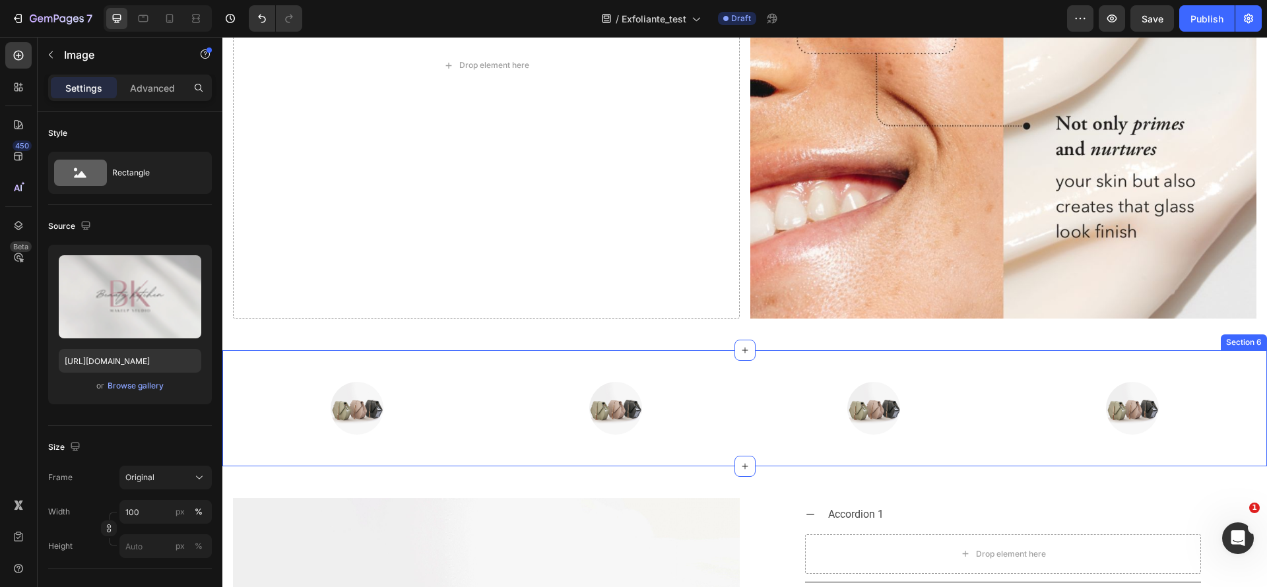
click at [695, 350] on div "Image Image Image Image Row Row Section 6" at bounding box center [744, 408] width 1044 height 116
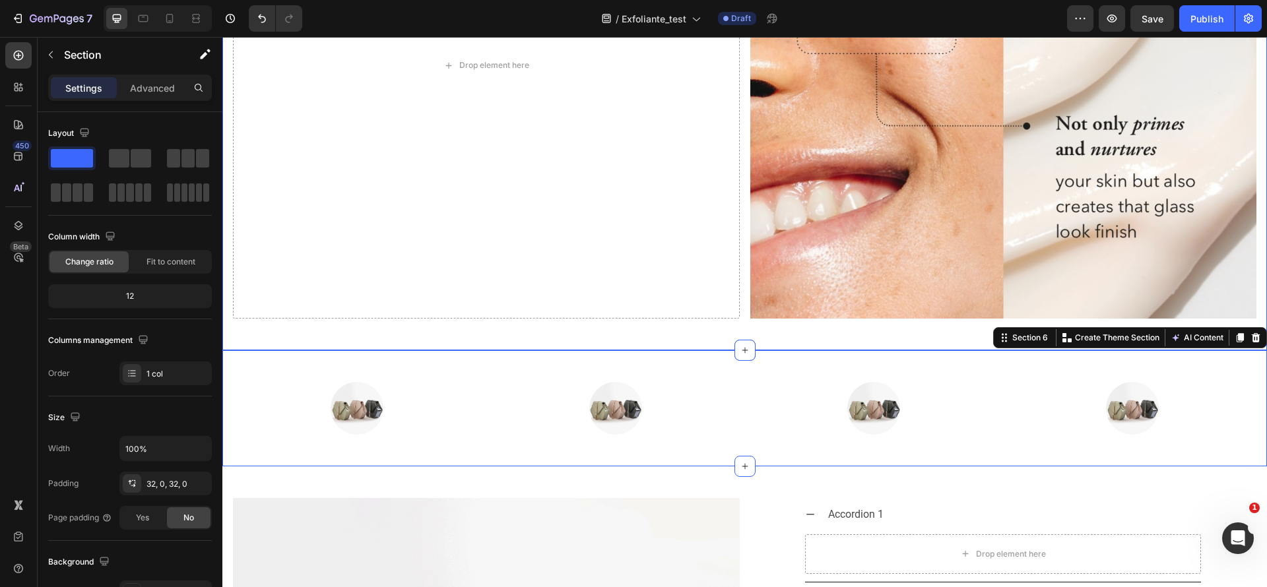
click at [702, 329] on div "Drop element here Image Row Row Section 5" at bounding box center [744, 75] width 1044 height 549
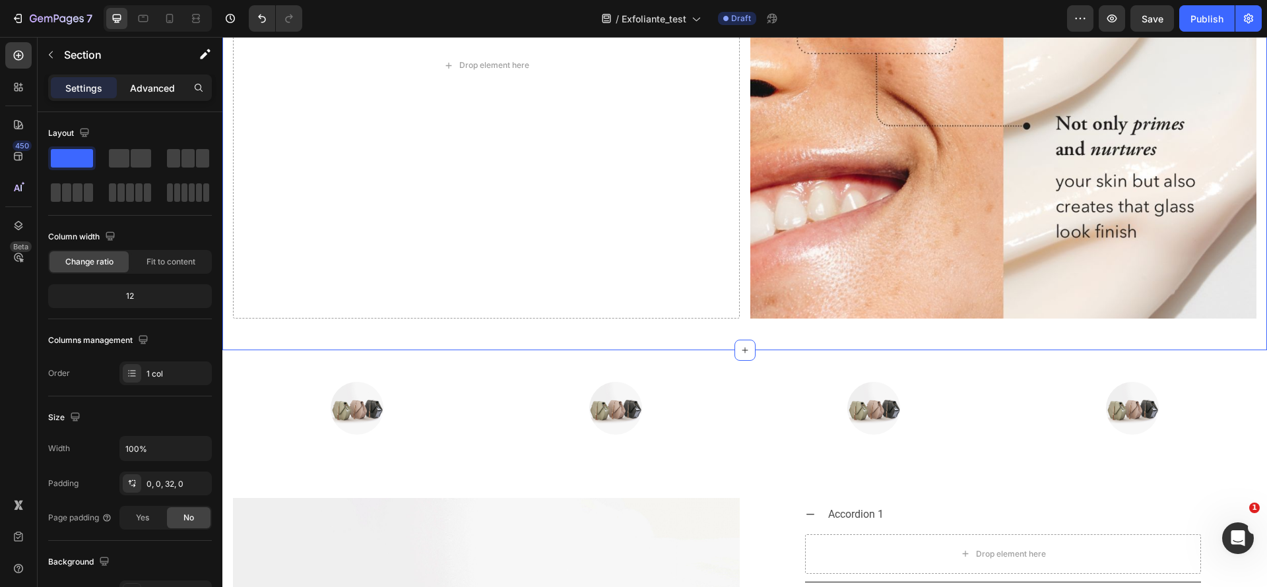
click at [132, 79] on div "Advanced" at bounding box center [152, 87] width 66 height 21
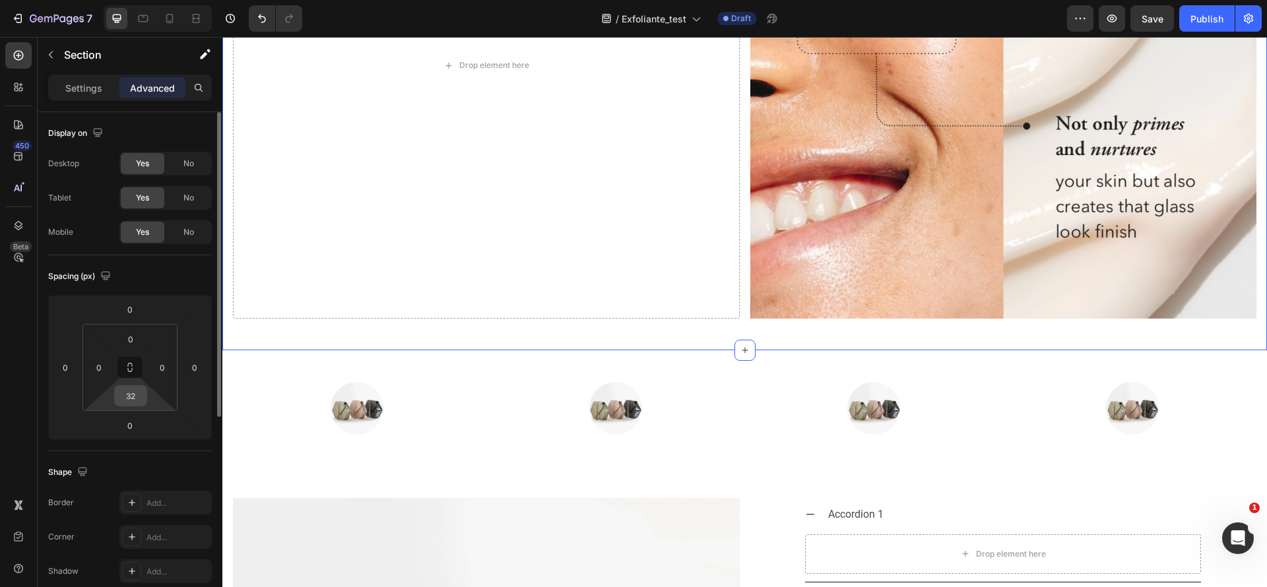
click at [130, 393] on input "32" at bounding box center [130, 396] width 26 height 20
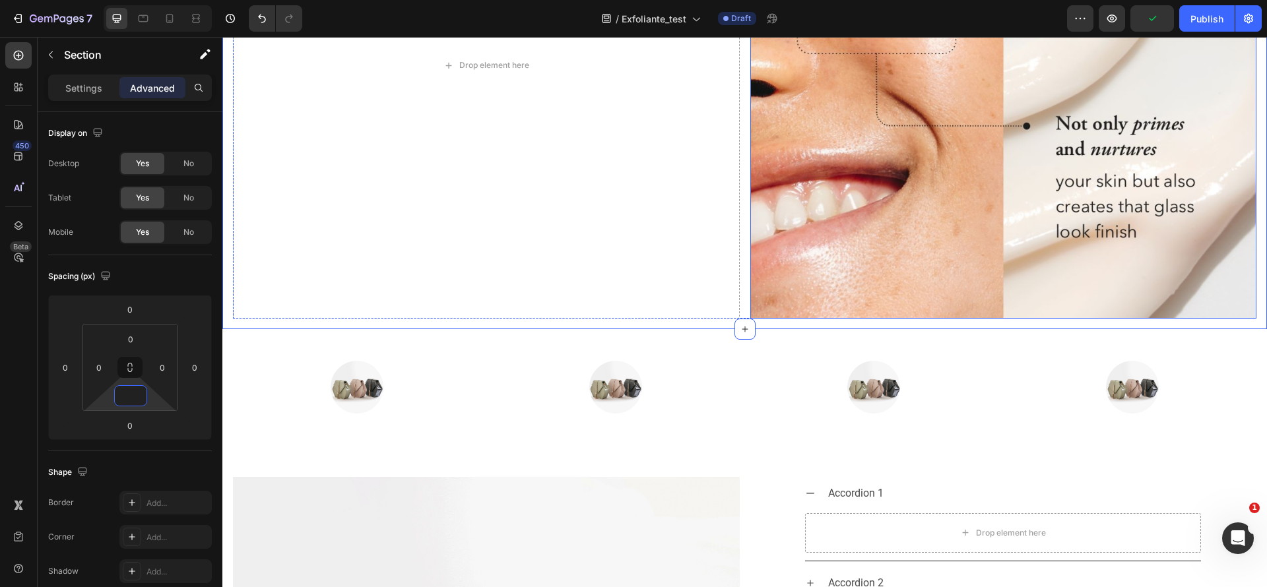
click at [800, 123] on img at bounding box center [1003, 65] width 507 height 507
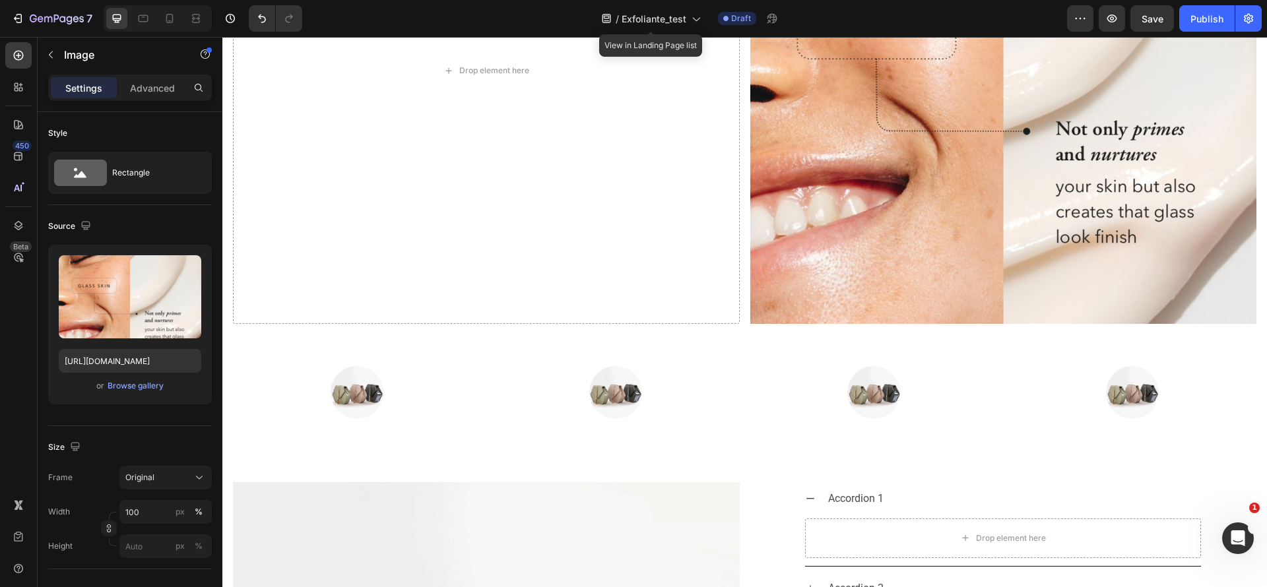
scroll to position [1776, 0]
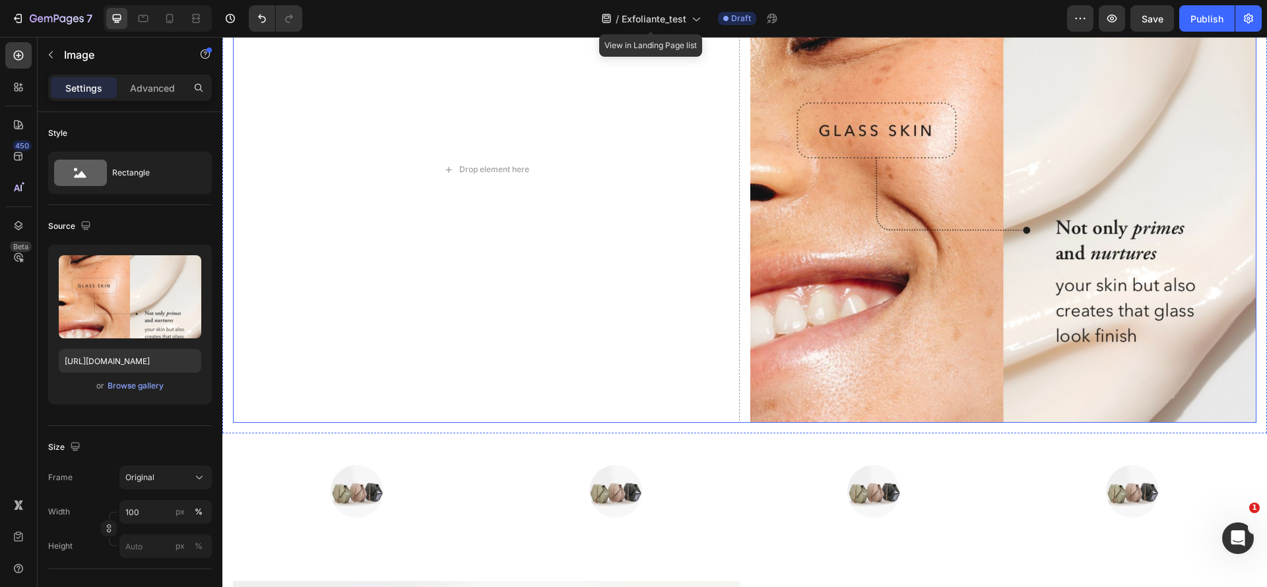
click at [736, 247] on div "Drop element here Image Row" at bounding box center [744, 169] width 1023 height 507
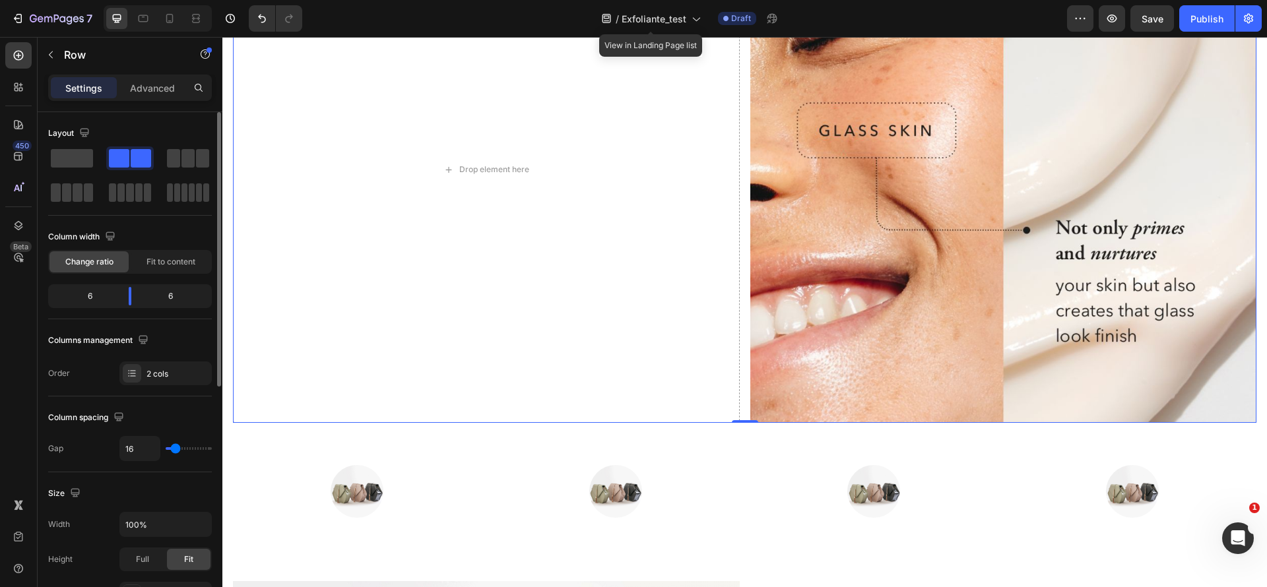
click at [129, 285] on div "6 6" at bounding box center [130, 296] width 164 height 24
click at [130, 286] on div "6 6" at bounding box center [130, 296] width 164 height 24
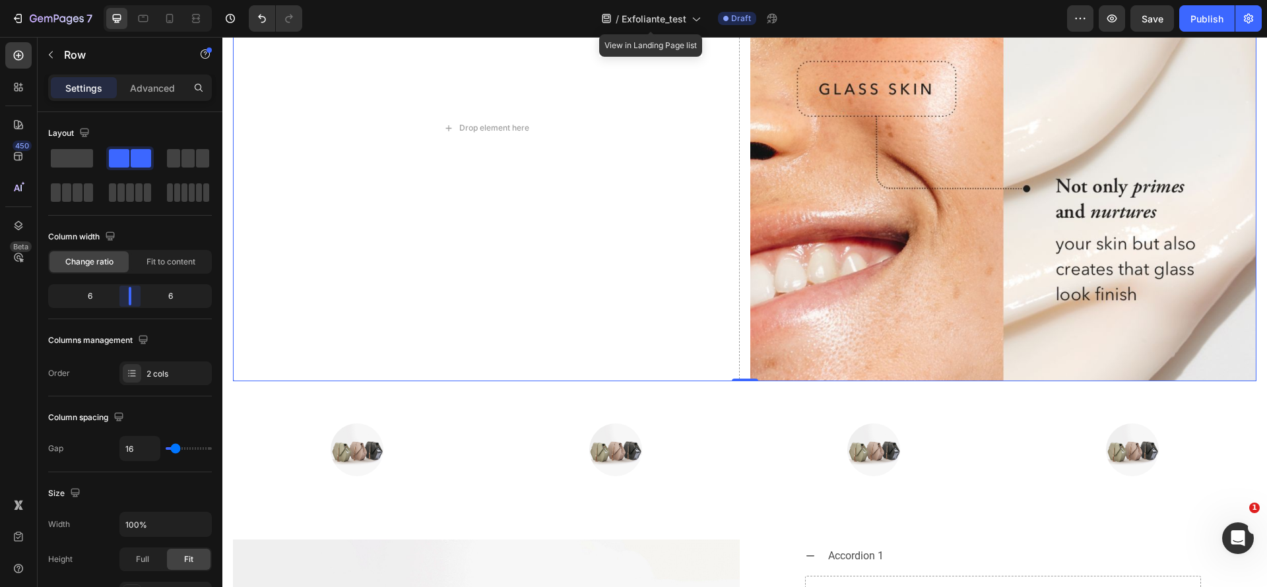
scroll to position [1421, 0]
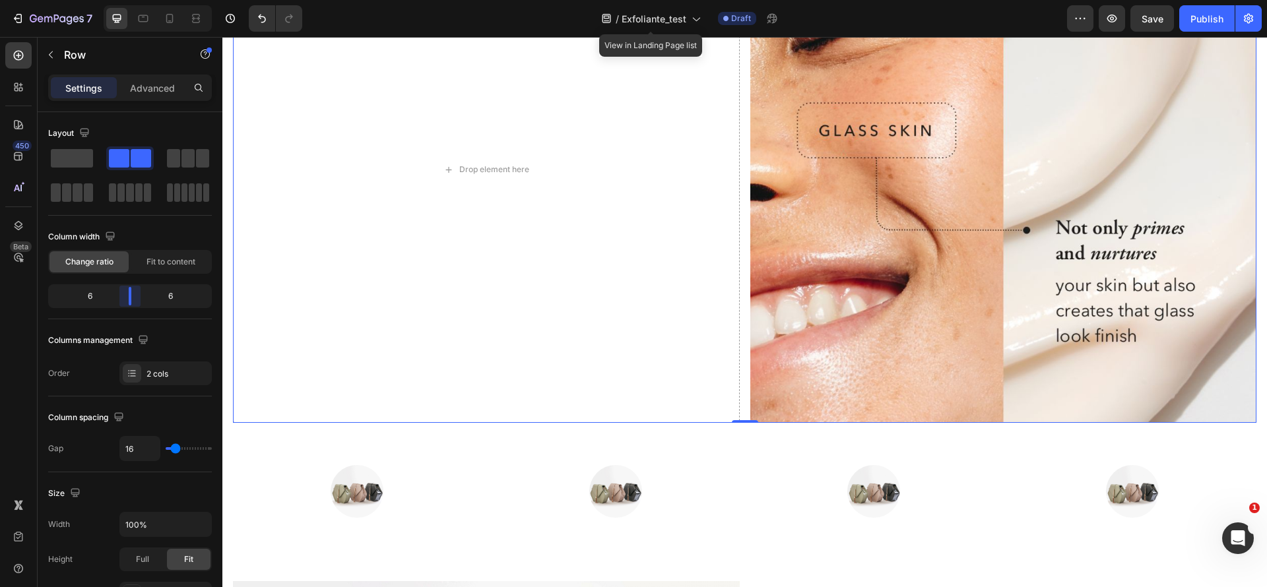
click at [635, 178] on div at bounding box center [633, 293] width 1267 height 587
click at [860, 482] on img at bounding box center [873, 491] width 53 height 53
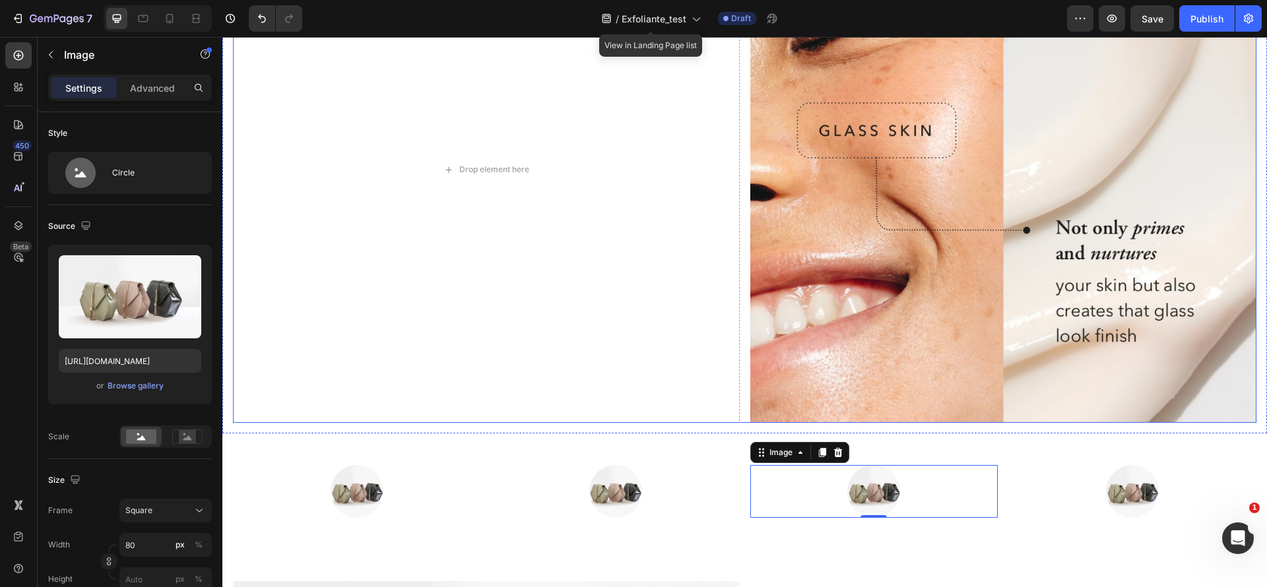
click at [534, 253] on div "Drop element here" at bounding box center [486, 169] width 507 height 507
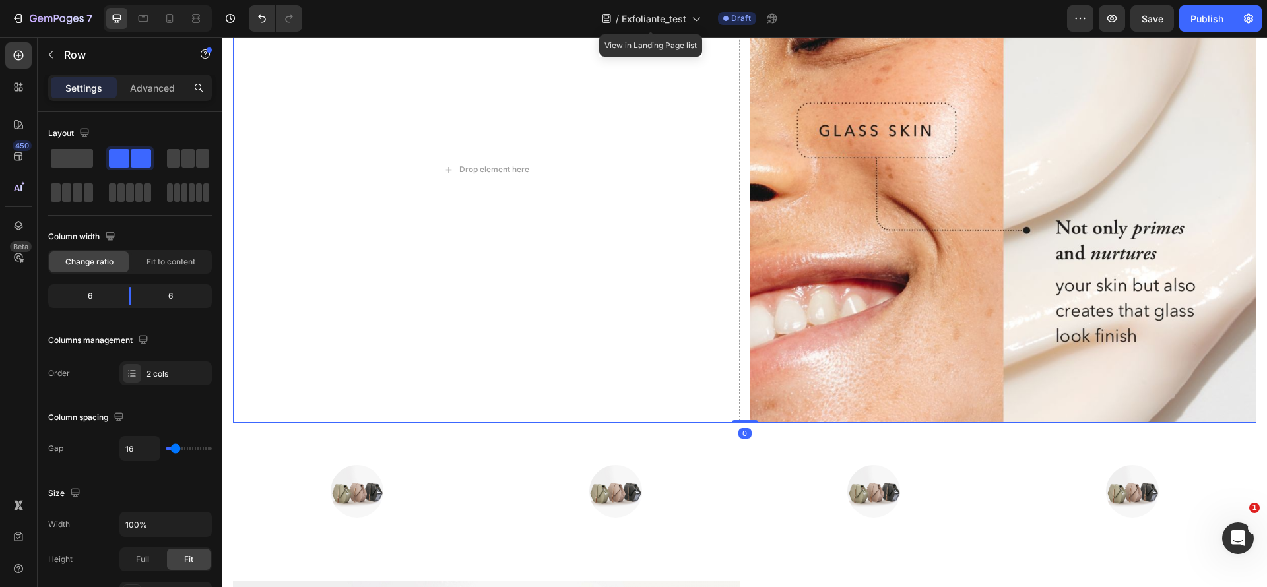
click at [734, 276] on div "Drop element here Image Row 0" at bounding box center [744, 169] width 1023 height 507
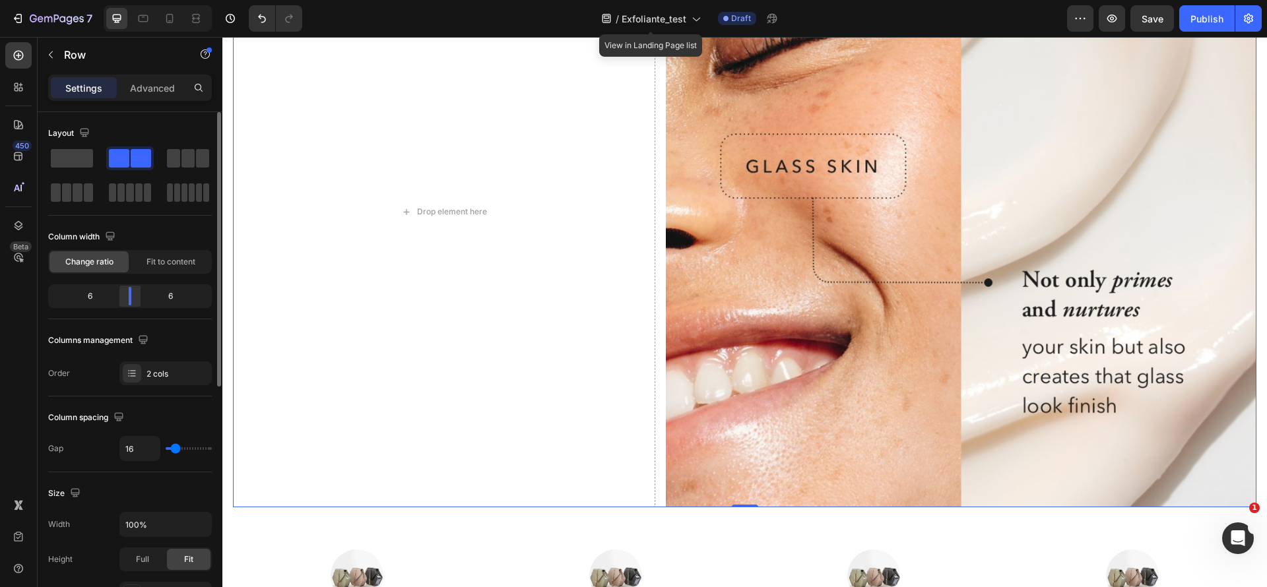
scroll to position [1463, 0]
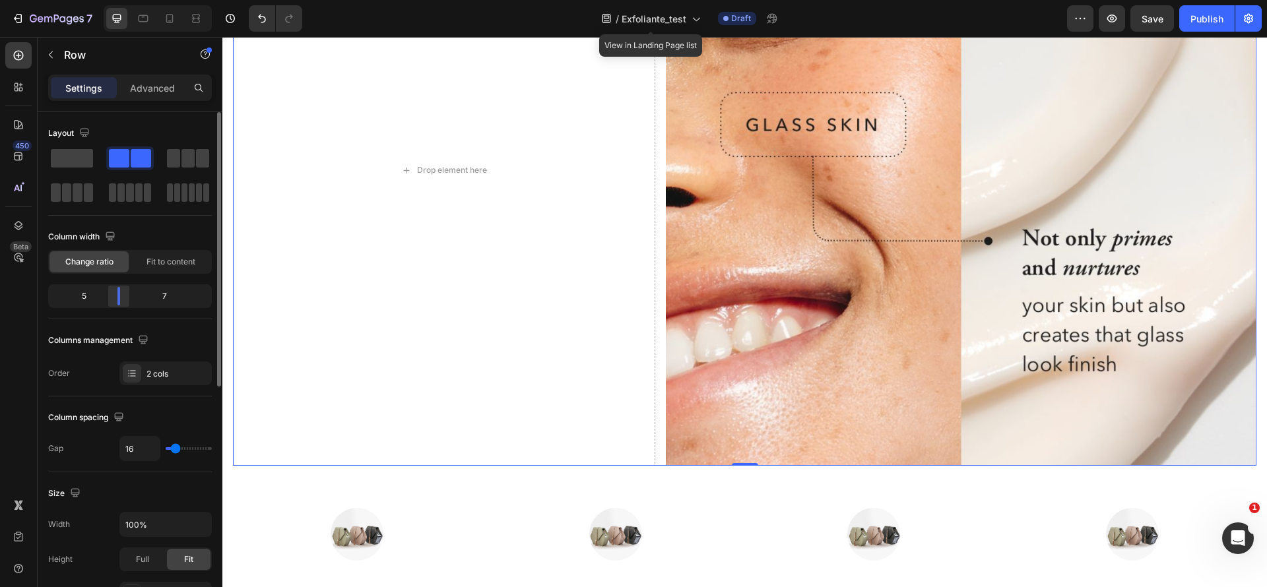
drag, startPoint x: 125, startPoint y: 297, endPoint x: 115, endPoint y: 297, distance: 9.9
click at [115, 297] on div at bounding box center [119, 296] width 24 height 18
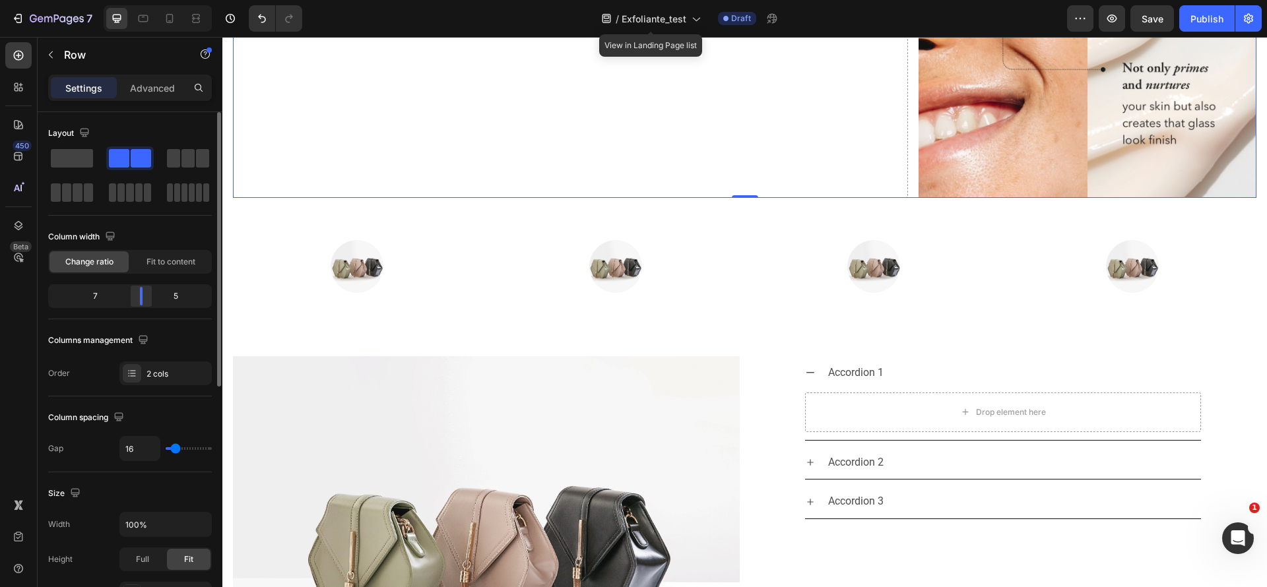
scroll to position [1280, 0]
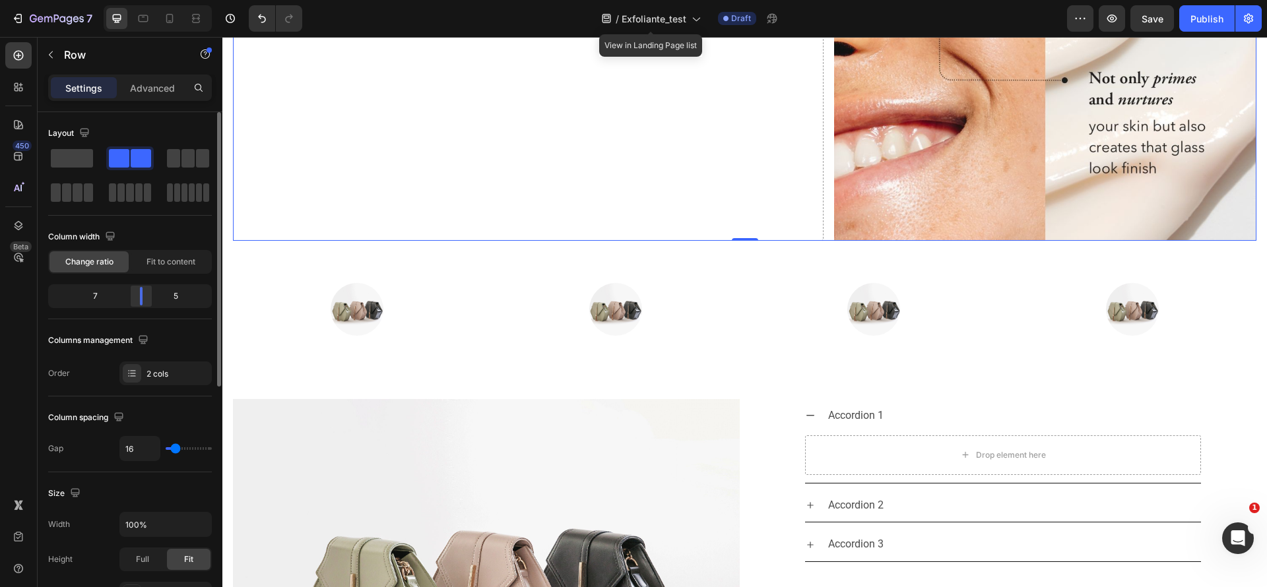
drag, startPoint x: 119, startPoint y: 290, endPoint x: 1001, endPoint y: 211, distance: 884.8
click at [140, 296] on div at bounding box center [141, 296] width 3 height 18
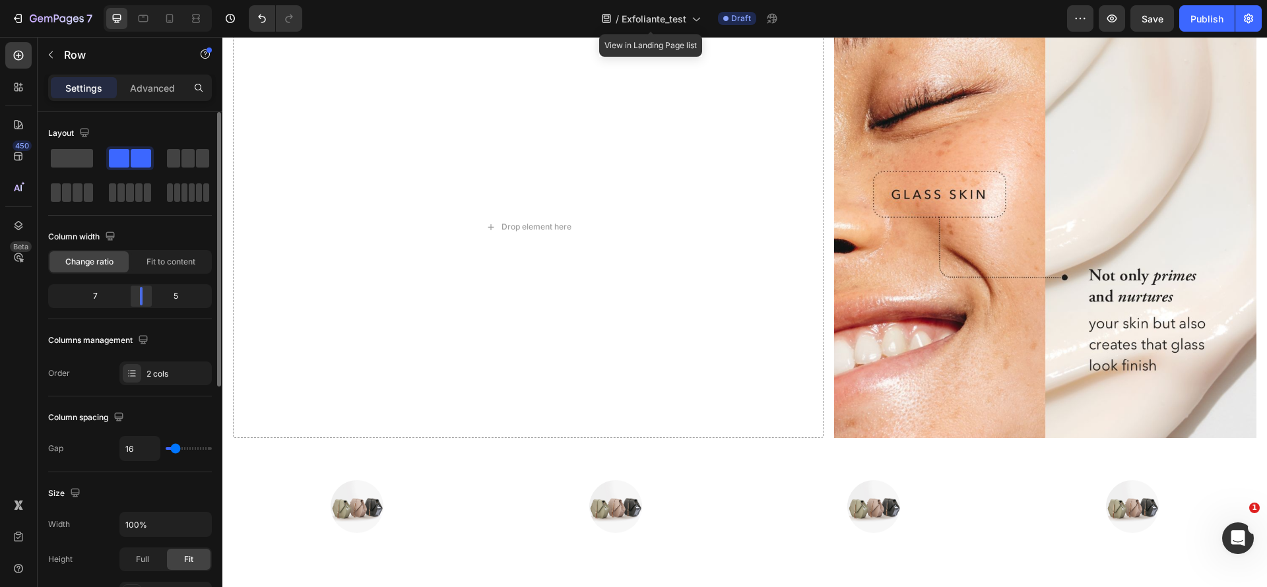
scroll to position [1718, 0]
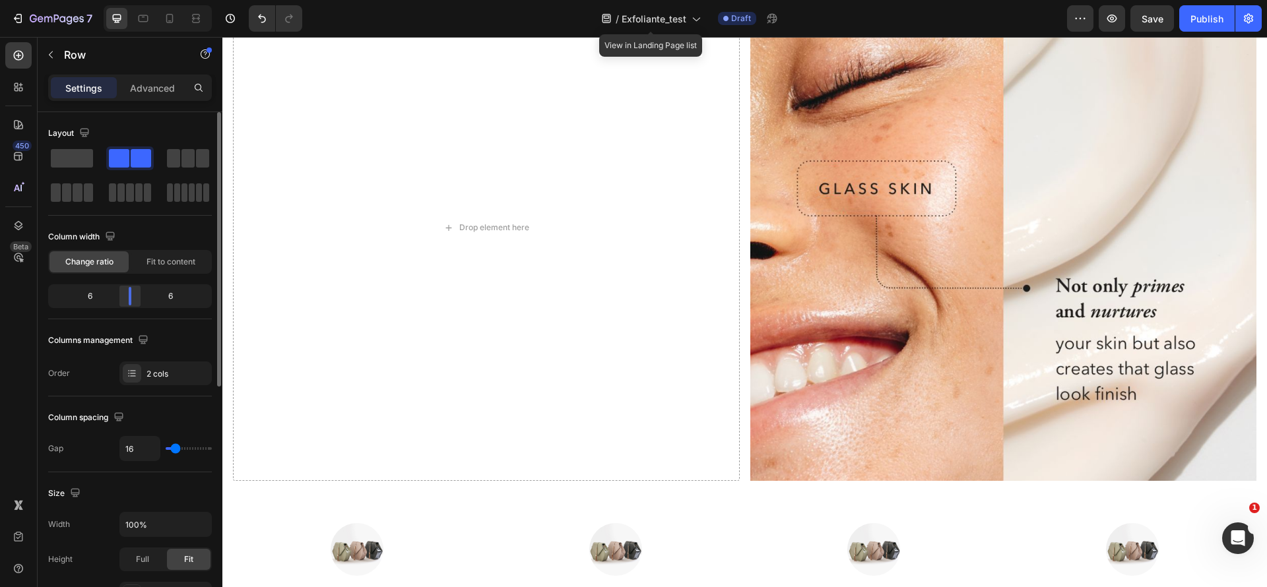
drag, startPoint x: 138, startPoint y: 289, endPoint x: 662, endPoint y: 210, distance: 529.7
click at [125, 289] on div at bounding box center [130, 296] width 24 height 18
click at [1007, 243] on img at bounding box center [1003, 227] width 507 height 507
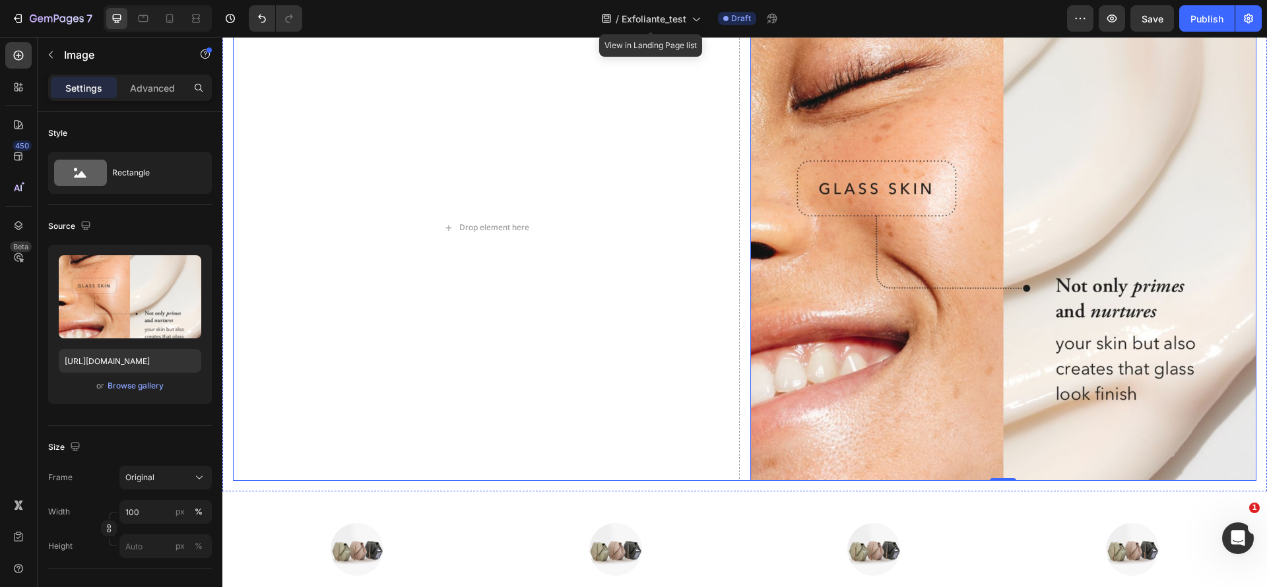
click at [736, 314] on div "Drop element here Image 0 Row" at bounding box center [744, 227] width 1023 height 507
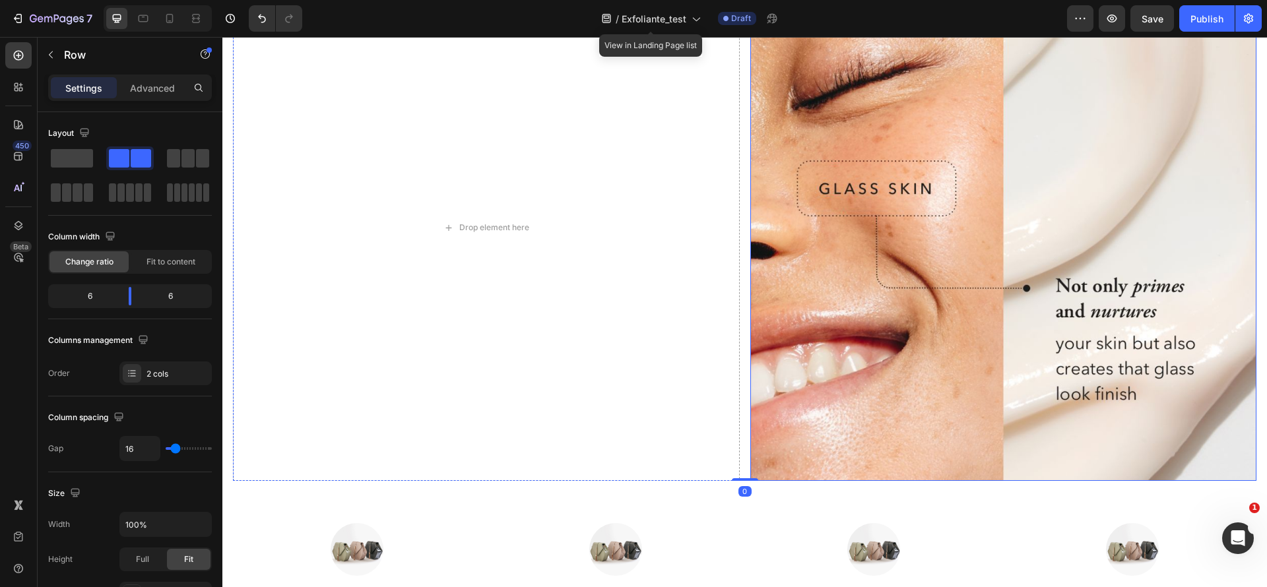
click at [939, 186] on img at bounding box center [1003, 227] width 507 height 507
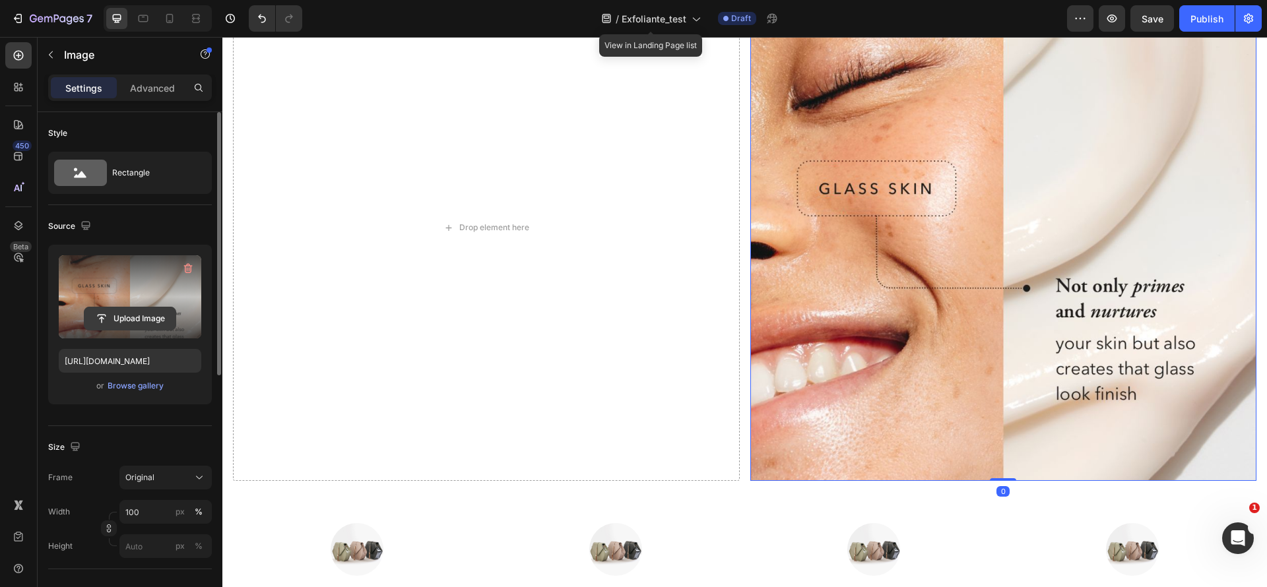
click at [128, 322] on input "file" at bounding box center [129, 318] width 91 height 22
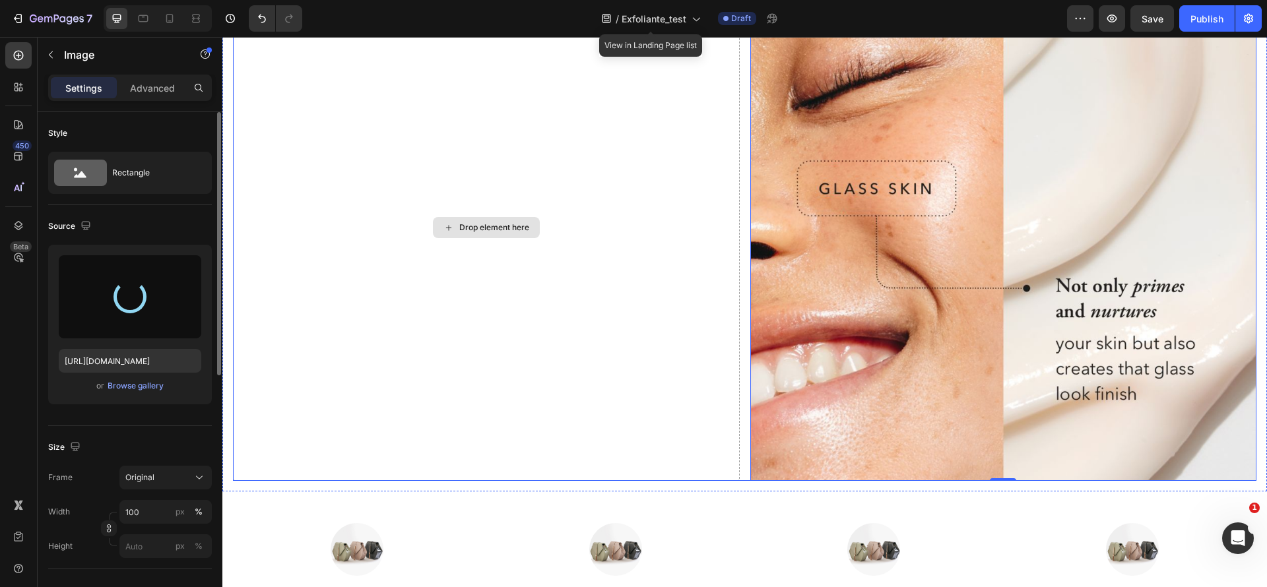
type input "[URL][DOMAIN_NAME]"
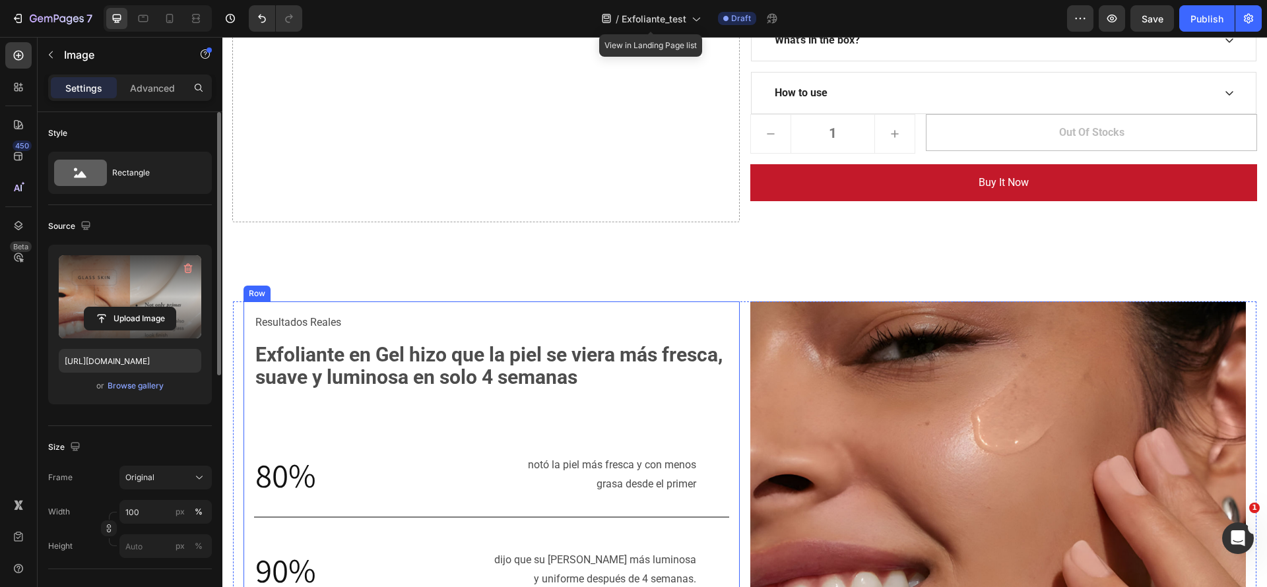
scroll to position [364, 0]
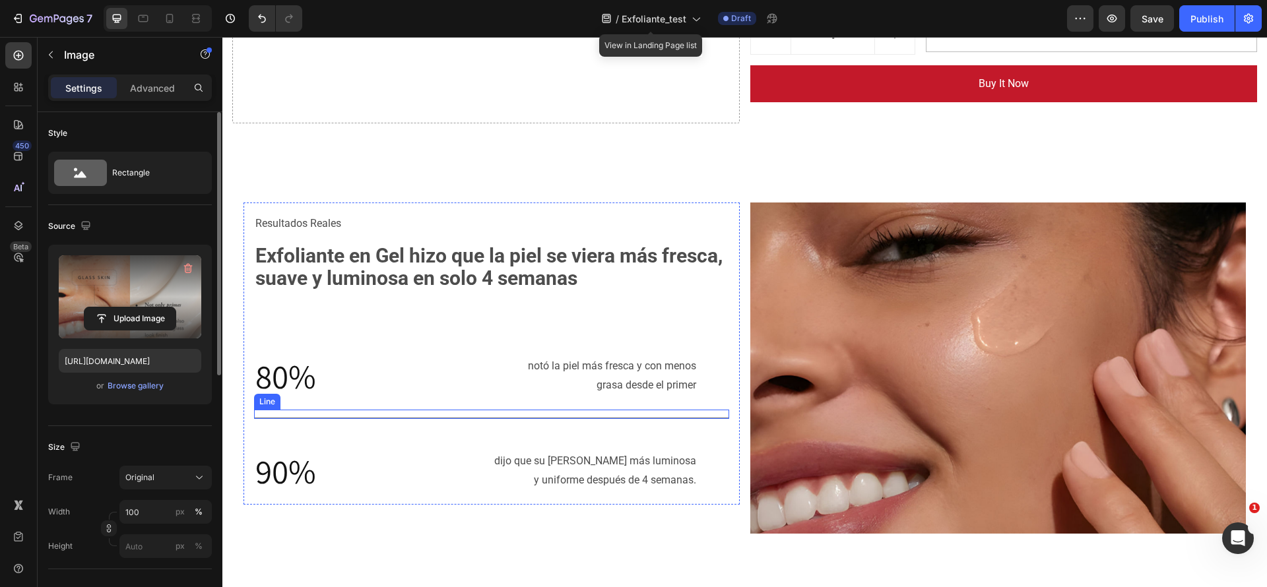
click at [575, 416] on div "Title Line" at bounding box center [491, 414] width 475 height 9
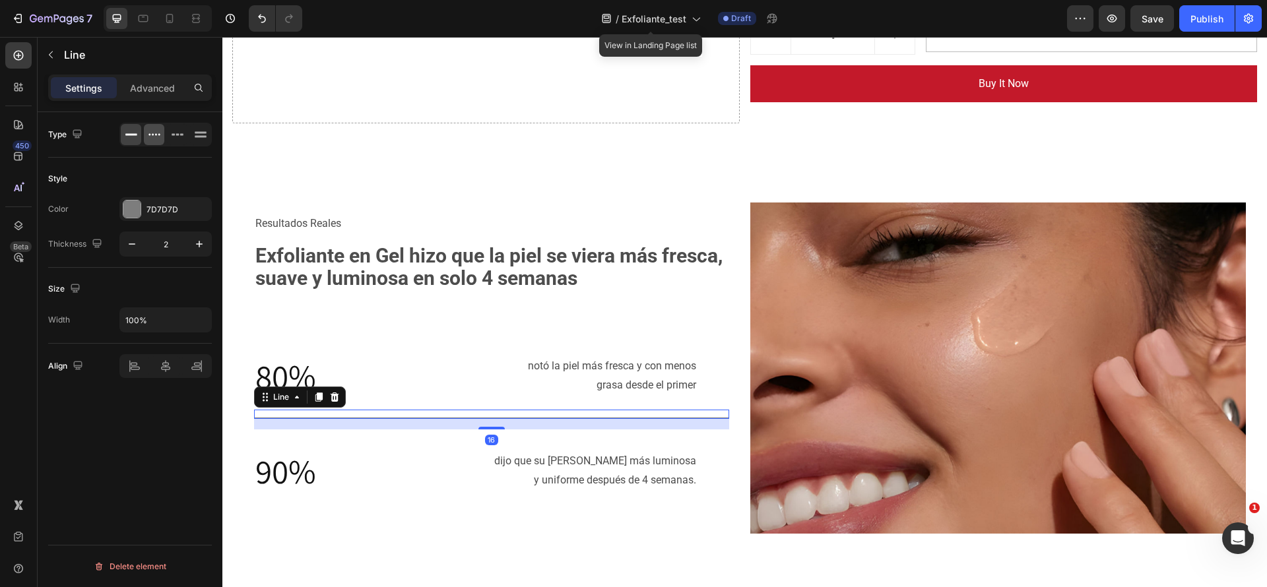
click at [161, 139] on div at bounding box center [154, 134] width 20 height 21
click at [172, 90] on p "Advanced" at bounding box center [152, 88] width 45 height 14
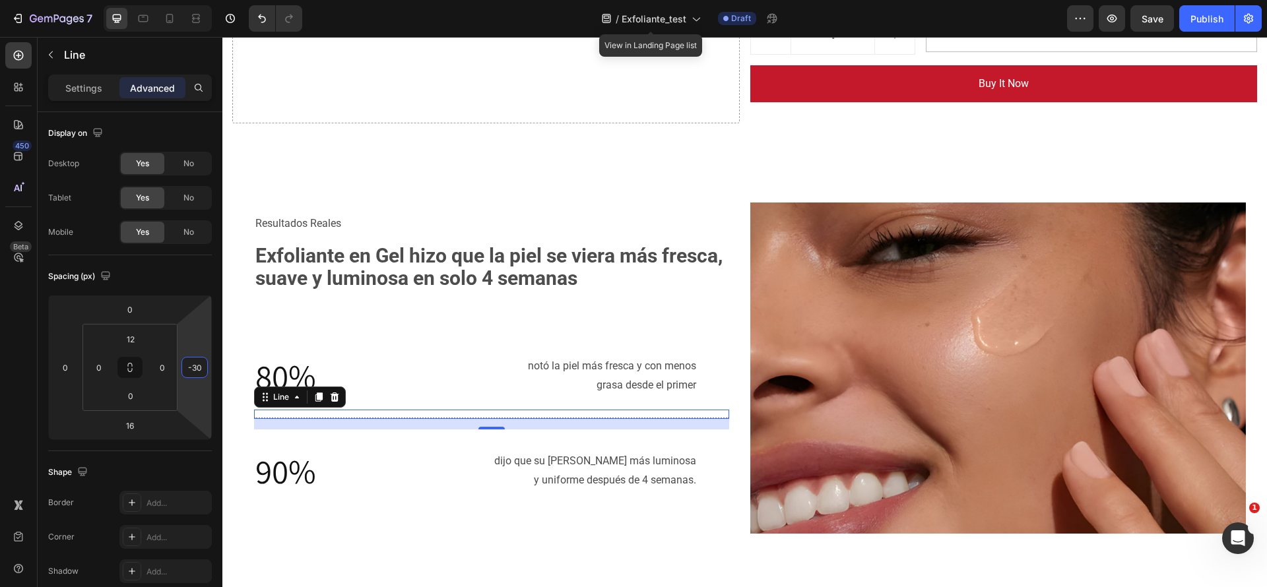
click at [189, 368] on input "-30" at bounding box center [195, 368] width 20 height 20
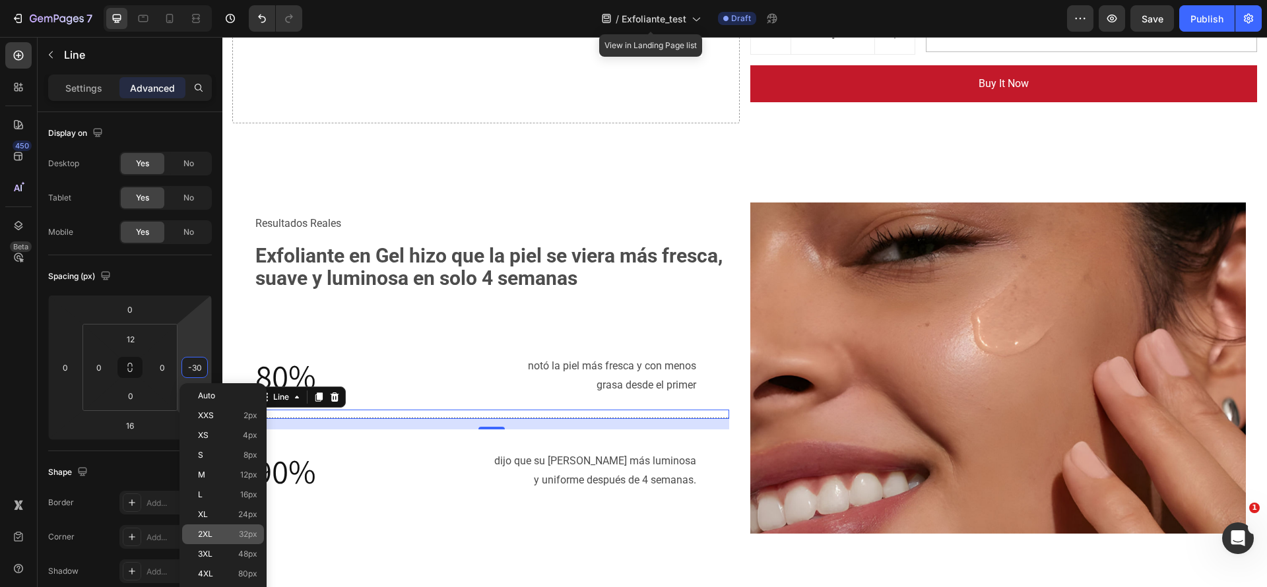
click at [249, 533] on span "32px" at bounding box center [248, 534] width 18 height 9
type input "32"
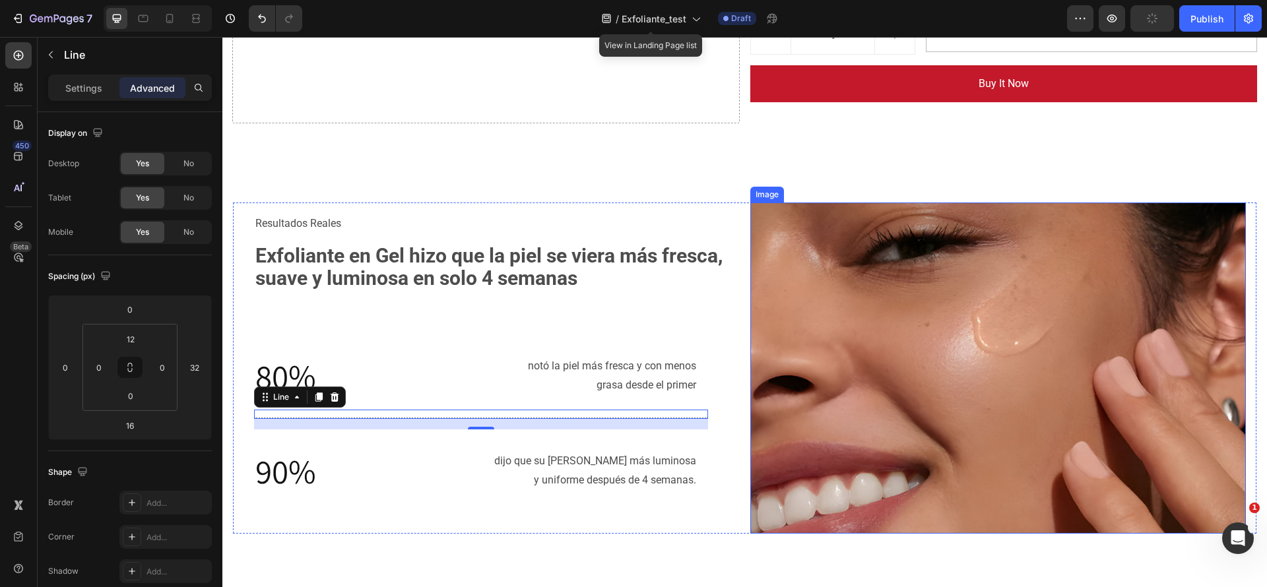
click at [933, 439] on img at bounding box center [998, 368] width 496 height 331
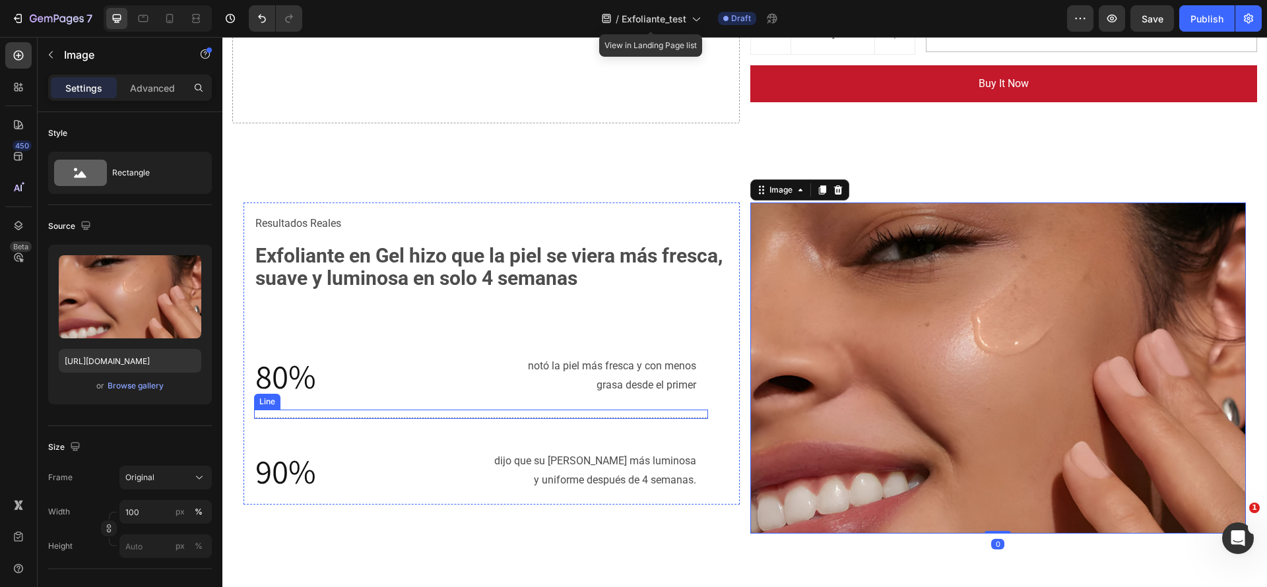
click at [619, 418] on div at bounding box center [481, 418] width 454 height 1
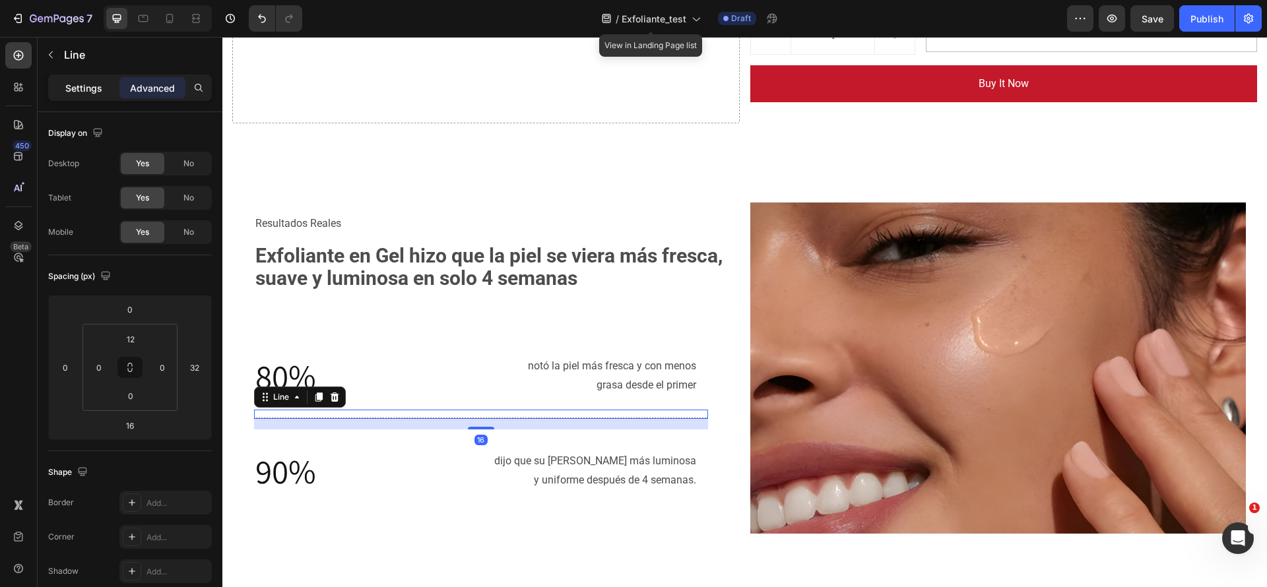
click at [89, 92] on p "Settings" at bounding box center [83, 88] width 37 height 14
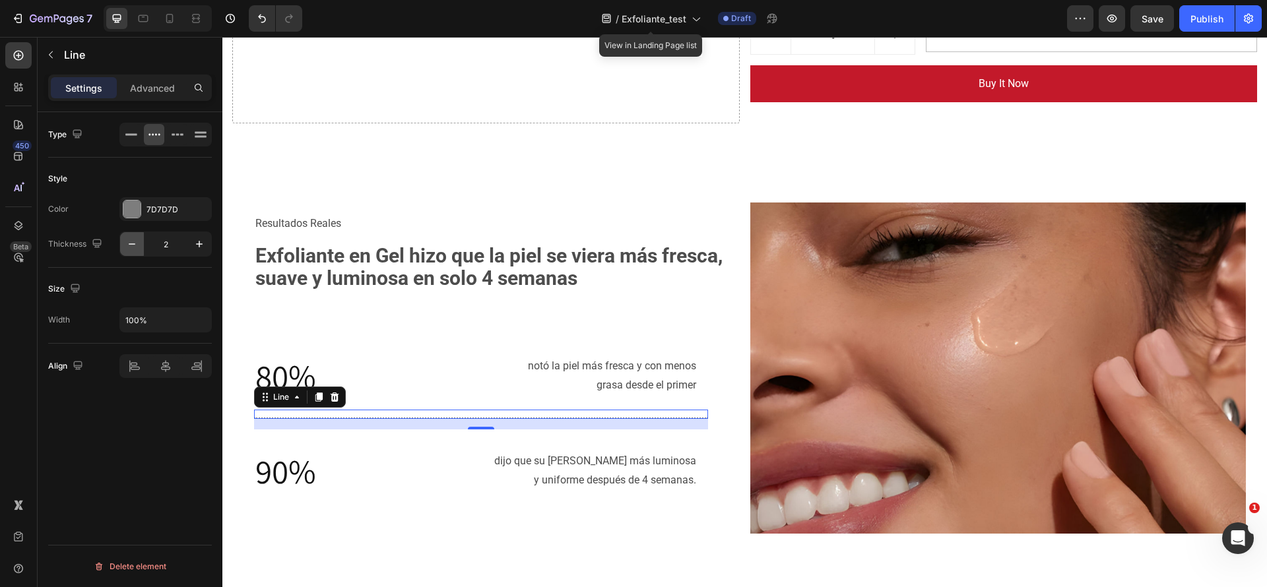
click at [126, 245] on button "button" at bounding box center [132, 244] width 24 height 24
type input "1"
click at [389, 362] on p "notó la piel más fresca y con menos" at bounding box center [535, 366] width 322 height 19
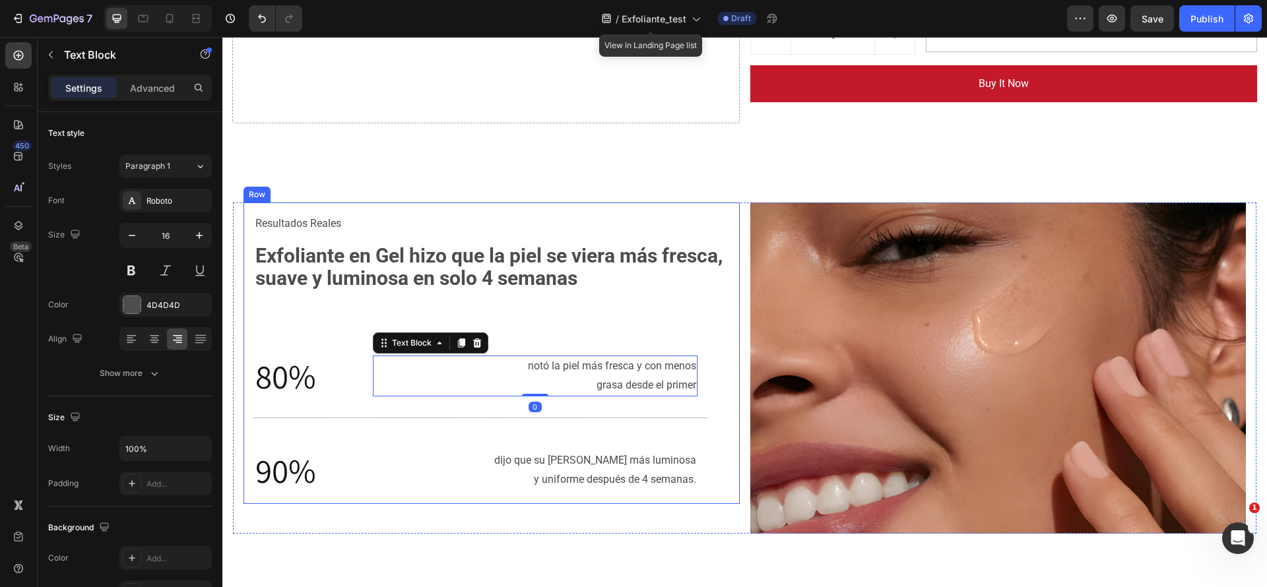
click at [548, 305] on div "Resultados Reales Text Block Exfoliante en Gel hizo que [PERSON_NAME] [PERSON_N…" at bounding box center [491, 353] width 475 height 280
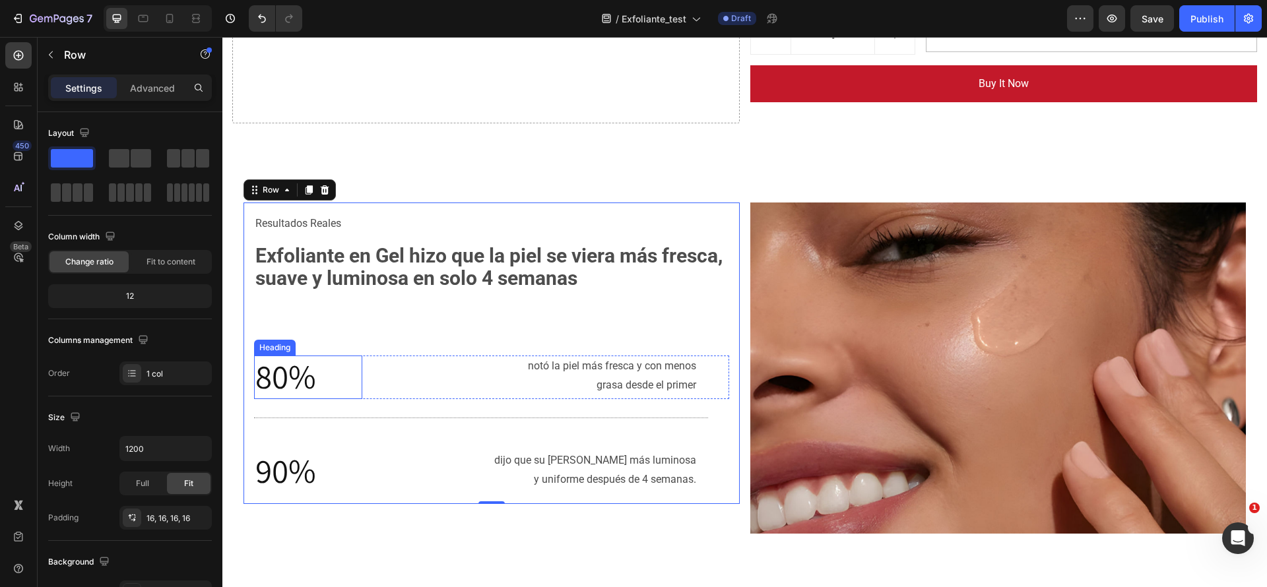
click at [348, 364] on h2 "80%" at bounding box center [308, 378] width 108 height 44
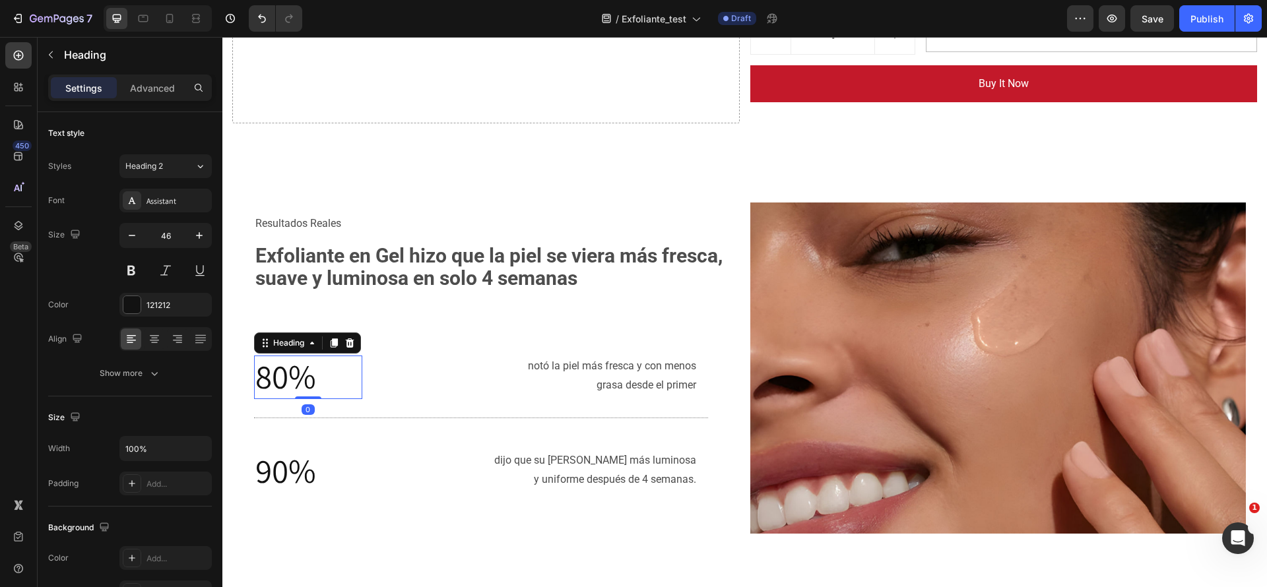
click at [358, 373] on h2 "80%" at bounding box center [308, 378] width 108 height 44
click at [368, 365] on div "80% Heading 0 notó la piel más fresca y con menos grasa desde el primer Text Bl…" at bounding box center [491, 378] width 475 height 44
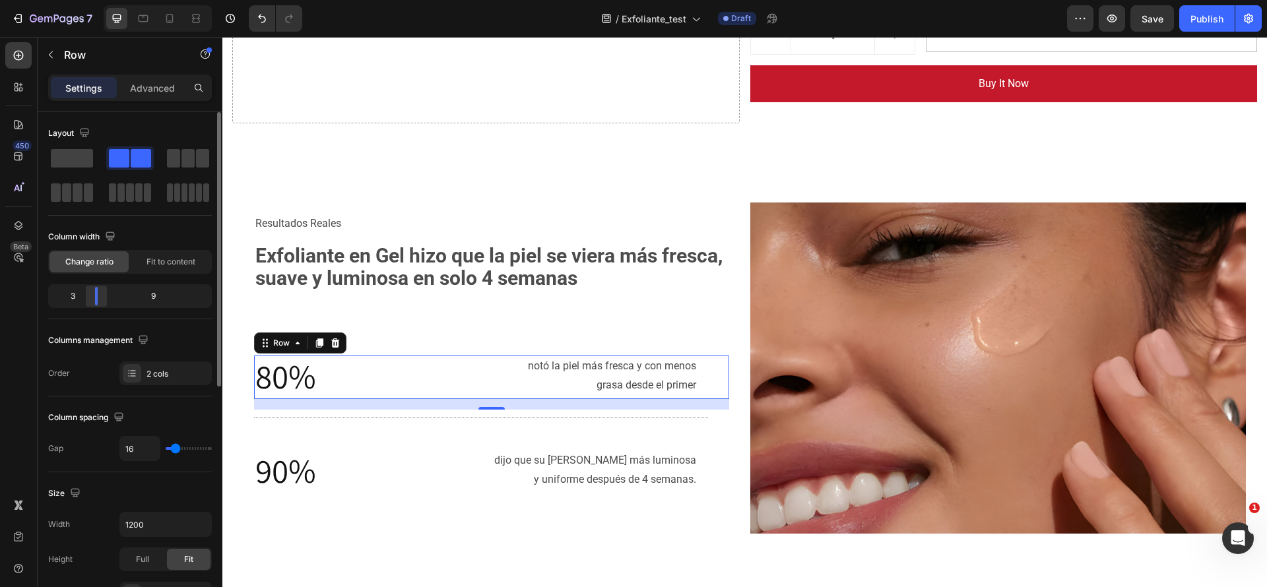
drag, startPoint x: 96, startPoint y: 290, endPoint x: 116, endPoint y: 330, distance: 44.6
click at [86, 295] on div at bounding box center [96, 296] width 24 height 18
click at [344, 375] on p "⁠⁠⁠⁠⁠⁠⁠ 80%" at bounding box center [308, 377] width 106 height 41
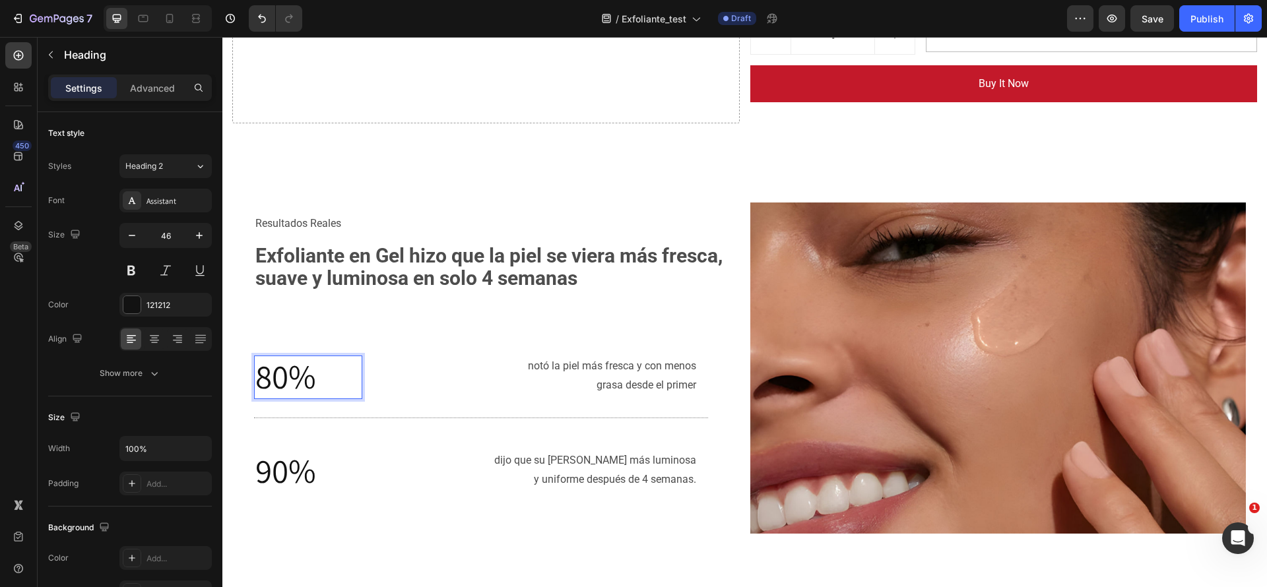
click at [273, 381] on span "80%" at bounding box center [285, 376] width 61 height 44
click at [354, 484] on h2 "90%" at bounding box center [308, 472] width 108 height 44
click at [354, 380] on p "⁠⁠⁠⁠⁠⁠⁠ 80%" at bounding box center [308, 377] width 106 height 41
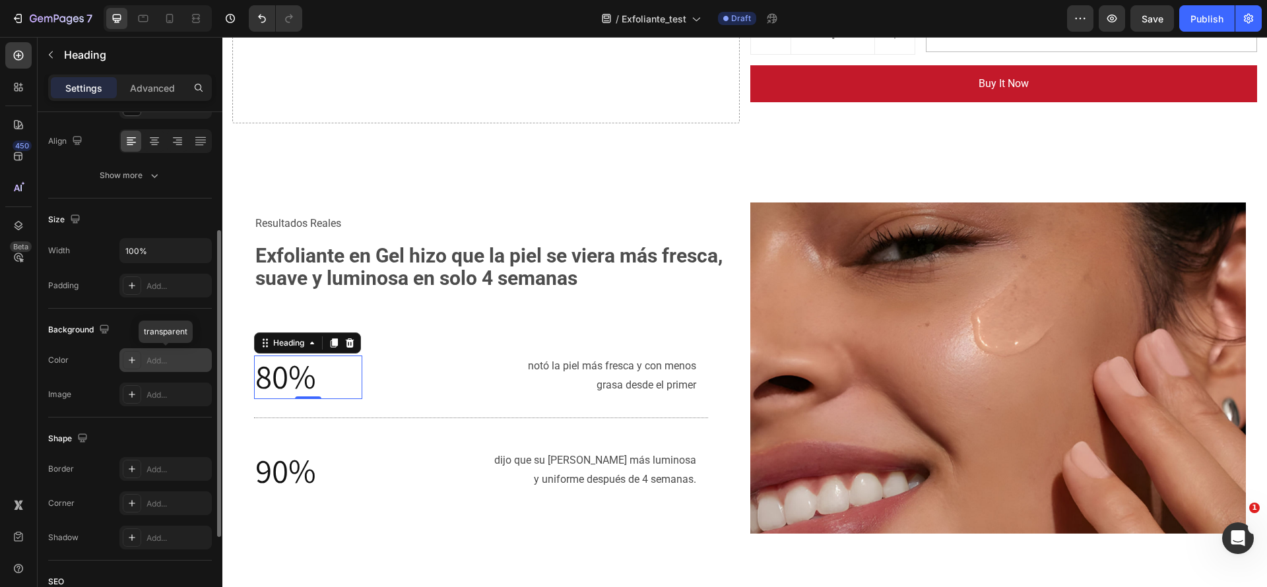
click at [203, 355] on div "Add..." at bounding box center [177, 361] width 62 height 12
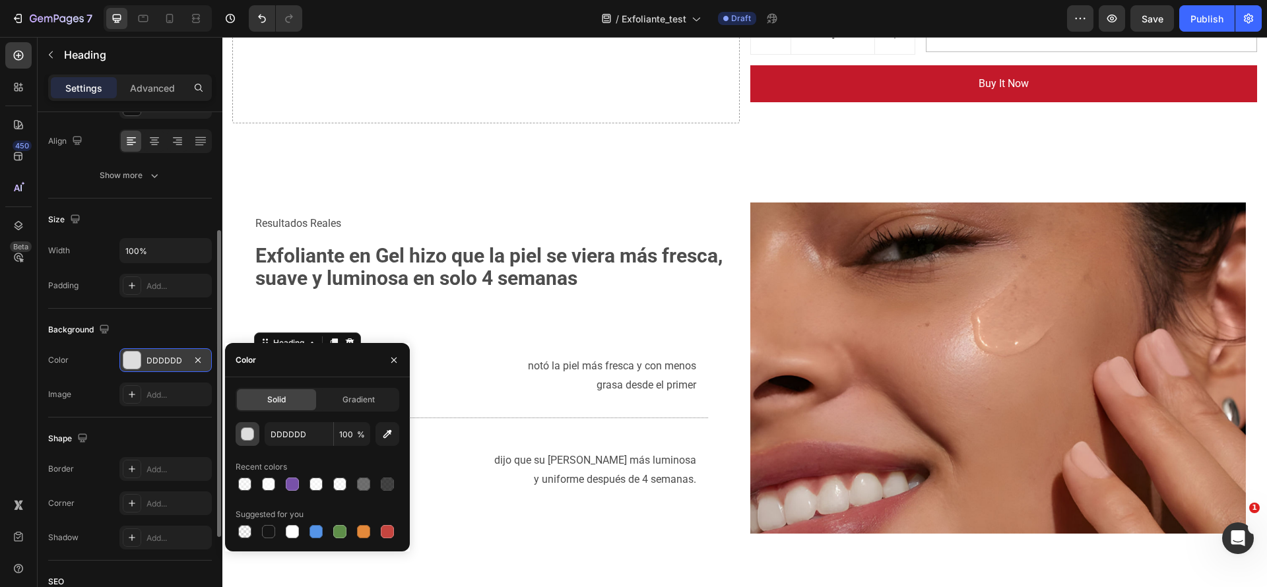
click at [237, 433] on button "button" at bounding box center [248, 434] width 24 height 24
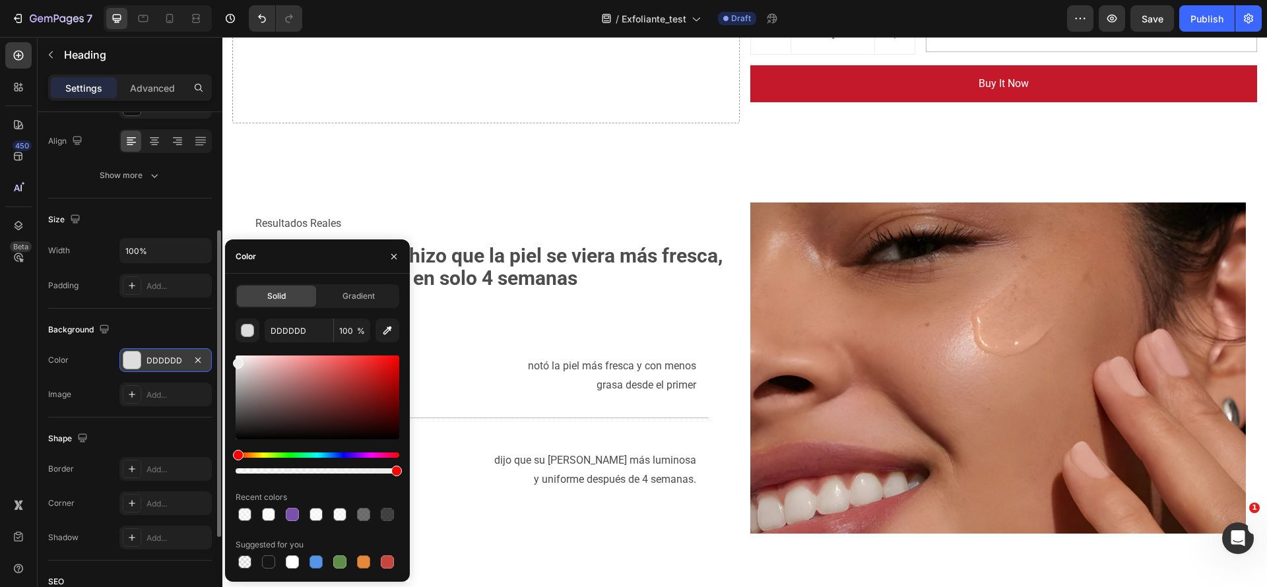
drag, startPoint x: 239, startPoint y: 373, endPoint x: 231, endPoint y: 361, distance: 15.2
click at [231, 361] on div "Solid Gradient DDDDDD 100 % Recent colors Suggested for you" at bounding box center [317, 427] width 185 height 287
type input "EDEDED"
click at [489, 354] on div "Resultados Reales Text Block Exfoliante en Gel hizo que [PERSON_NAME] [PERSON_N…" at bounding box center [491, 353] width 475 height 280
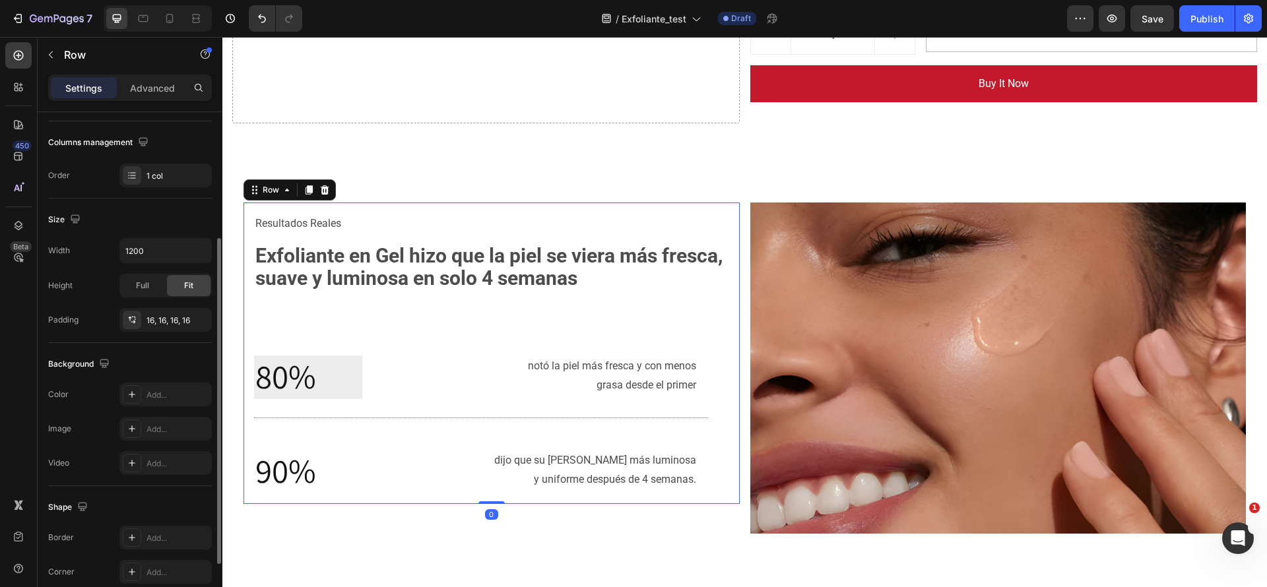
scroll to position [0, 0]
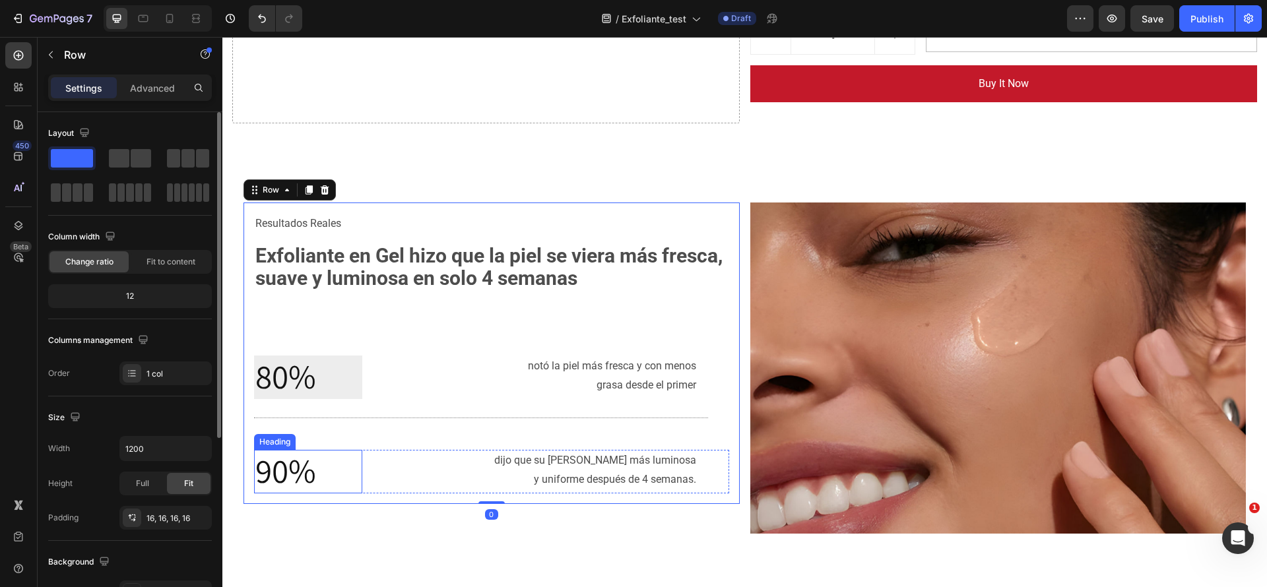
click at [352, 474] on p "⁠⁠⁠⁠⁠⁠⁠ 90%" at bounding box center [308, 471] width 106 height 41
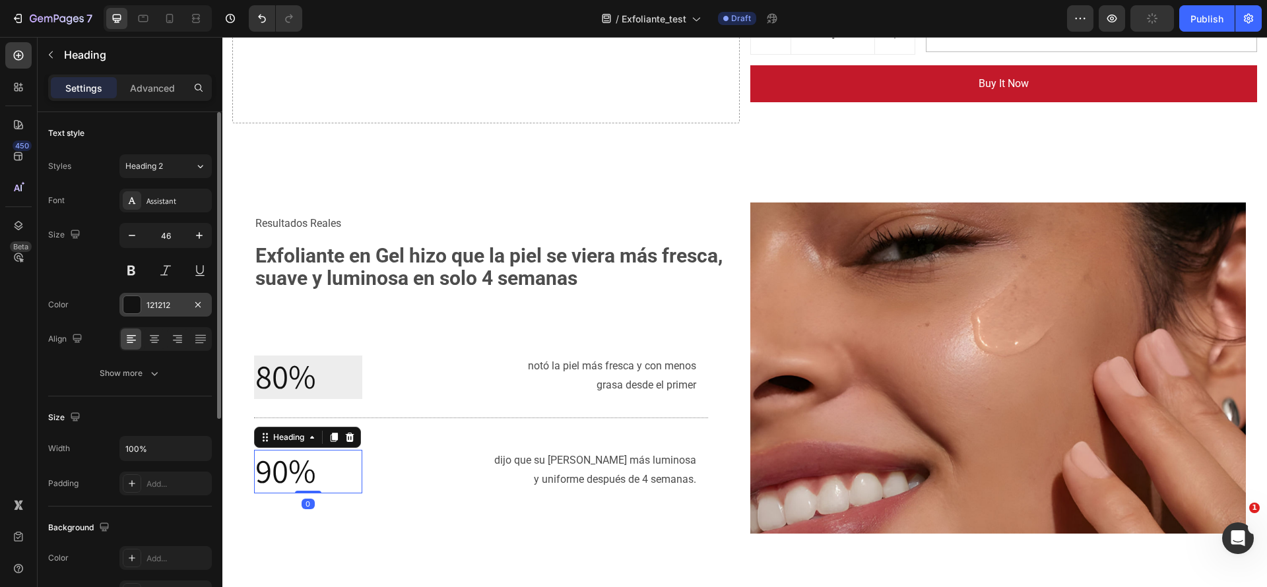
click at [173, 296] on div "121212" at bounding box center [165, 305] width 92 height 24
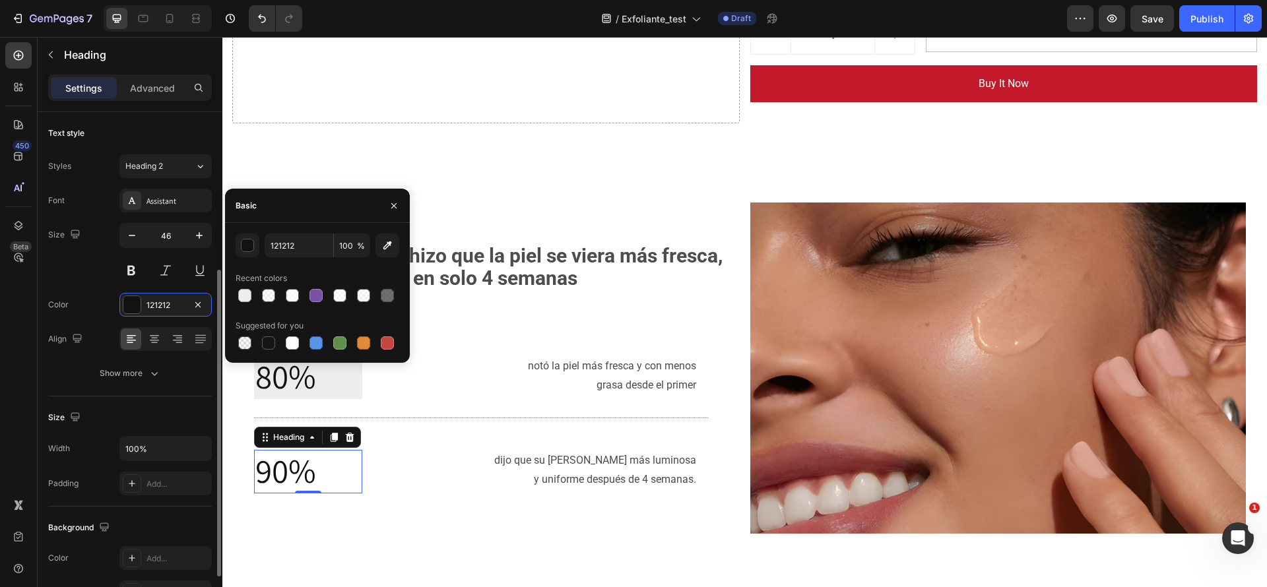
scroll to position [99, 0]
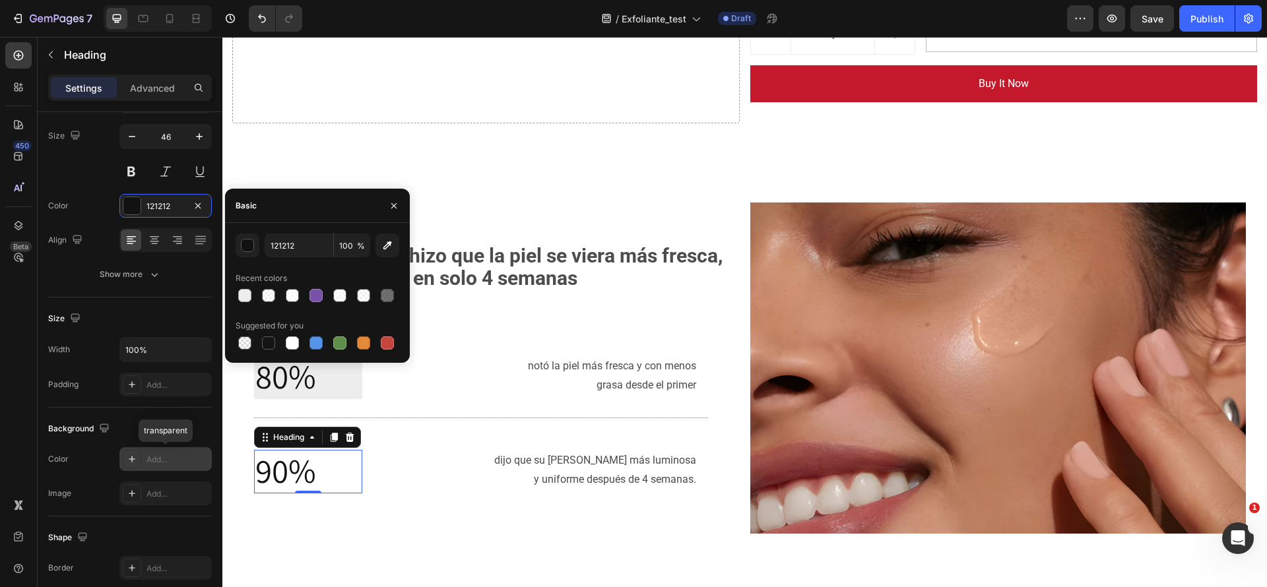
click at [162, 459] on div "Add..." at bounding box center [177, 460] width 62 height 12
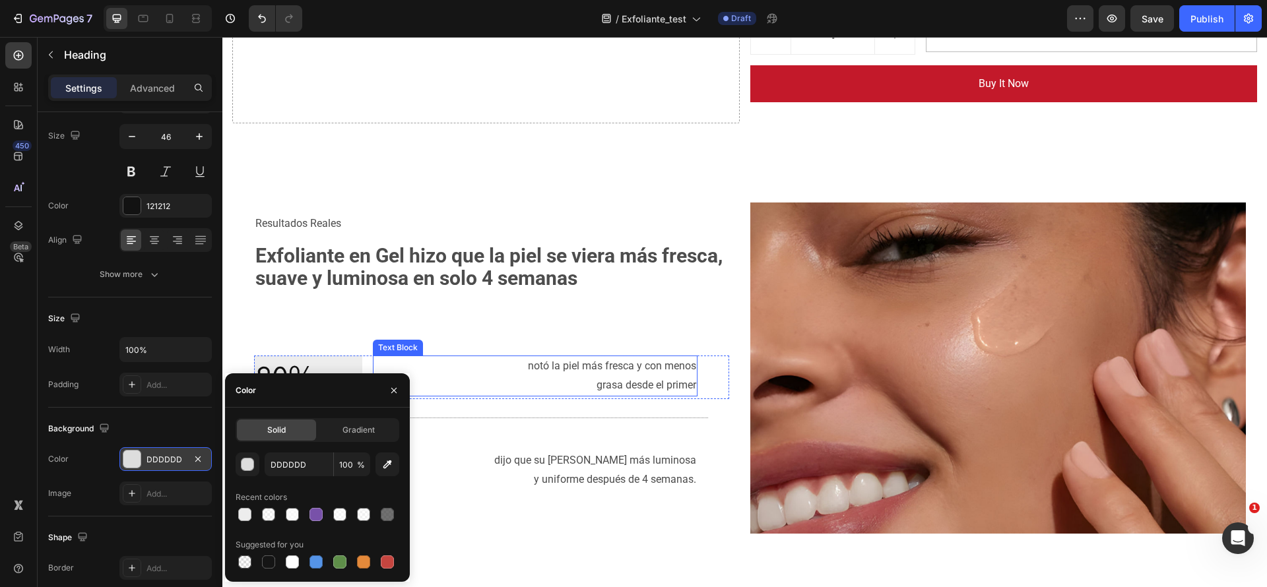
click at [521, 365] on p "notó la piel más fresca y con menos" at bounding box center [535, 366] width 322 height 19
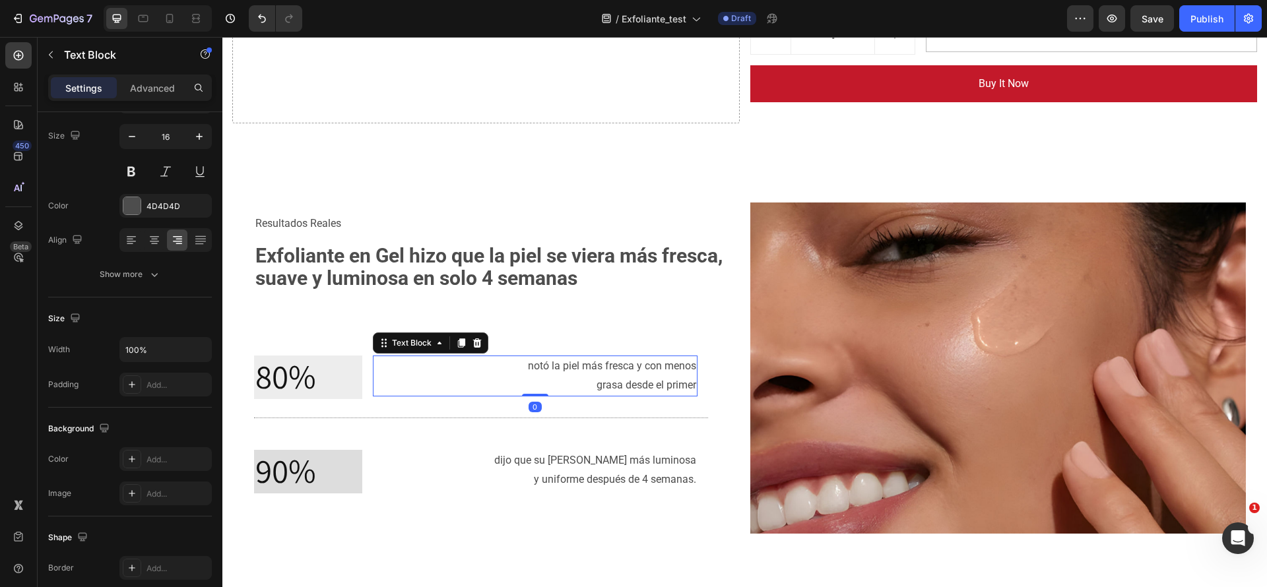
scroll to position [0, 0]
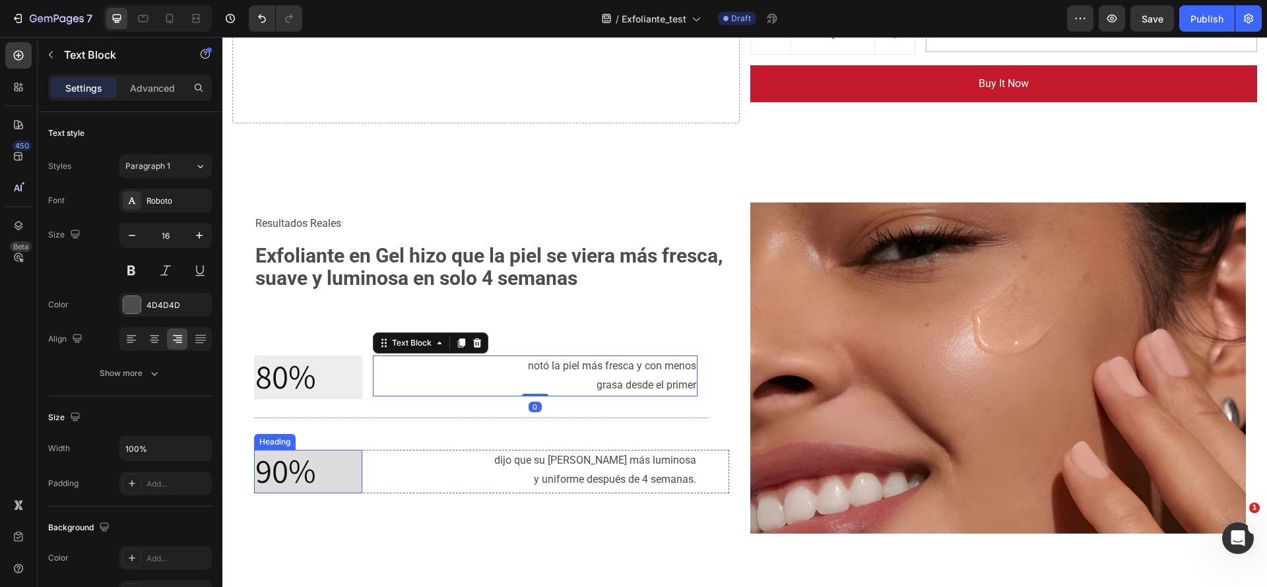
click at [353, 481] on p "⁠⁠⁠⁠⁠⁠⁠ 90%" at bounding box center [308, 471] width 106 height 41
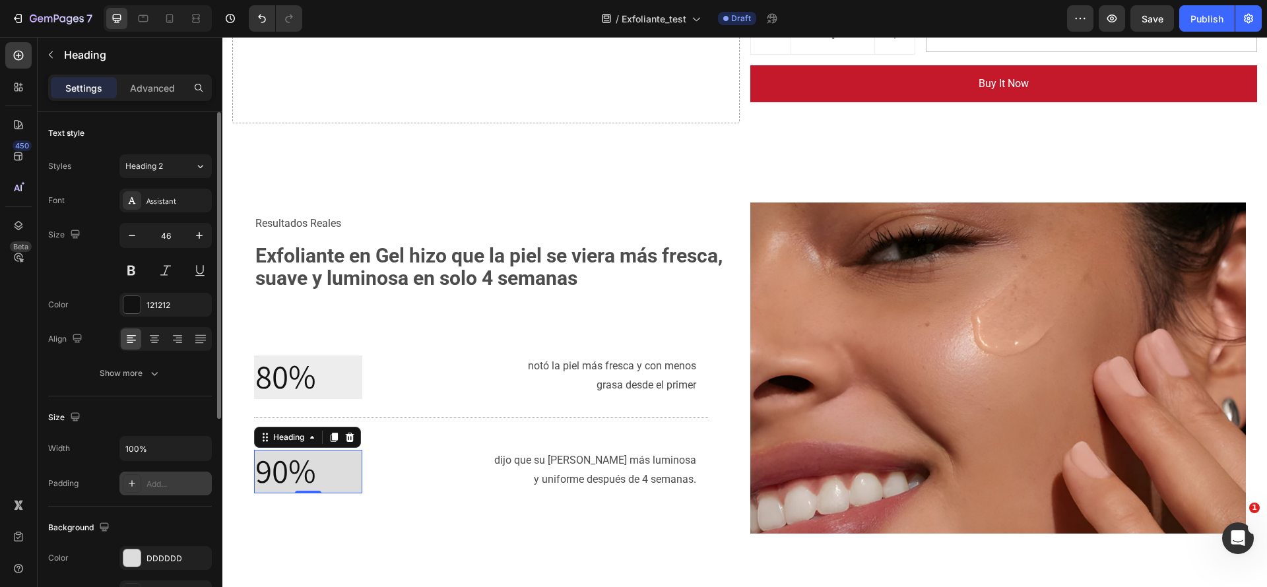
scroll to position [198, 0]
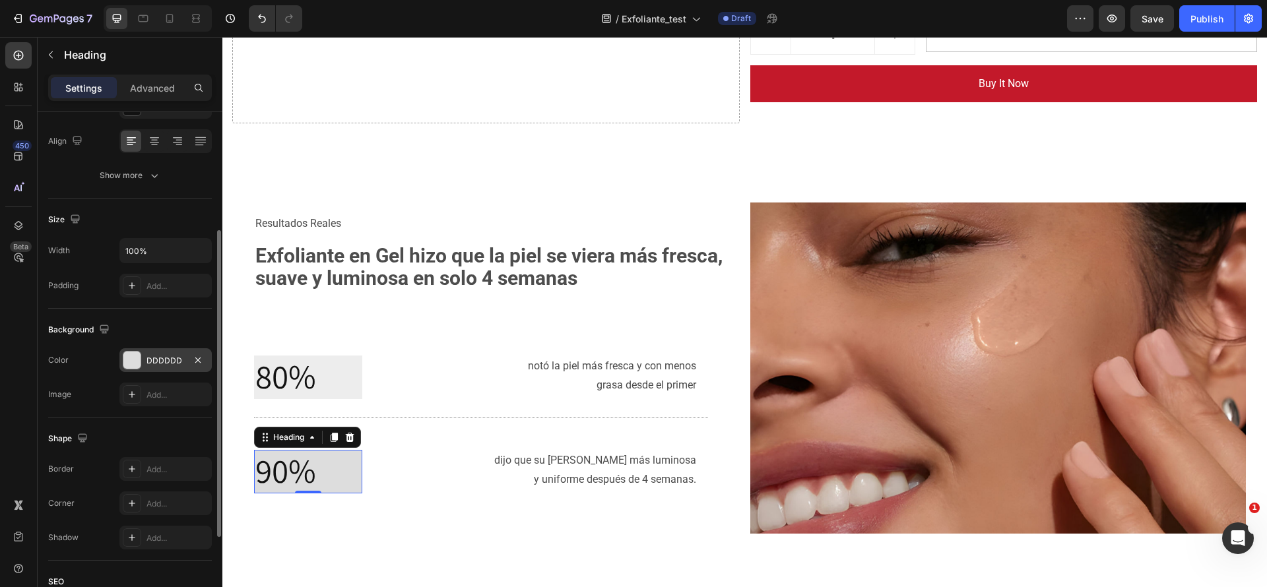
click at [150, 364] on div "DDDDDD" at bounding box center [165, 361] width 38 height 12
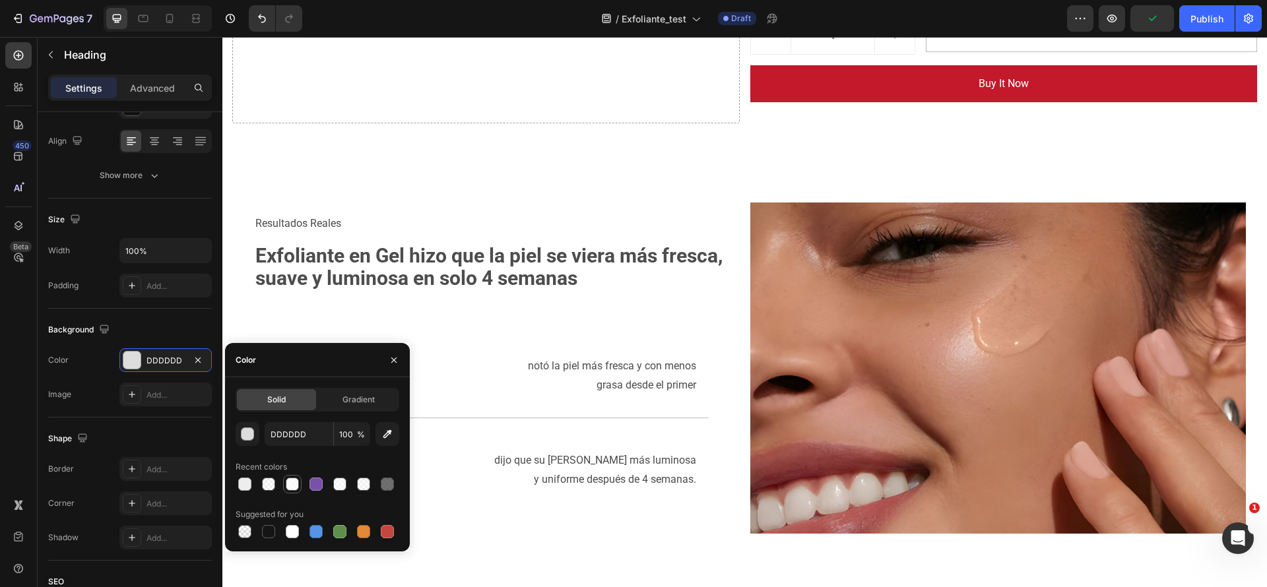
click at [294, 487] on div at bounding box center [292, 484] width 13 height 13
type input "FFFFFF"
type input "80"
click at [524, 395] on div "notó la piel más fresca y con menos grasa desde el primer" at bounding box center [535, 376] width 325 height 41
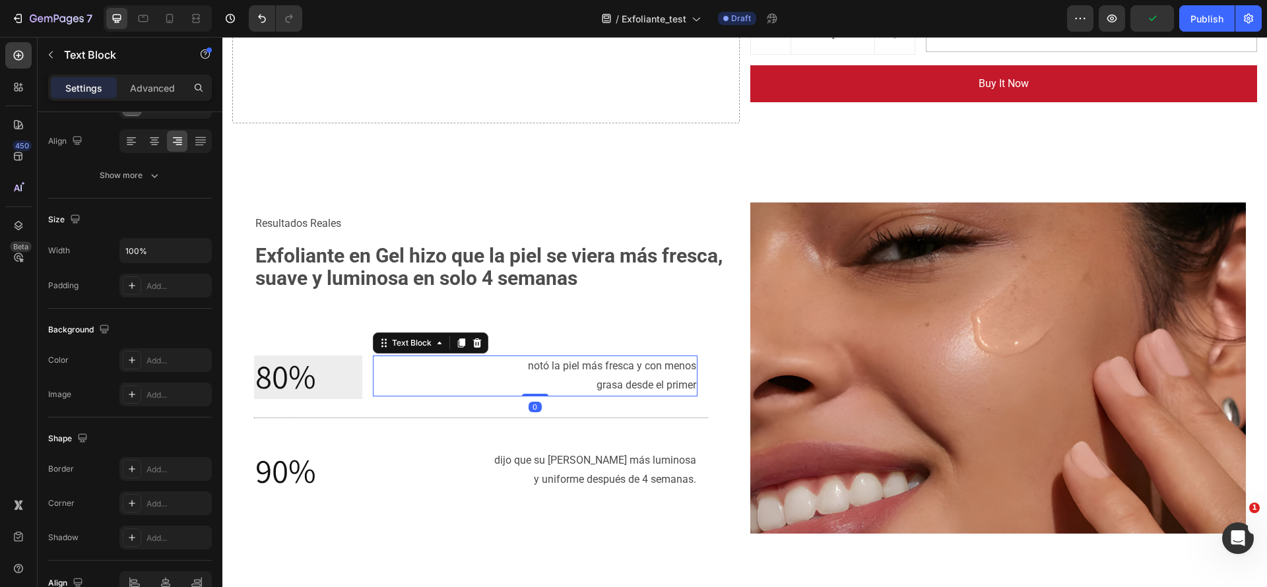
scroll to position [0, 0]
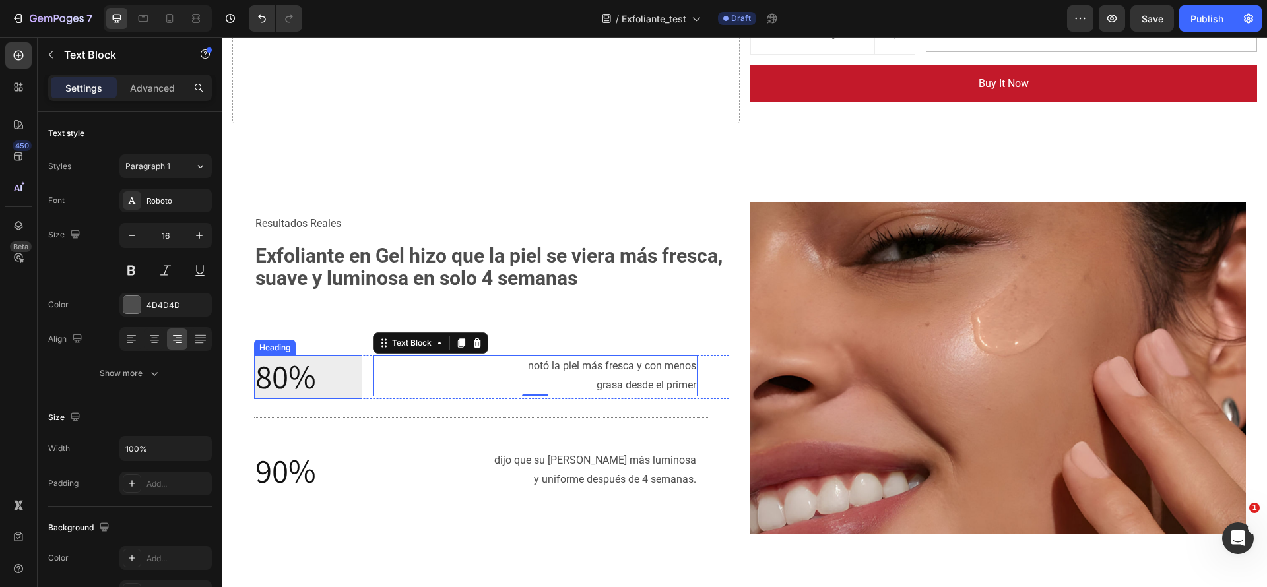
click at [344, 385] on p "⁠⁠⁠⁠⁠⁠⁠ 80%" at bounding box center [308, 377] width 106 height 41
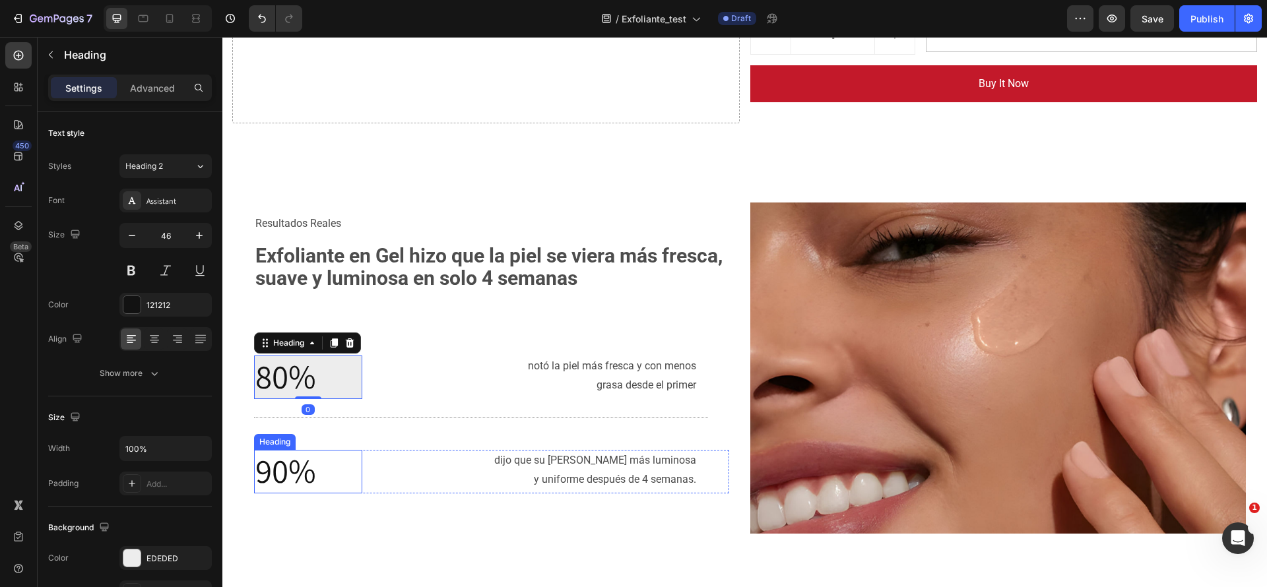
click at [316, 478] on span "90%" at bounding box center [285, 471] width 61 height 44
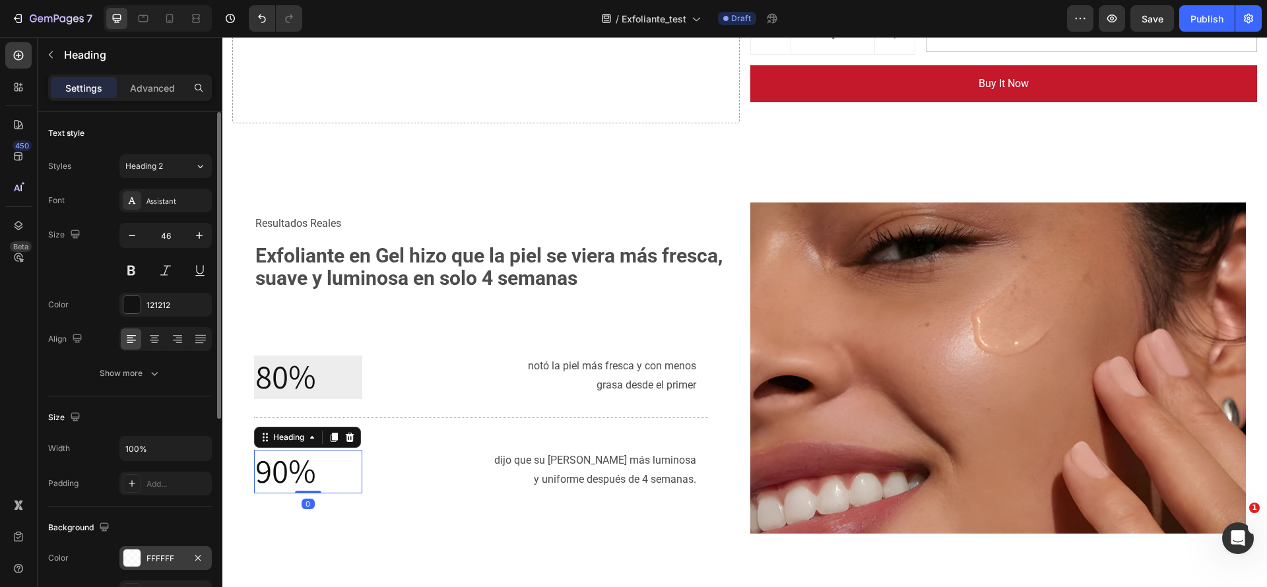
click at [160, 546] on div "FFFFFF" at bounding box center [165, 558] width 92 height 24
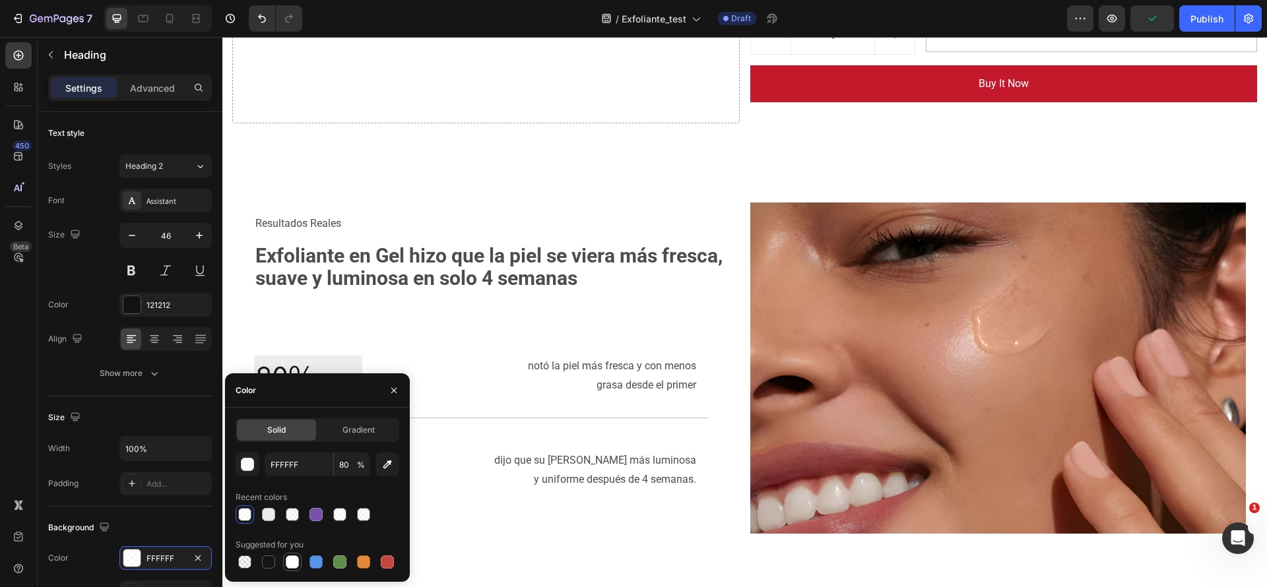
click at [288, 562] on div at bounding box center [292, 561] width 13 height 13
click at [247, 512] on div at bounding box center [244, 514] width 13 height 13
type input "80"
click at [268, 503] on div "Recent colors" at bounding box center [261, 497] width 51 height 12
click at [268, 512] on div at bounding box center [268, 514] width 13 height 13
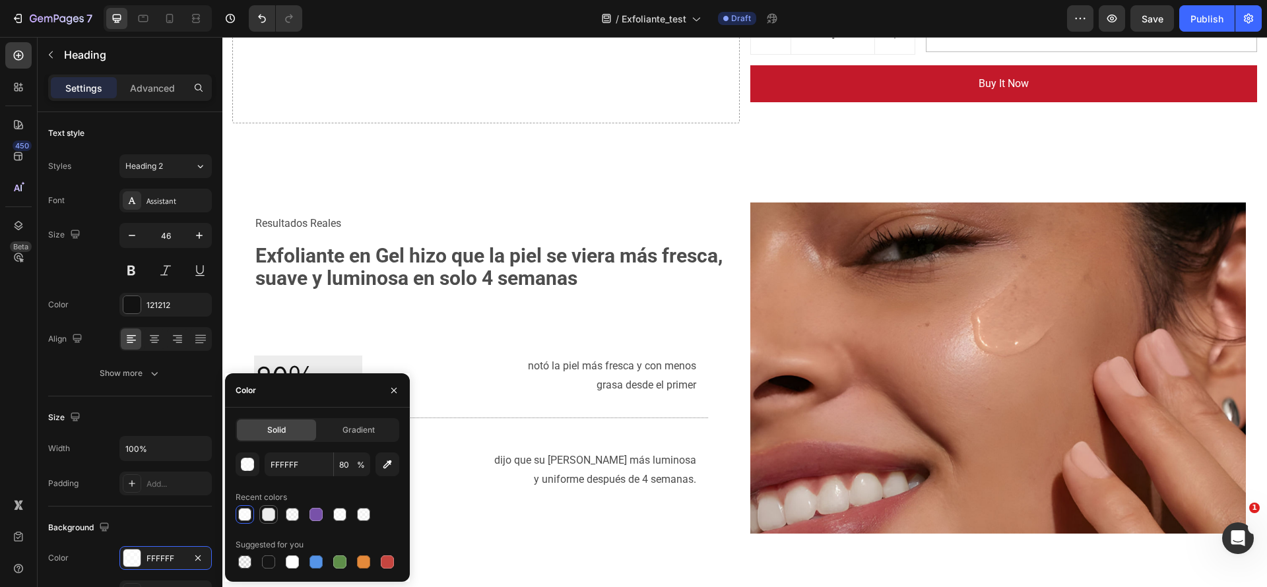
type input "EDEDED"
type input "100"
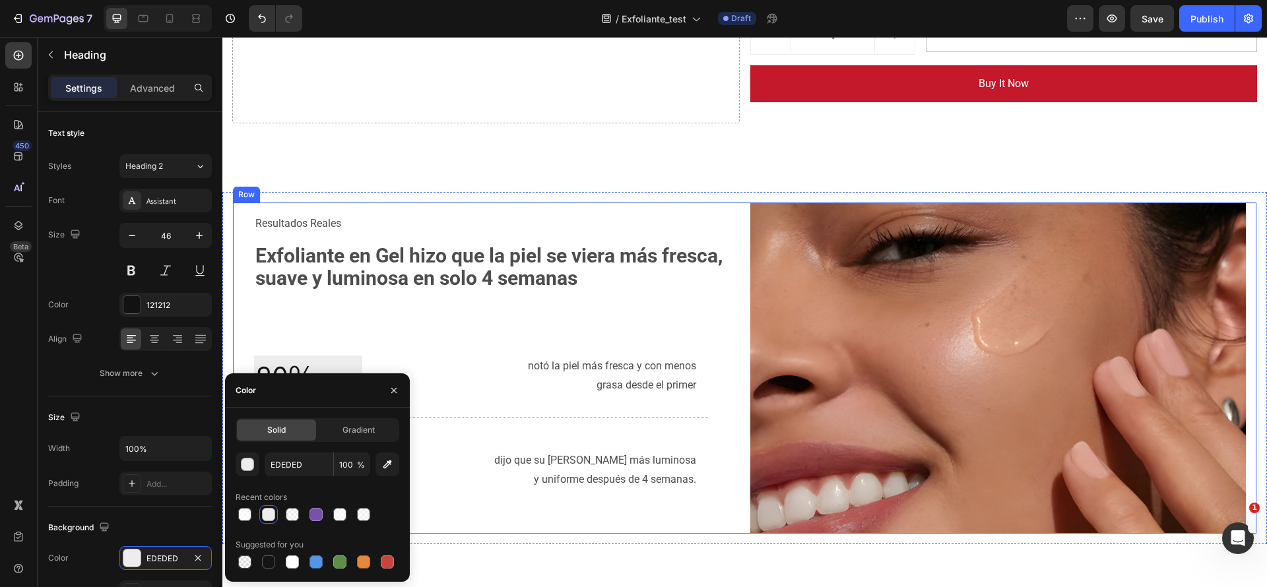
click at [519, 517] on div "Resultados Reales Text Block Exfoliante en Gel hizo que la piel se viera más fr…" at bounding box center [491, 368] width 496 height 331
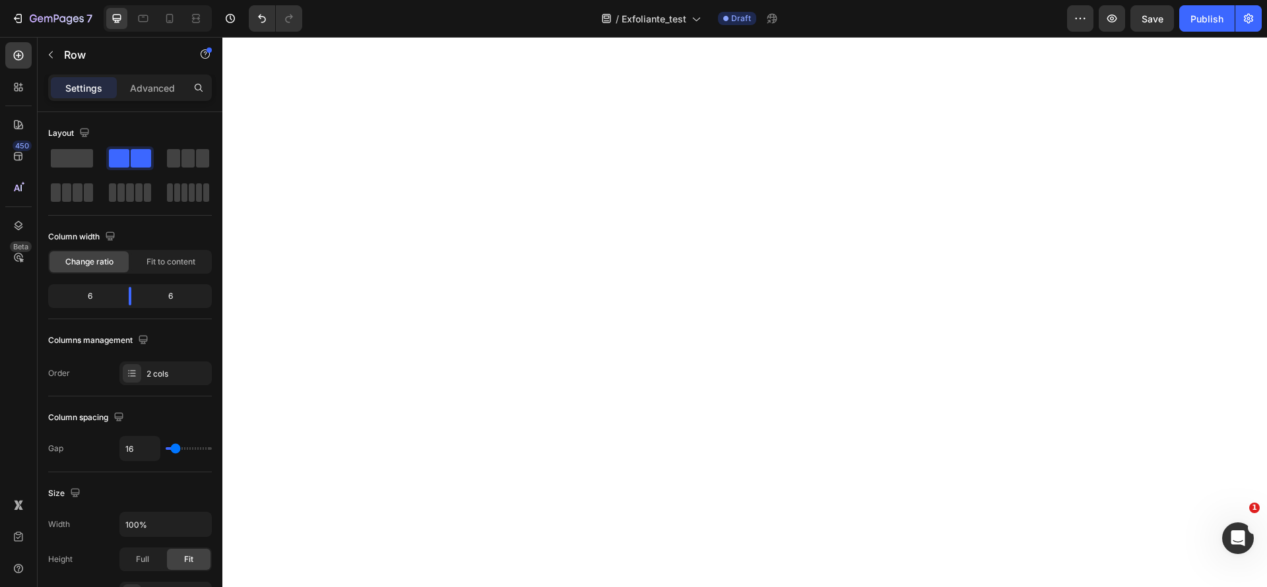
scroll to position [1552, 0]
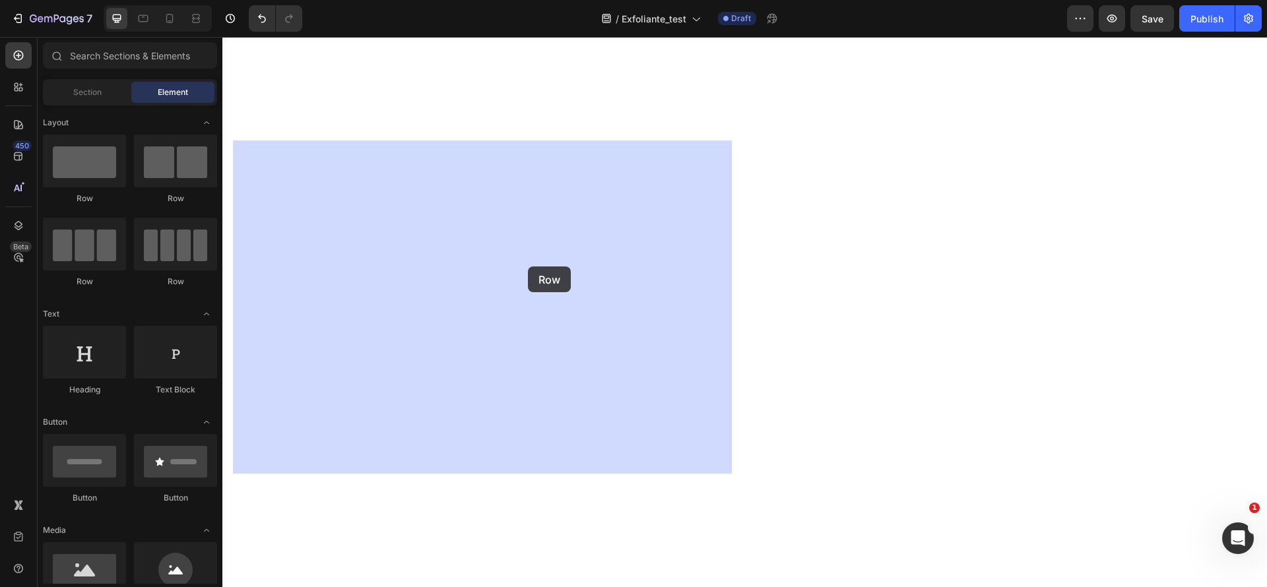
drag, startPoint x: 337, startPoint y: 214, endPoint x: 524, endPoint y: 265, distance: 193.9
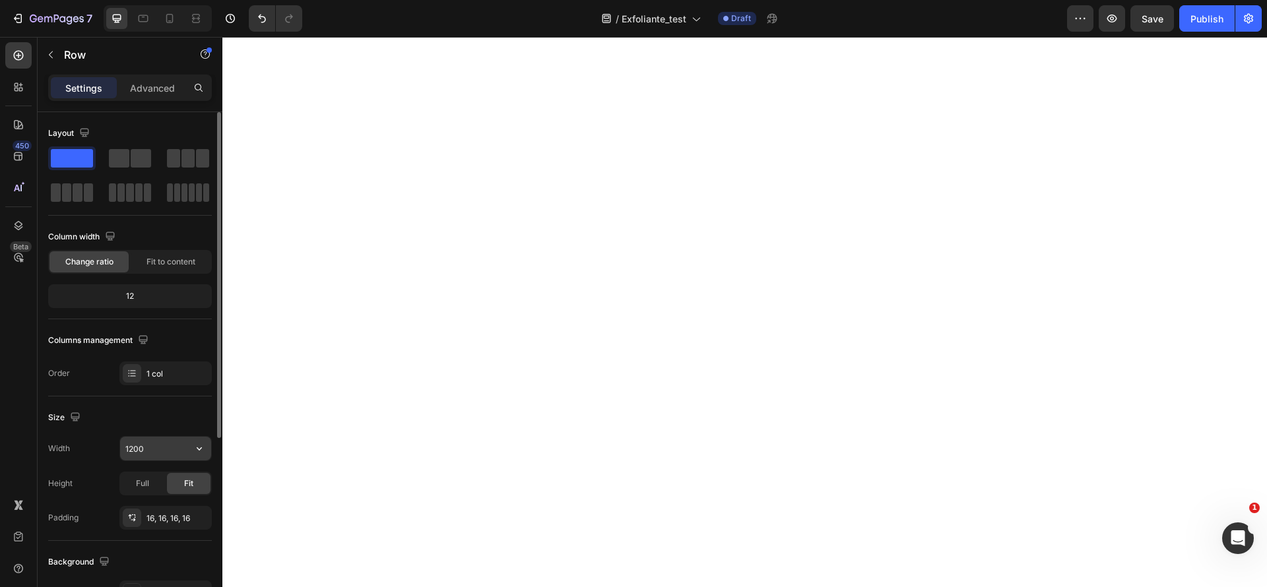
click at [183, 458] on input "1200" at bounding box center [165, 449] width 91 height 24
click at [196, 445] on icon "button" at bounding box center [199, 448] width 13 height 13
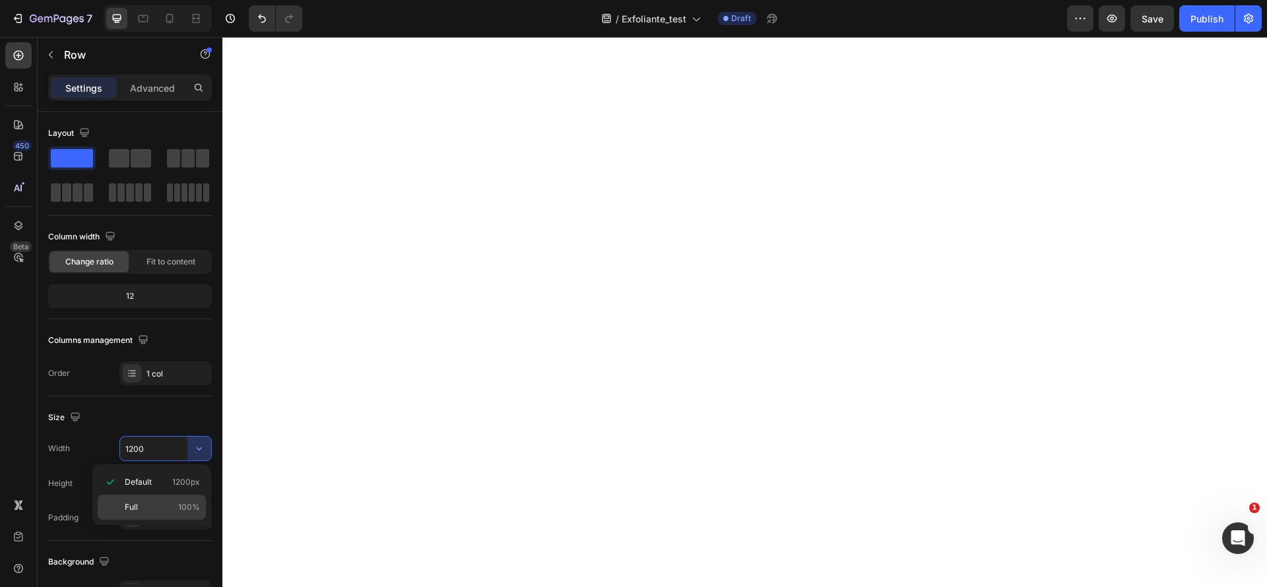
click at [176, 501] on p "Full 100%" at bounding box center [162, 507] width 75 height 12
type input "100%"
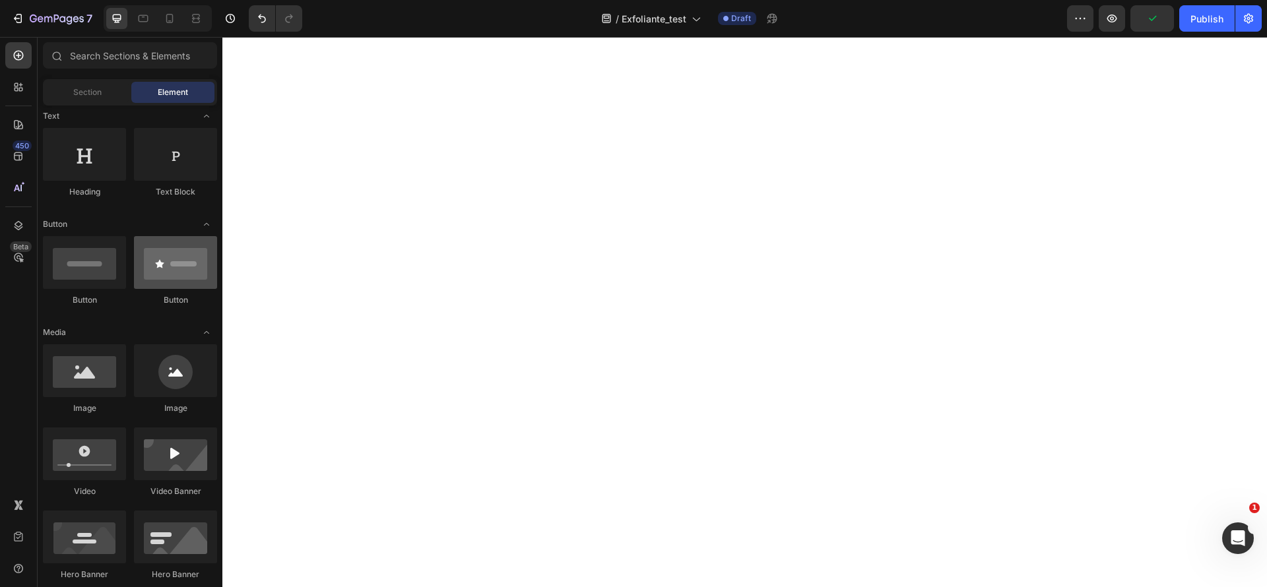
scroll to position [99, 0]
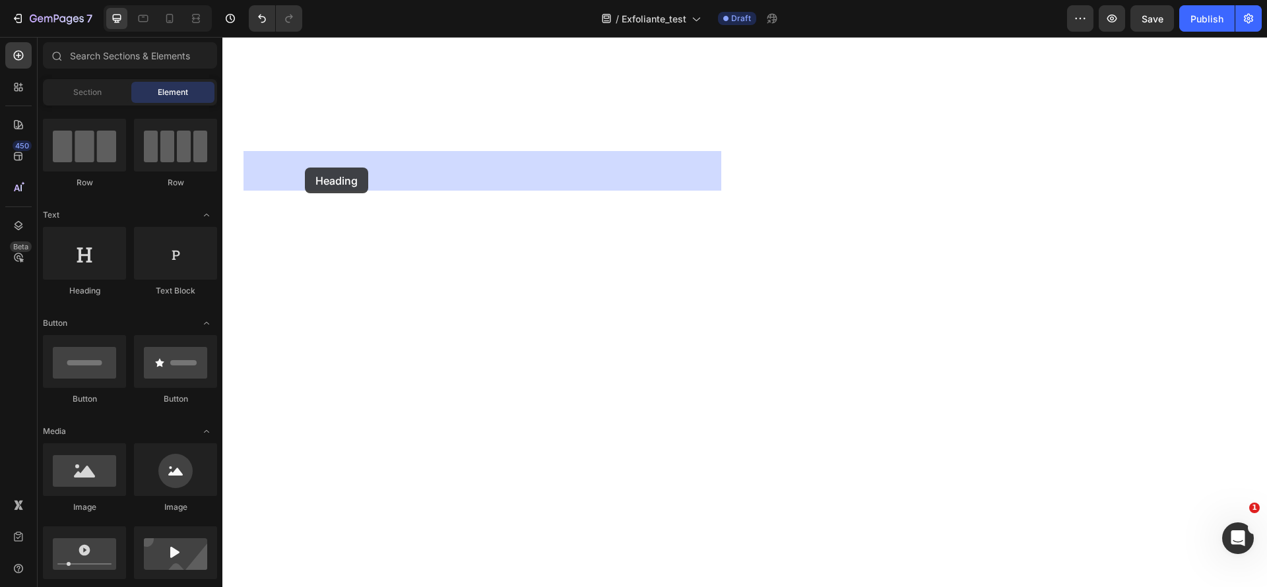
drag, startPoint x: 350, startPoint y: 310, endPoint x: 305, endPoint y: 168, distance: 149.6
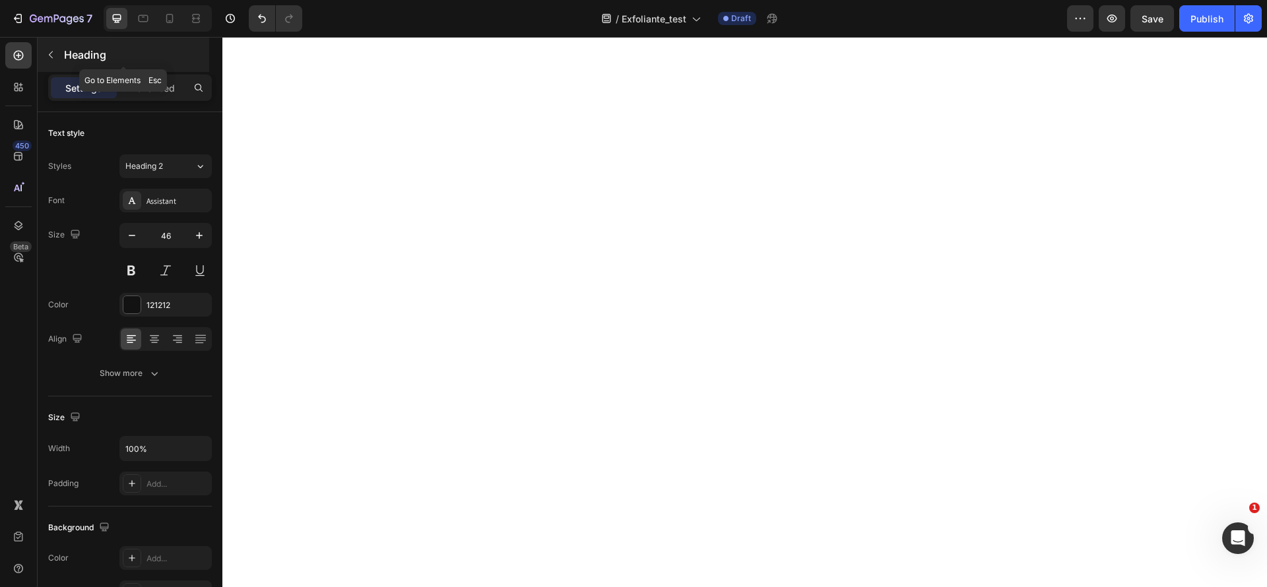
click at [58, 54] on button "button" at bounding box center [50, 54] width 21 height 21
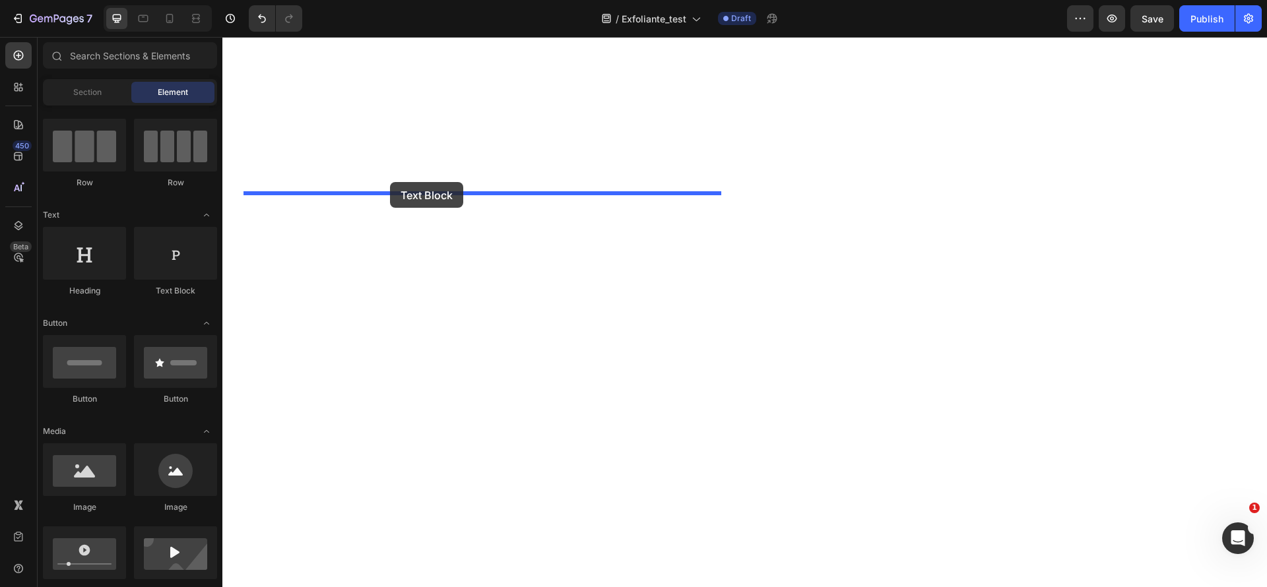
drag, startPoint x: 399, startPoint y: 305, endPoint x: 390, endPoint y: 182, distance: 123.7
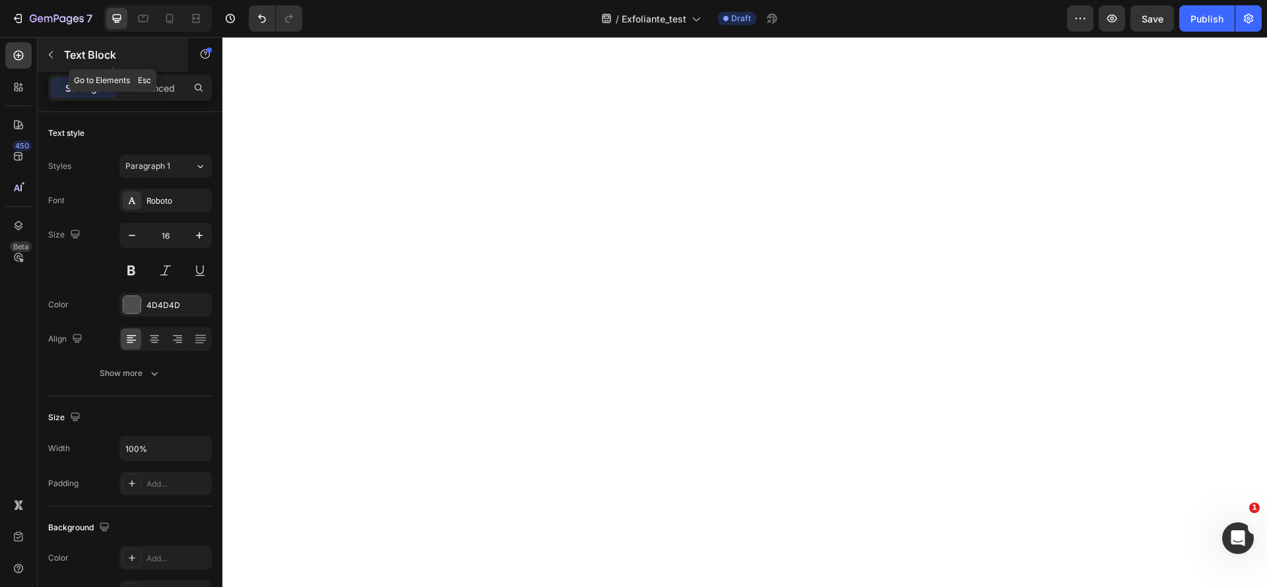
click at [49, 57] on icon "button" at bounding box center [51, 54] width 11 height 11
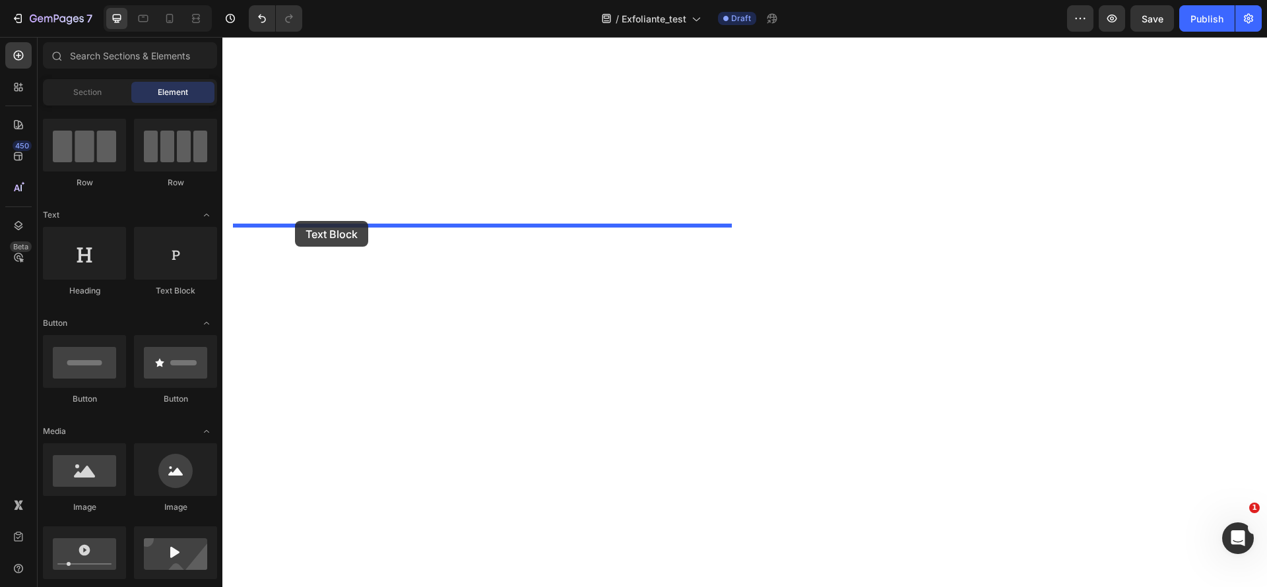
drag, startPoint x: 371, startPoint y: 306, endPoint x: 673, endPoint y: 47, distance: 398.1
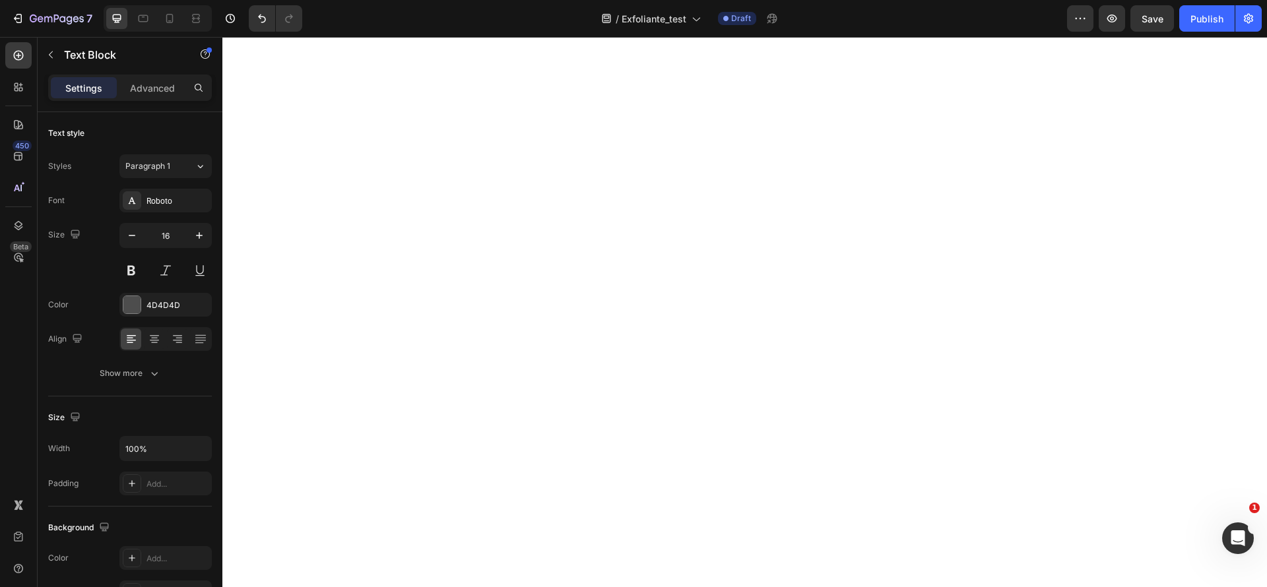
drag, startPoint x: 693, startPoint y: 241, endPoint x: 389, endPoint y: 211, distance: 305.6
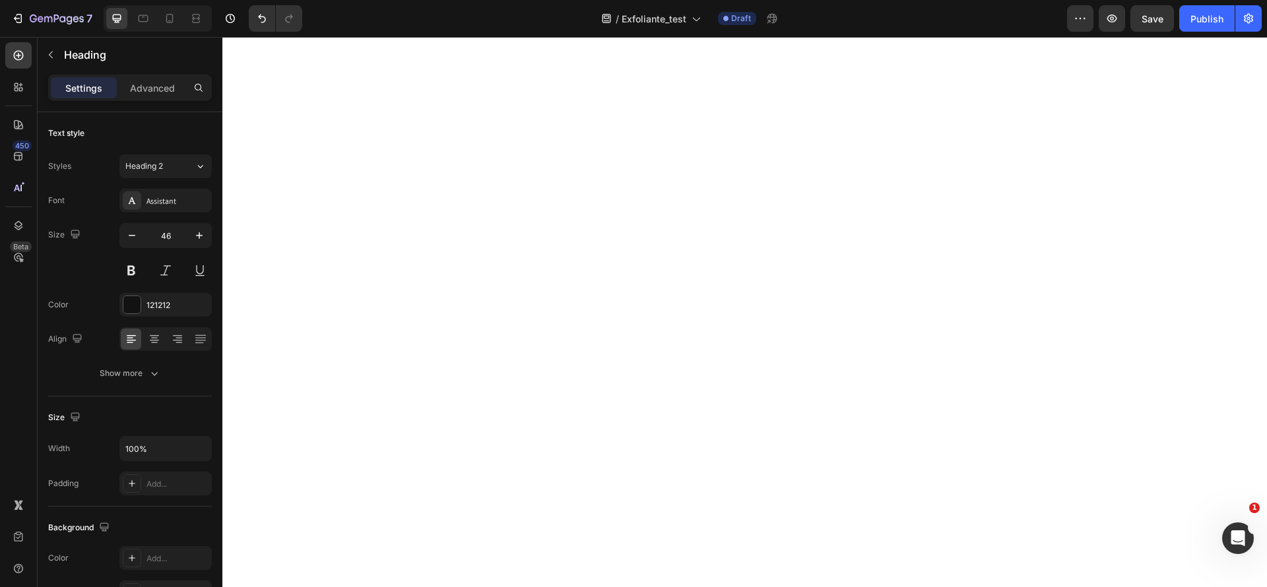
click at [55, 51] on icon "button" at bounding box center [51, 54] width 11 height 11
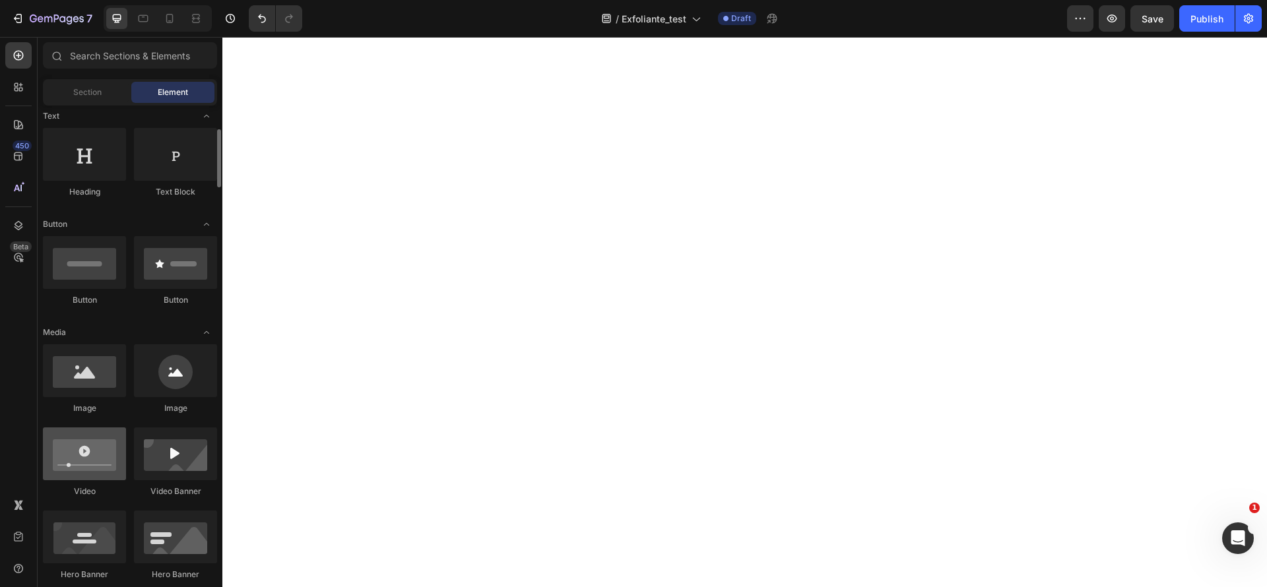
scroll to position [594, 0]
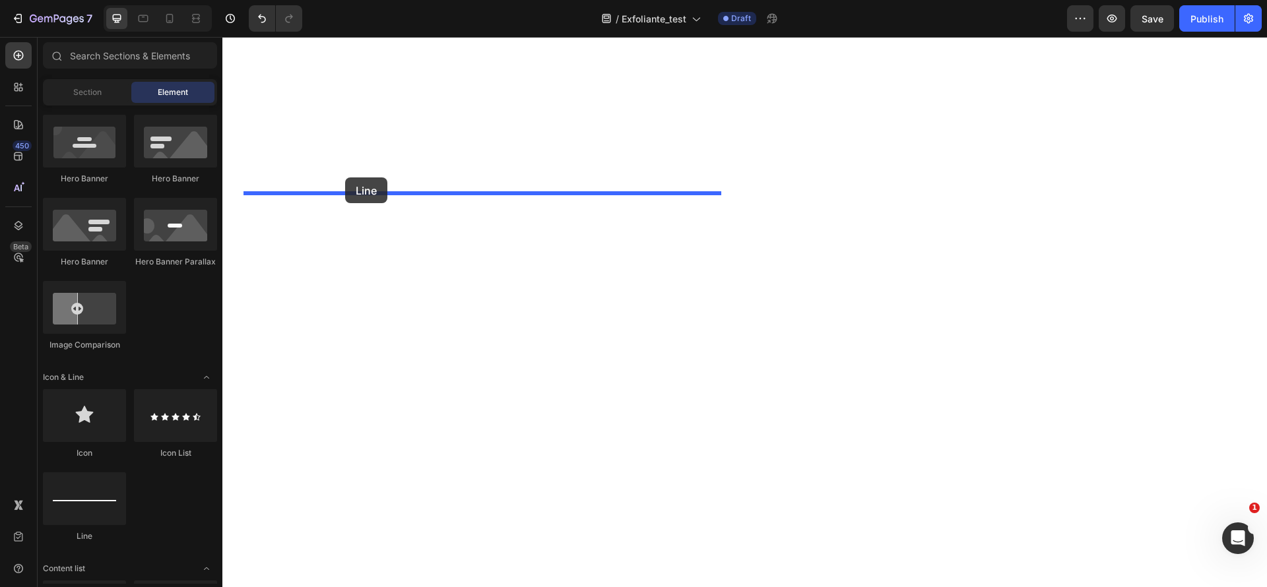
drag, startPoint x: 375, startPoint y: 457, endPoint x: 345, endPoint y: 177, distance: 281.3
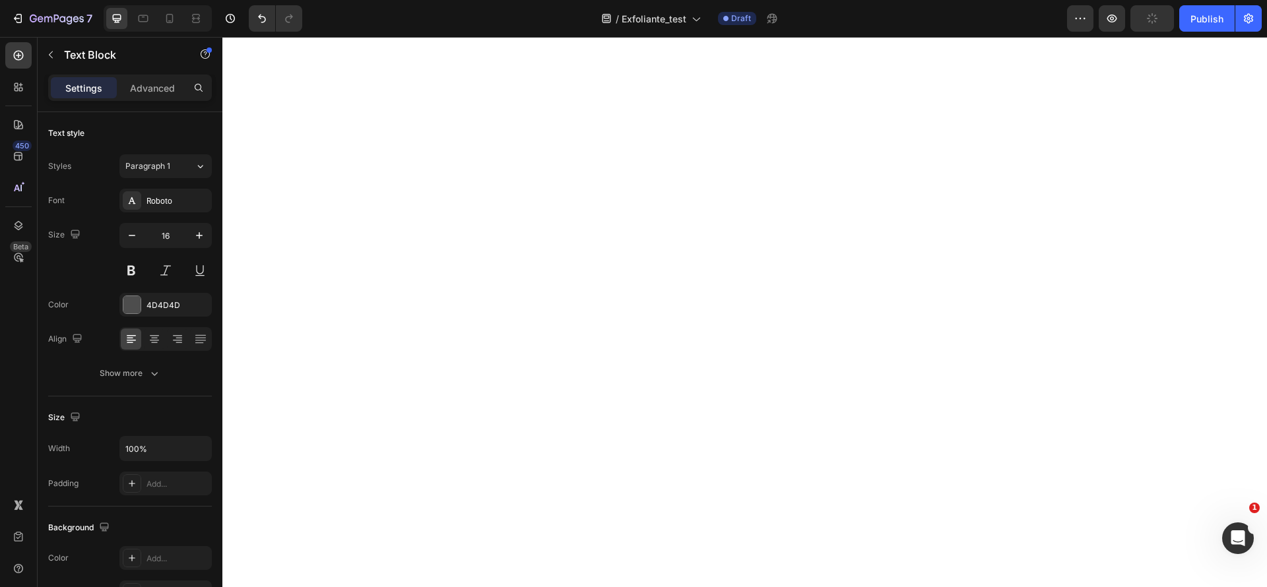
click at [158, 79] on div "Advanced" at bounding box center [152, 87] width 66 height 21
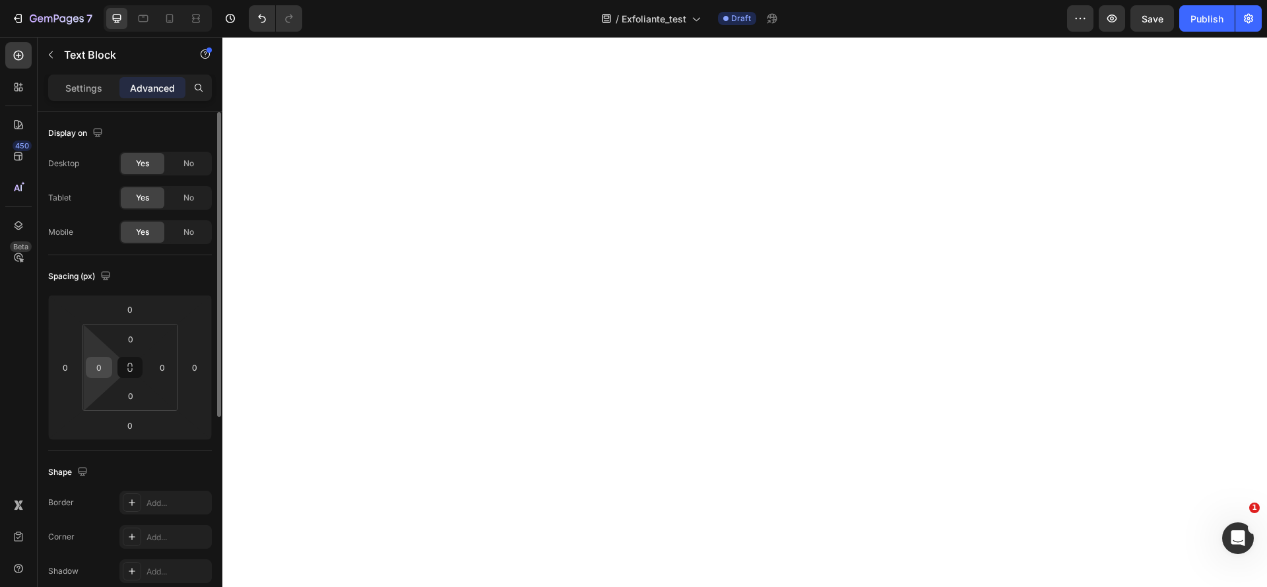
click at [106, 370] on input "0" at bounding box center [99, 368] width 20 height 20
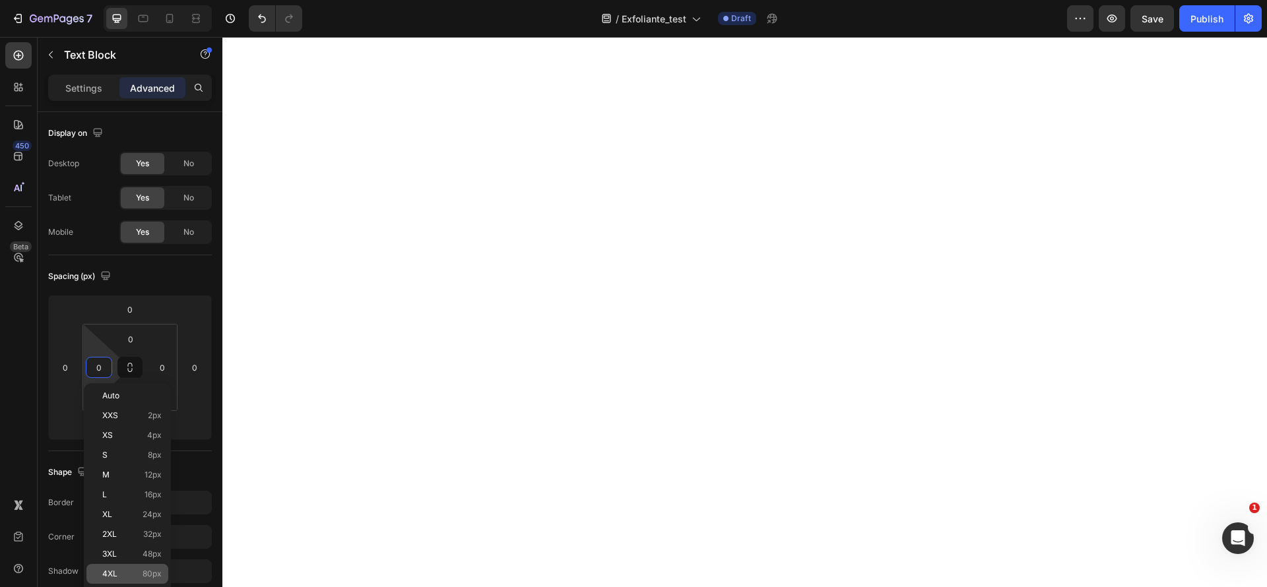
click at [114, 567] on div "4XL 80px" at bounding box center [127, 574] width 82 height 20
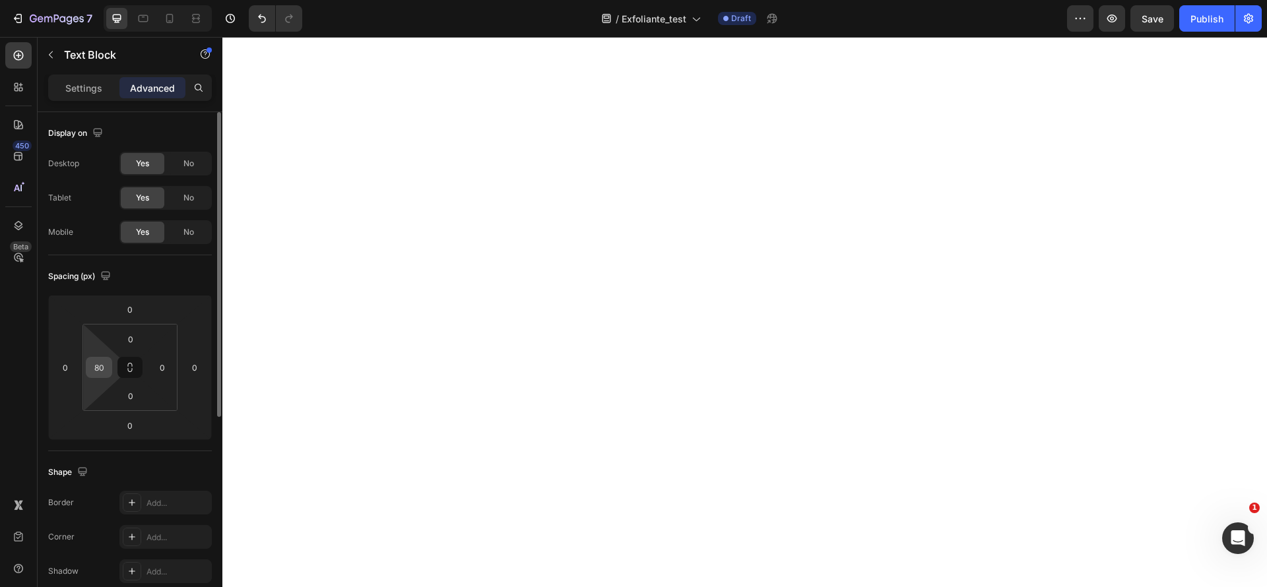
click at [106, 365] on input "80" at bounding box center [99, 368] width 20 height 20
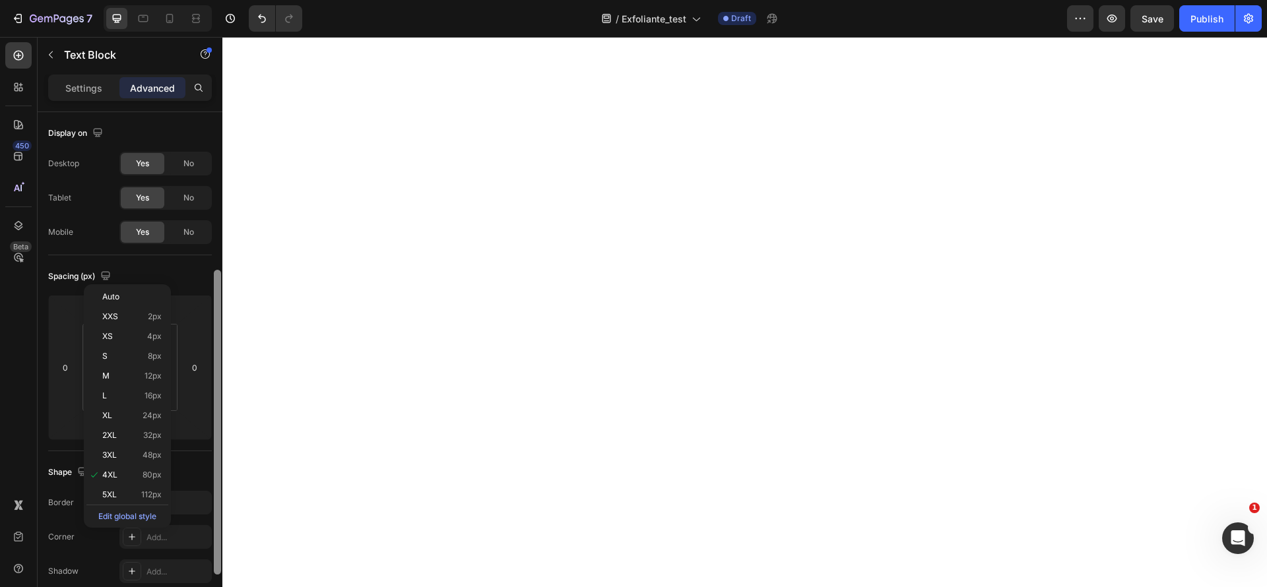
scroll to position [99, 0]
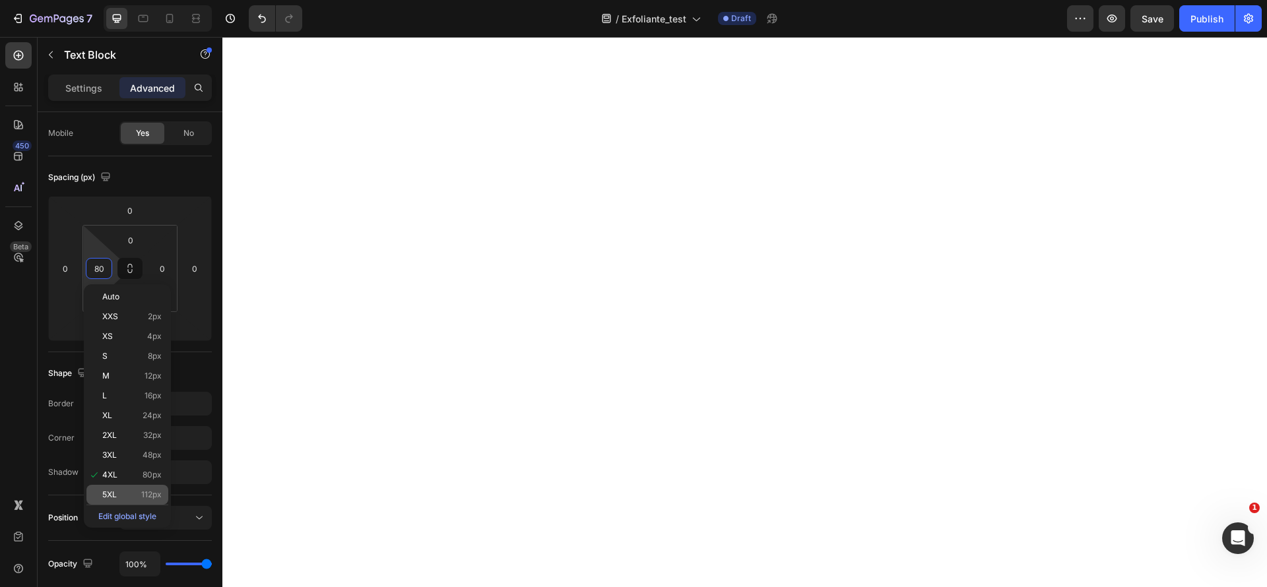
click at [108, 494] on span "5XL" at bounding box center [109, 494] width 15 height 9
type input "112"
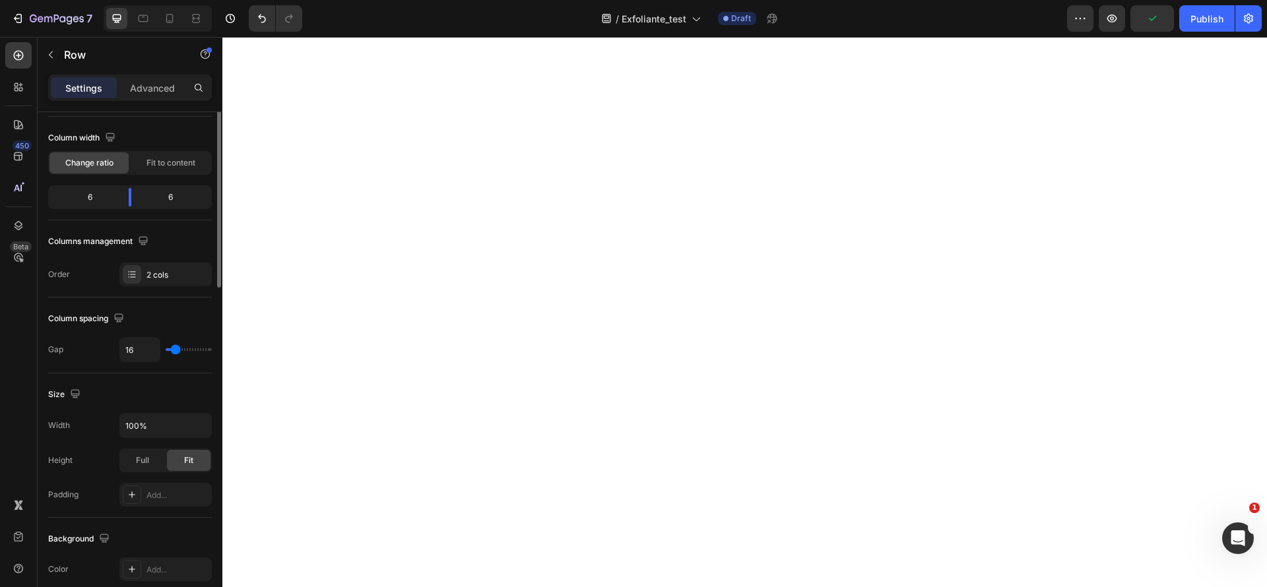
scroll to position [0, 0]
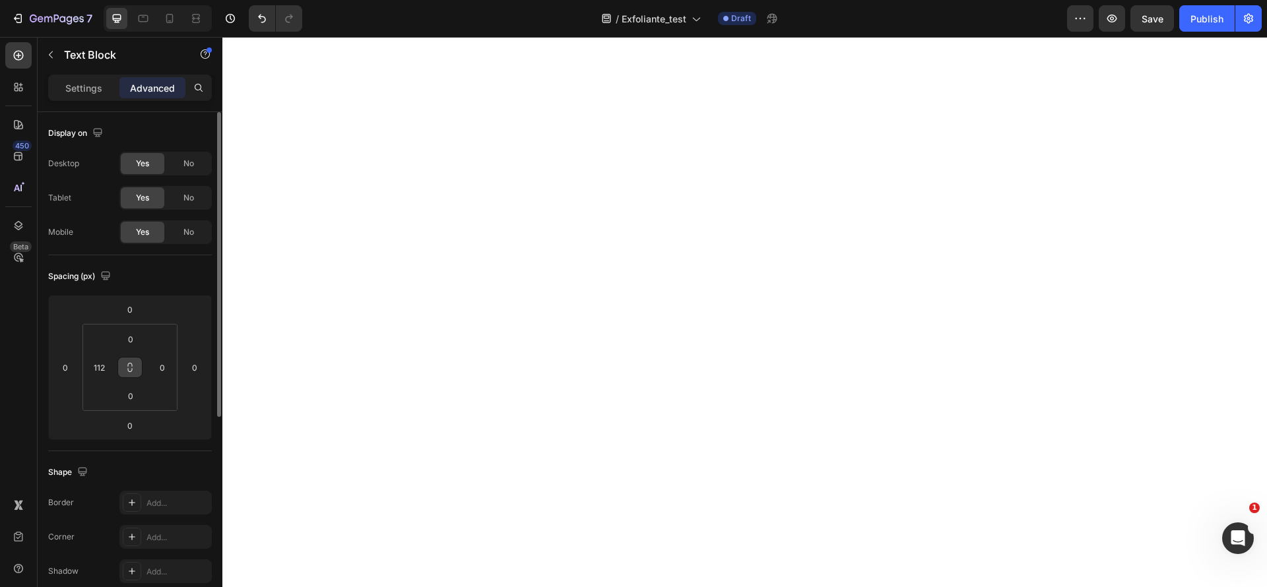
click at [122, 363] on button at bounding box center [129, 367] width 25 height 21
click at [96, 362] on input "112" at bounding box center [99, 368] width 20 height 20
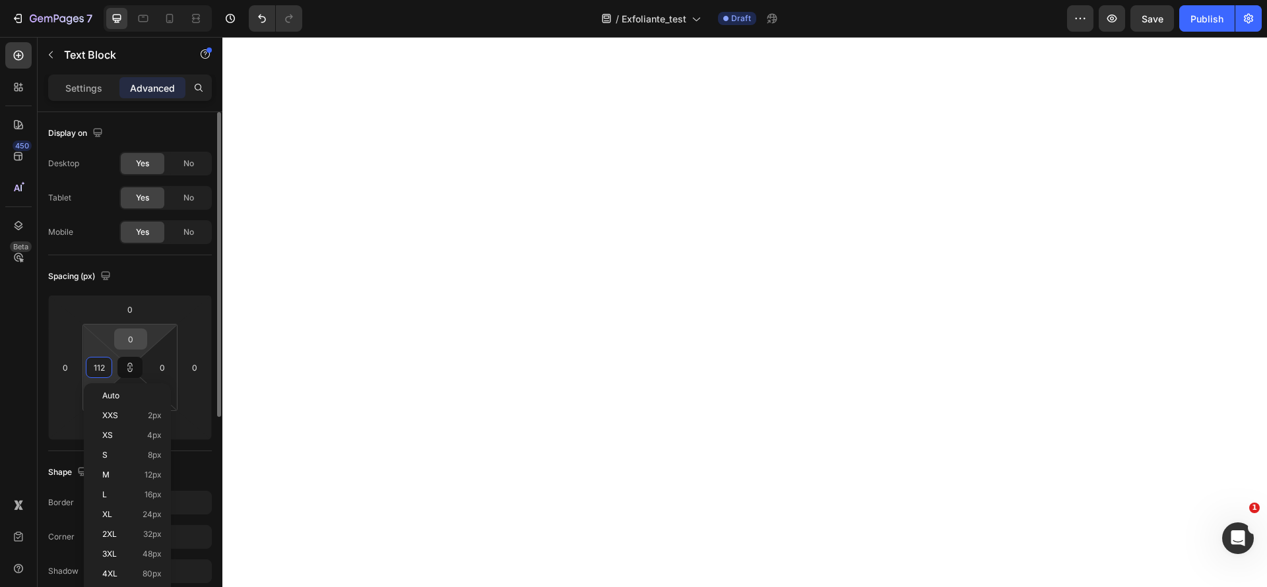
type input "2"
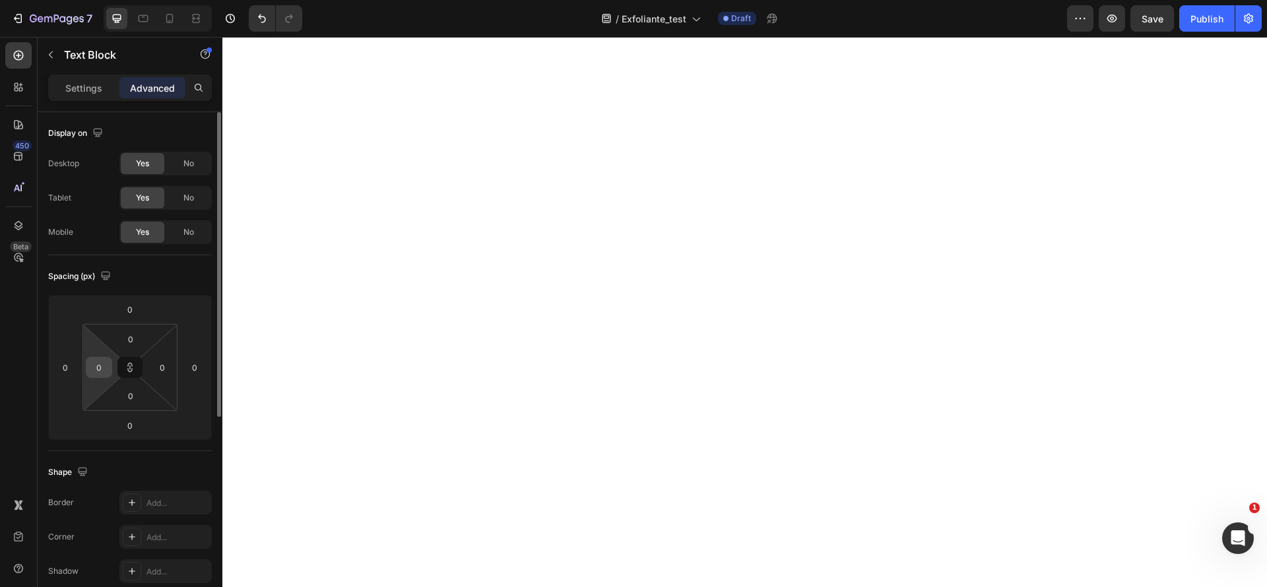
click at [90, 369] on input "0" at bounding box center [99, 368] width 20 height 20
type input "2"
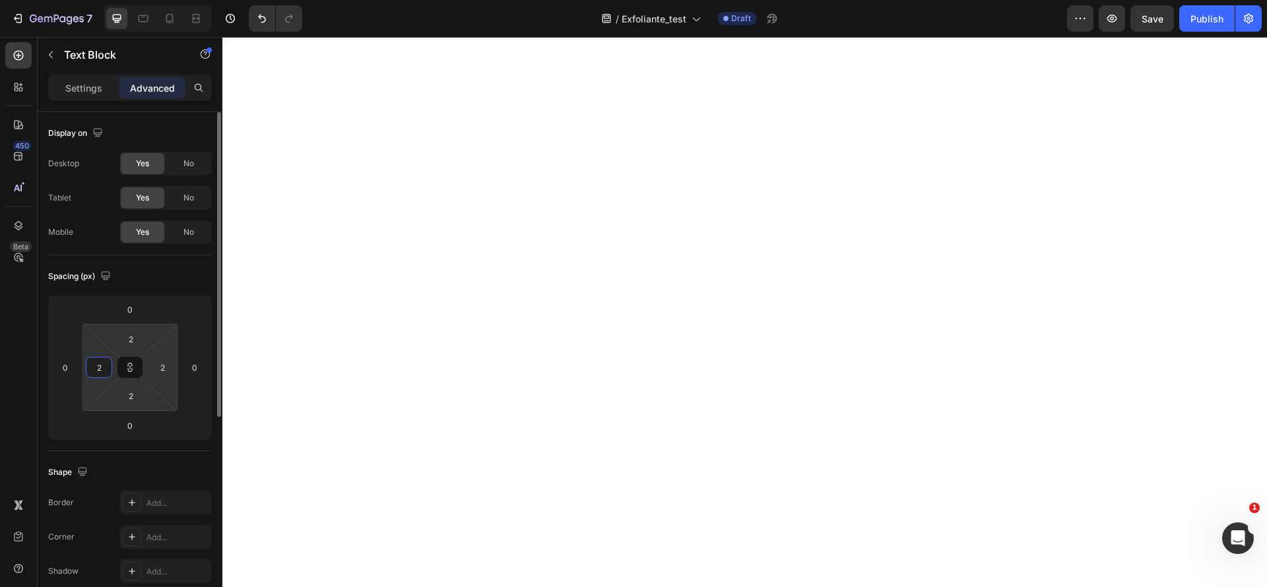
type input "20"
type input "200"
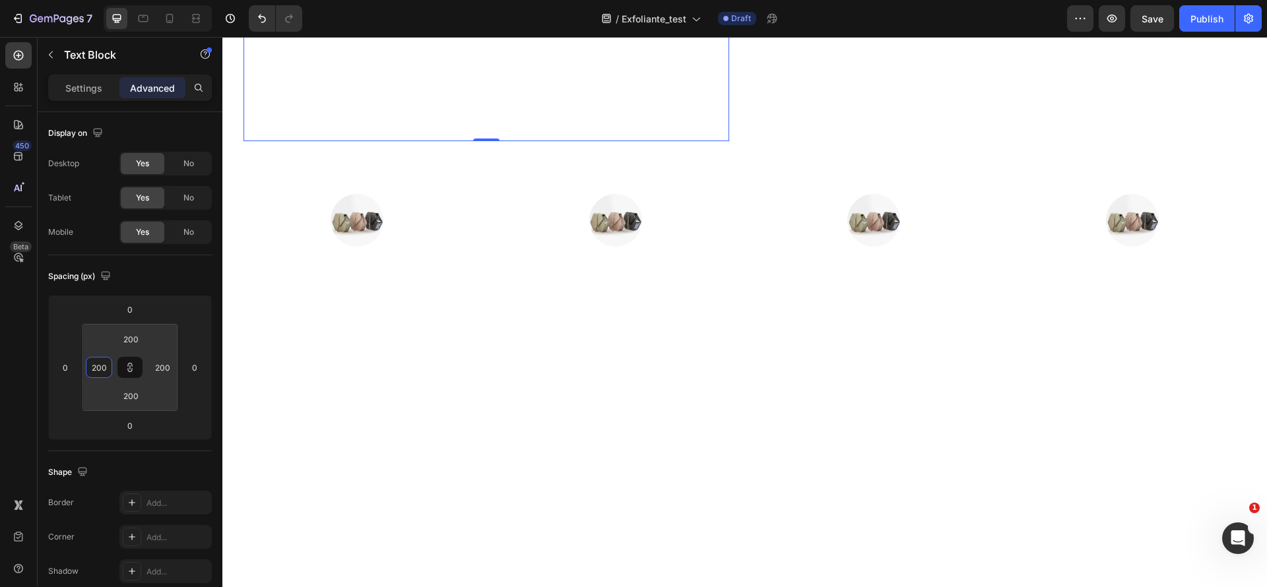
type input "200"
click at [147, 0] on html "7 Version history / Exfoliante_test Draft Preview Save Publish 450 Beta Section…" at bounding box center [633, 0] width 1267 height 0
click at [129, 360] on button at bounding box center [129, 367] width 25 height 21
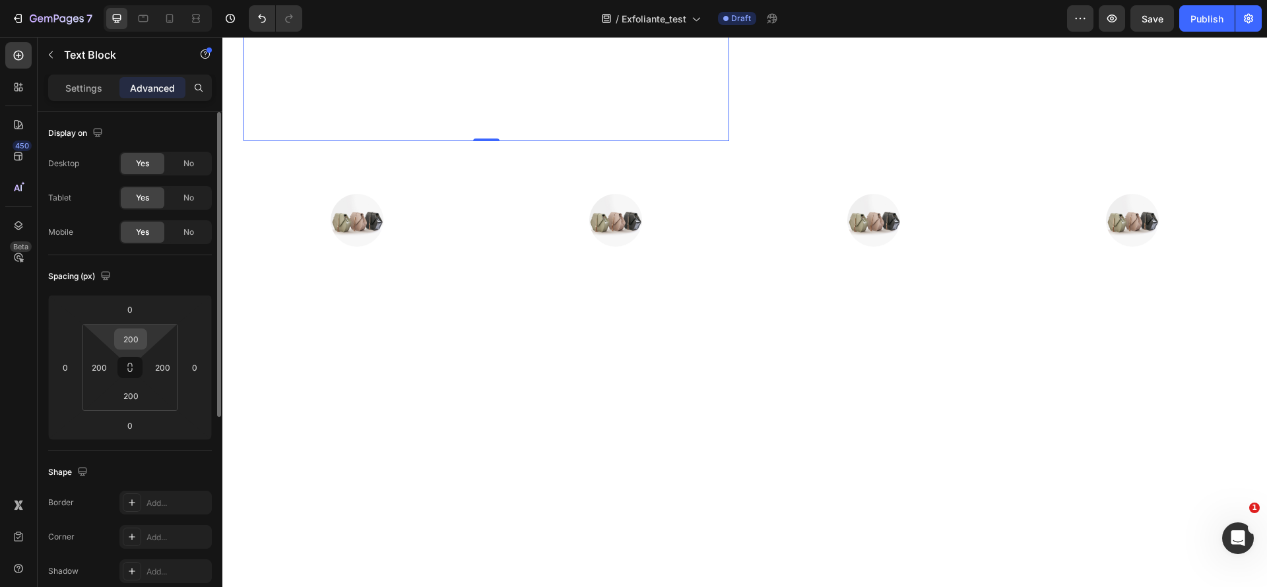
click at [132, 338] on input "200" at bounding box center [130, 339] width 26 height 20
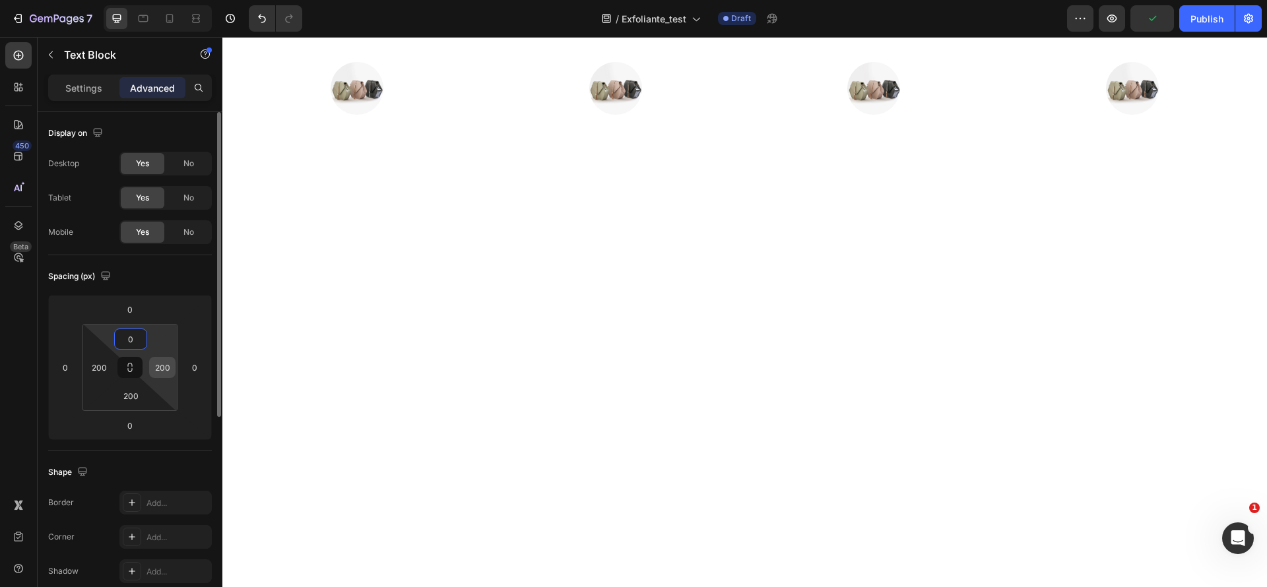
type input "0"
click at [170, 362] on input "200" at bounding box center [162, 368] width 20 height 20
type input "0"
click at [137, 396] on input "200" at bounding box center [130, 396] width 26 height 20
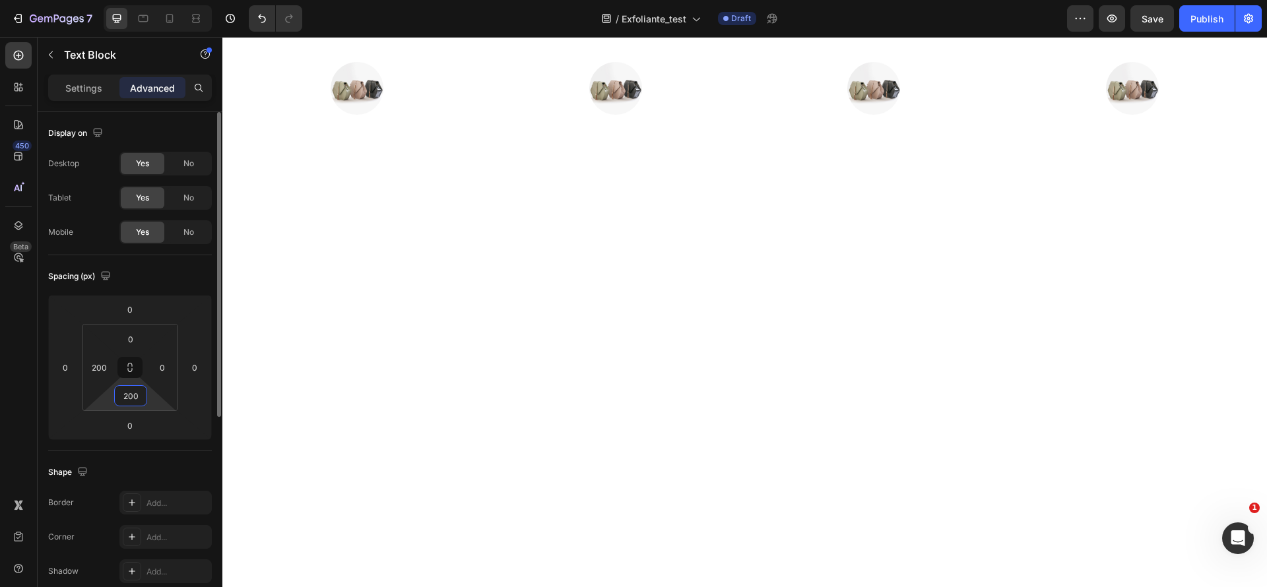
click at [137, 396] on input "200" at bounding box center [130, 396] width 26 height 20
drag, startPoint x: 137, startPoint y: 396, endPoint x: 58, endPoint y: 396, distance: 79.2
click at [58, 396] on div "0 0 0 0 0 200 200 0" at bounding box center [130, 367] width 164 height 145
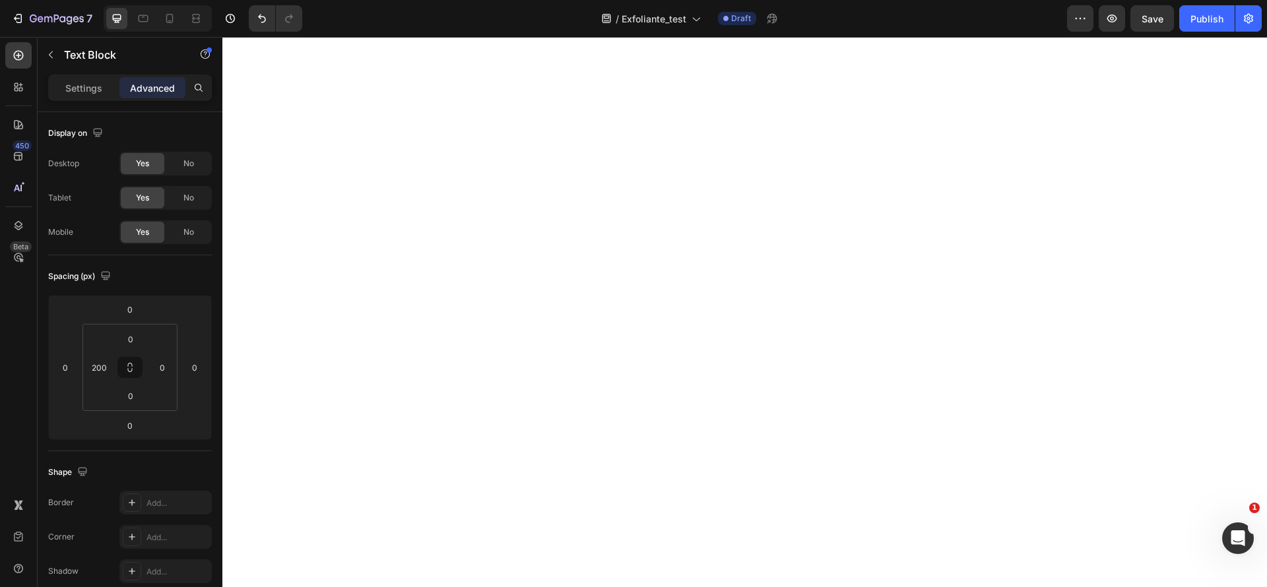
click at [89, 362] on input "200" at bounding box center [99, 368] width 20 height 20
type input "0"
click at [92, 91] on p "Settings" at bounding box center [83, 88] width 37 height 14
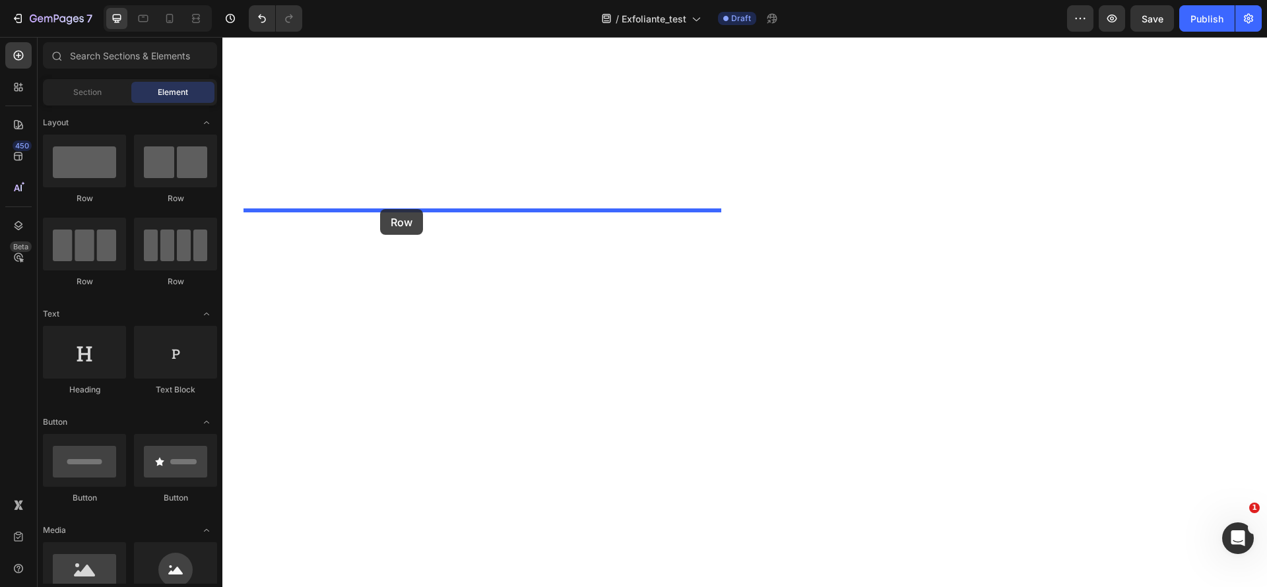
drag, startPoint x: 400, startPoint y: 208, endPoint x: 380, endPoint y: 209, distance: 20.5
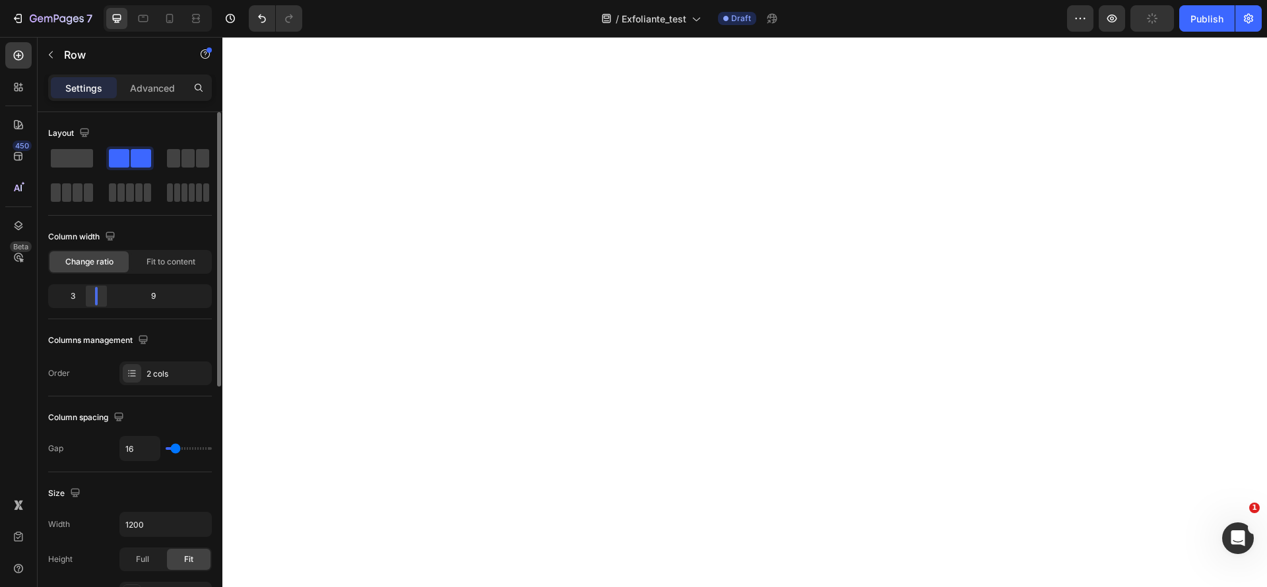
drag, startPoint x: 125, startPoint y: 301, endPoint x: 90, endPoint y: 302, distance: 35.0
click at [90, 302] on div at bounding box center [96, 296] width 24 height 18
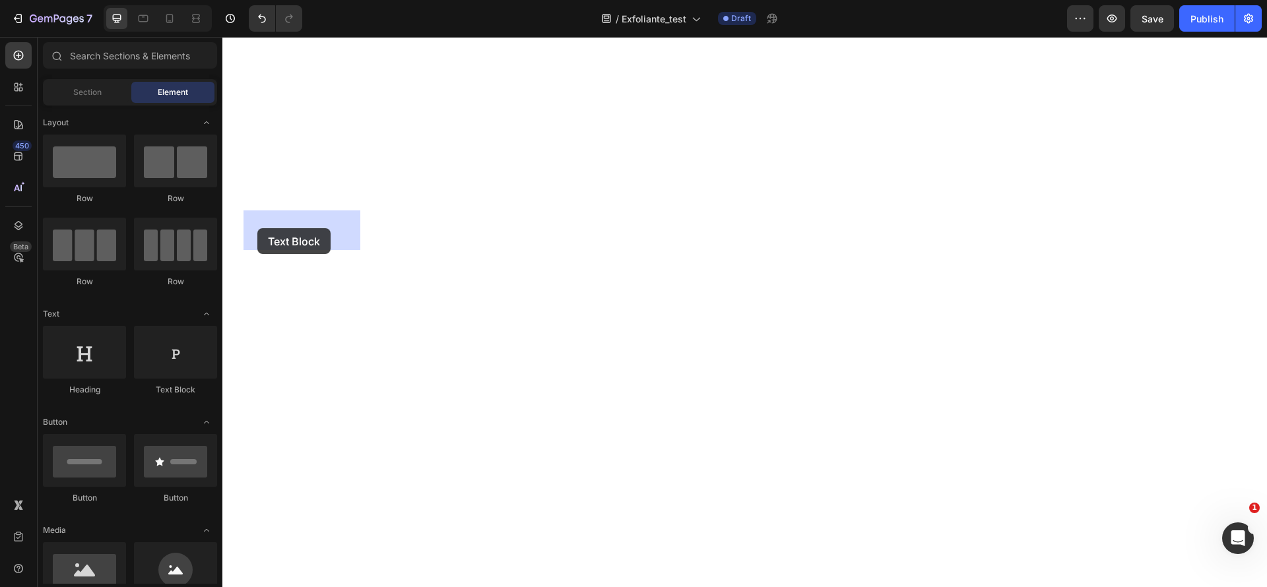
drag, startPoint x: 369, startPoint y: 372, endPoint x: 247, endPoint y: 242, distance: 178.3
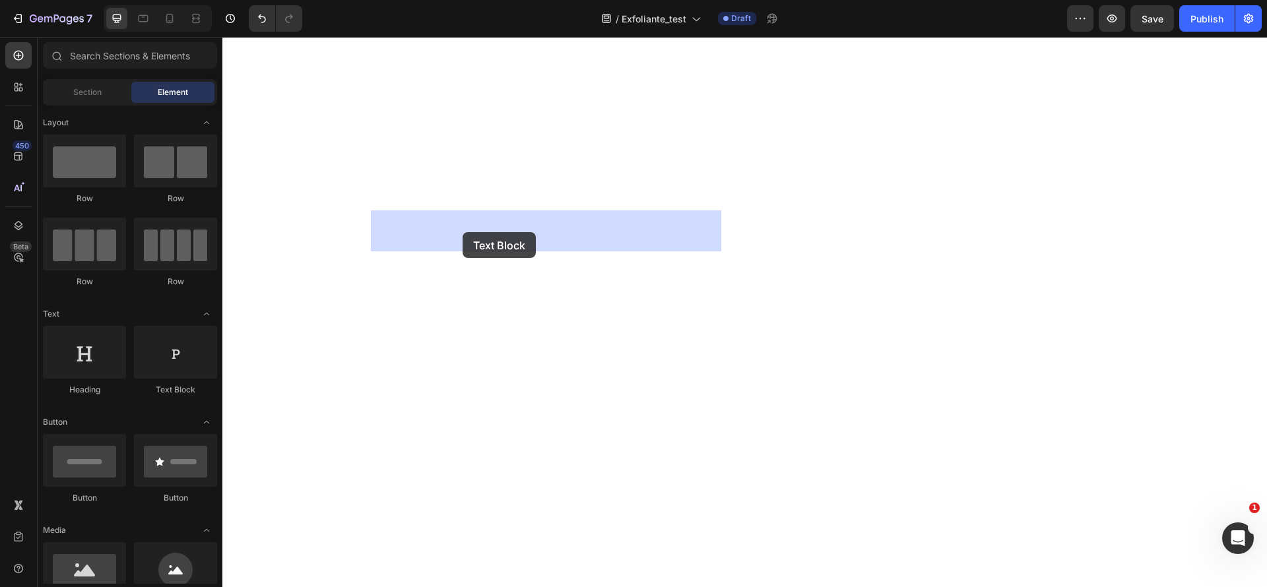
drag, startPoint x: 403, startPoint y: 407, endPoint x: 462, endPoint y: 232, distance: 184.6
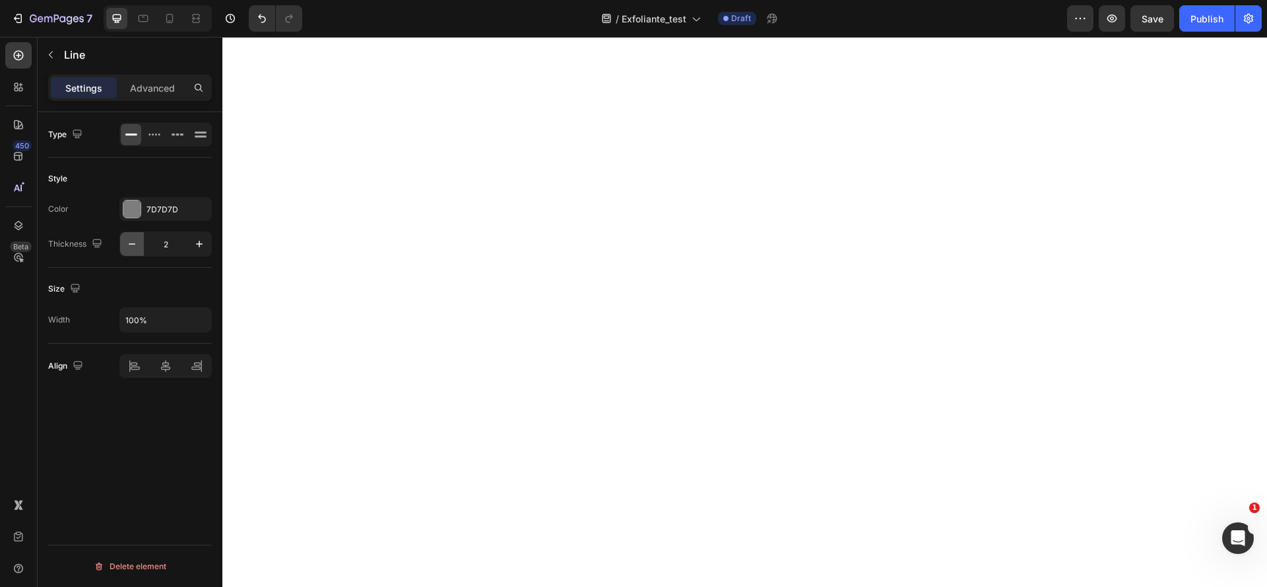
click at [133, 255] on button "button" at bounding box center [132, 244] width 24 height 24
type input "1"
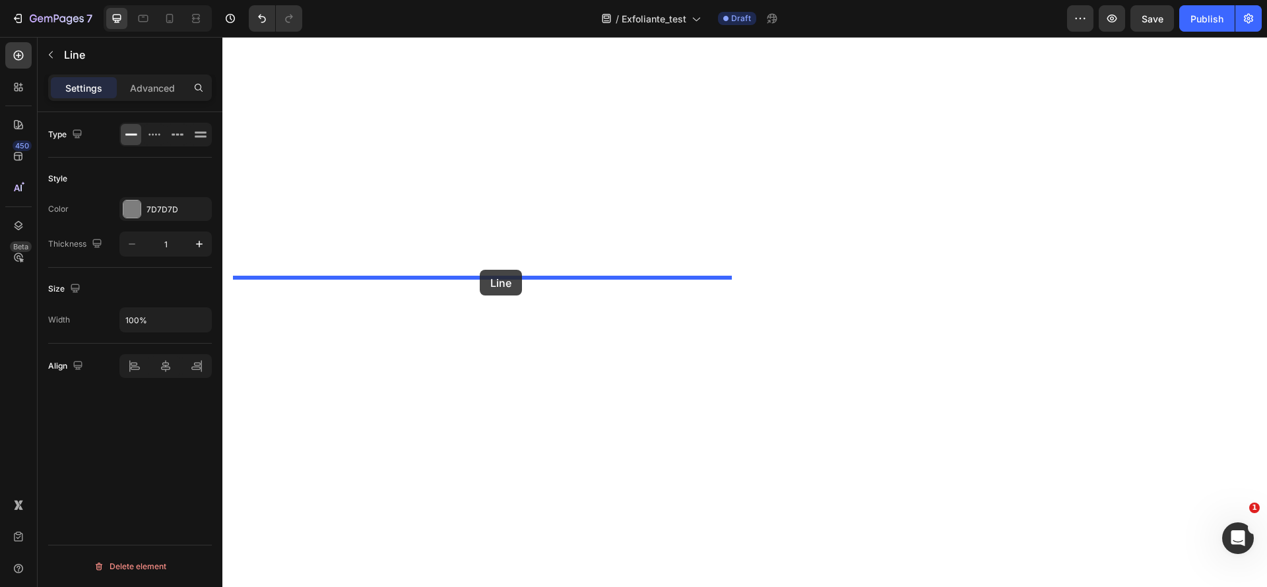
drag, startPoint x: 520, startPoint y: 216, endPoint x: 480, endPoint y: 270, distance: 67.8
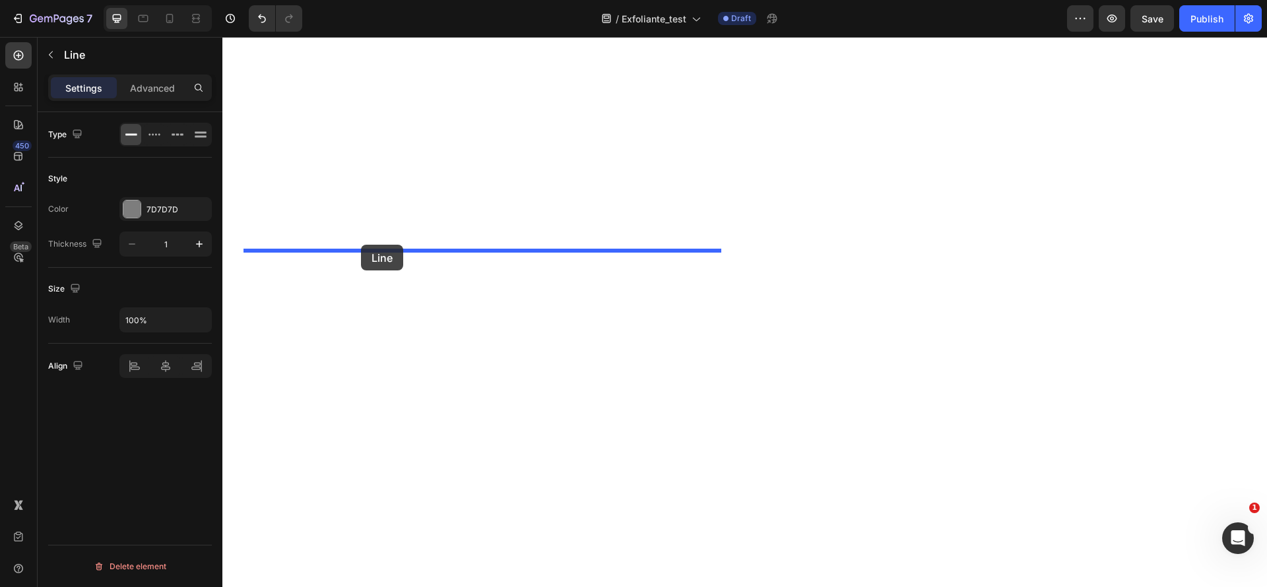
drag, startPoint x: 575, startPoint y: 268, endPoint x: 361, endPoint y: 245, distance: 215.0
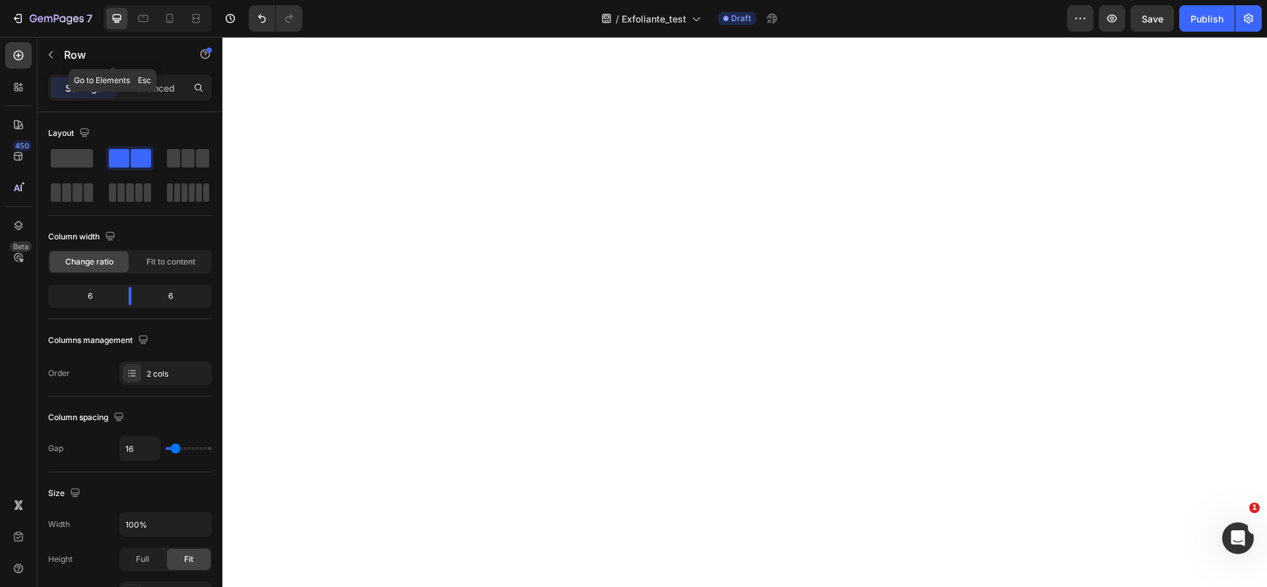
click at [53, 61] on button "button" at bounding box center [50, 54] width 21 height 21
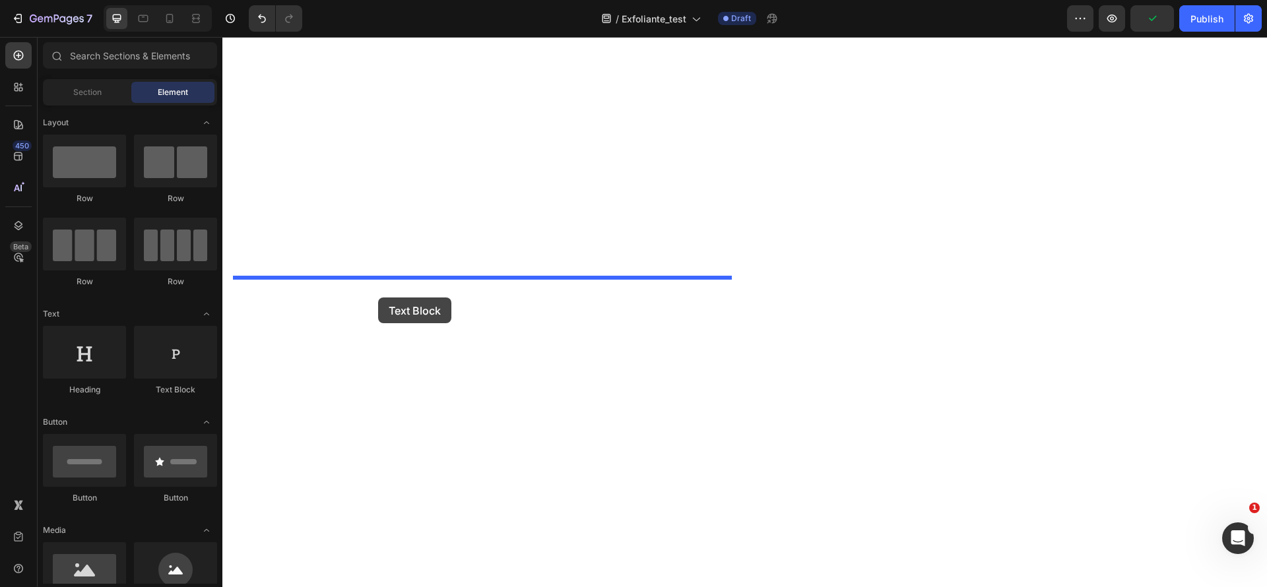
drag, startPoint x: 385, startPoint y: 422, endPoint x: 378, endPoint y: 298, distance: 124.9
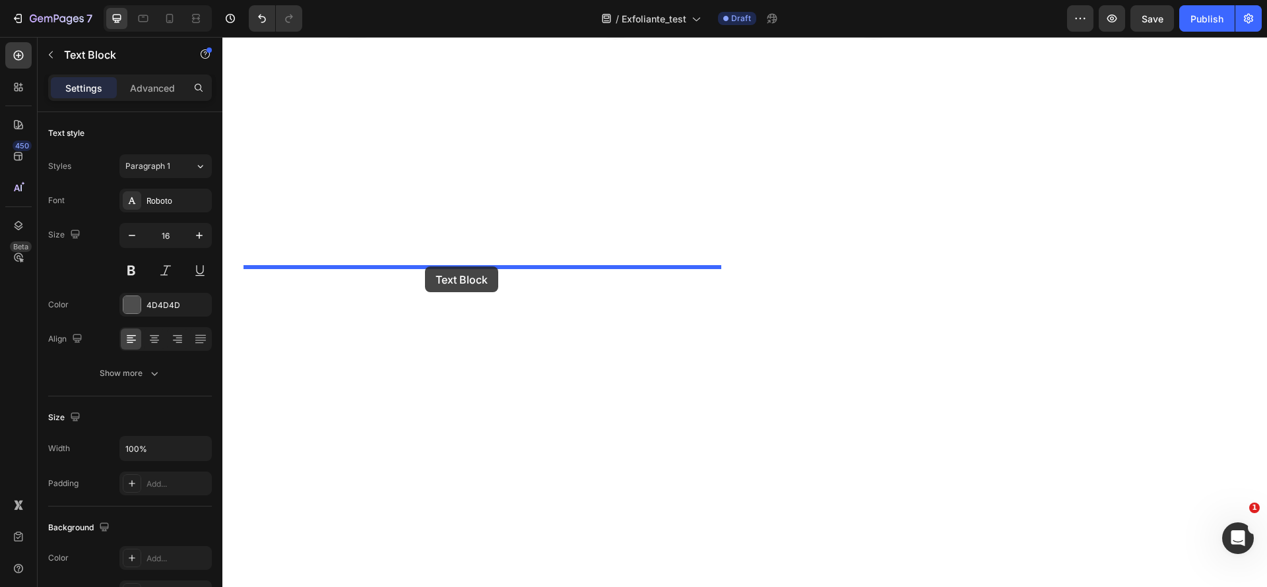
drag, startPoint x: 483, startPoint y: 284, endPoint x: 425, endPoint y: 267, distance: 60.7
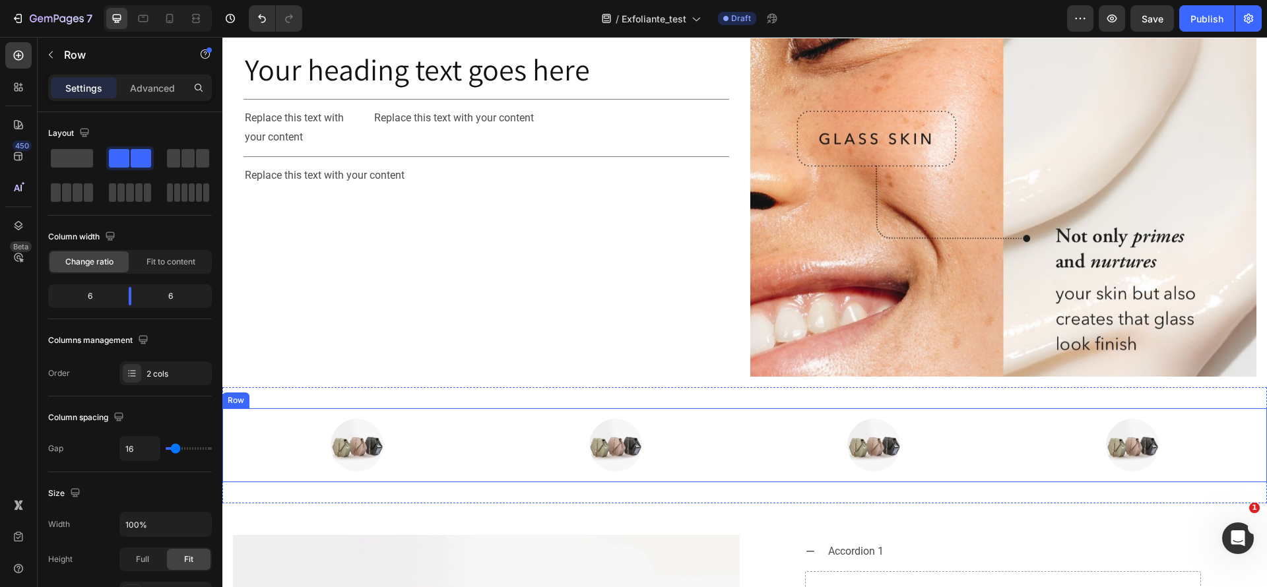
scroll to position [1651, 0]
